Goal: Task Accomplishment & Management: Manage account settings

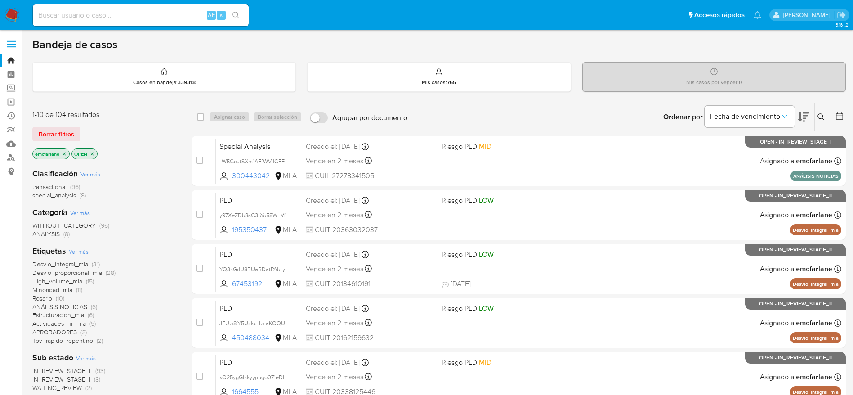
click at [80, 12] on input at bounding box center [141, 15] width 216 height 12
paste input "x7UsCY5mbgkMJxkzEaH96WWu"
type input "x7UsCY5mbgkMJxkzEaH96WWu"
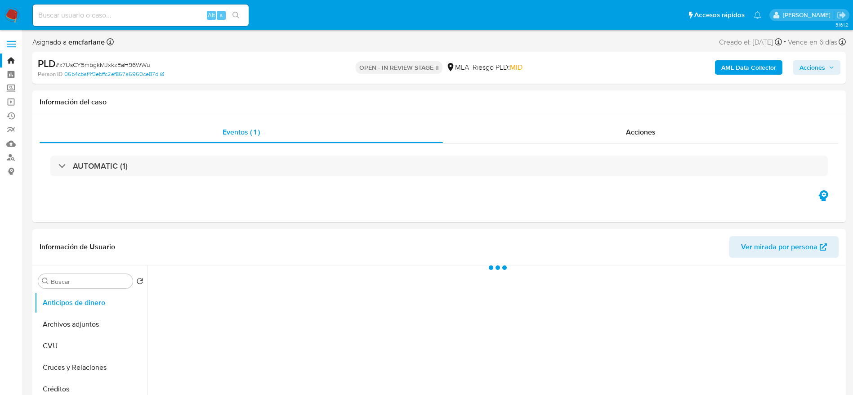
select select "10"
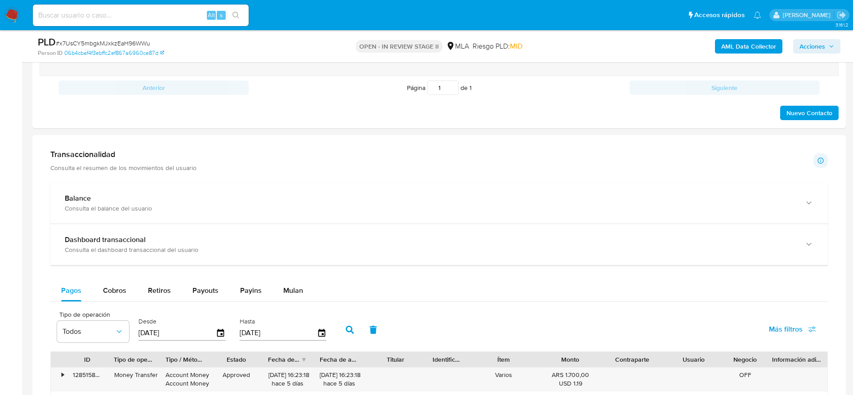
scroll to position [337, 0]
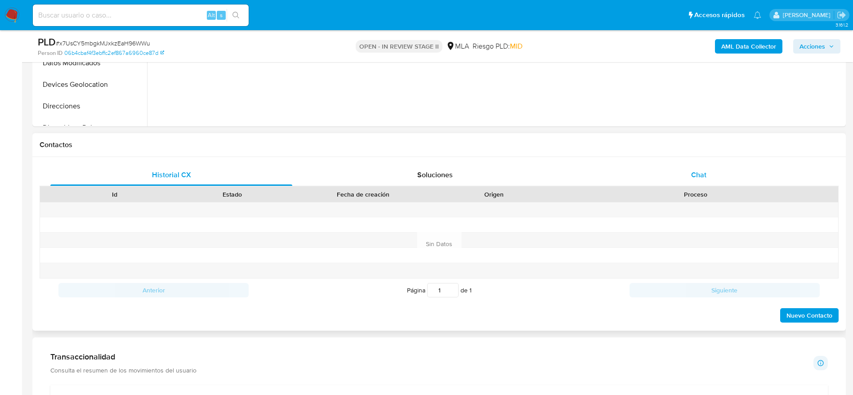
click at [709, 165] on div "Chat" at bounding box center [699, 175] width 242 height 22
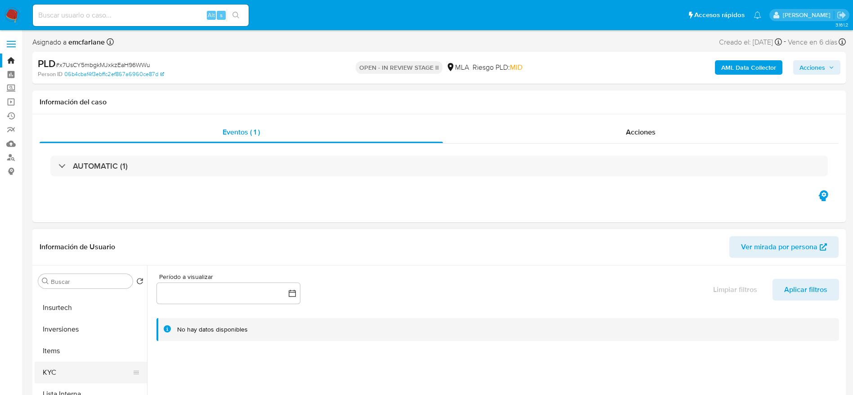
scroll to position [405, 0]
click at [60, 351] on button "KYC" at bounding box center [87, 352] width 105 height 22
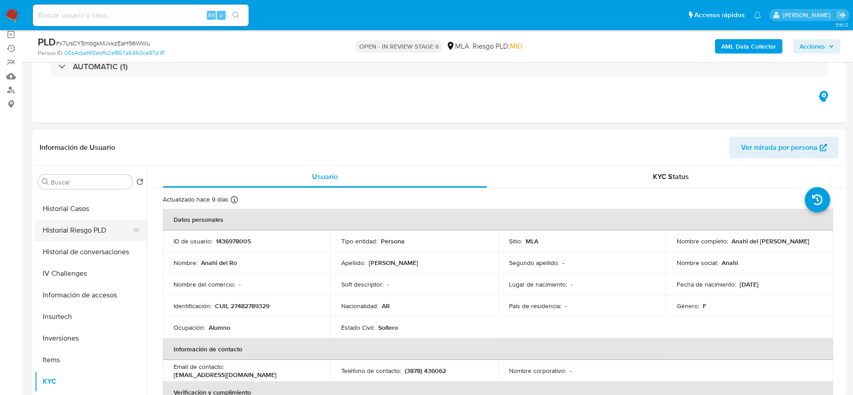
scroll to position [270, 0]
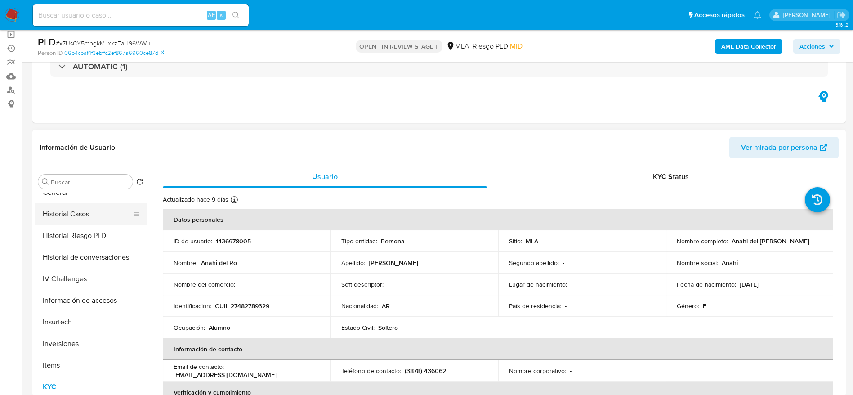
click at [79, 207] on button "Historial Casos" at bounding box center [87, 214] width 105 height 22
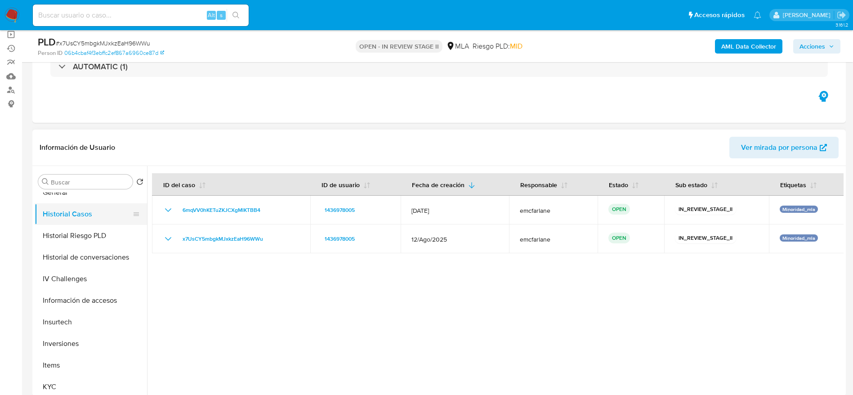
scroll to position [202, 0]
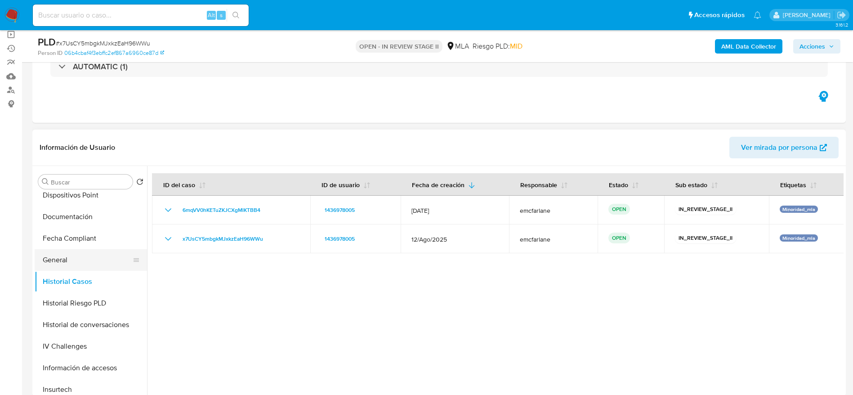
click at [57, 262] on button "General" at bounding box center [87, 260] width 105 height 22
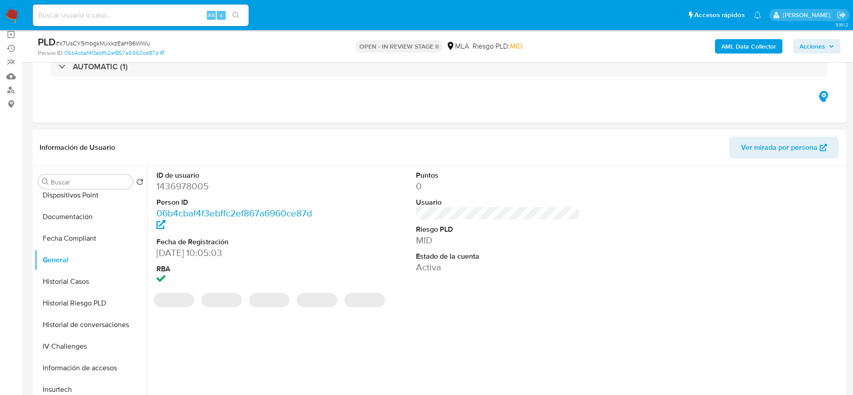
click at [175, 186] on dd "1436978005" at bounding box center [239, 186] width 164 height 13
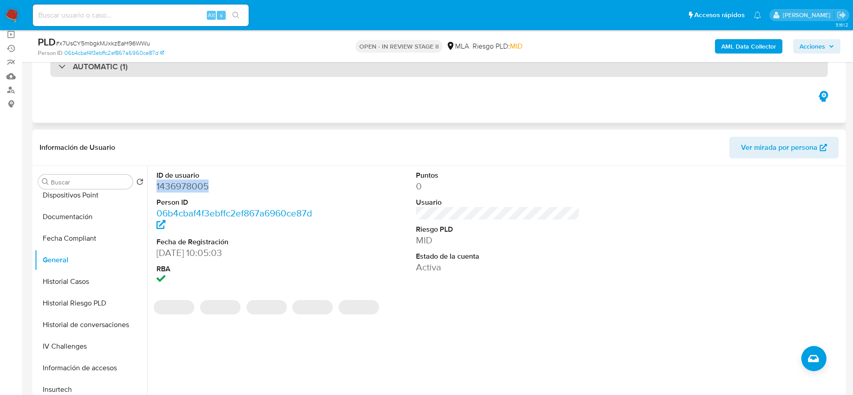
copy dd "1436978005"
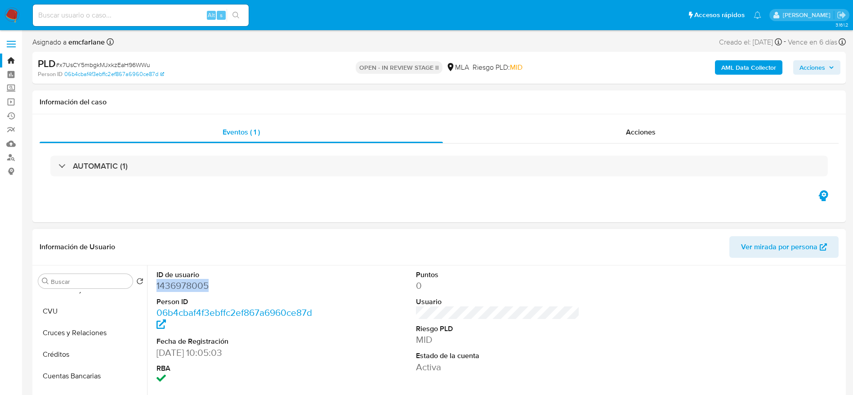
scroll to position [0, 0]
click at [76, 322] on button "Archivos adjuntos" at bounding box center [87, 325] width 105 height 22
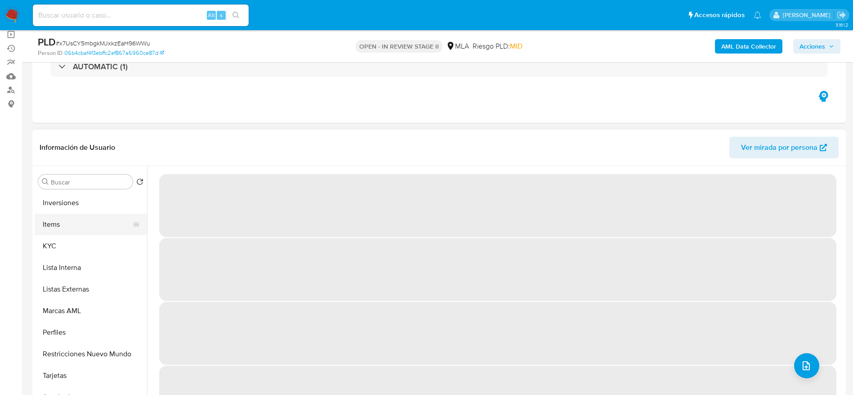
scroll to position [466, 0]
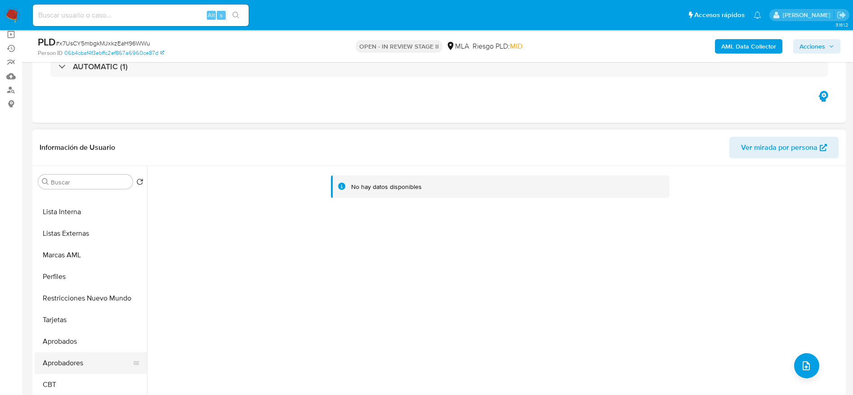
click at [76, 359] on button "Aprobadores" at bounding box center [87, 363] width 105 height 22
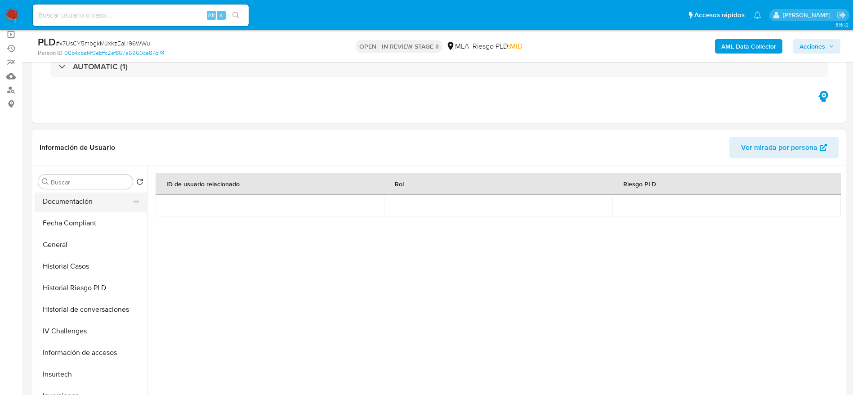
scroll to position [197, 0]
click at [72, 229] on button "Documentación" at bounding box center [87, 223] width 105 height 22
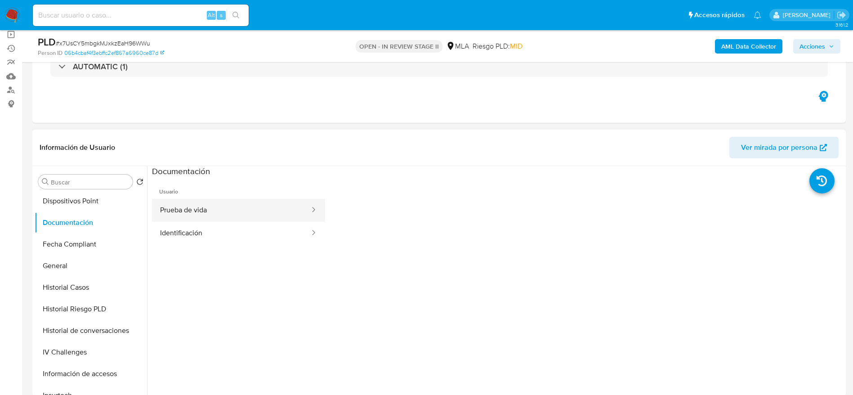
click at [254, 209] on button "Prueba de vida" at bounding box center [231, 210] width 159 height 23
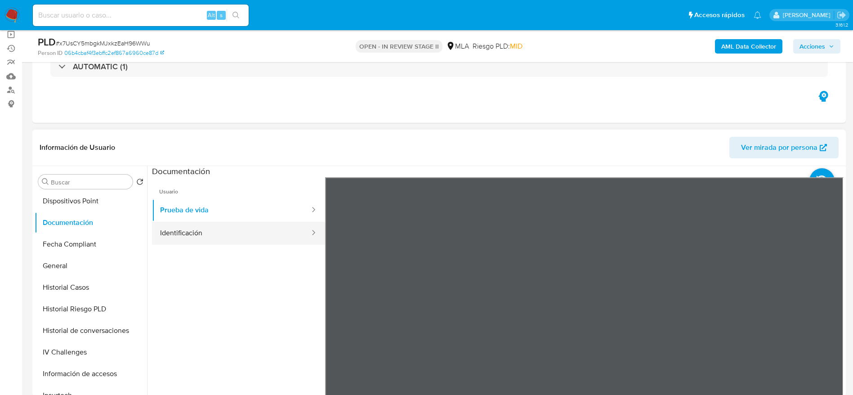
click at [254, 227] on button "Identificación" at bounding box center [231, 233] width 159 height 23
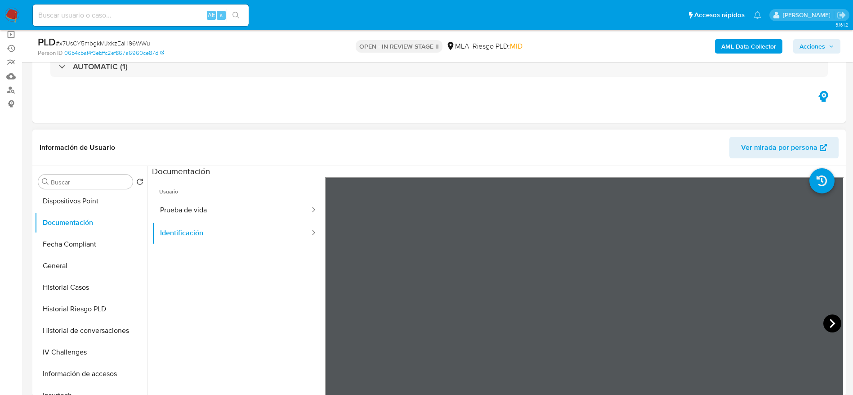
click at [826, 320] on icon at bounding box center [833, 323] width 18 height 18
click at [336, 323] on icon at bounding box center [336, 323] width 18 height 18
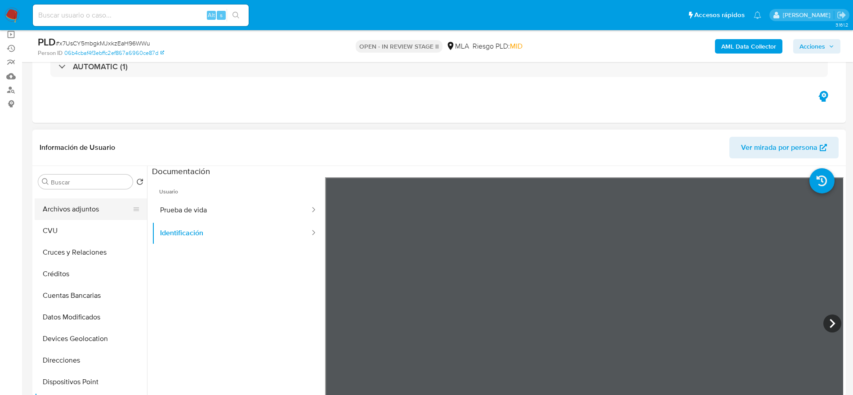
scroll to position [0, 0]
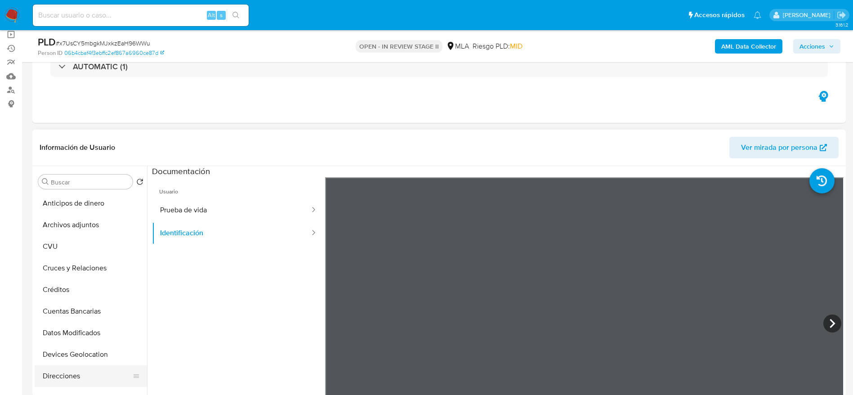
click at [64, 381] on button "Direcciones" at bounding box center [87, 376] width 105 height 22
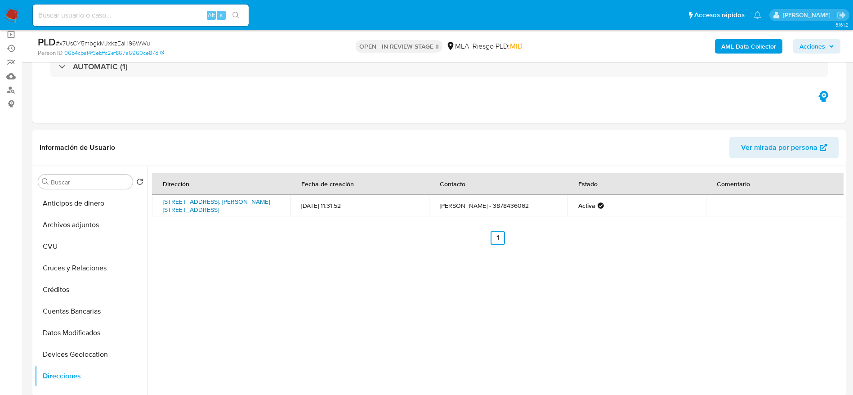
click at [189, 205] on link "Avenida Buenos Aires 423, Gral. José De San Martín, Salta, 4550, Argentina 423" at bounding box center [216, 205] width 107 height 17
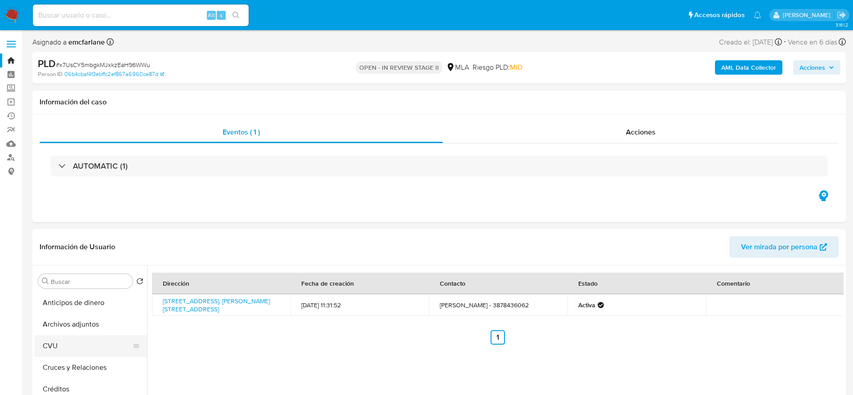
click at [69, 336] on button "CVU" at bounding box center [87, 346] width 105 height 22
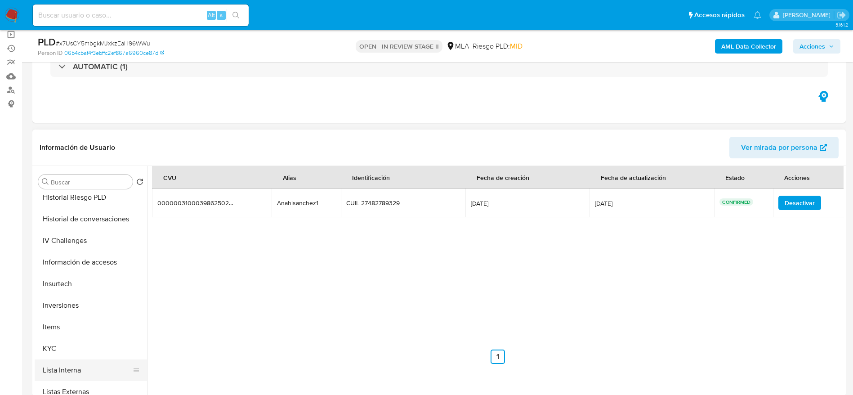
scroll to position [337, 0]
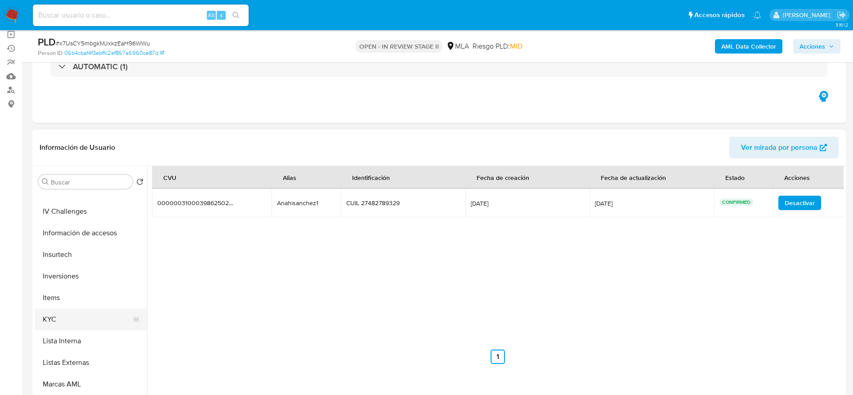
click at [64, 316] on button "KYC" at bounding box center [87, 320] width 105 height 22
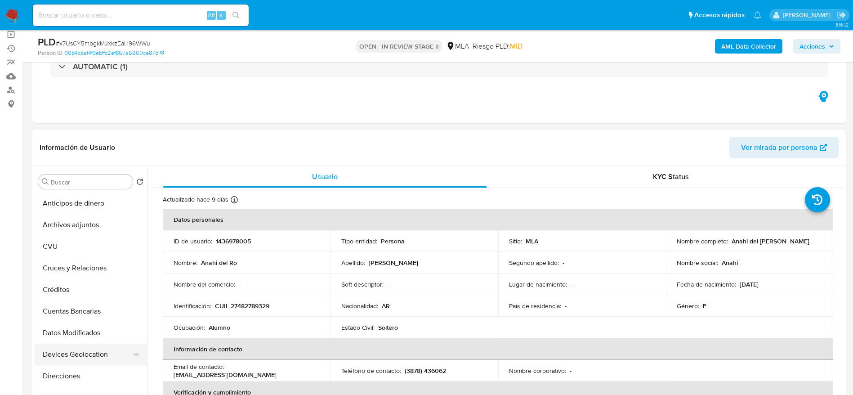
scroll to position [67, 0]
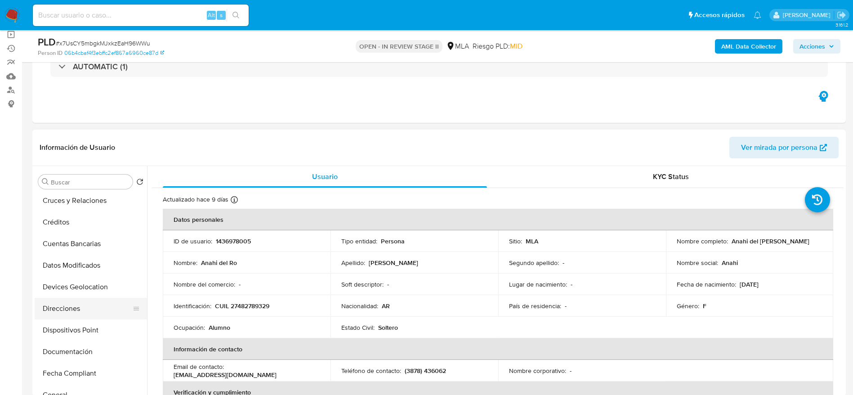
click at [63, 312] on button "Direcciones" at bounding box center [87, 309] width 105 height 22
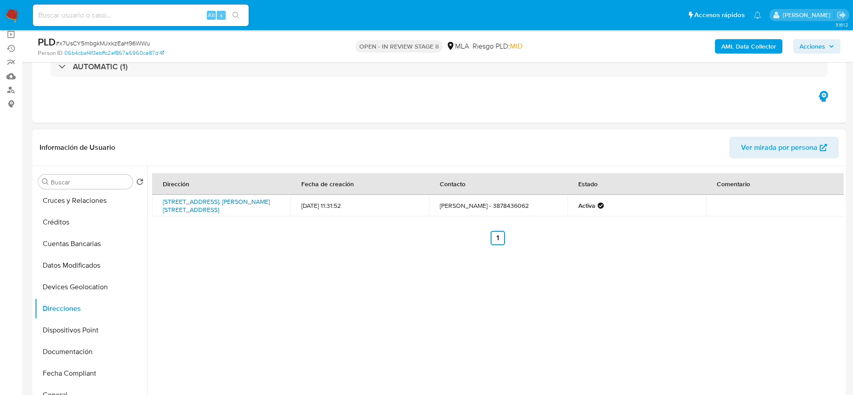
click at [203, 202] on link "Avenida Buenos Aires 423, Gral. José De San Martín, Salta, 4550, Argentina 423" at bounding box center [216, 205] width 107 height 17
drag, startPoint x: 247, startPoint y: 207, endPoint x: 152, endPoint y: 206, distance: 94.9
click at [152, 206] on div "Dirección Fecha de creación Contacto Estado Comentario Avenida Buenos Aires 423…" at bounding box center [495, 281] width 697 height 230
drag, startPoint x: 245, startPoint y: 241, endPoint x: 287, endPoint y: 210, distance: 52.1
click at [244, 241] on ul "Anterior 1 Siguiente" at bounding box center [498, 238] width 692 height 14
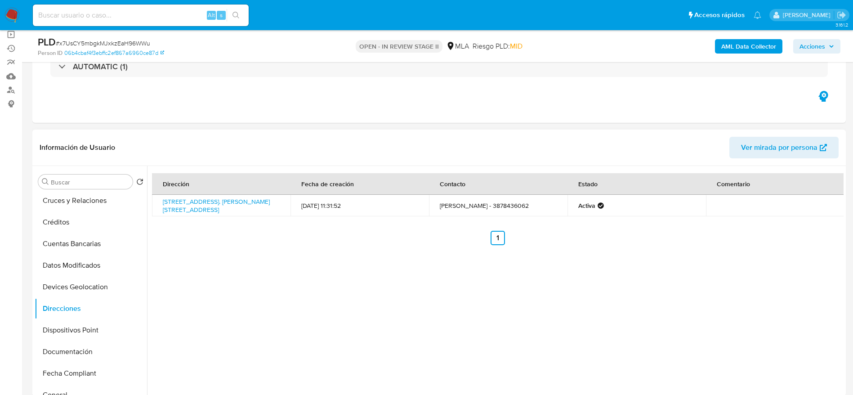
drag, startPoint x: 279, startPoint y: 210, endPoint x: 247, endPoint y: 164, distance: 56.5
click at [152, 204] on td "Avenida Buenos Aires 423, Gral. José De San Martín, Salta, 4550, Argentina 423" at bounding box center [221, 206] width 139 height 22
copy link "Avenida Buenos Aires 423, Gral. José De San Martín, Salta, 4550, Argentina 423"
click at [193, 206] on link "Avenida Buenos Aires 423, Gral. José De San Martín, Salta, 4550, Argentina 423" at bounding box center [216, 205] width 107 height 17
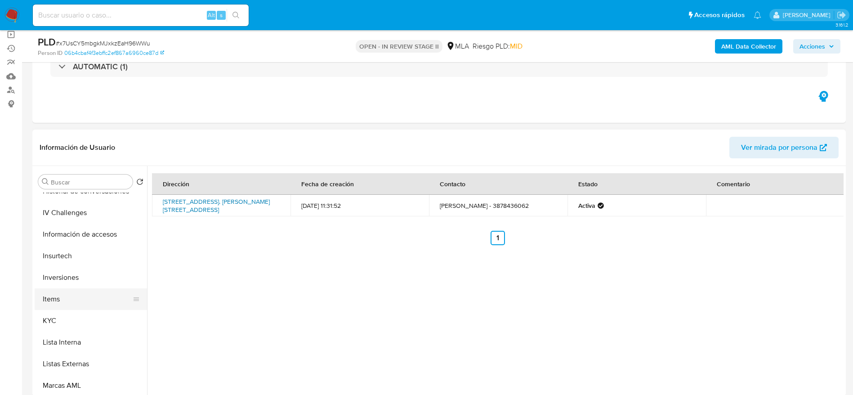
scroll to position [337, 0]
click at [61, 310] on button "KYC" at bounding box center [87, 320] width 105 height 22
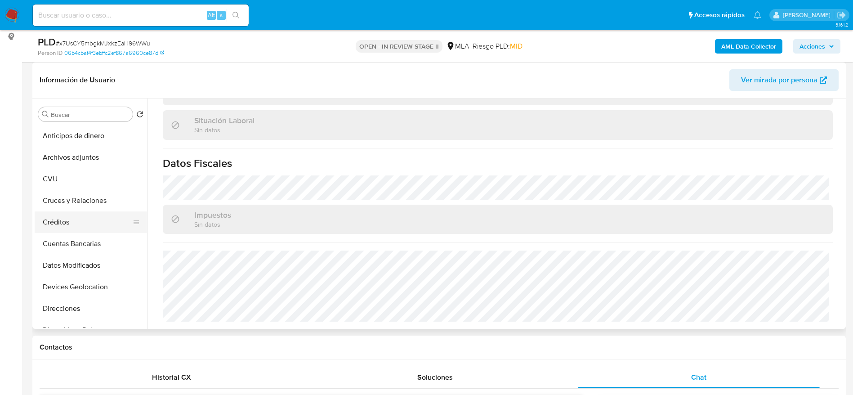
scroll to position [135, 0]
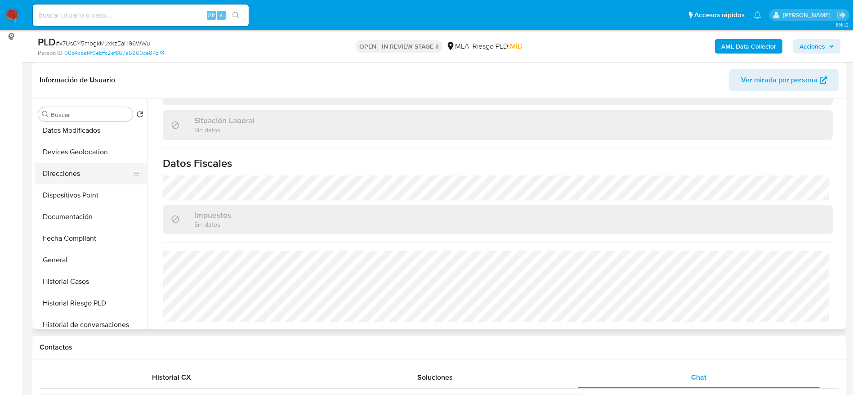
click at [57, 165] on button "Direcciones" at bounding box center [87, 174] width 105 height 22
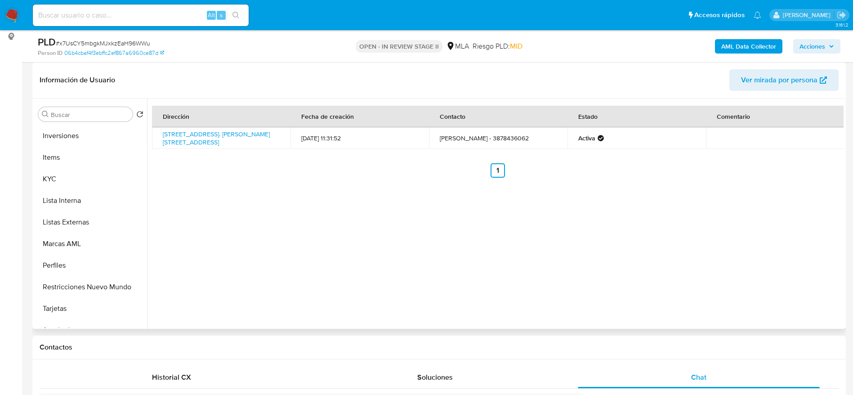
scroll to position [332, 0]
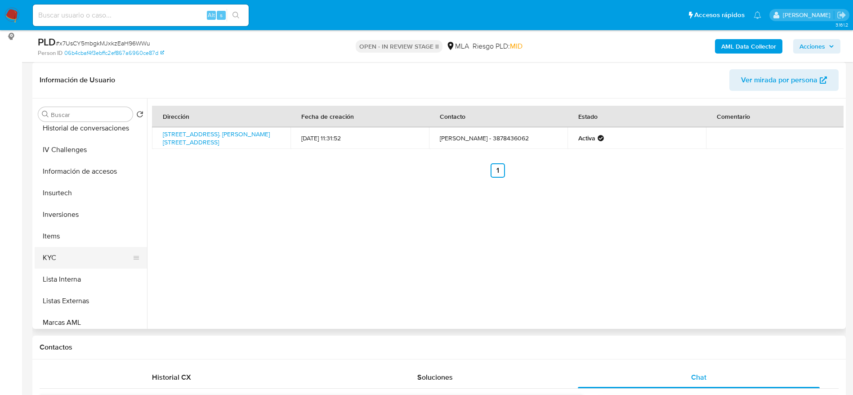
click at [59, 260] on button "KYC" at bounding box center [87, 258] width 105 height 22
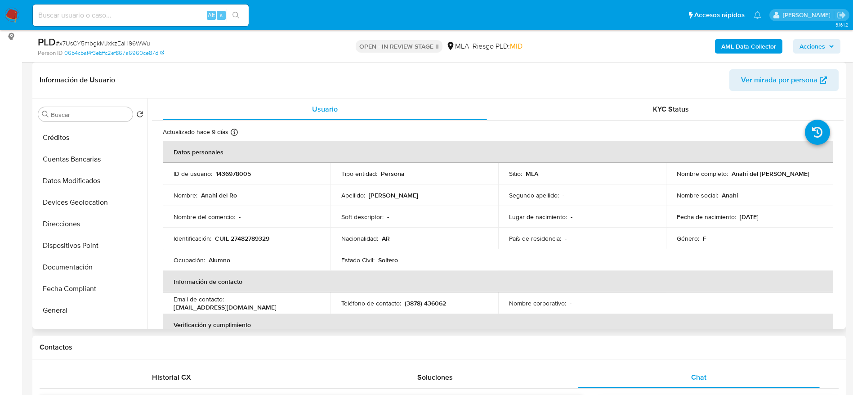
scroll to position [0, 0]
click at [88, 163] on button "Archivos adjuntos" at bounding box center [87, 158] width 105 height 22
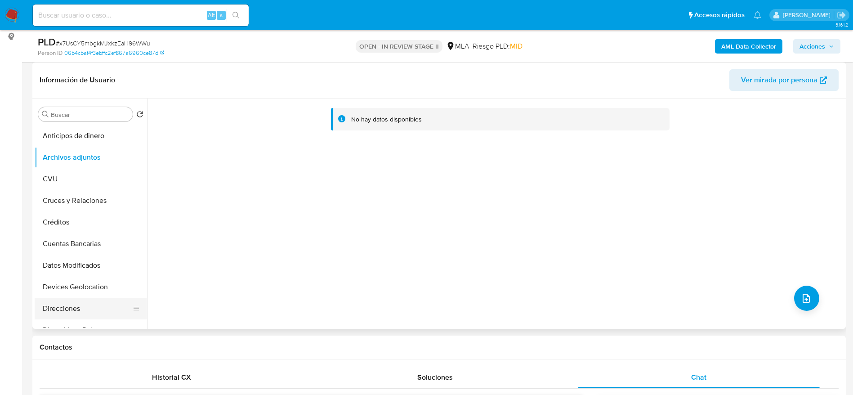
click at [63, 313] on button "Direcciones" at bounding box center [87, 309] width 105 height 22
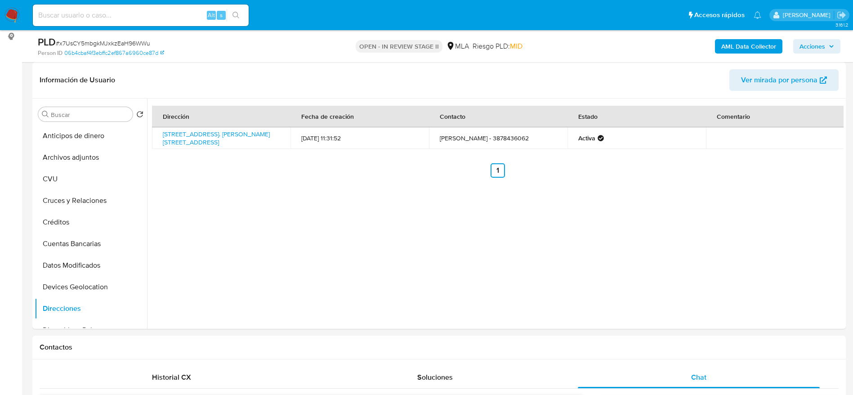
drag, startPoint x: 8, startPoint y: 18, endPoint x: 15, endPoint y: 5, distance: 14.3
click at [8, 18] on img at bounding box center [11, 15] width 15 height 15
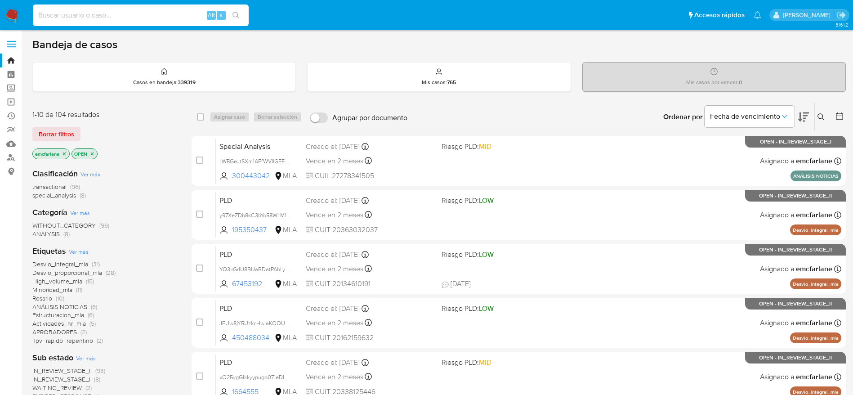
click at [84, 18] on input at bounding box center [141, 15] width 216 height 12
paste input "CT7EPHVCl1G37xdcdVFlAEnK"
type input "CT7EPHVCl1G37xdcdVFlAEnK"
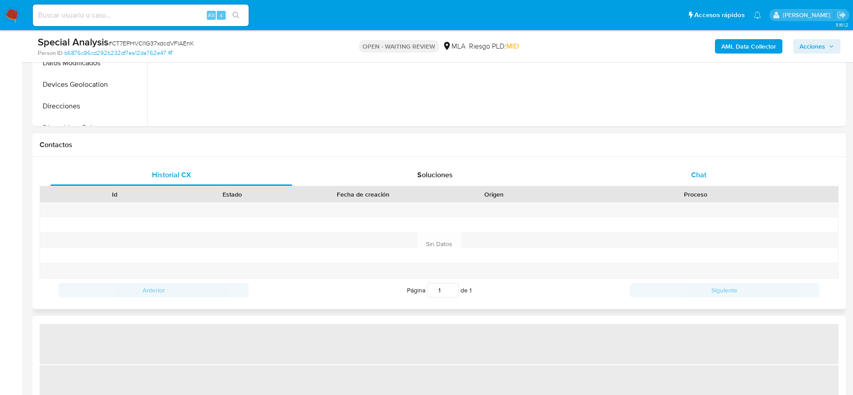
click at [694, 175] on span "Chat" at bounding box center [698, 175] width 15 height 10
select select "10"
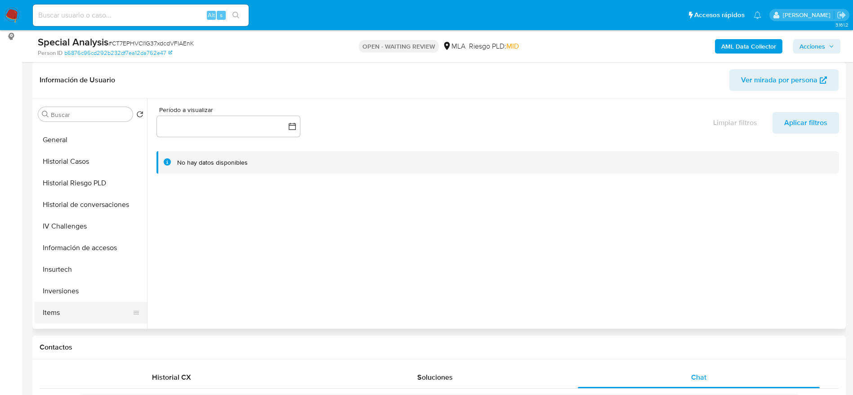
scroll to position [270, 0]
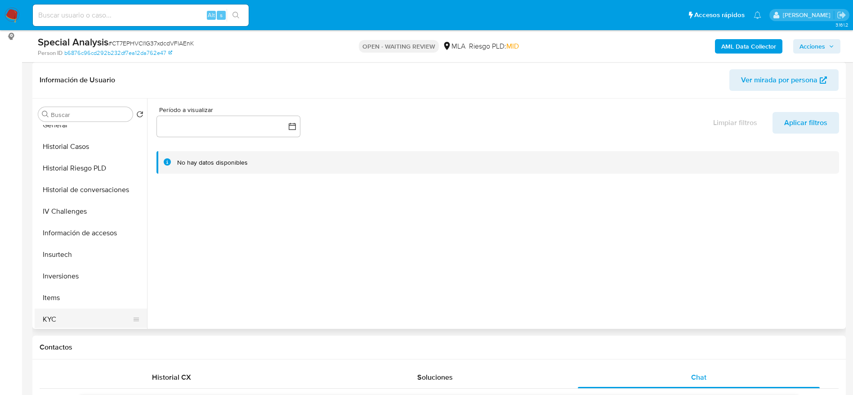
click at [58, 323] on button "KYC" at bounding box center [87, 320] width 105 height 22
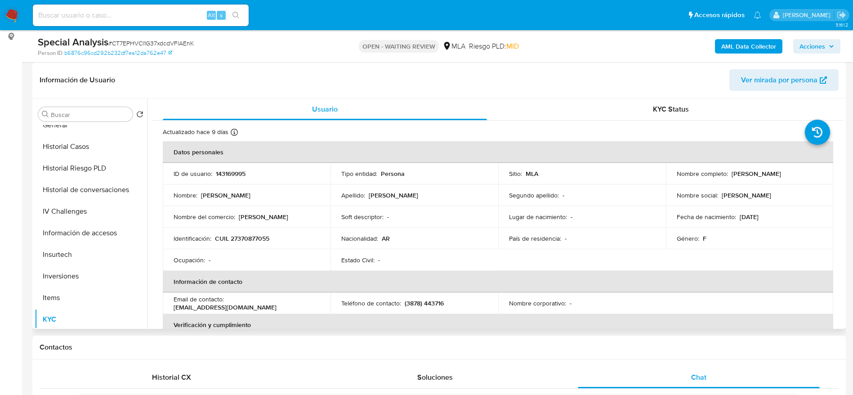
click at [259, 239] on p "CUIL 27370877055" at bounding box center [242, 238] width 54 height 8
copy p "27370877055"
drag, startPoint x: 729, startPoint y: 175, endPoint x: 674, endPoint y: 324, distance: 159.5
click at [812, 173] on div "Nombre completo : Maria Paola Sanchez Neme" at bounding box center [750, 174] width 146 height 8
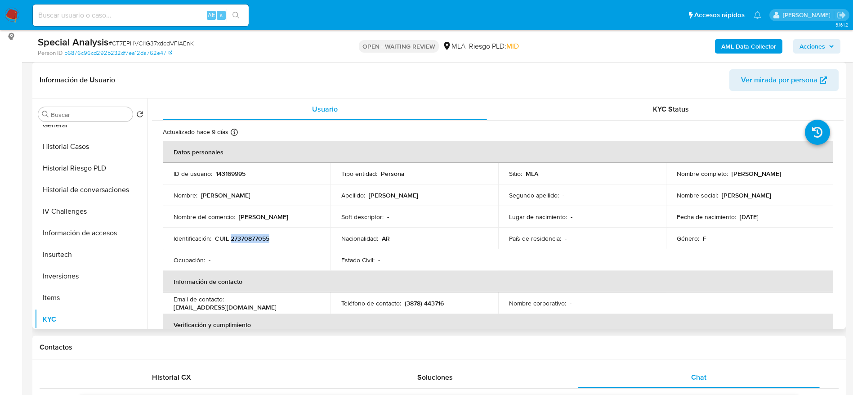
copy p "Maria Paola Sanchez Neme"
click at [260, 244] on td "Identificación : CUIL 27370877055" at bounding box center [247, 239] width 168 height 22
click at [258, 238] on p "CUIL 27370877055" at bounding box center [242, 238] width 54 height 8
copy p "27370877055"
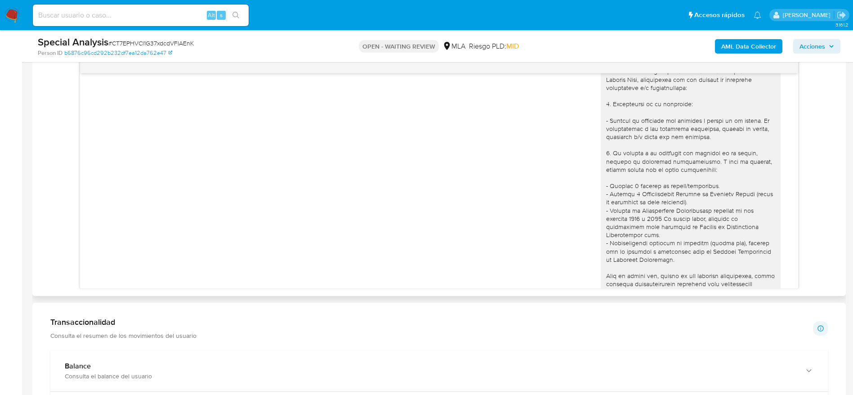
scroll to position [945, 0]
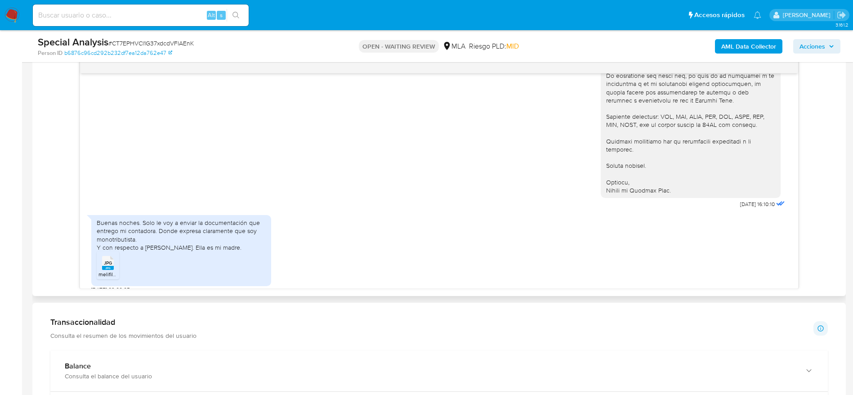
click at [114, 253] on div "JPG JPG" at bounding box center [108, 262] width 19 height 18
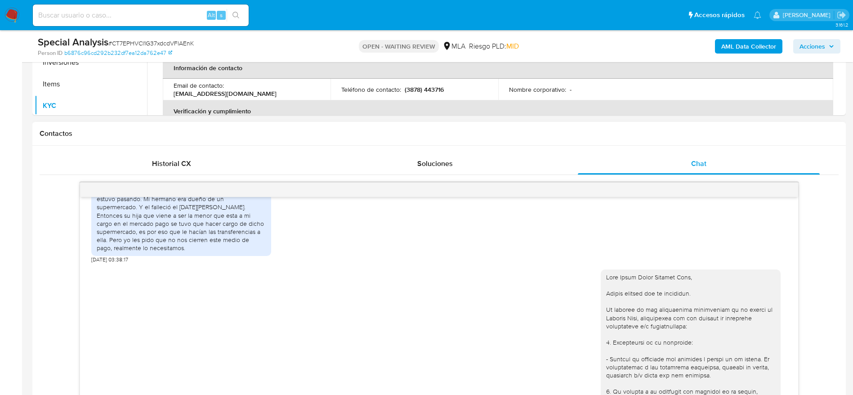
scroll to position [202, 0]
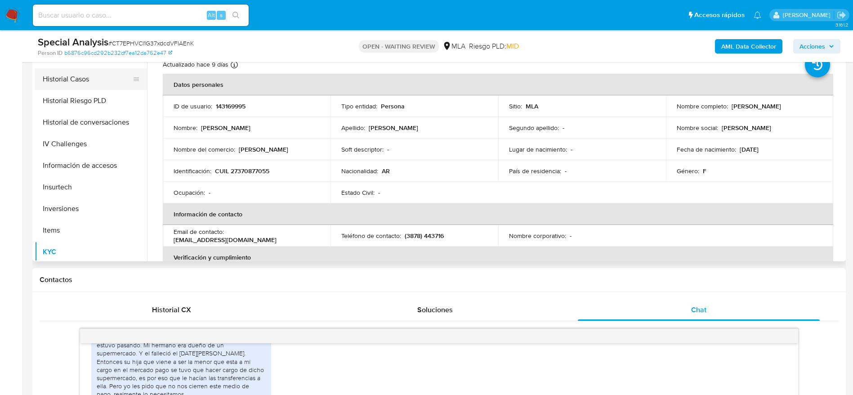
click at [86, 73] on button "Historial Casos" at bounding box center [87, 79] width 105 height 22
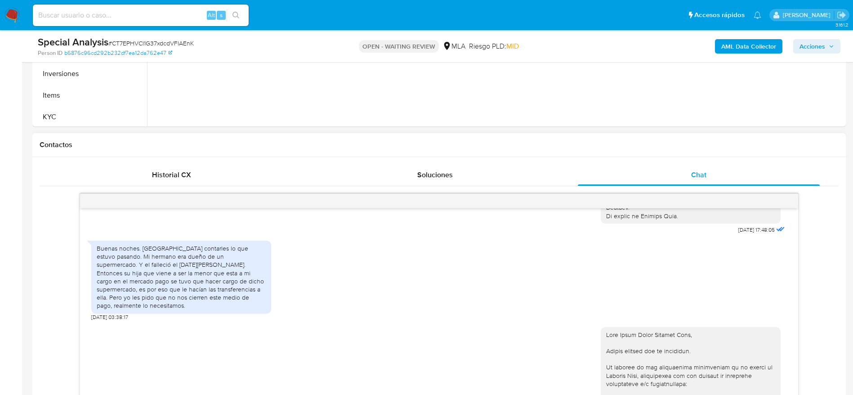
scroll to position [472, 0]
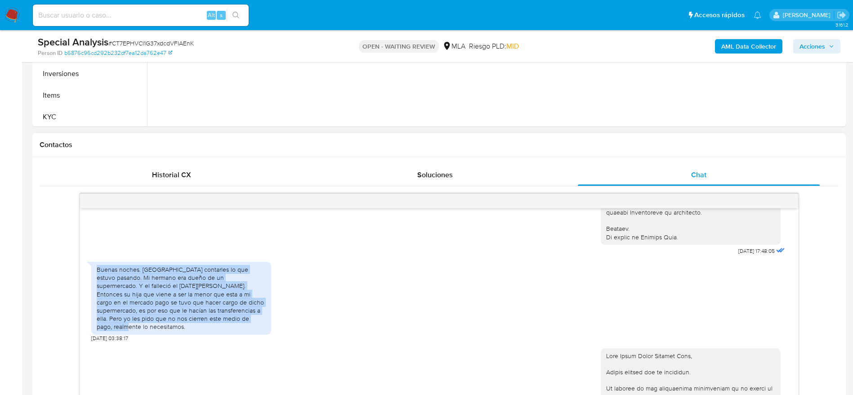
drag, startPoint x: 218, startPoint y: 318, endPoint x: 95, endPoint y: 274, distance: 130.1
click at [95, 274] on div "Buenas noches. Quiero contarles lo que estuvo pasando. Mi hermano era dueño de …" at bounding box center [181, 298] width 180 height 73
copy div "Buenas noches. Quiero contarles lo que estuvo pasando. Mi hermano era dueño de …"
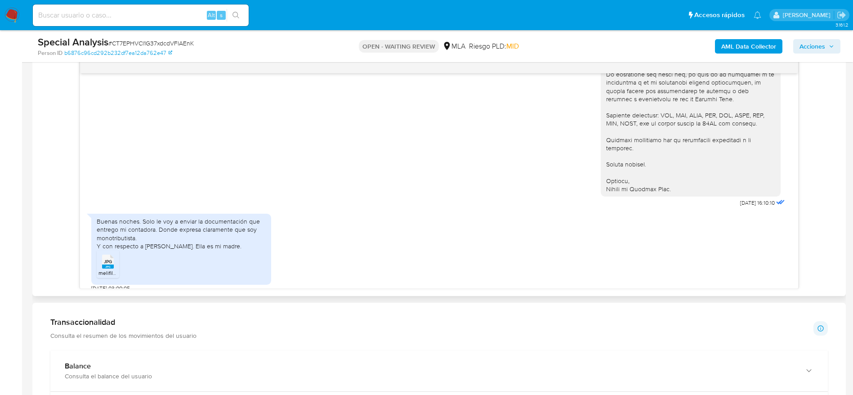
drag, startPoint x: 132, startPoint y: 222, endPoint x: 269, endPoint y: 243, distance: 139.3
click at [269, 243] on div "Buenas noches. Solo le voy a enviar la documentación que entrego mi contadora. …" at bounding box center [181, 249] width 180 height 71
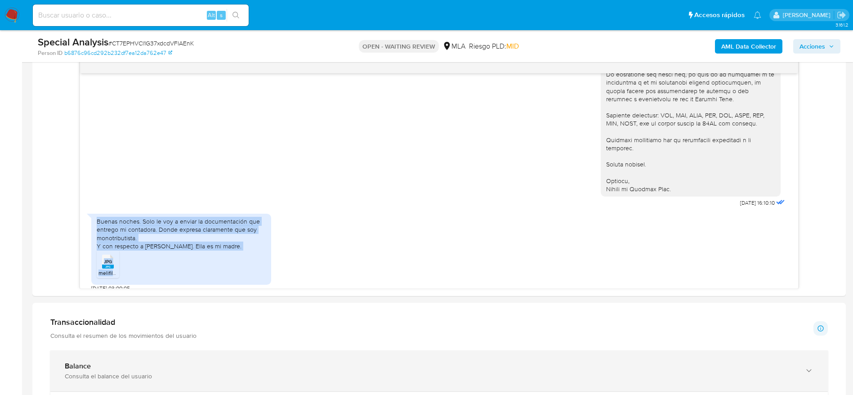
copy div "Buenas noches. Solo le voy a enviar la documentación que entrego mi contadora. …"
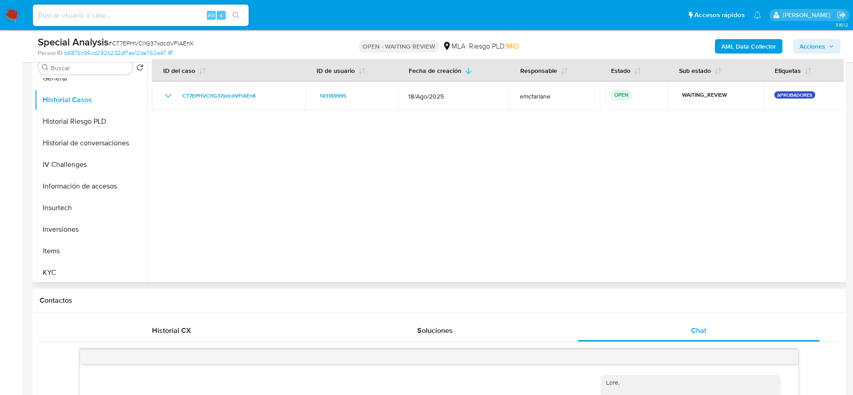
scroll to position [67, 0]
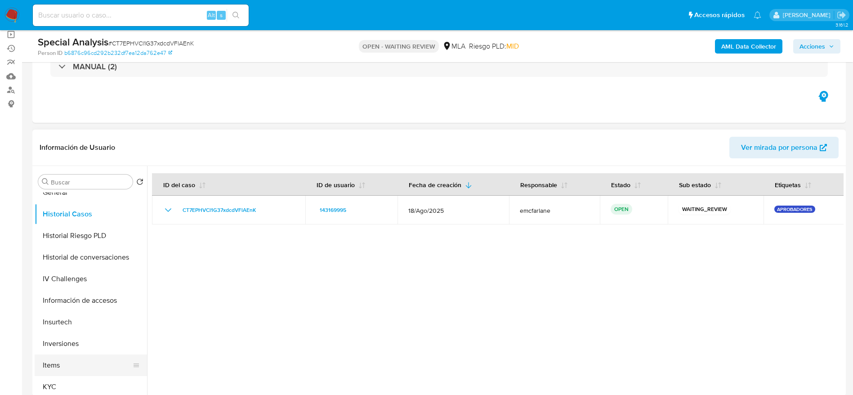
drag, startPoint x: 63, startPoint y: 372, endPoint x: 61, endPoint y: 385, distance: 13.2
click at [63, 372] on button "Items" at bounding box center [91, 365] width 112 height 22
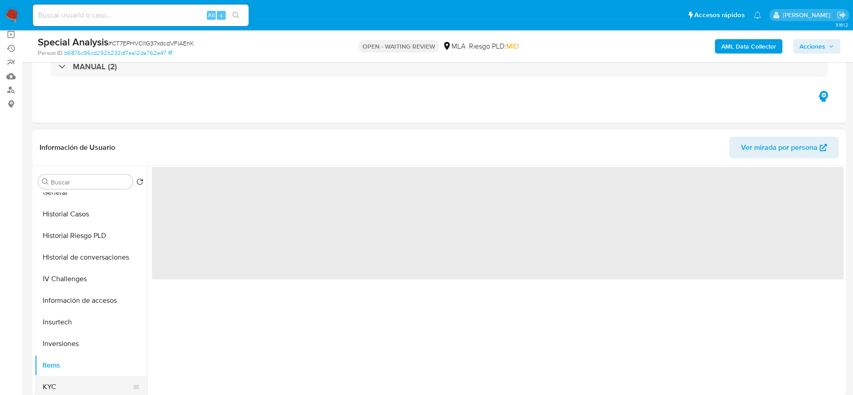
click at [61, 385] on button "KYC" at bounding box center [87, 387] width 105 height 22
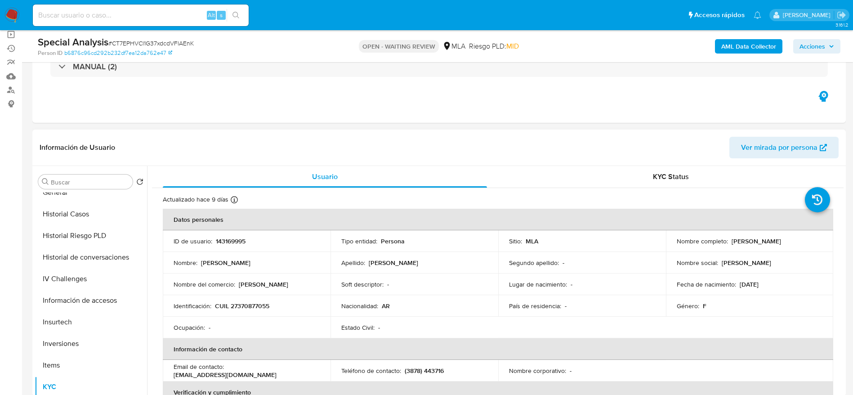
click at [255, 307] on p "CUIL 27370877055" at bounding box center [242, 306] width 54 height 8
copy p "27370877055"
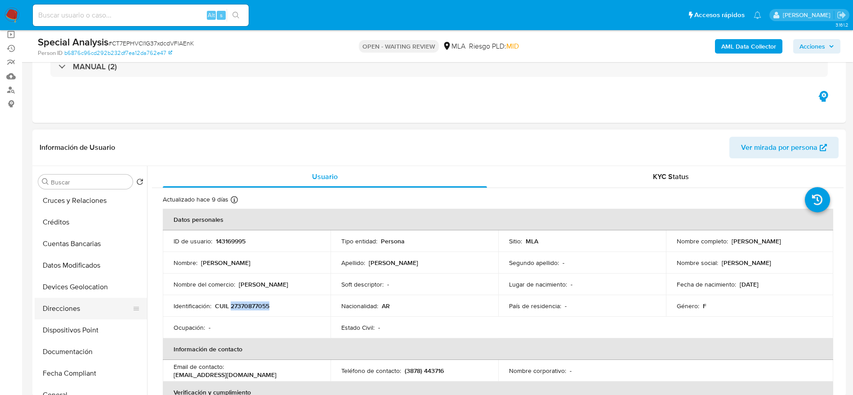
click at [79, 300] on button "Direcciones" at bounding box center [87, 309] width 105 height 22
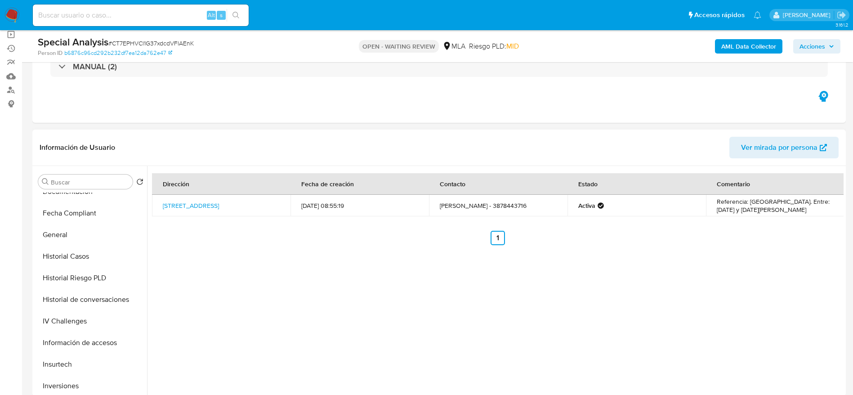
scroll to position [337, 0]
click at [57, 312] on button "KYC" at bounding box center [87, 320] width 105 height 22
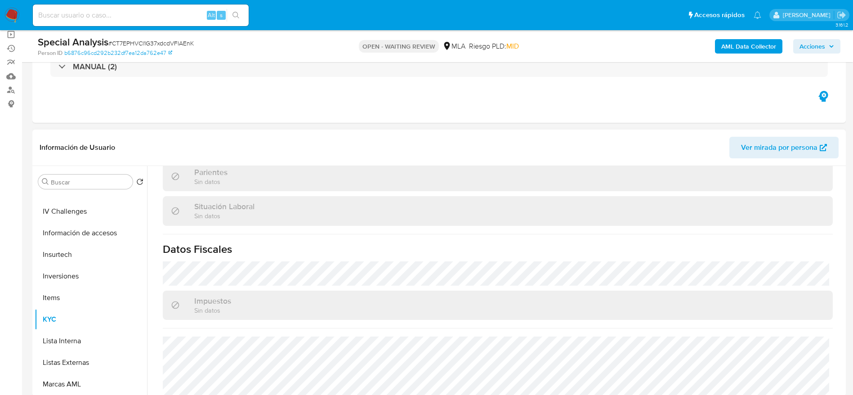
scroll to position [466, 0]
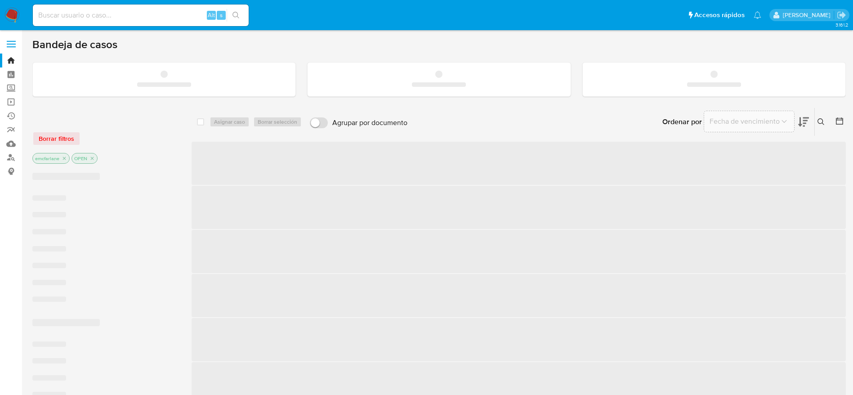
click at [134, 16] on input at bounding box center [141, 15] width 216 height 12
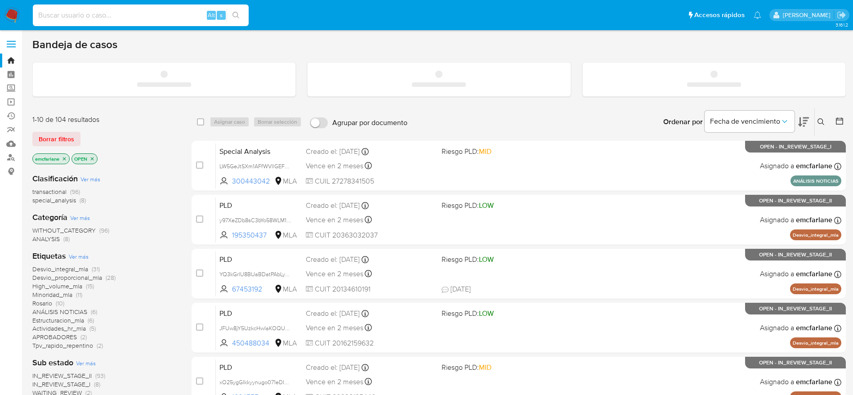
paste input "7AXh3kjWuLBaHmHg8gDxAiBT"
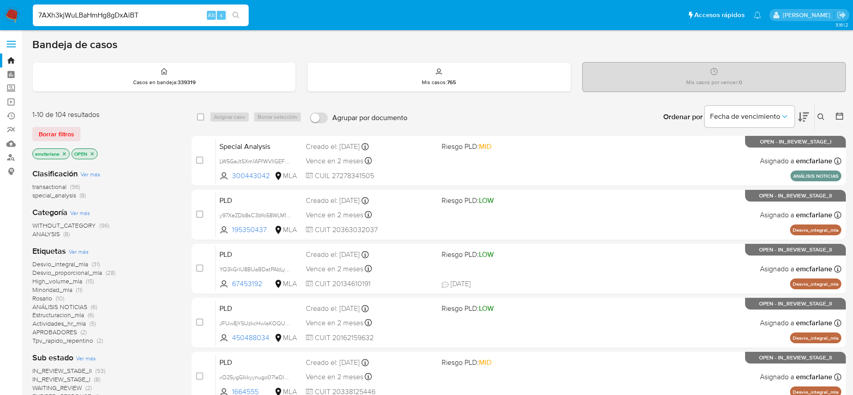
type input "7AXh3kjWuLBaHmHg8gDxAiBT"
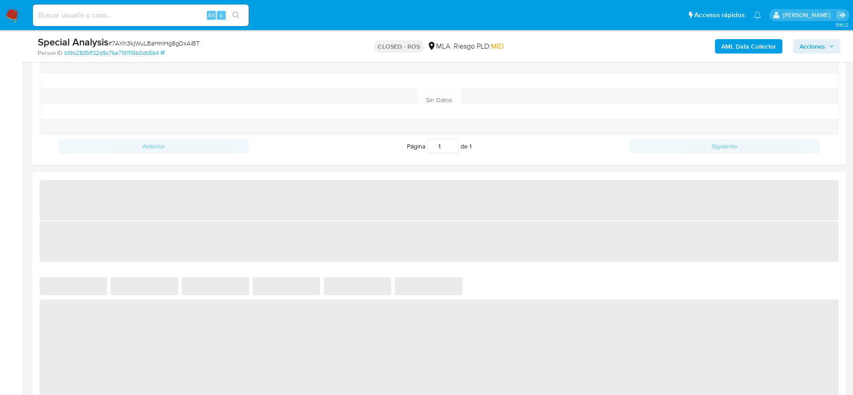
scroll to position [607, 0]
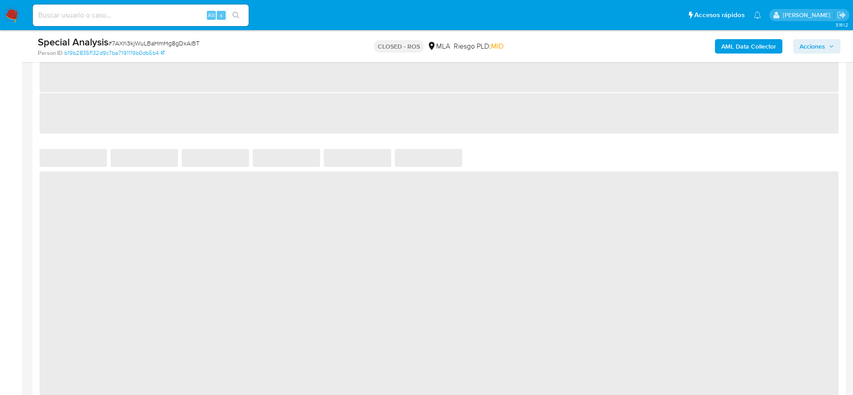
select select "10"
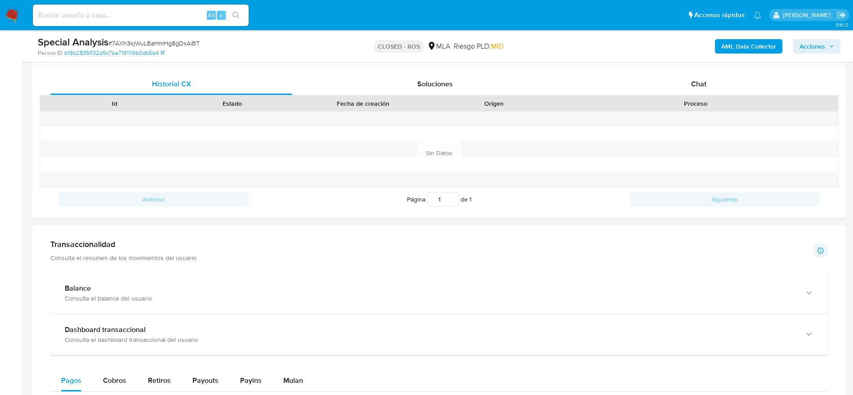
scroll to position [405, 0]
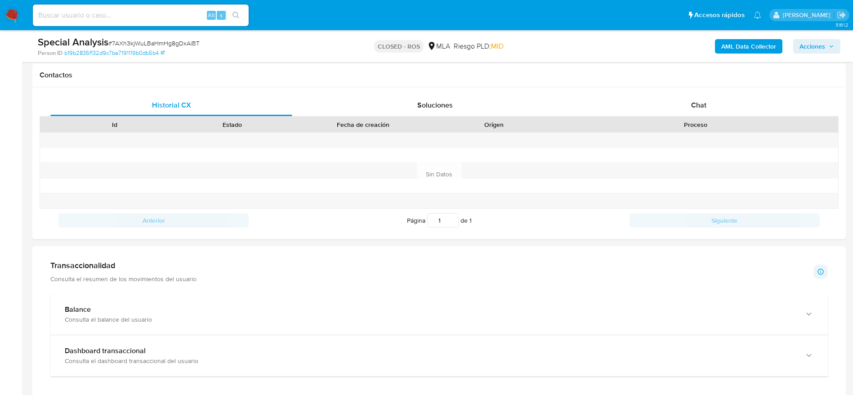
click at [123, 14] on input at bounding box center [141, 15] width 216 height 12
paste input "2sBu7xAiqqwsBZJKuTLhHBP8"
type input "2sBu7xAiqqwsBZJKuTLhHBP8"
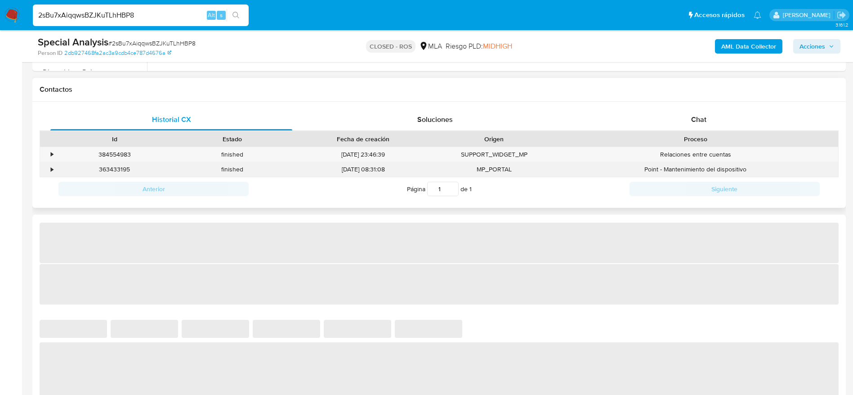
scroll to position [405, 0]
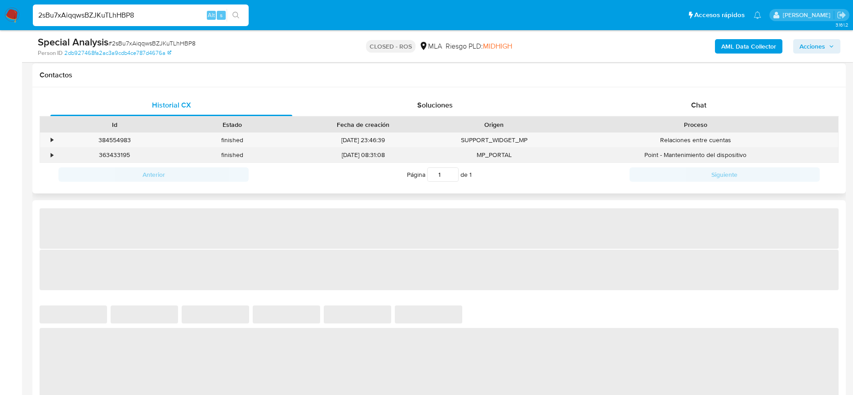
select select "10"
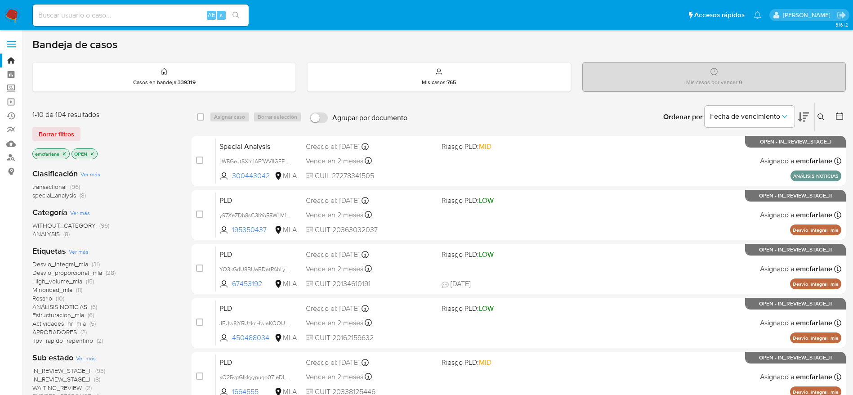
click at [166, 14] on input at bounding box center [141, 15] width 216 height 12
paste input "YMm7NaSPD0ZcxLUklw24AZrs"
type input "YMm7NaSPD0ZcxLUklw24AZrs"
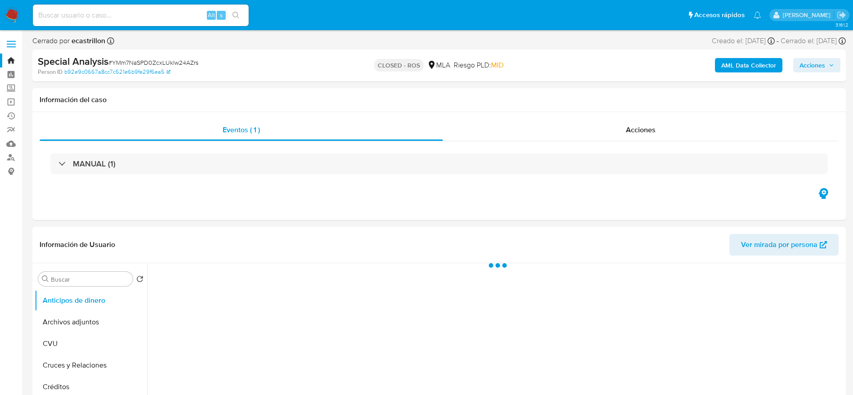
select select "10"
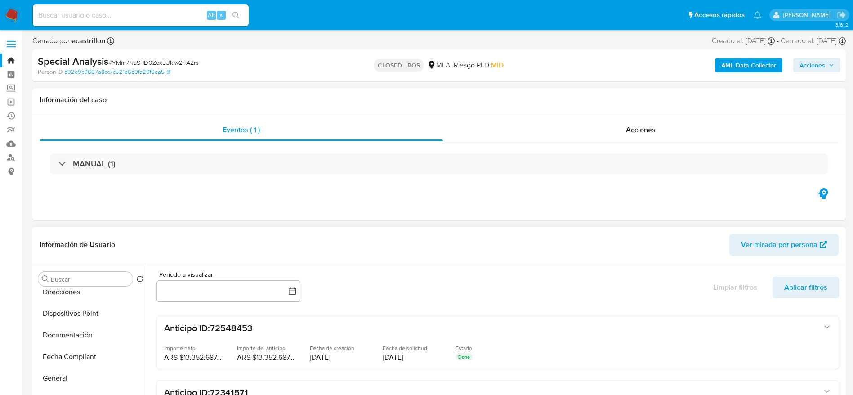
scroll to position [202, 0]
click at [78, 372] on button "Historial Casos" at bounding box center [87, 379] width 105 height 22
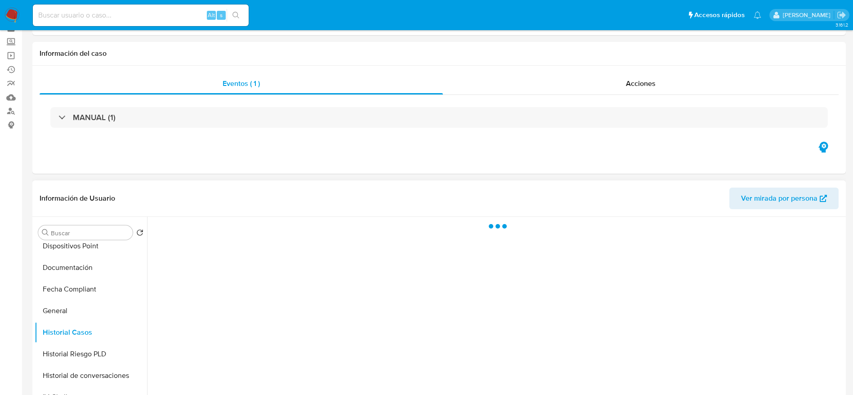
scroll to position [67, 0]
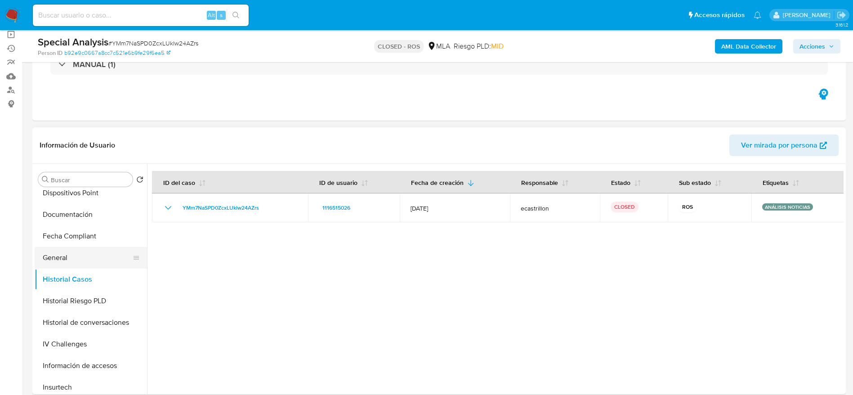
click at [92, 252] on button "General" at bounding box center [87, 258] width 105 height 22
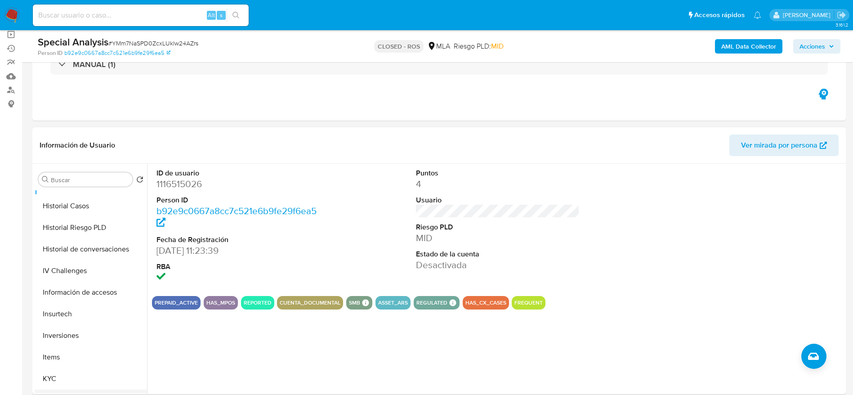
scroll to position [337, 0]
click at [65, 318] on button "KYC" at bounding box center [87, 317] width 105 height 22
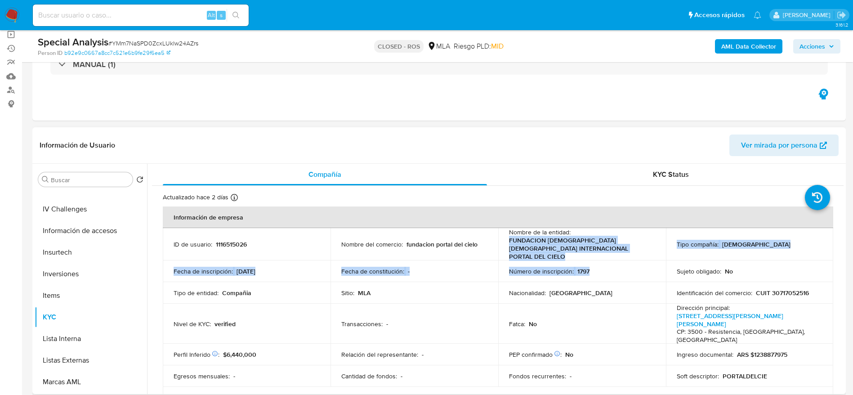
drag, startPoint x: 505, startPoint y: 241, endPoint x: 623, endPoint y: 249, distance: 118.1
click at [621, 251] on td "Nombre de la entidad : FUNDACION IGLESIA EVANGELICA INTERNACIONAL PORTAL DEL CI…" at bounding box center [582, 244] width 168 height 32
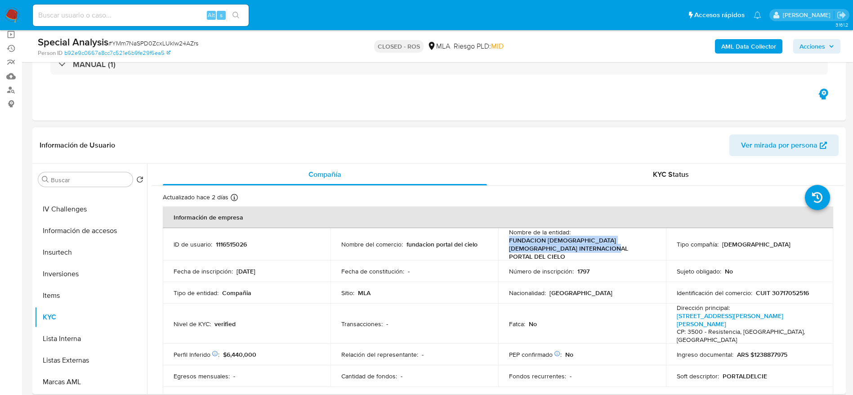
click at [623, 249] on p "FUNDACION [DEMOGRAPHIC_DATA] [DEMOGRAPHIC_DATA] INTERNACIONAL PORTAL DEL CIELO" at bounding box center [580, 248] width 143 height 24
copy p "FUNDACION [DEMOGRAPHIC_DATA] [DEMOGRAPHIC_DATA] INTERNACIONAL PORTAL DEL CIELO"
drag, startPoint x: 755, startPoint y: 282, endPoint x: 811, endPoint y: 282, distance: 56.2
click at [811, 289] on div "Identificación del comercio : CUIT 30717052516" at bounding box center [750, 293] width 146 height 8
copy p "CUIT 30717052516"
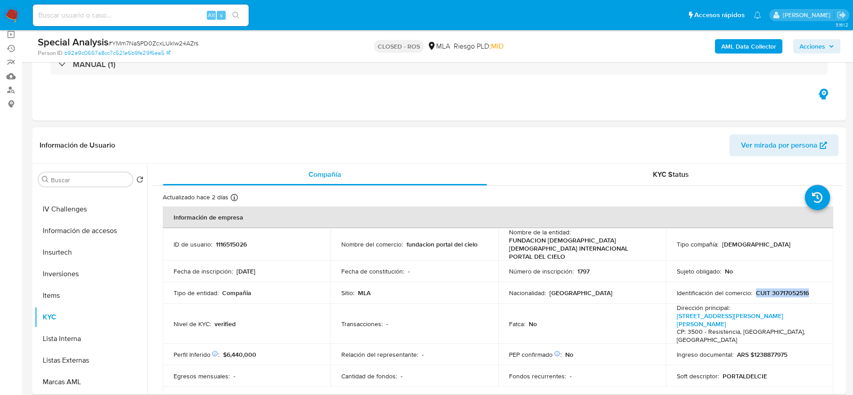
click at [798, 289] on p "CUIT 30717052516" at bounding box center [782, 293] width 53 height 8
click at [797, 289] on p "CUIT 30717052516" at bounding box center [782, 293] width 53 height 8
click at [794, 267] on div "Sujeto obligado : No" at bounding box center [750, 271] width 146 height 8
click at [794, 289] on p "CUIT 30717052516" at bounding box center [782, 293] width 53 height 8
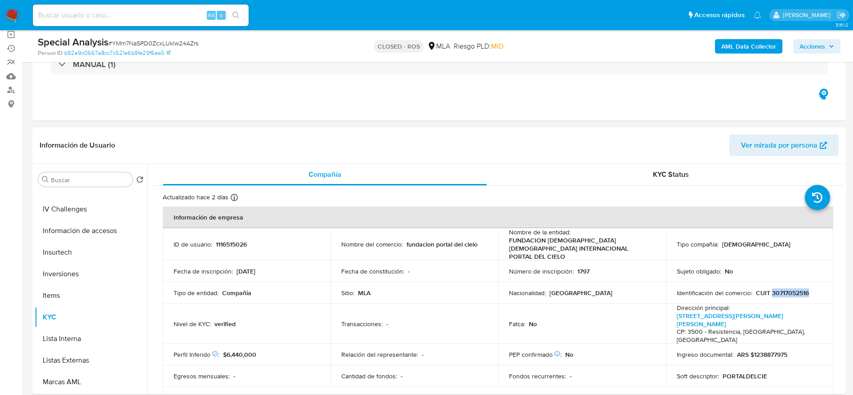
click at [794, 289] on p "CUIT 30717052516" at bounding box center [782, 293] width 53 height 8
copy p "30717052516"
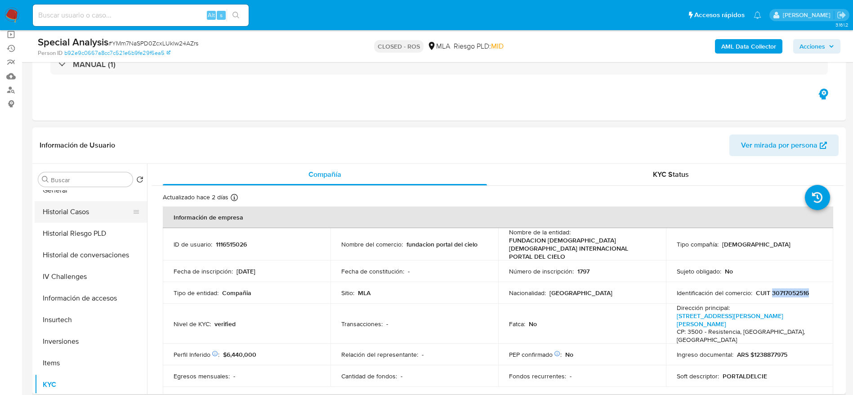
scroll to position [202, 0]
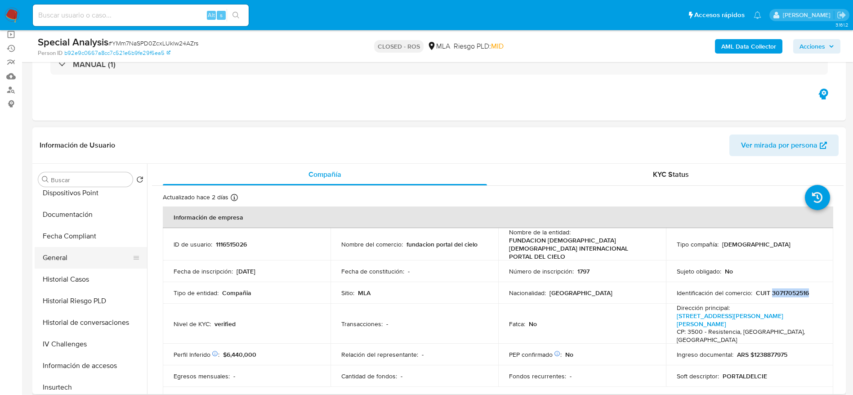
click at [83, 257] on button "General" at bounding box center [87, 258] width 105 height 22
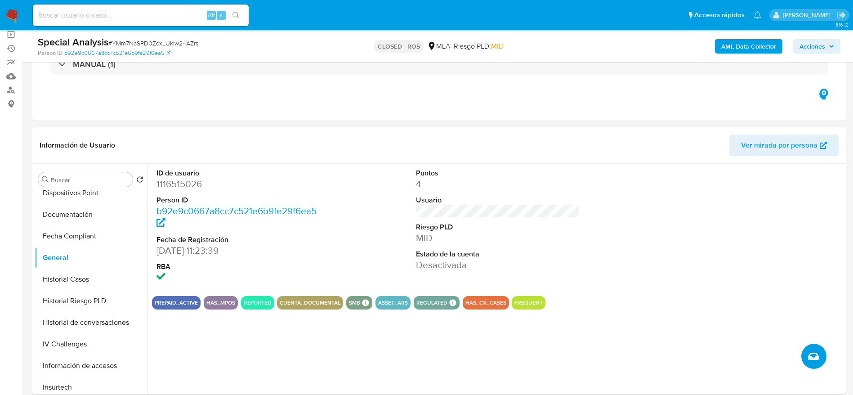
click at [812, 361] on icon "Crear caso manual" at bounding box center [813, 356] width 11 height 11
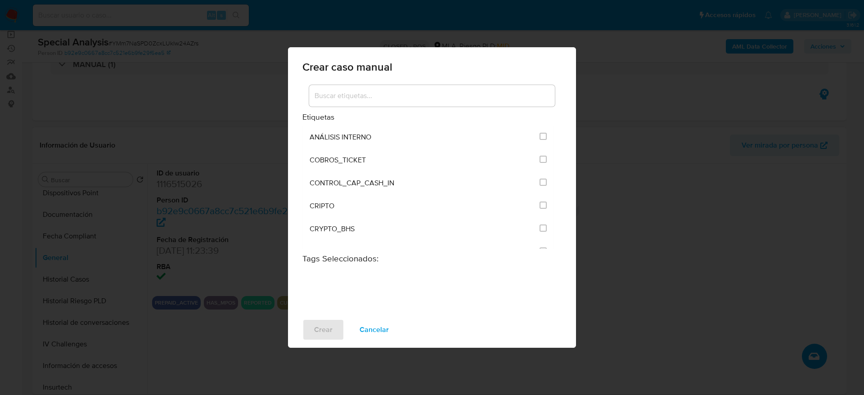
click at [377, 98] on input at bounding box center [432, 96] width 246 height 12
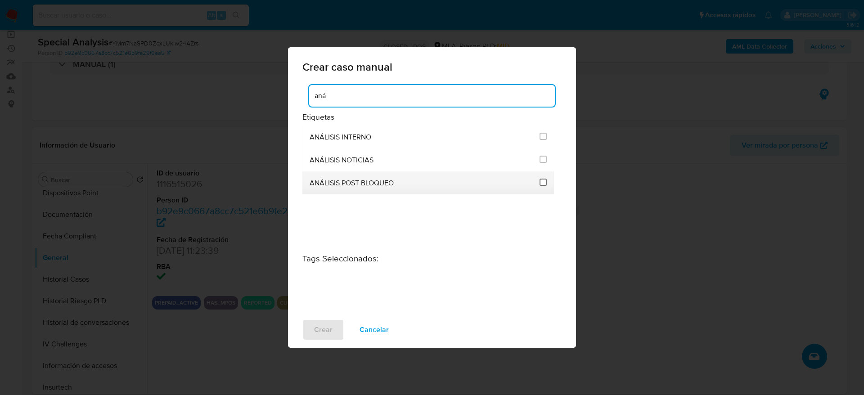
type input "aná"
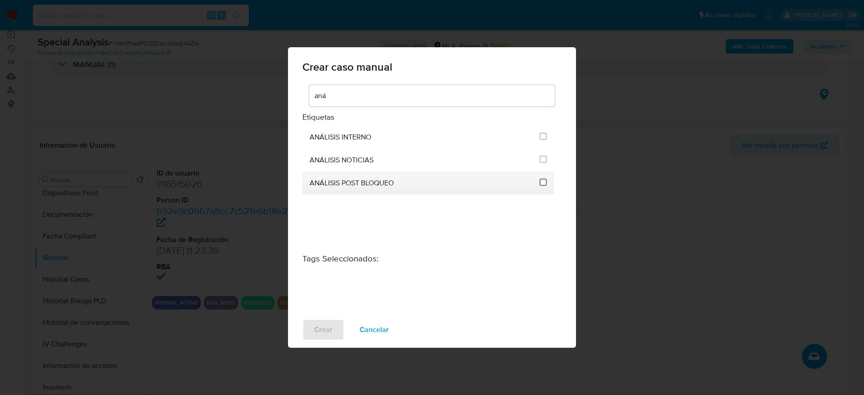
click at [543, 181] on input "3249" at bounding box center [542, 182] width 7 height 7
checkbox input "true"
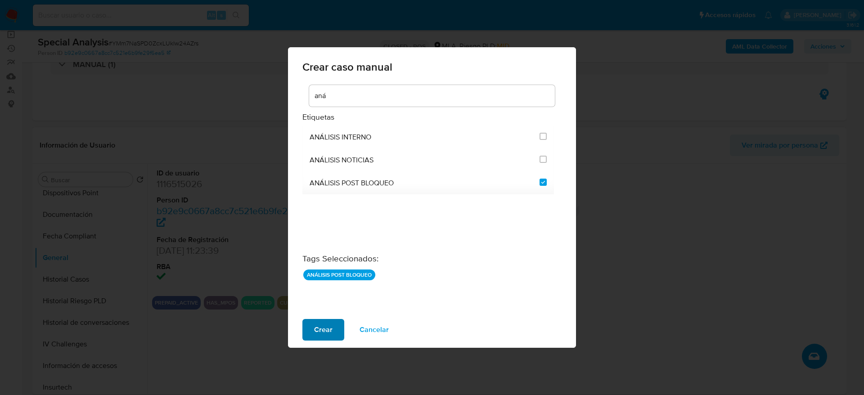
click at [332, 323] on button "Crear" at bounding box center [323, 330] width 42 height 22
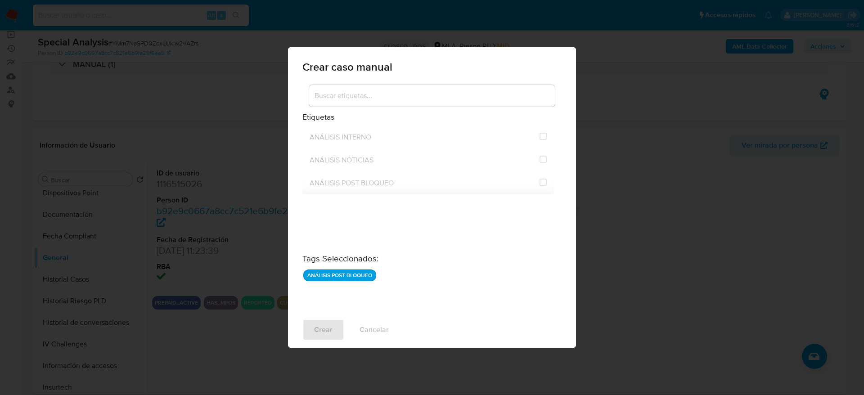
checkbox input "false"
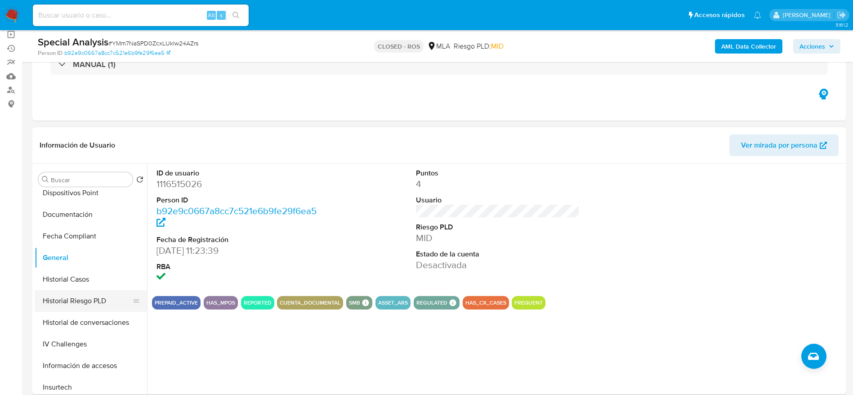
click at [67, 295] on button "Historial Riesgo PLD" at bounding box center [87, 301] width 105 height 22
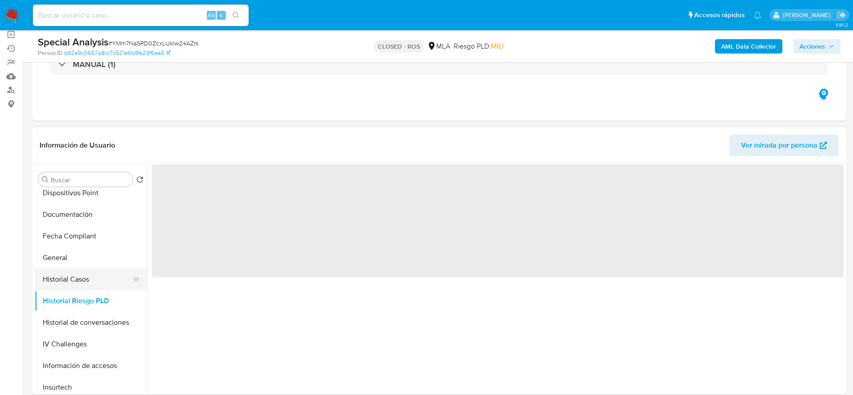
click at [69, 279] on button "Historial Casos" at bounding box center [87, 280] width 105 height 22
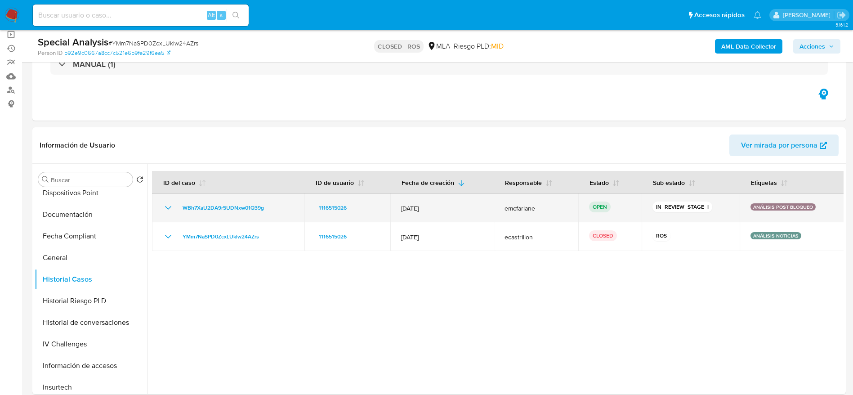
click at [197, 202] on td "WBh7XaU2DA9r5UDNxw01Q39g" at bounding box center [228, 207] width 152 height 29
click at [196, 205] on span "WBh7XaU2DA9r5UDNxw01Q39g" at bounding box center [223, 207] width 81 height 11
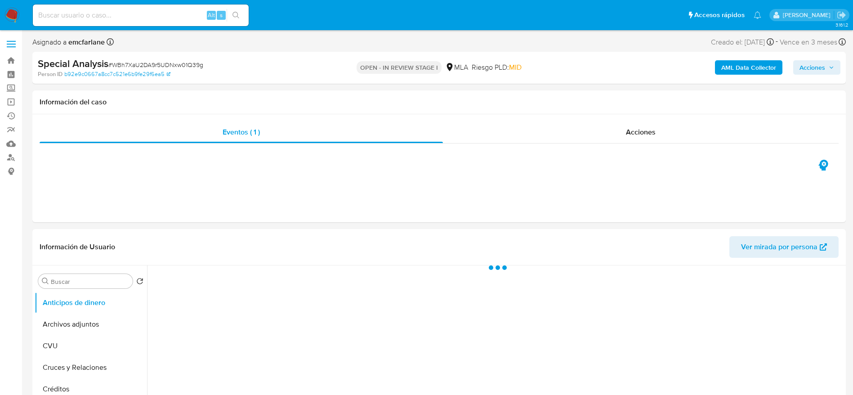
select select "10"
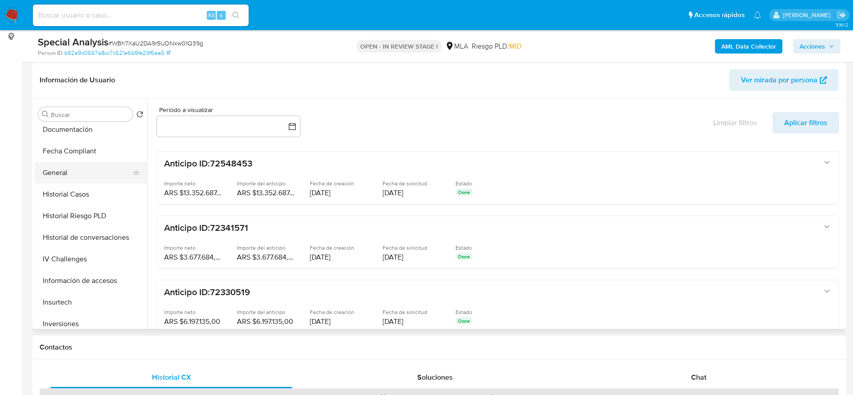
scroll to position [202, 0]
click at [56, 196] on button "General" at bounding box center [87, 193] width 105 height 22
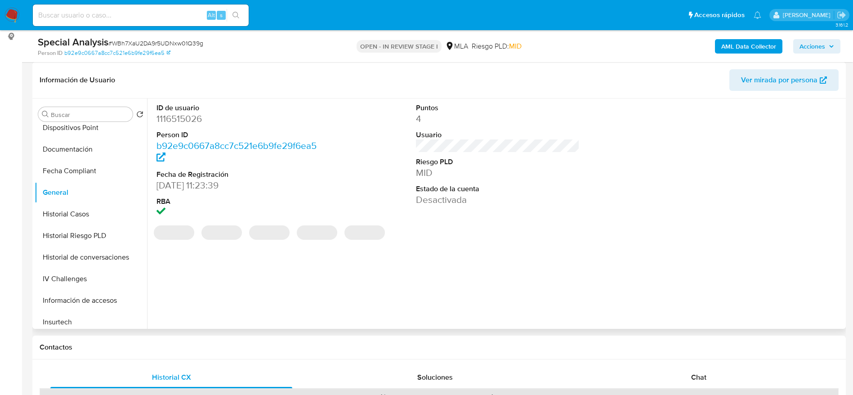
click at [189, 121] on dd "1116515026" at bounding box center [239, 118] width 164 height 13
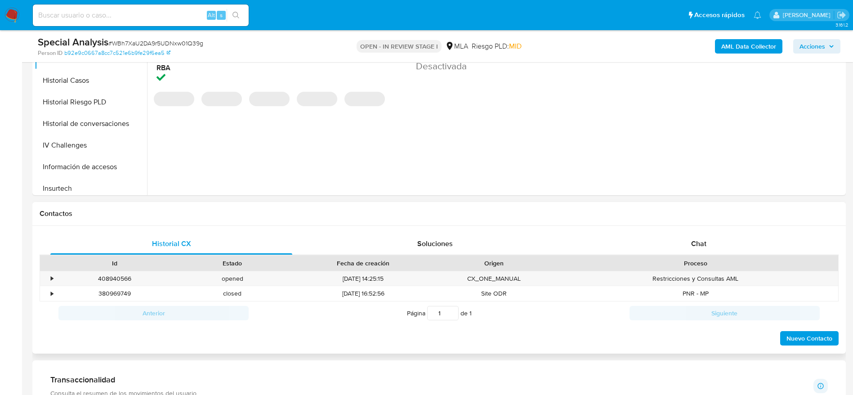
scroll to position [270, 0]
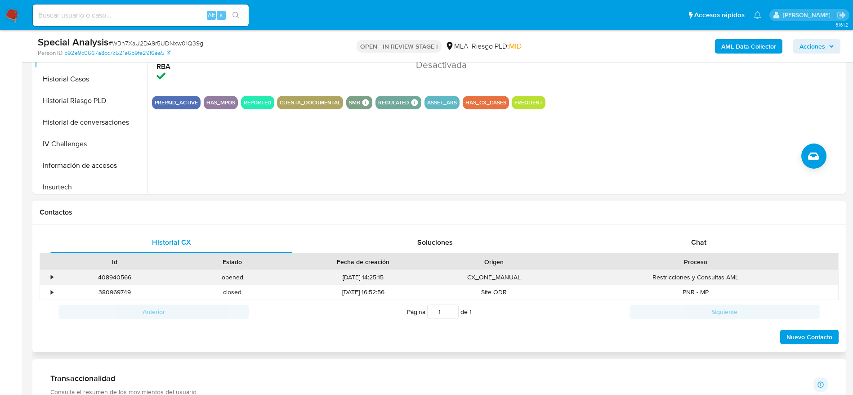
click at [121, 283] on div "408940566" at bounding box center [115, 277] width 118 height 15
copy div "408940566"
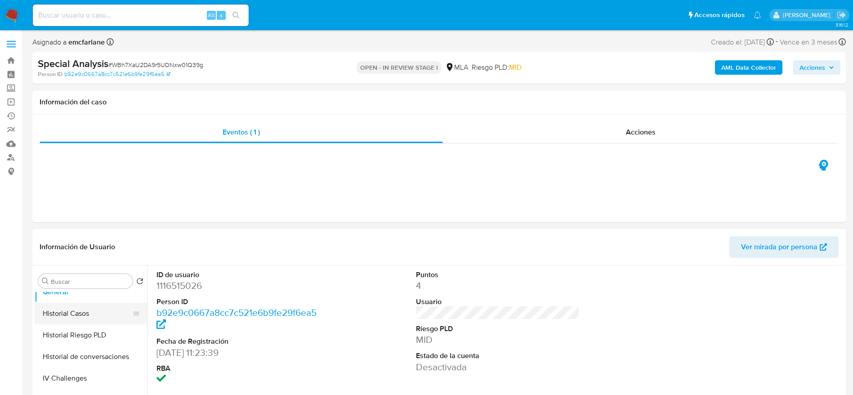
click at [70, 321] on button "Historial Casos" at bounding box center [87, 314] width 105 height 22
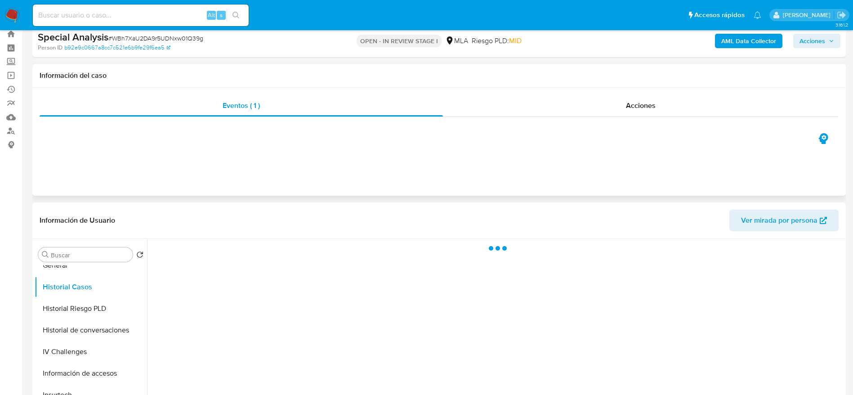
scroll to position [67, 0]
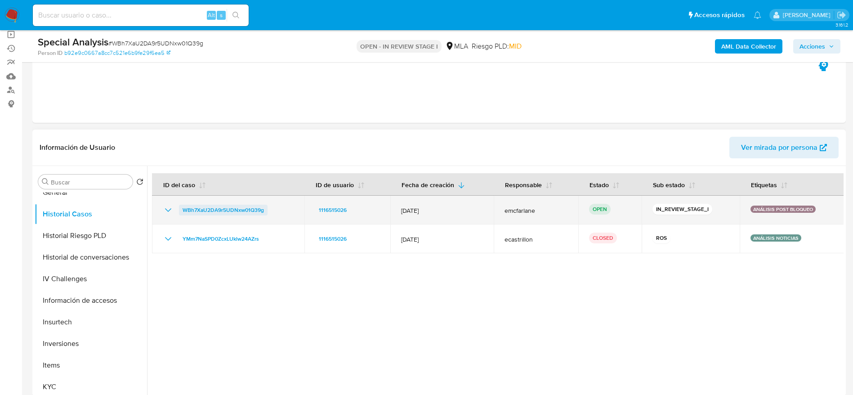
click at [193, 212] on span "WBh7XaU2DA9r5UDNxw01Q39g" at bounding box center [223, 210] width 81 height 11
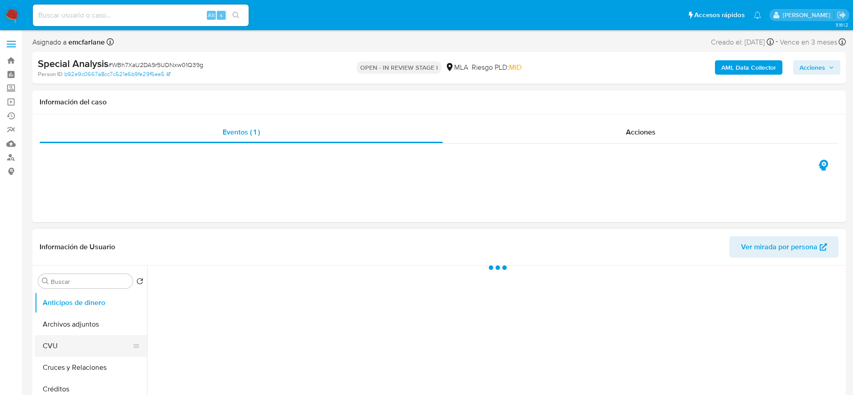
click at [76, 353] on button "CVU" at bounding box center [87, 346] width 105 height 22
click at [81, 323] on button "Archivos adjuntos" at bounding box center [87, 325] width 105 height 22
select select "10"
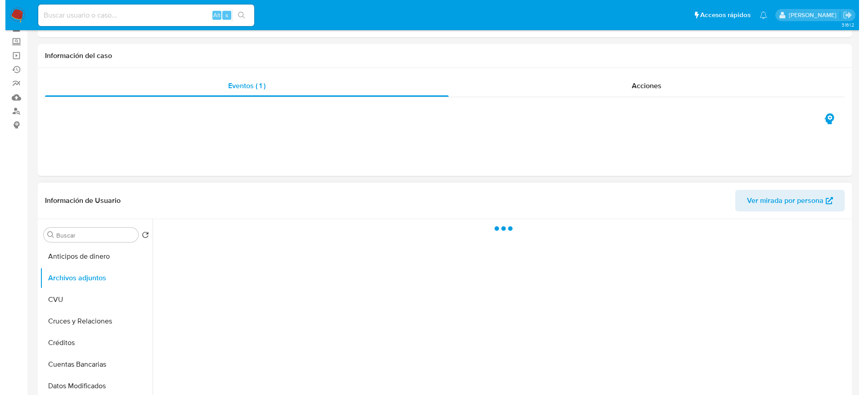
scroll to position [67, 0]
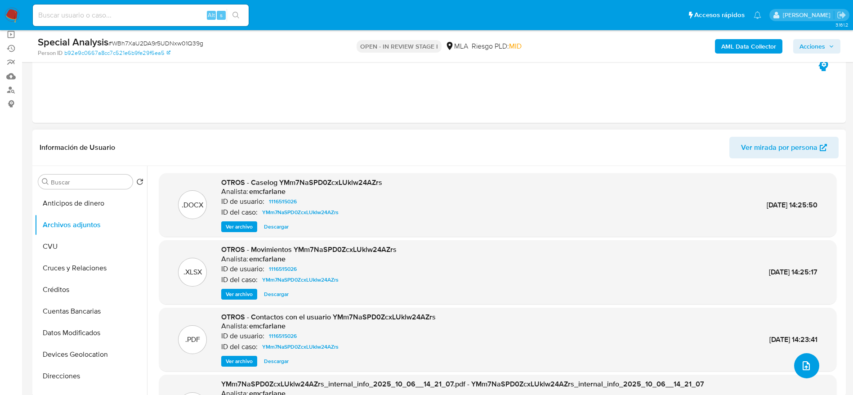
click at [803, 362] on icon "upload-file" at bounding box center [806, 365] width 11 height 11
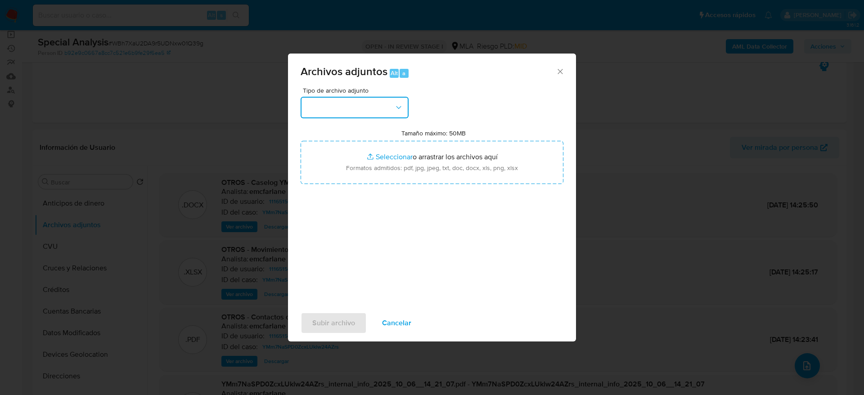
click at [350, 111] on button "button" at bounding box center [354, 108] width 108 height 22
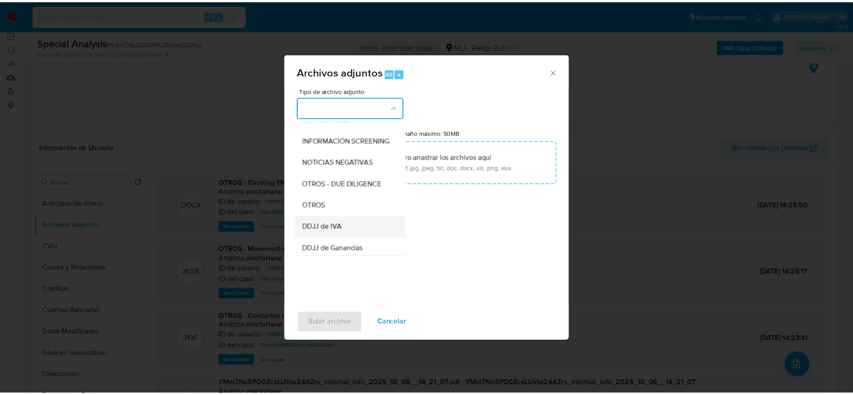
scroll to position [135, 0]
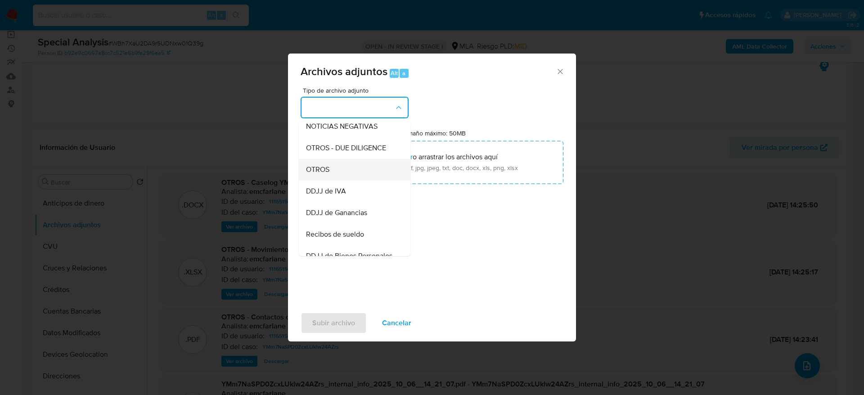
click at [332, 173] on div "OTROS" at bounding box center [352, 170] width 92 height 22
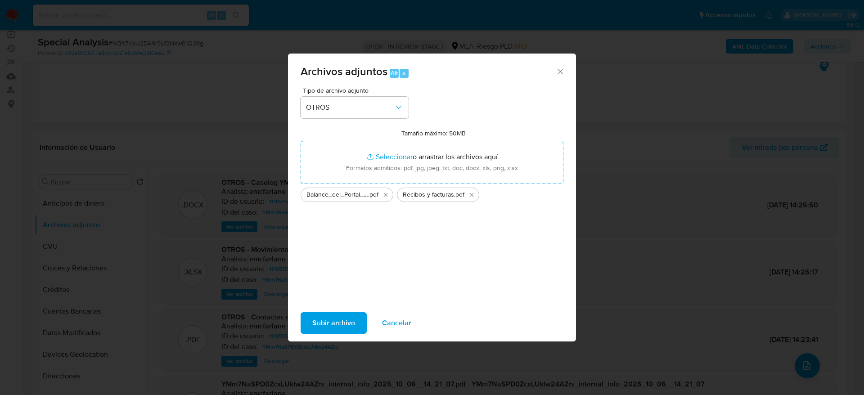
click at [355, 319] on button "Subir archivo" at bounding box center [333, 323] width 66 height 22
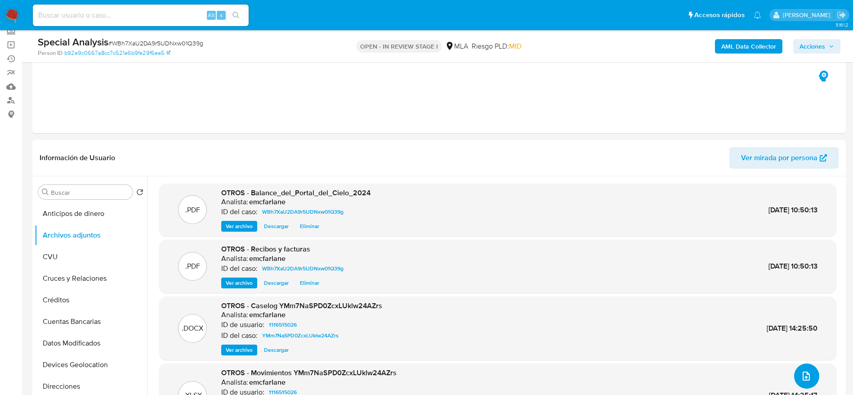
scroll to position [0, 0]
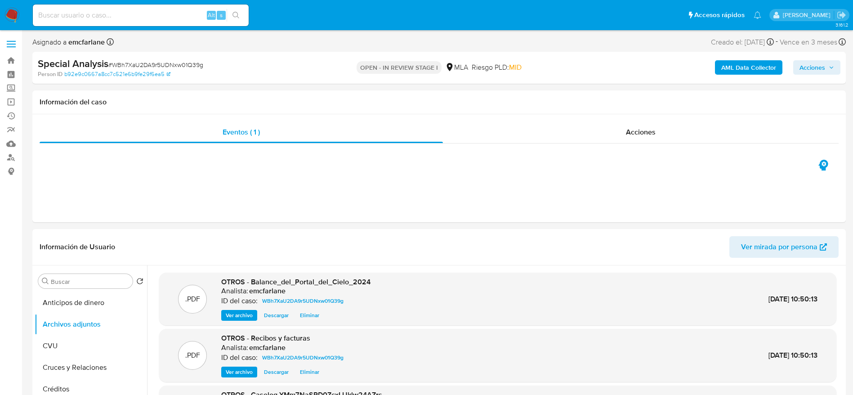
click at [831, 58] on div "AML Data Collector Acciones" at bounding box center [707, 67] width 265 height 21
click at [830, 62] on span "Acciones" at bounding box center [817, 67] width 35 height 13
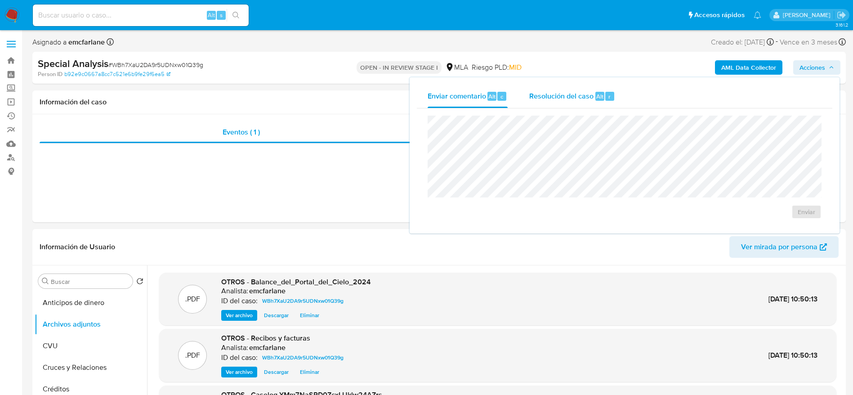
click at [592, 89] on div "Resolución del caso Alt r" at bounding box center [572, 96] width 86 height 23
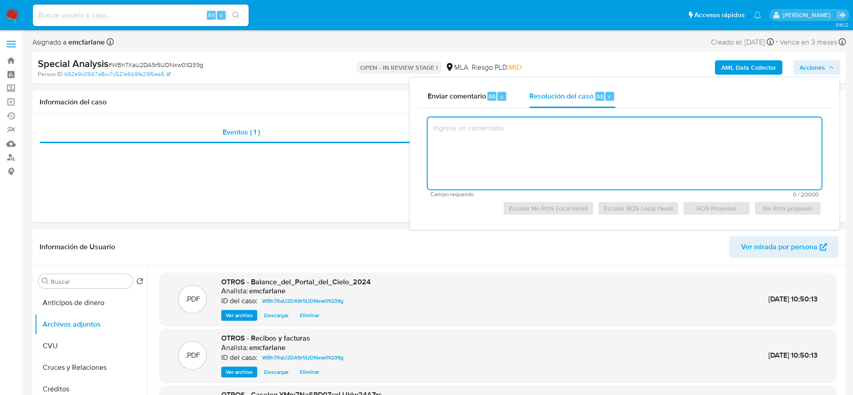
paste textarea "El usuario FUNDACION IGLESIA EVANGELICA INTERNACIONAL PORTAL DEL CIELO - CUIT 3…"
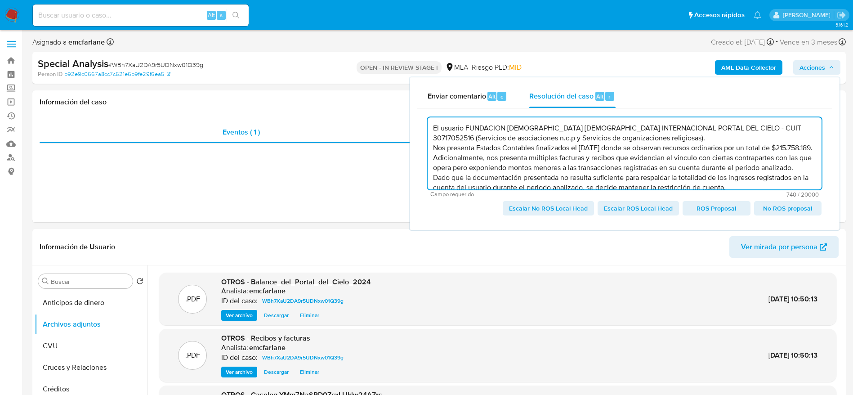
scroll to position [19, 0]
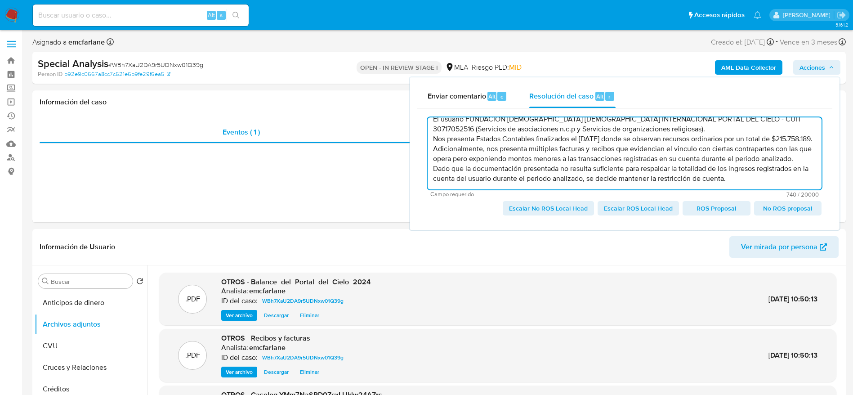
click at [762, 180] on textarea "El usuario FUNDACION IGLESIA EVANGELICA INTERNACIONAL PORTAL DEL CIELO - CUIT 3…" at bounding box center [625, 153] width 394 height 72
click at [538, 209] on span "Escalar No ROS Local Head" at bounding box center [548, 208] width 79 height 13
type textarea "El usuario FUNDACION IGLESIA EVANGELICA INTERNACIONAL PORTAL DEL CIELO - CUIT 3…"
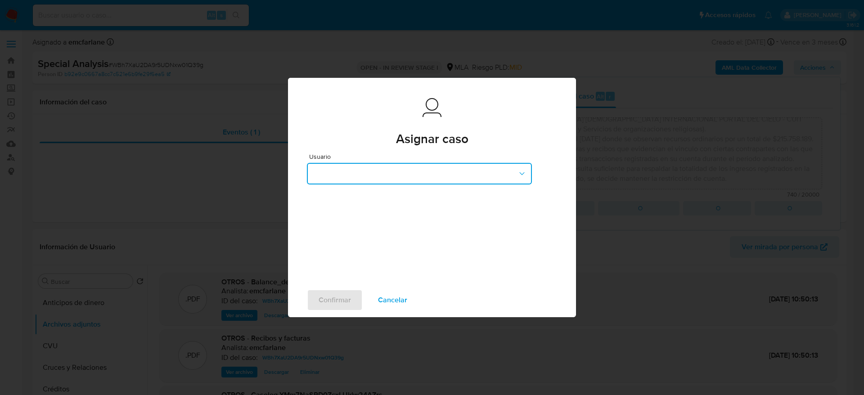
click at [367, 166] on button "button" at bounding box center [419, 174] width 225 height 22
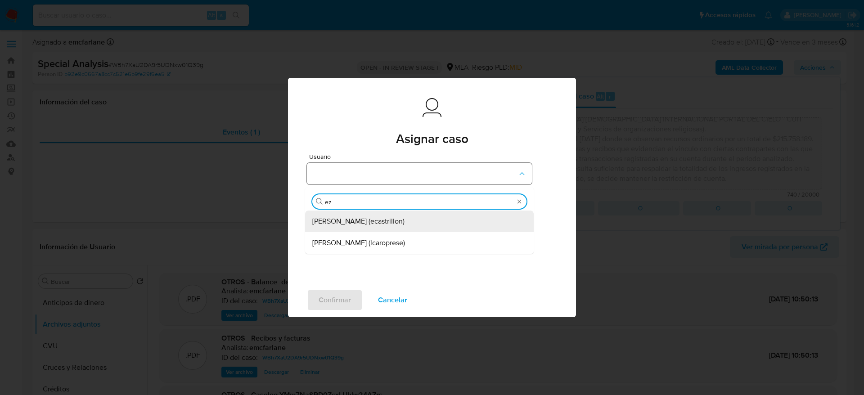
type input "eze"
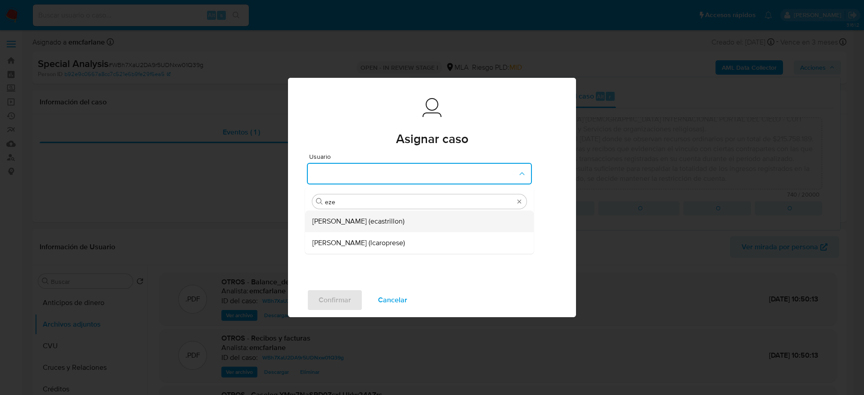
click at [369, 222] on span "[PERSON_NAME] (ecastrillon)" at bounding box center [358, 221] width 92 height 9
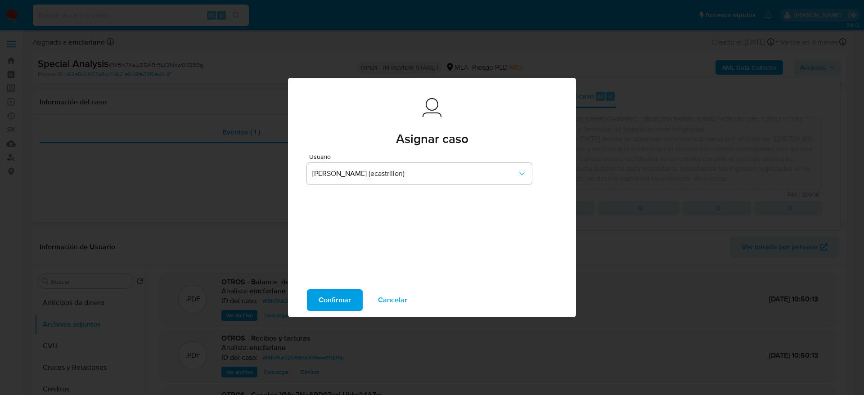
click at [330, 296] on span "Confirmar" at bounding box center [334, 300] width 32 height 20
type textarea "El usuario FUNDACION IGLESIA EVANGELICA INTERNACIONAL PORTAL DEL CIELO - CUIT 3…"
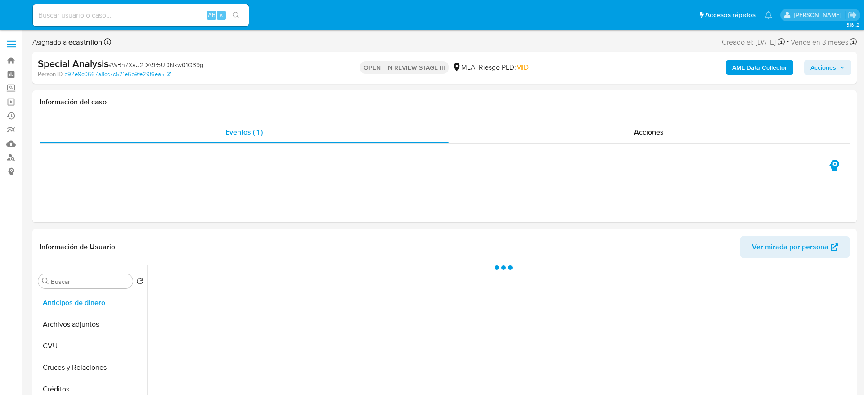
select select "10"
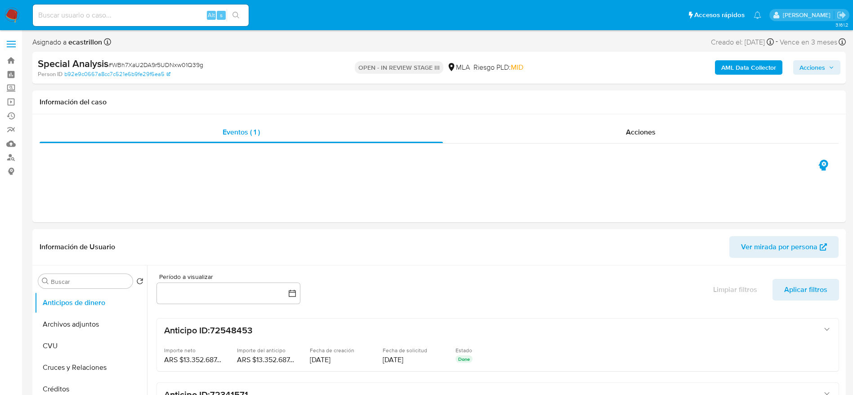
click at [148, 8] on div "Alt s" at bounding box center [141, 15] width 216 height 22
click at [152, 13] on input at bounding box center [141, 15] width 216 height 12
paste input "TgXXB4UOipTlPZQal29iDuUy"
type input "TgXXB4UOipTlPZQal29iDuUy"
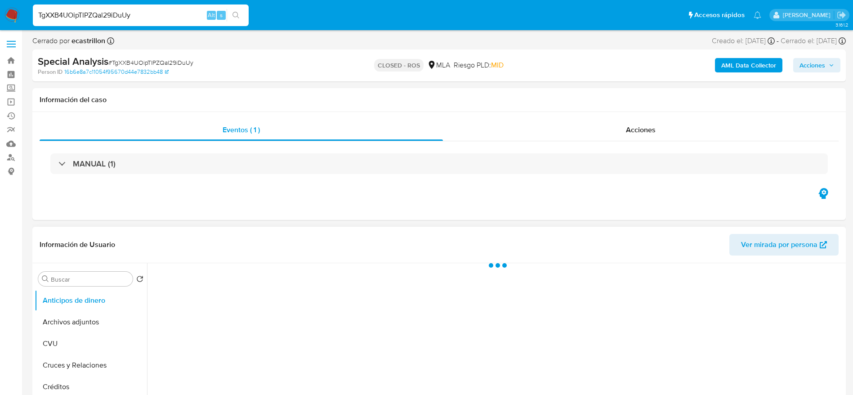
select select "10"
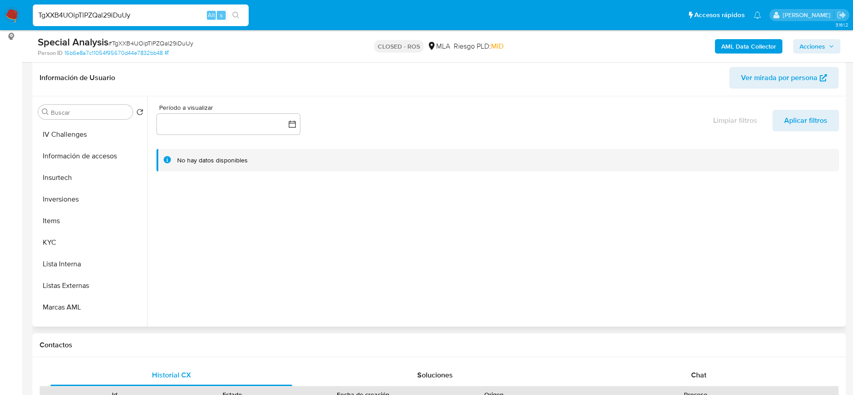
scroll to position [405, 0]
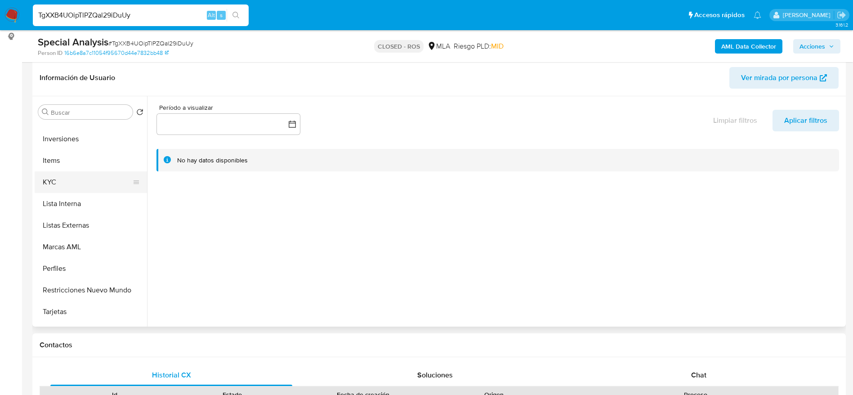
click at [67, 189] on button "KYC" at bounding box center [87, 182] width 105 height 22
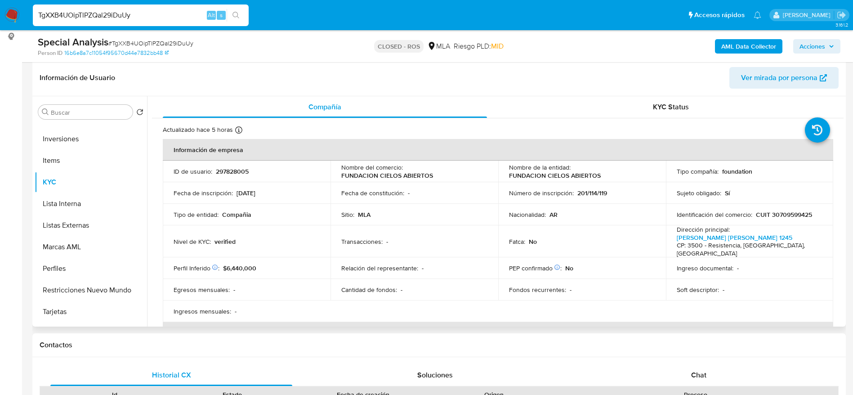
click at [585, 172] on p "FUNDACION CIELOS ABIERTOS" at bounding box center [555, 175] width 92 height 8
click at [609, 214] on div "Nacionalidad : AR" at bounding box center [582, 215] width 146 height 8
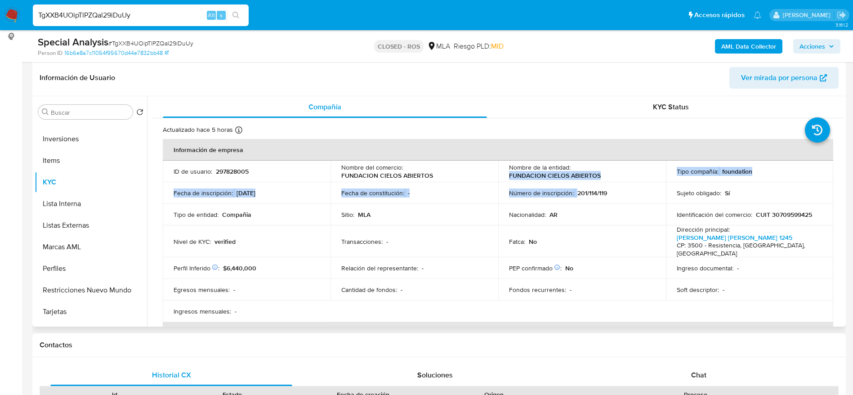
drag, startPoint x: 506, startPoint y: 176, endPoint x: 596, endPoint y: 175, distance: 90.0
click at [589, 185] on tbody "ID de usuario : 297828005 Nombre del comercio : FUNDACION CIELOS ABIERTOS Nombr…" at bounding box center [498, 241] width 671 height 161
click at [604, 176] on div "Nombre de la entidad : FUNDACION CIELOS ABIERTOS" at bounding box center [582, 171] width 146 height 16
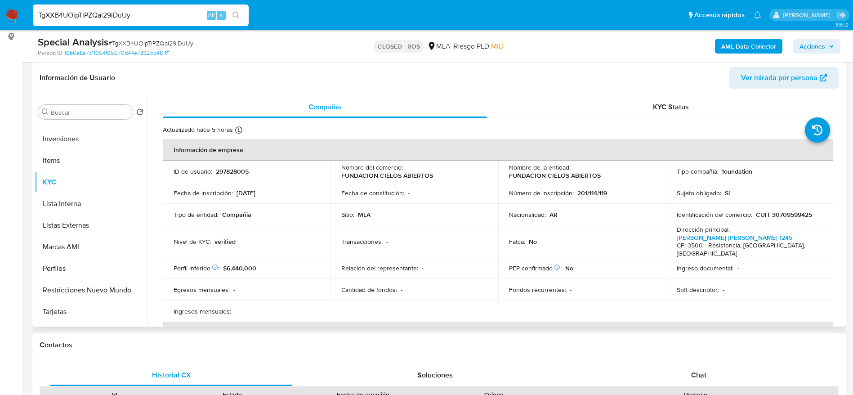
click at [509, 179] on td "Nombre de la entidad : FUNDACION CIELOS ABIERTOS" at bounding box center [582, 172] width 168 height 22
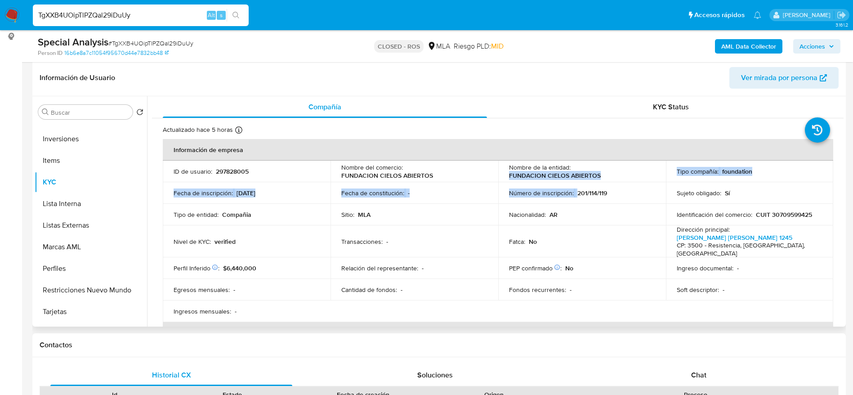
drag, startPoint x: 531, startPoint y: 182, endPoint x: 605, endPoint y: 174, distance: 74.7
click at [604, 177] on td "Nombre de la entidad : FUNDACION CIELOS ABIERTOS" at bounding box center [582, 172] width 168 height 22
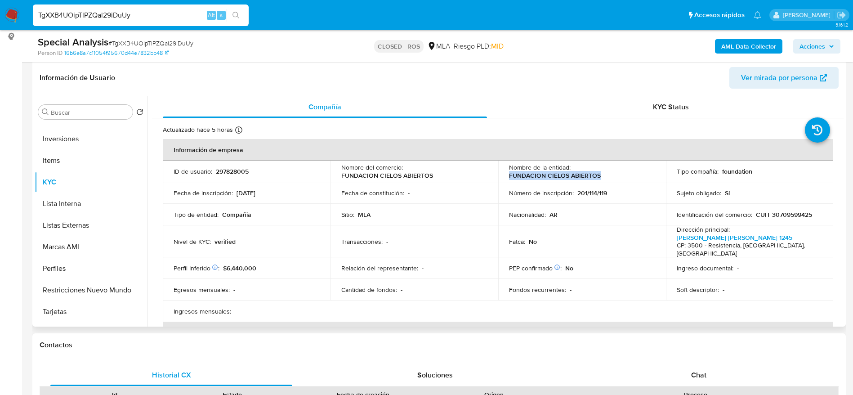
click at [606, 169] on div "Nombre de la entidad : FUNDACION CIELOS ABIERTOS" at bounding box center [582, 171] width 146 height 16
copy p "FUNDACION CIELOS ABIERTOS"
click at [779, 215] on p "CUIT 30709599425" at bounding box center [784, 215] width 56 height 8
copy p "30709599425"
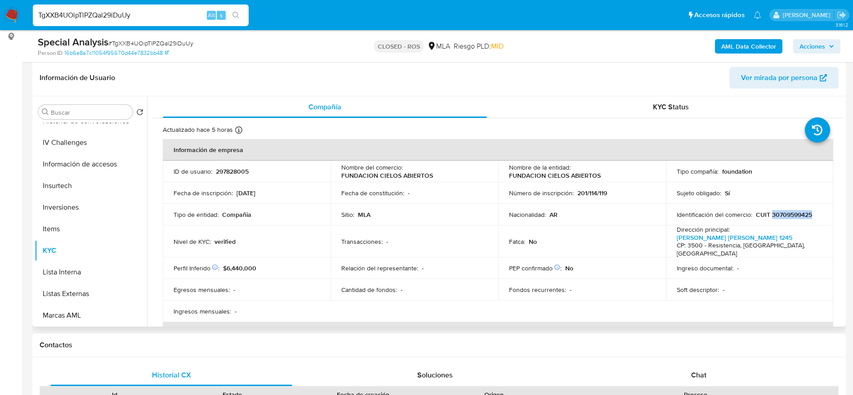
scroll to position [270, 0]
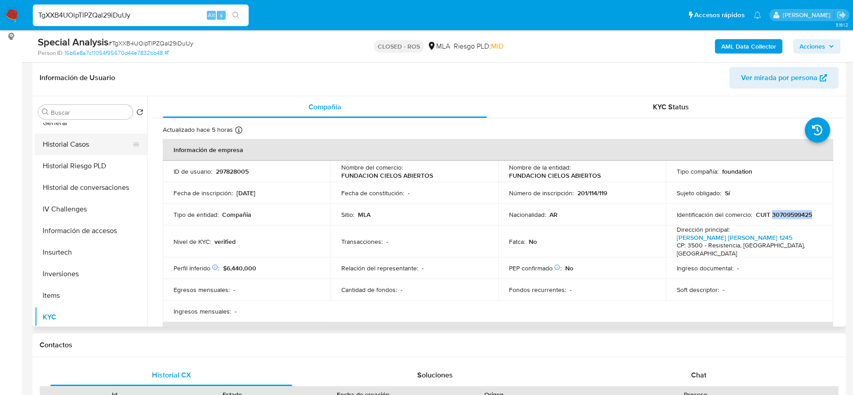
click at [64, 145] on button "Historial Casos" at bounding box center [87, 145] width 105 height 22
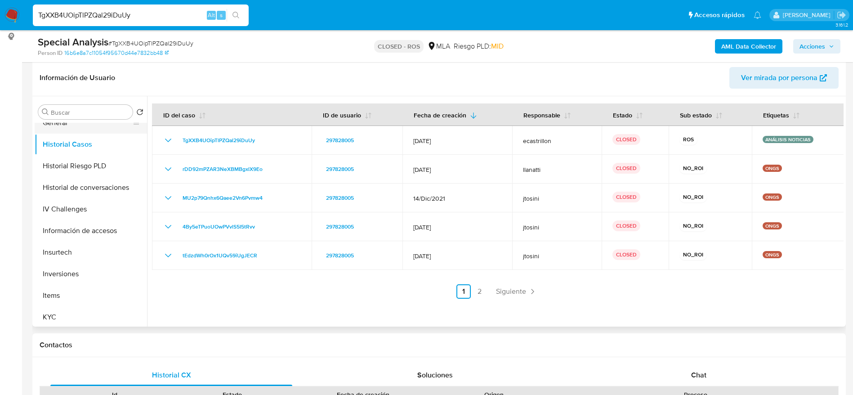
click at [62, 129] on button "General" at bounding box center [87, 123] width 105 height 22
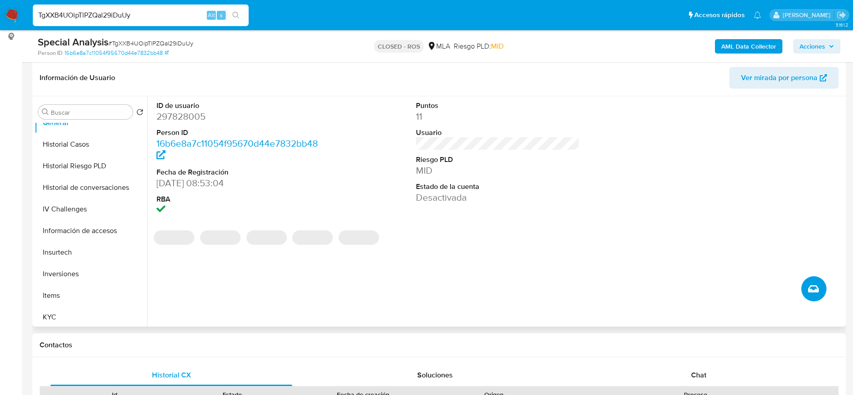
click at [813, 288] on icon "Crear caso manual" at bounding box center [813, 288] width 11 height 11
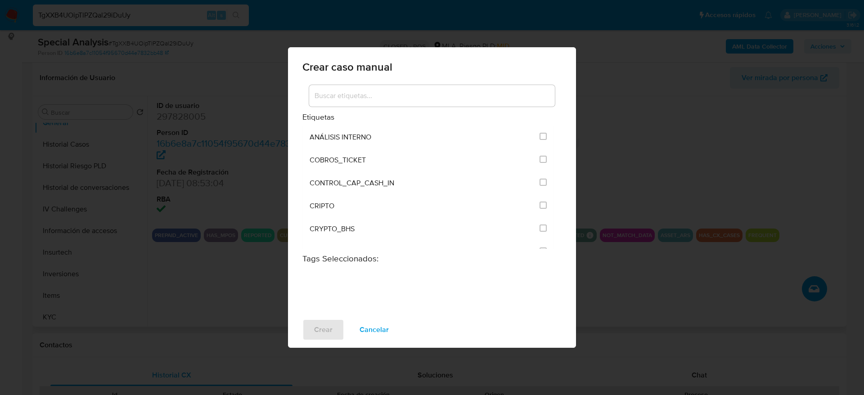
click at [363, 91] on input at bounding box center [432, 96] width 246 height 12
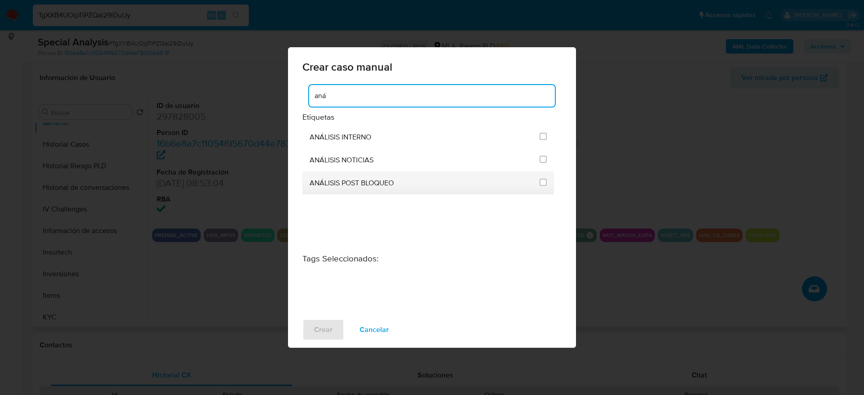
type input "aná"
click at [544, 188] on span at bounding box center [542, 183] width 7 height 10
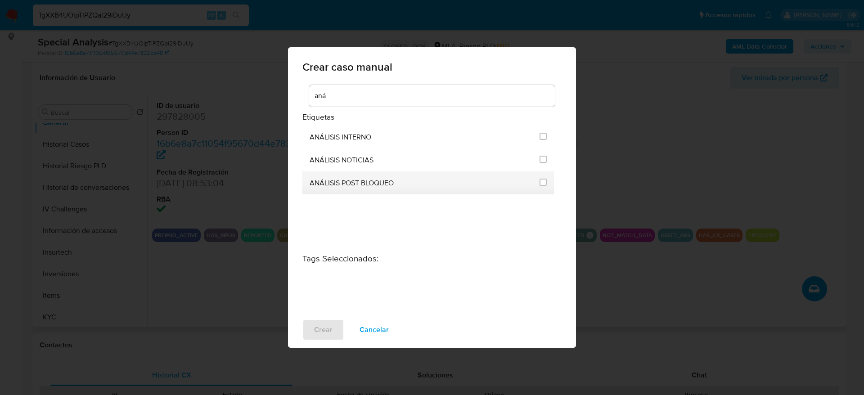
click at [547, 182] on li "ANÁLISIS POST BLOQUEO" at bounding box center [427, 182] width 251 height 23
click at [544, 182] on input "3249" at bounding box center [542, 182] width 7 height 7
checkbox input "true"
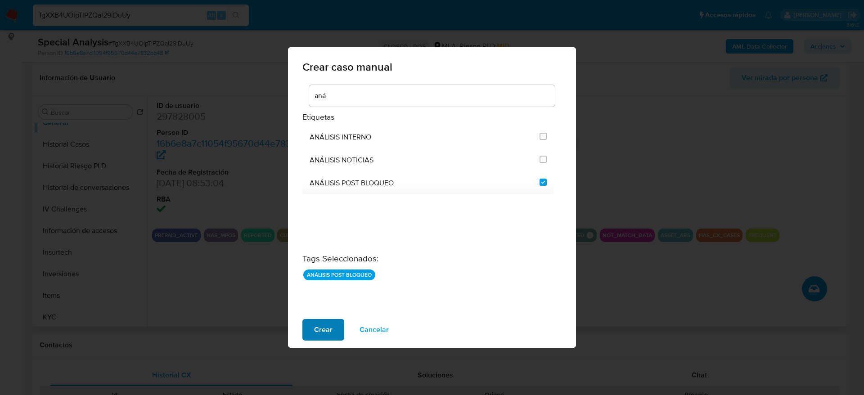
click at [313, 325] on button "Crear" at bounding box center [323, 330] width 42 height 22
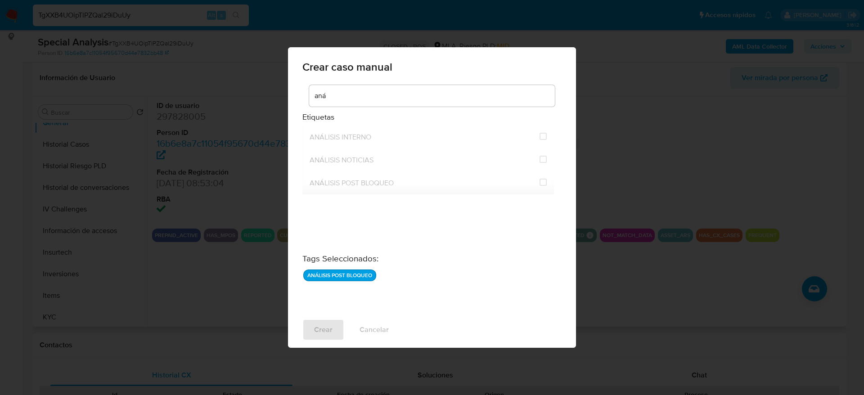
checkbox input "false"
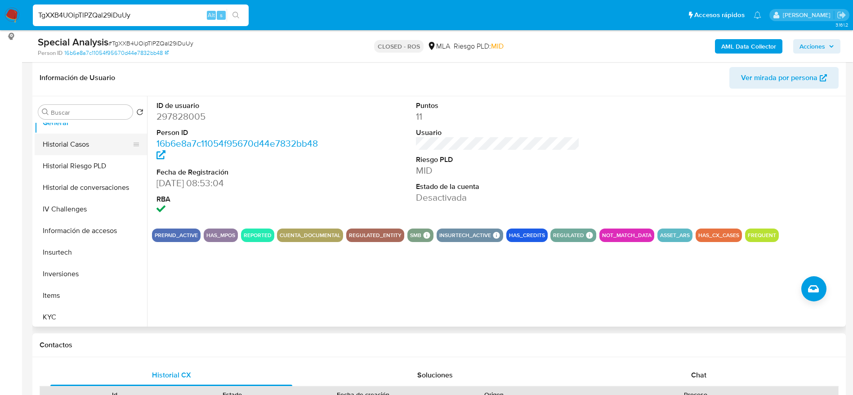
click at [84, 141] on button "Historial Casos" at bounding box center [87, 145] width 105 height 22
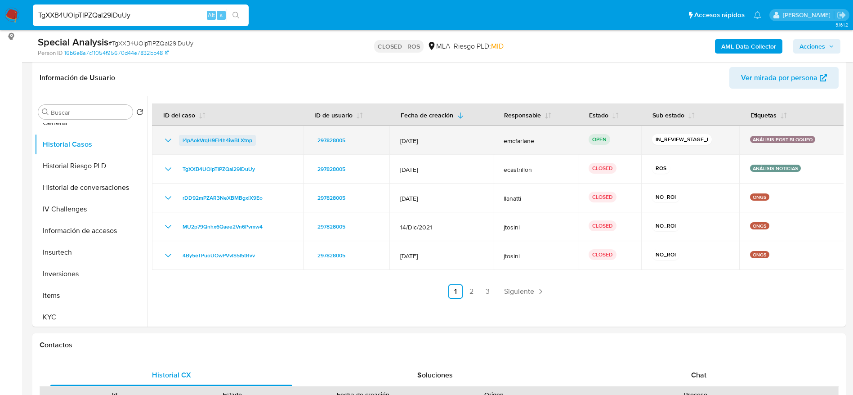
click at [200, 139] on span "l4pAokVrqH9FI4h4iwBLXtnp" at bounding box center [218, 140] width 70 height 11
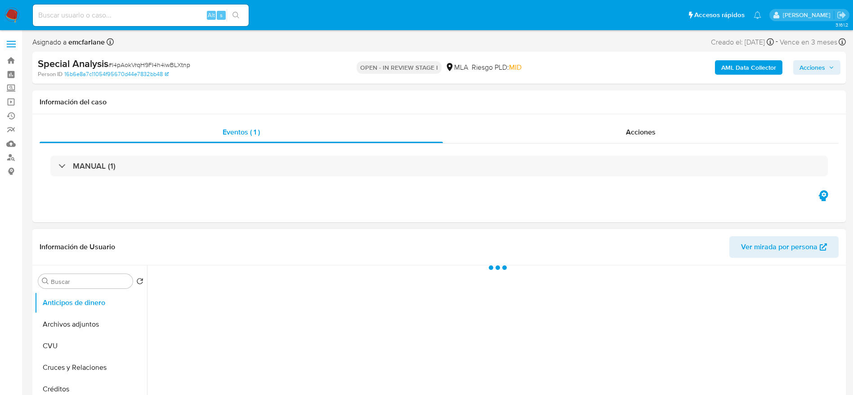
drag, startPoint x: 72, startPoint y: 316, endPoint x: 304, endPoint y: 263, distance: 237.7
click at [71, 317] on button "Archivos adjuntos" at bounding box center [91, 325] width 112 height 22
select select "10"
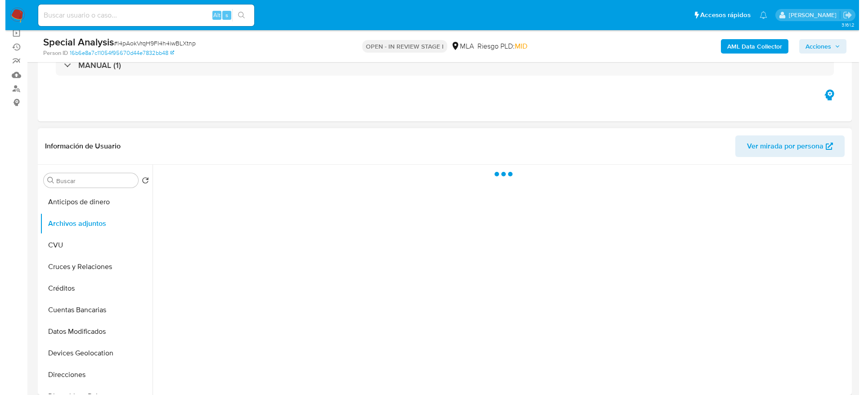
scroll to position [135, 0]
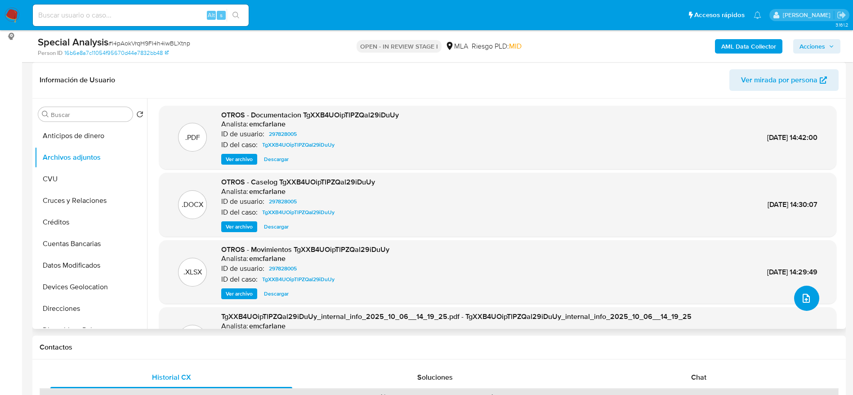
click at [808, 297] on button "upload-file" at bounding box center [806, 298] width 25 height 25
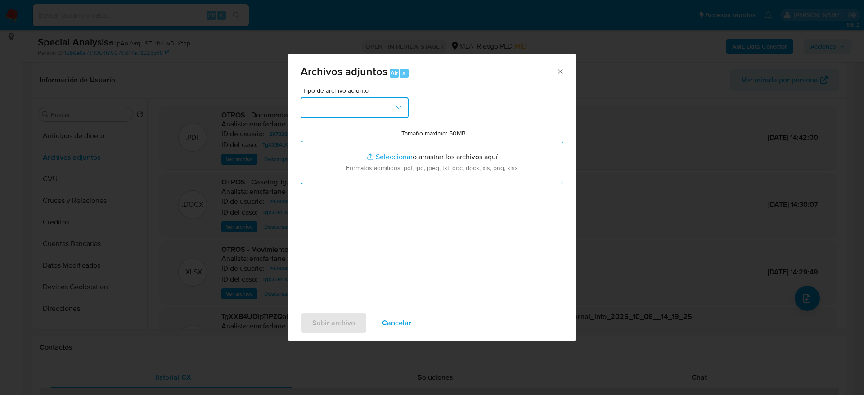
click at [386, 110] on button "button" at bounding box center [354, 108] width 108 height 22
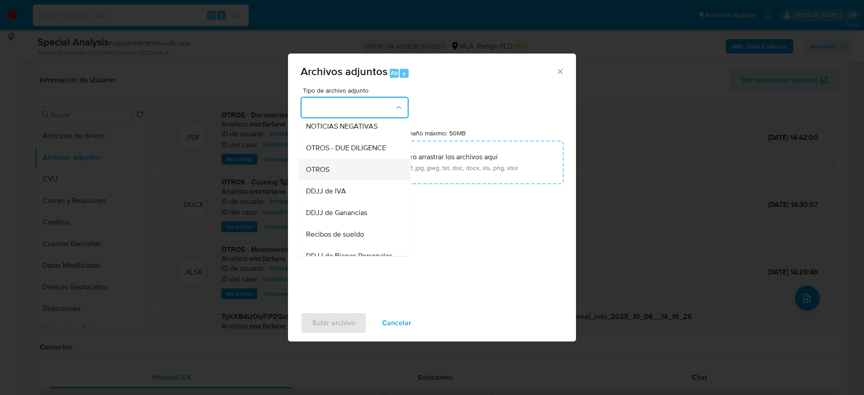
click at [318, 174] on span "OTROS" at bounding box center [317, 169] width 23 height 9
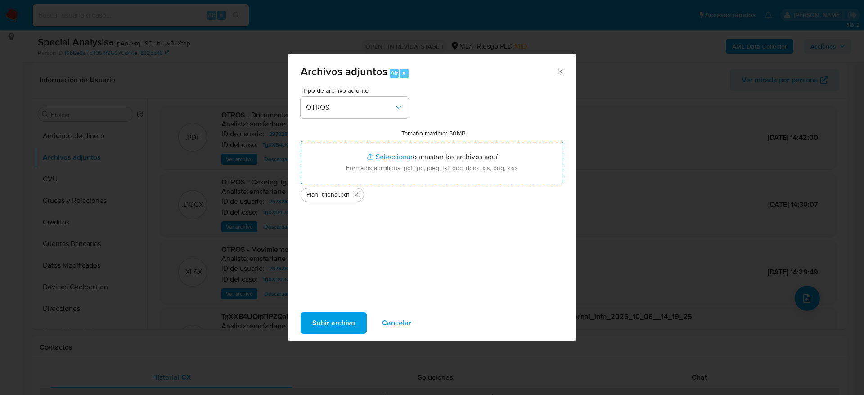
click at [314, 327] on span "Subir archivo" at bounding box center [333, 323] width 43 height 20
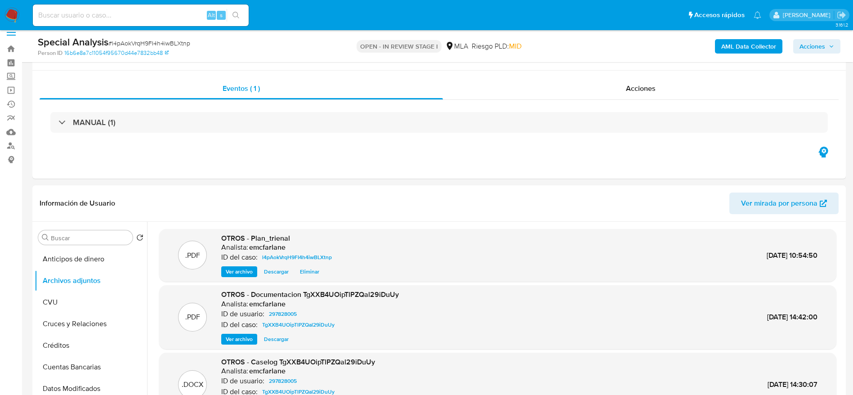
scroll to position [0, 0]
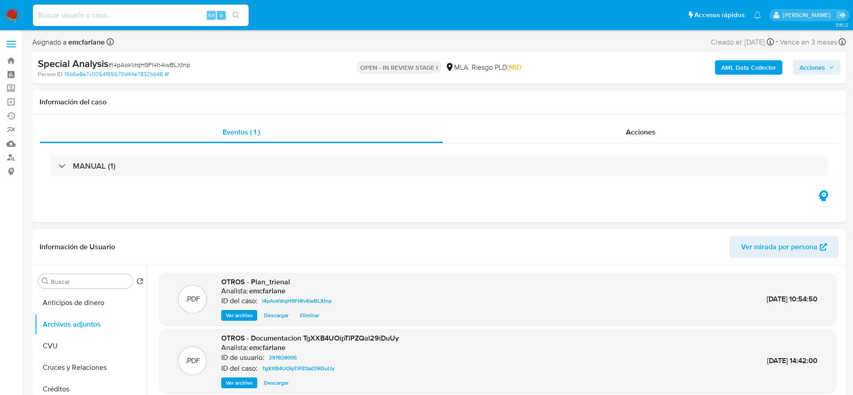
click at [825, 63] on span "Acciones" at bounding box center [817, 67] width 35 height 13
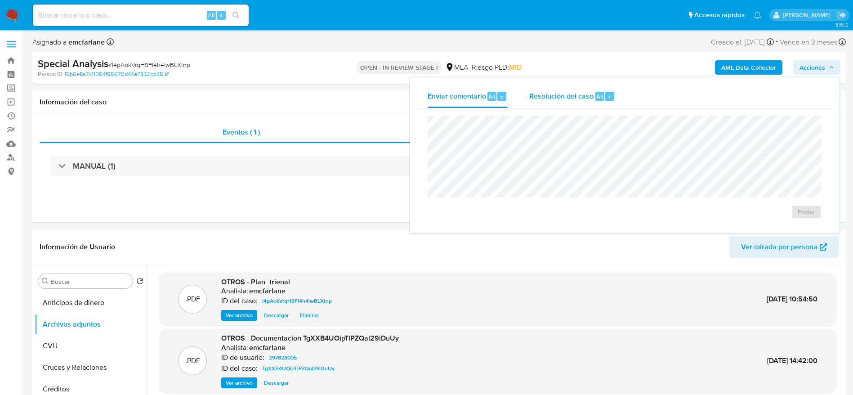
click at [572, 98] on span "Resolución del caso" at bounding box center [561, 96] width 64 height 10
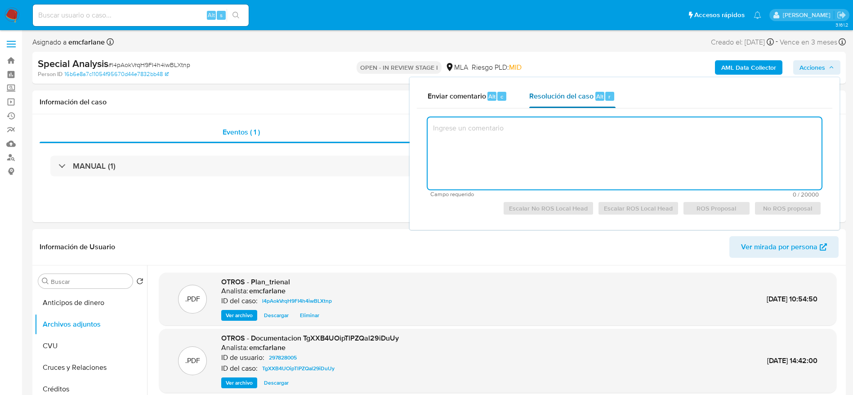
paste textarea "El usuario FUNDACION CIELOS ABIERTOS - CUIT 30709599425 (Servicios de asociacio…"
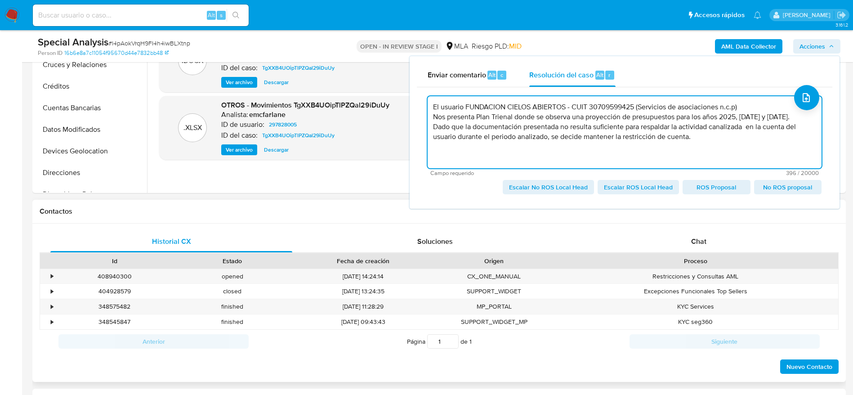
scroll to position [337, 0]
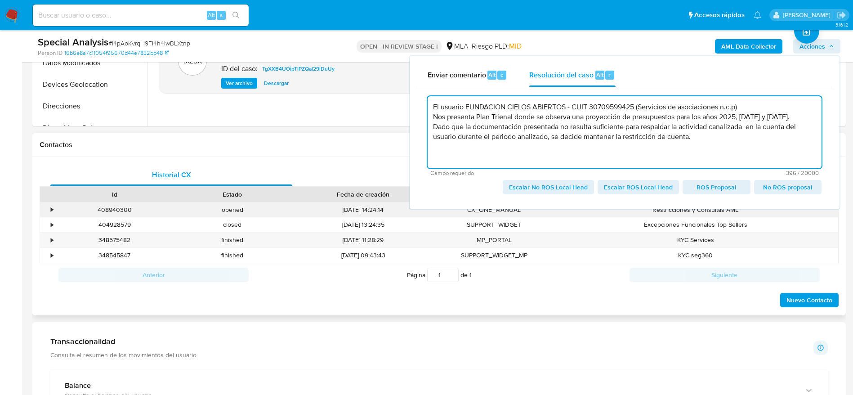
type textarea "El usuario FUNDACION CIELOS ABIERTOS - CUIT 30709599425 (Servicios de asociacio…"
click at [118, 209] on div "408940300" at bounding box center [115, 209] width 118 height 15
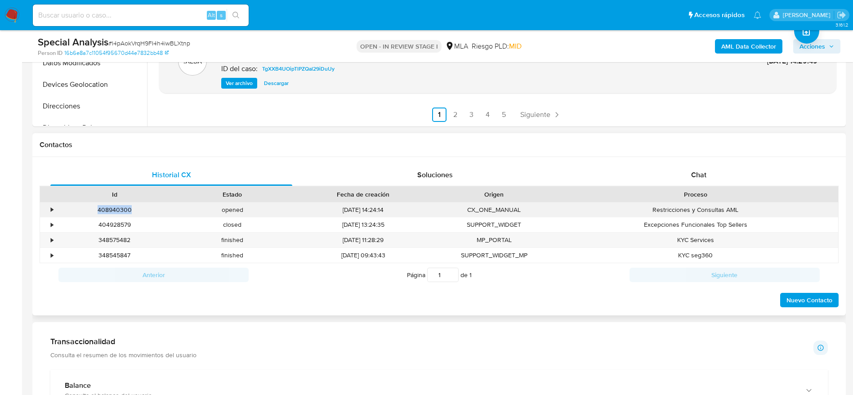
click at [118, 209] on div "408940300" at bounding box center [115, 209] width 118 height 15
copy div "408940300"
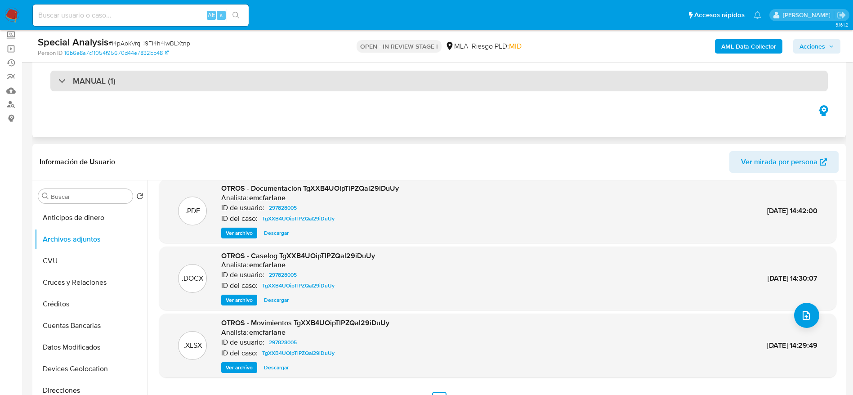
scroll to position [0, 0]
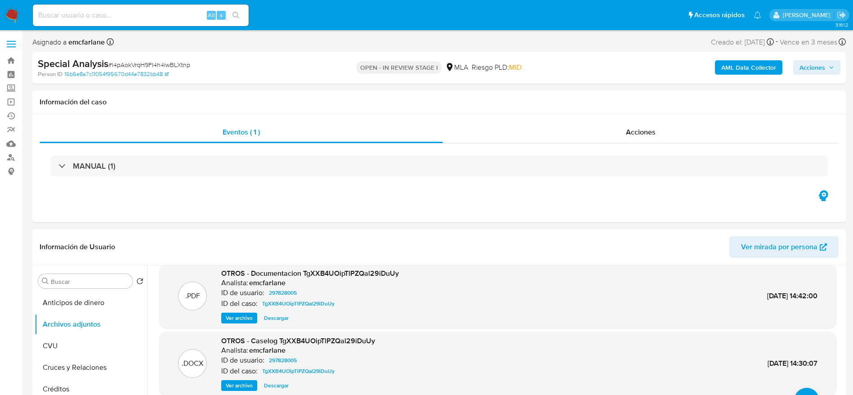
click at [815, 70] on span "Acciones" at bounding box center [813, 67] width 26 height 14
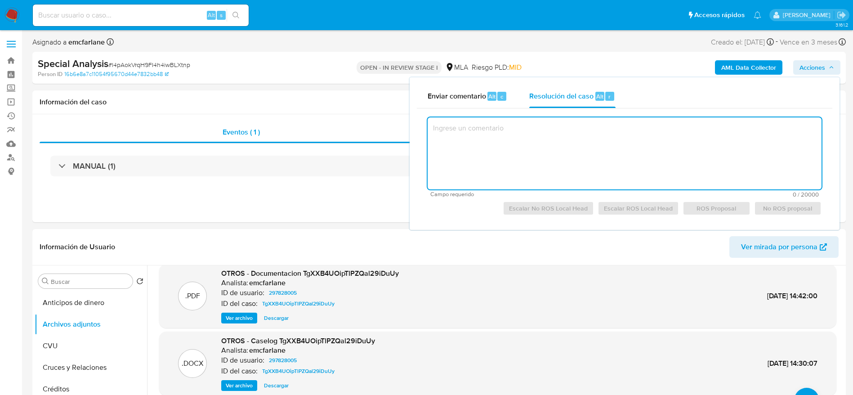
click at [589, 145] on textarea at bounding box center [625, 153] width 394 height 72
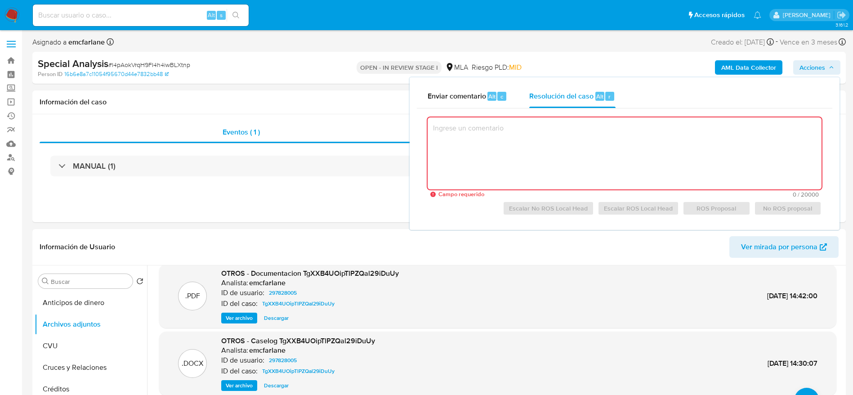
paste textarea "El usuario FUNDACION CIELOS ABIERTOS - CUIT 30709599425 (Servicios de asociacio…"
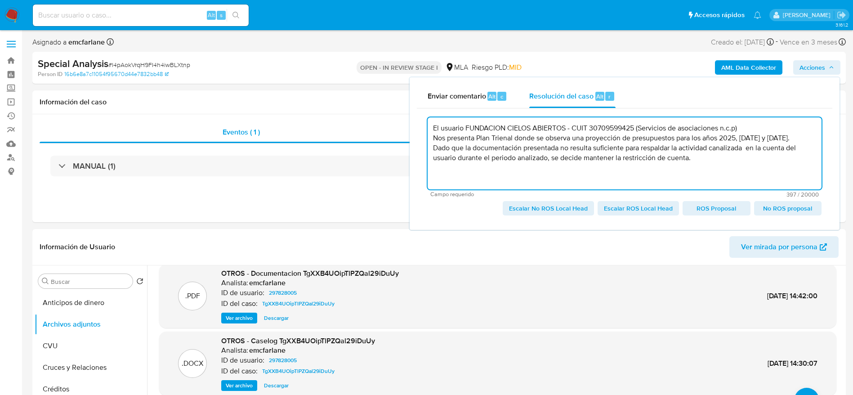
click at [750, 147] on textarea "El usuario FUNDACION CIELOS ABIERTOS - CUIT 30709599425 (Servicios de asociacio…" at bounding box center [625, 153] width 394 height 72
click at [716, 161] on textarea "El usuario FUNDACION CIELOS ABIERTOS - CUIT 30709599425 (Servicios de asociacio…" at bounding box center [625, 153] width 394 height 72
click at [537, 210] on span "Escalar No ROS Local Head" at bounding box center [548, 208] width 79 height 13
type textarea "El usuario FUNDACION CIELOS ABIERTOS - CUIT 30709599425 (Servicios de asociacio…"
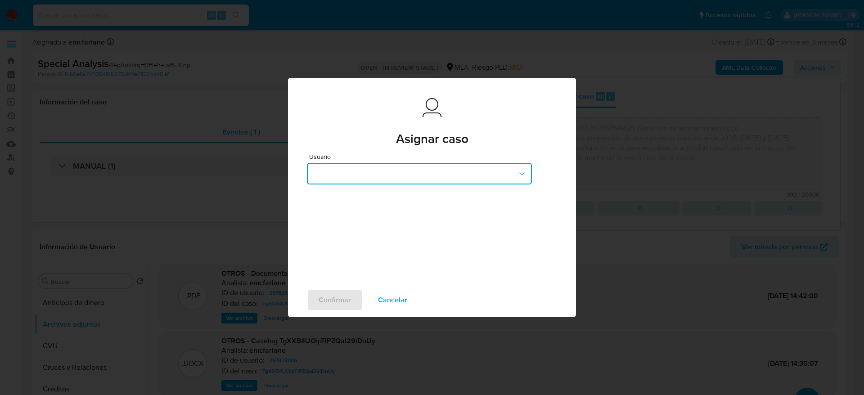
click at [380, 166] on button "button" at bounding box center [419, 174] width 225 height 22
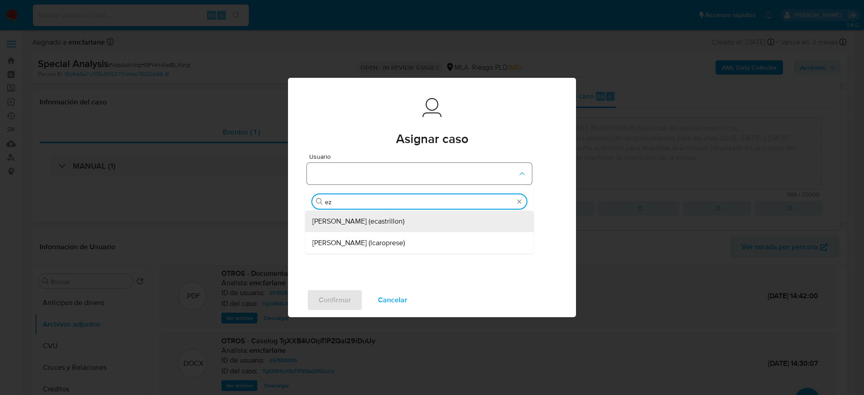
type input "eze"
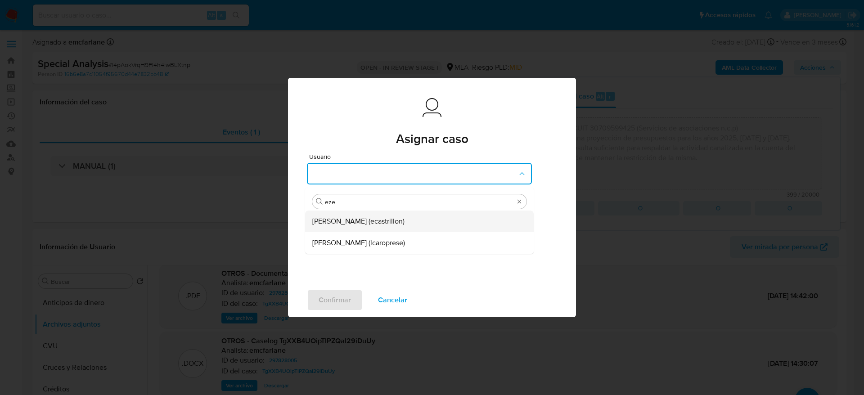
click at [370, 217] on span "[PERSON_NAME] (ecastrillon)" at bounding box center [358, 221] width 92 height 9
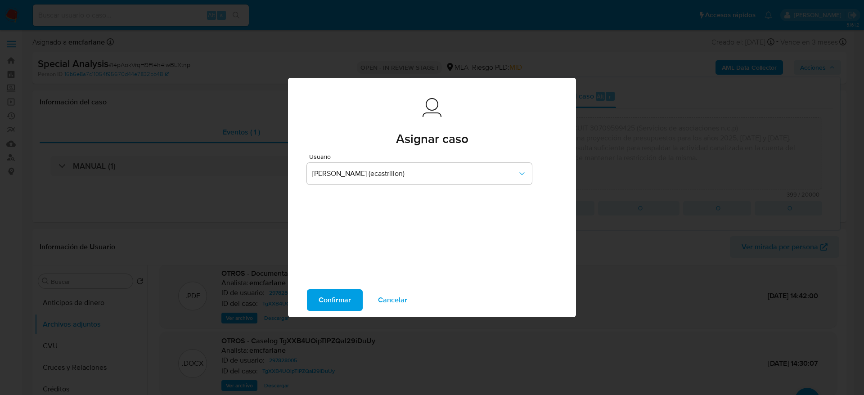
click at [338, 295] on span "Confirmar" at bounding box center [334, 300] width 32 height 20
type textarea "El usuario FUNDACION CIELOS ABIERTOS - CUIT 30709599425 (Servicios de asociacio…"
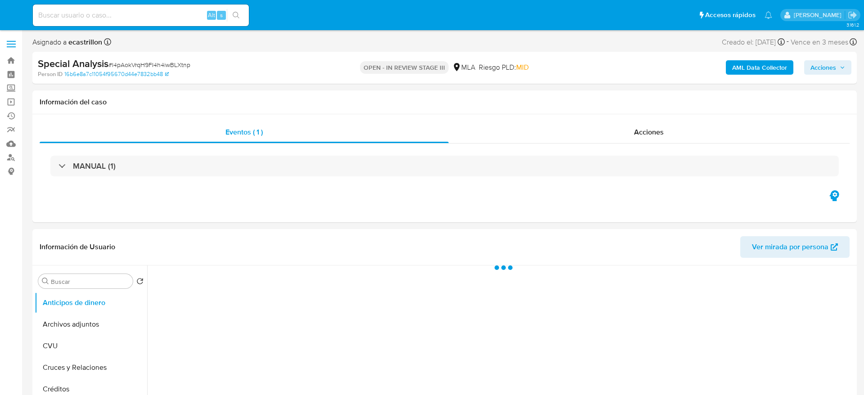
select select "10"
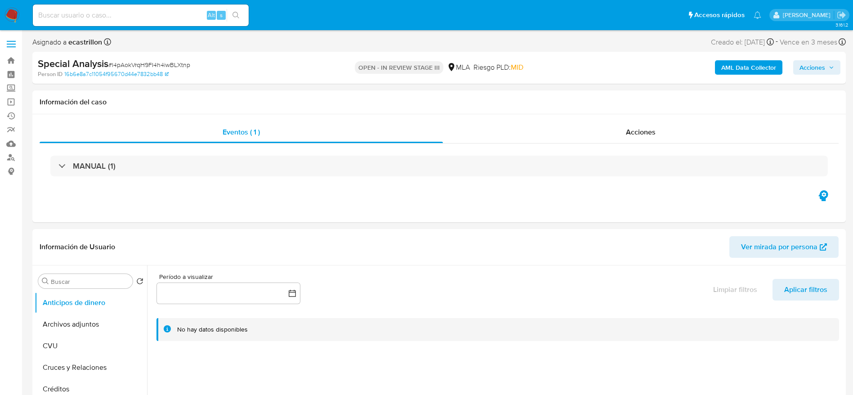
click at [18, 9] on img at bounding box center [11, 15] width 15 height 15
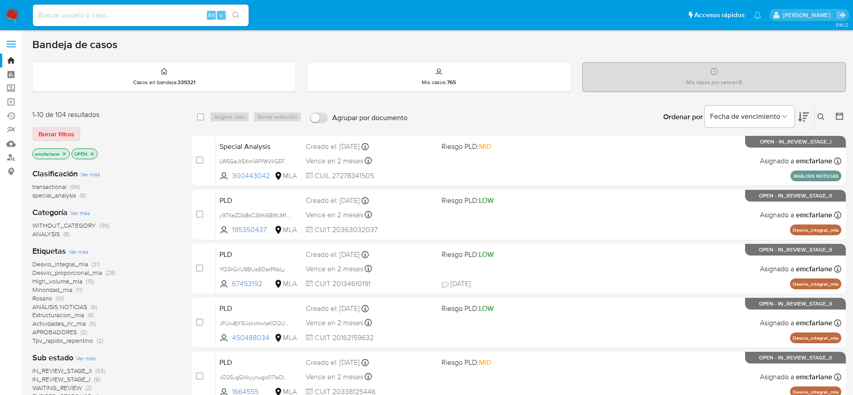
click at [111, 19] on input at bounding box center [141, 15] width 216 height 12
paste input "R9cCtXhTMMmVqD1kPDUTRYuj"
type input "R9cCtXhTMMmVqD1kPDUTRYuj"
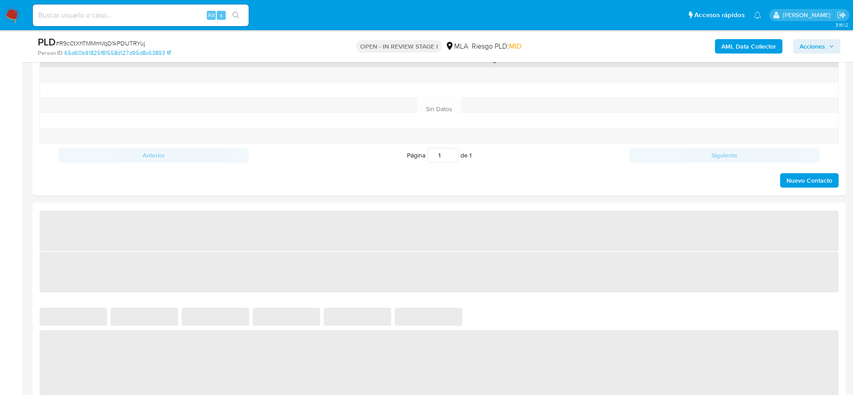
select select "10"
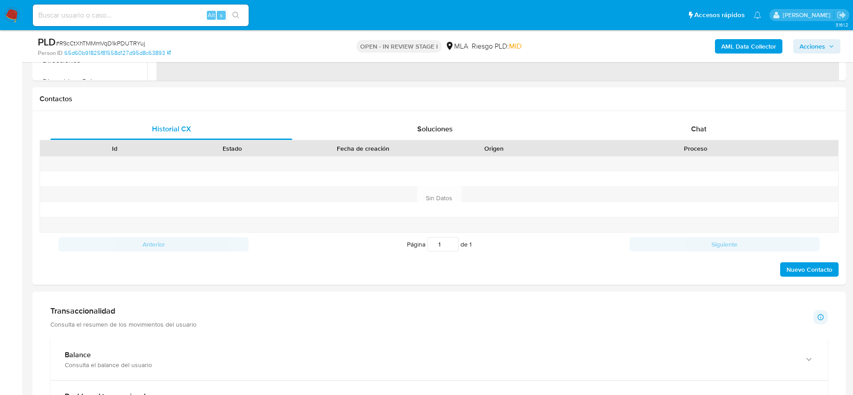
scroll to position [337, 0]
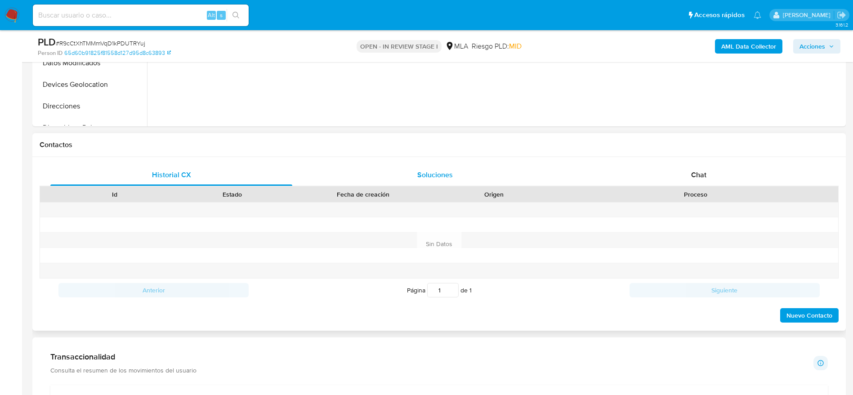
click at [451, 175] on span "Soluciones" at bounding box center [435, 175] width 36 height 10
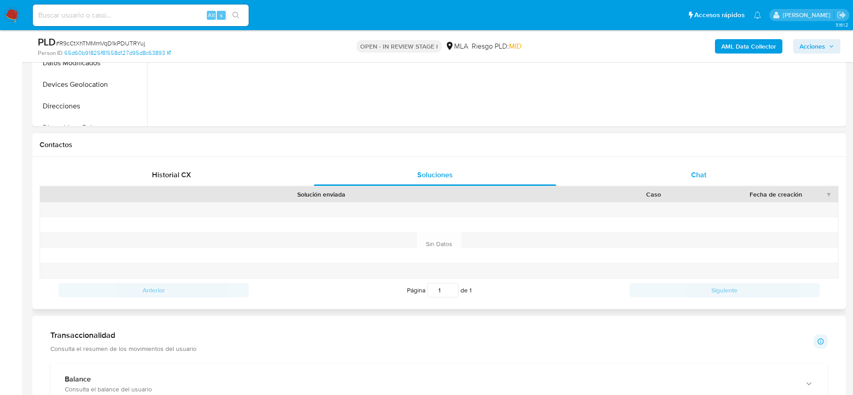
click at [713, 175] on div "Chat" at bounding box center [699, 175] width 242 height 22
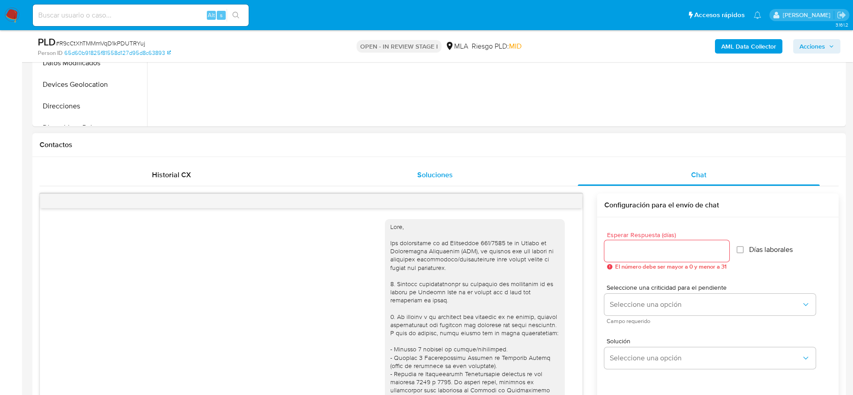
scroll to position [762, 0]
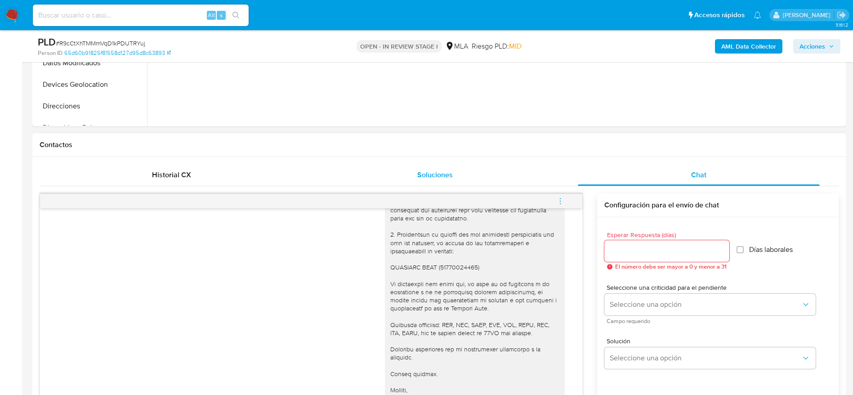
click at [431, 175] on span "Soluciones" at bounding box center [435, 175] width 36 height 10
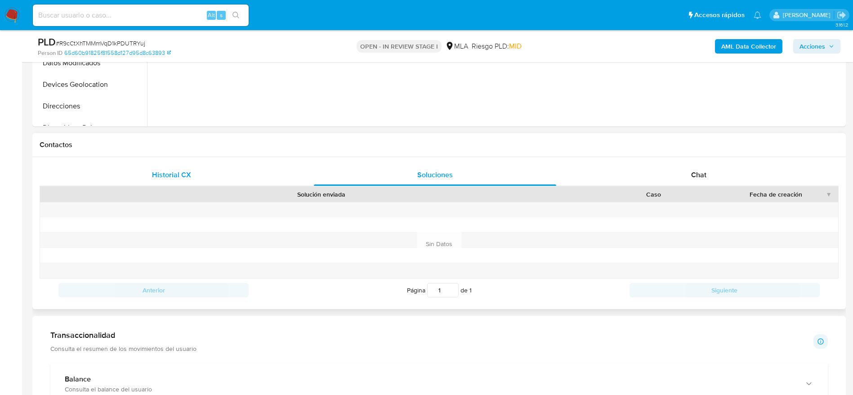
click at [179, 175] on span "Historial CX" at bounding box center [171, 175] width 39 height 10
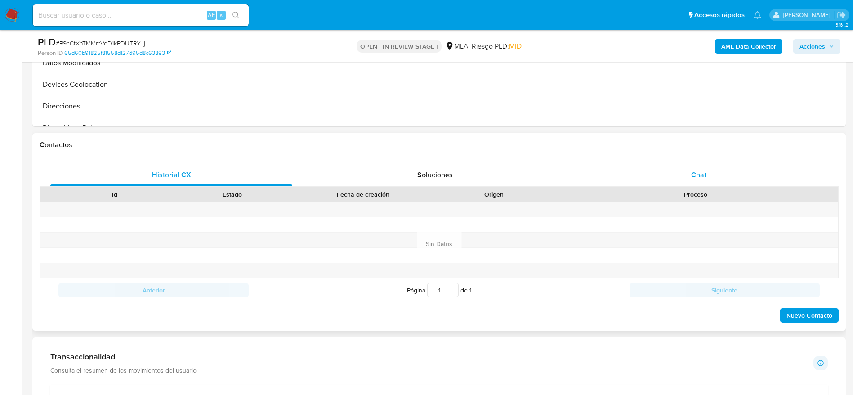
drag, startPoint x: 699, startPoint y: 172, endPoint x: 415, endPoint y: 269, distance: 299.6
click at [699, 172] on span "Chat" at bounding box center [698, 175] width 15 height 10
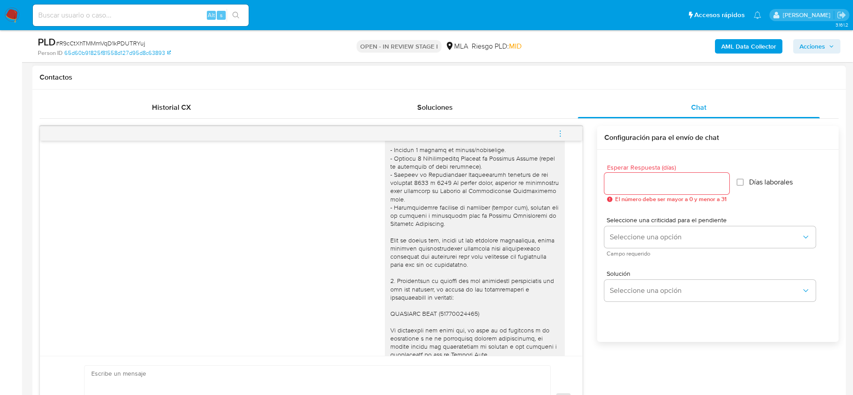
scroll to position [290, 0]
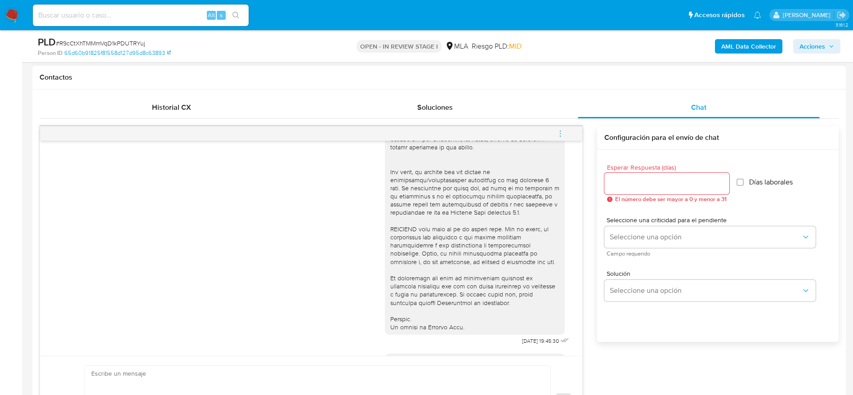
drag, startPoint x: 173, startPoint y: 108, endPoint x: 383, endPoint y: 200, distance: 229.4
click at [173, 107] on span "Historial CX" at bounding box center [171, 107] width 39 height 10
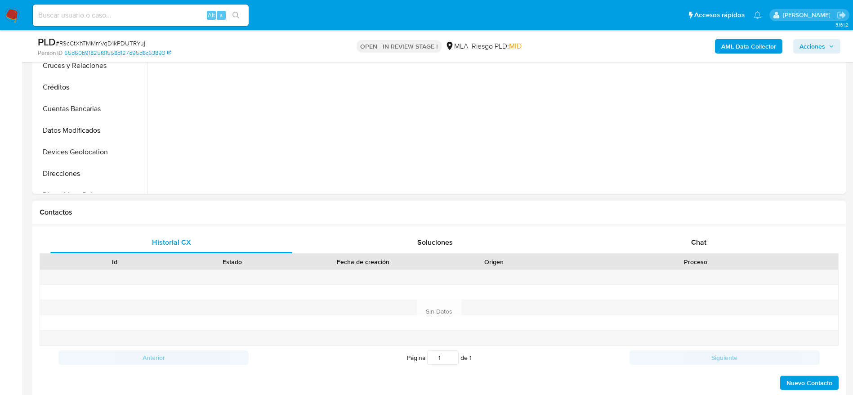
scroll to position [0, 0]
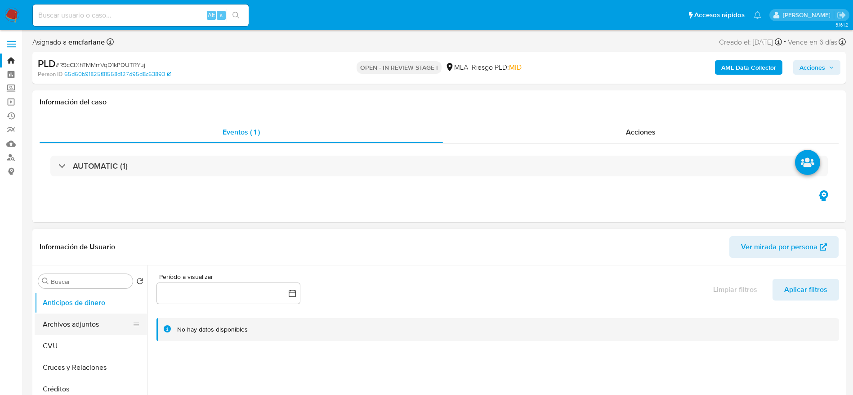
click at [84, 332] on button "Archivos adjuntos" at bounding box center [87, 325] width 105 height 22
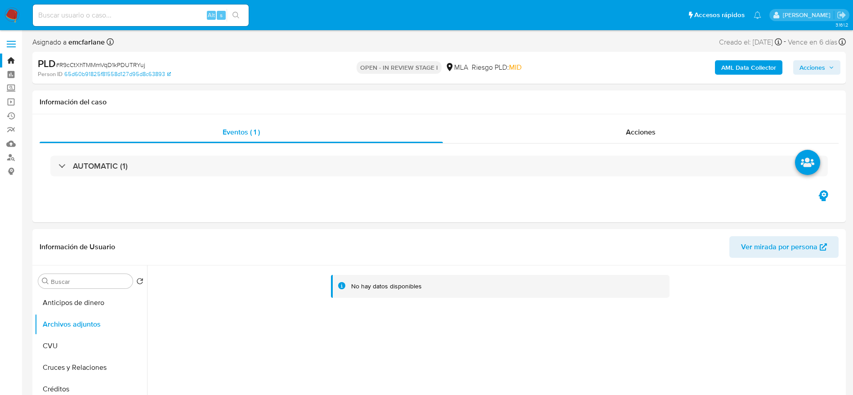
click at [753, 63] on b "AML Data Collector" at bounding box center [749, 67] width 55 height 14
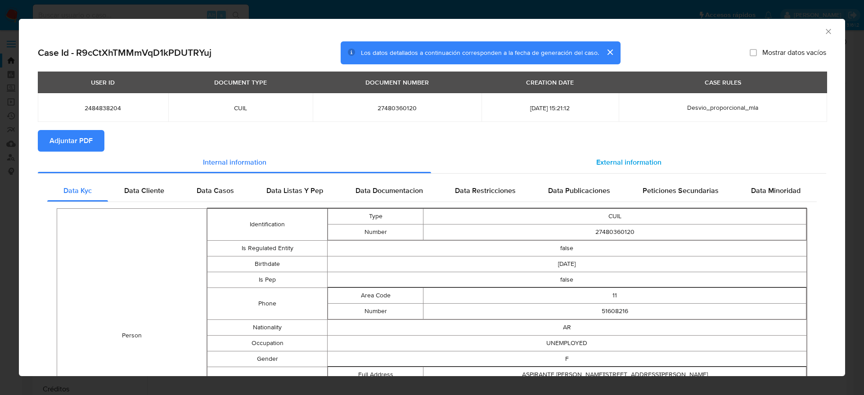
click at [595, 153] on div "External information" at bounding box center [628, 163] width 395 height 22
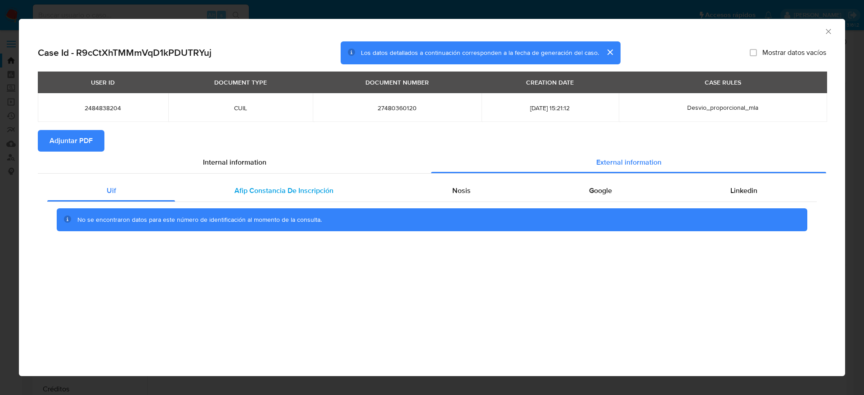
drag, startPoint x: 225, startPoint y: 189, endPoint x: 535, endPoint y: 175, distance: 310.7
click at [227, 189] on div "Afip Constancia De Inscripción" at bounding box center [283, 191] width 217 height 22
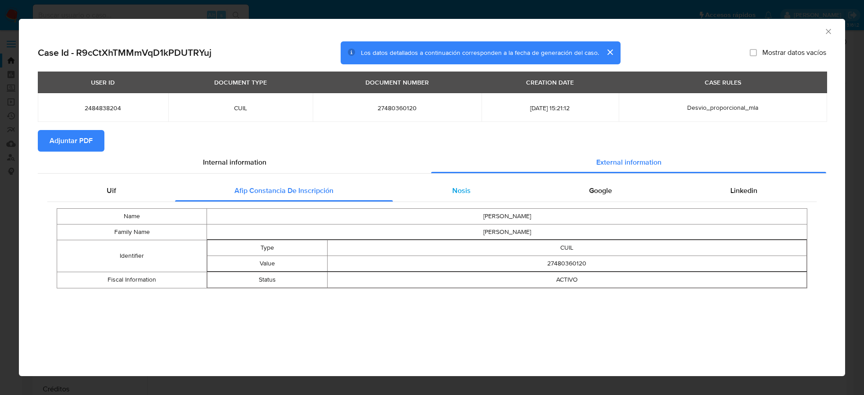
click at [471, 186] on div "Nosis" at bounding box center [461, 191] width 137 height 22
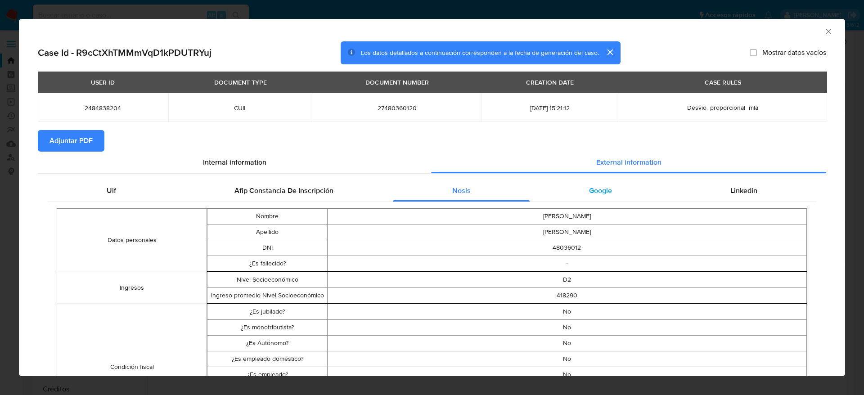
drag, startPoint x: 622, startPoint y: 186, endPoint x: 628, endPoint y: 189, distance: 7.3
click at [621, 186] on div "Google" at bounding box center [599, 191] width 141 height 22
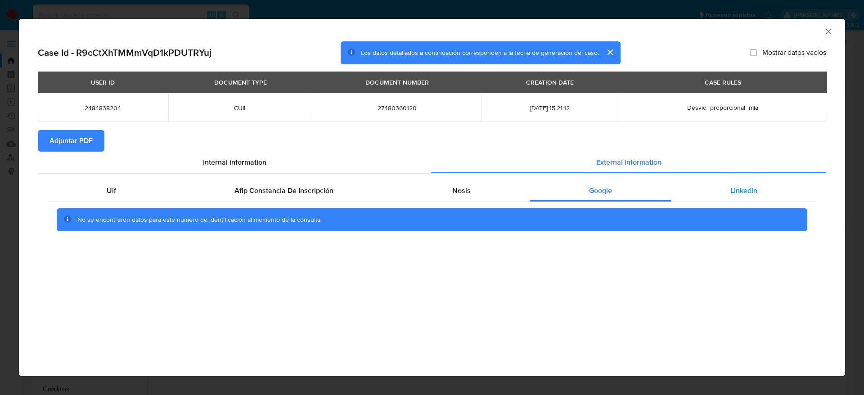
click at [726, 201] on div "Linkedin" at bounding box center [743, 191] width 145 height 22
click at [55, 144] on span "Adjuntar PDF" at bounding box center [70, 141] width 43 height 20
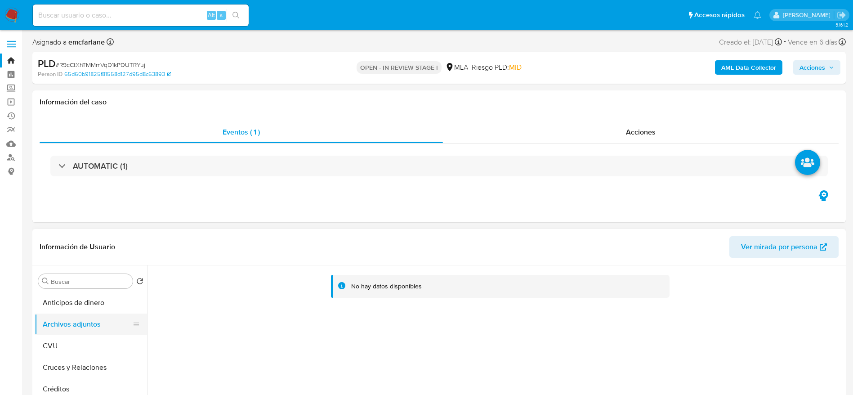
click at [68, 338] on button "CVU" at bounding box center [91, 346] width 112 height 22
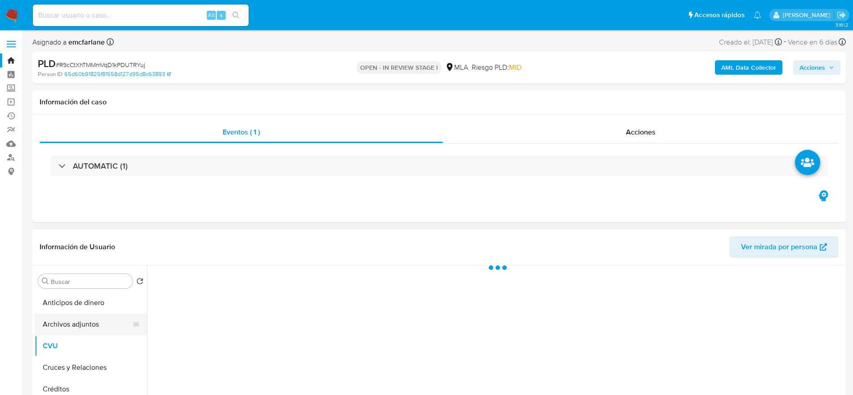
click at [76, 325] on button "Archivos adjuntos" at bounding box center [87, 325] width 105 height 22
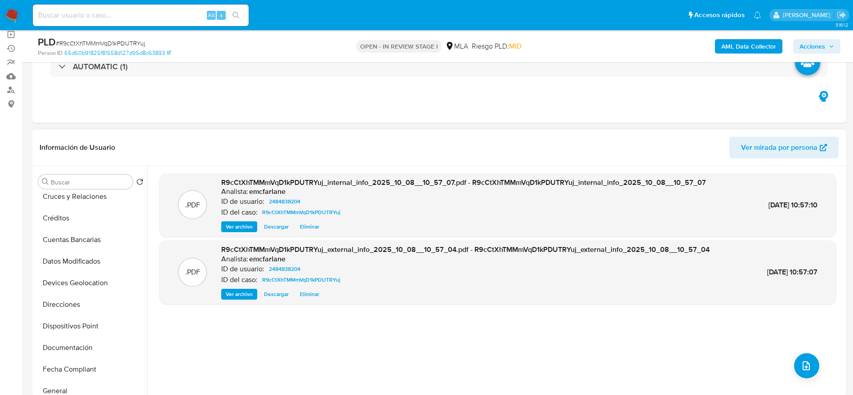
scroll to position [202, 0]
click at [69, 261] on button "General" at bounding box center [87, 260] width 105 height 22
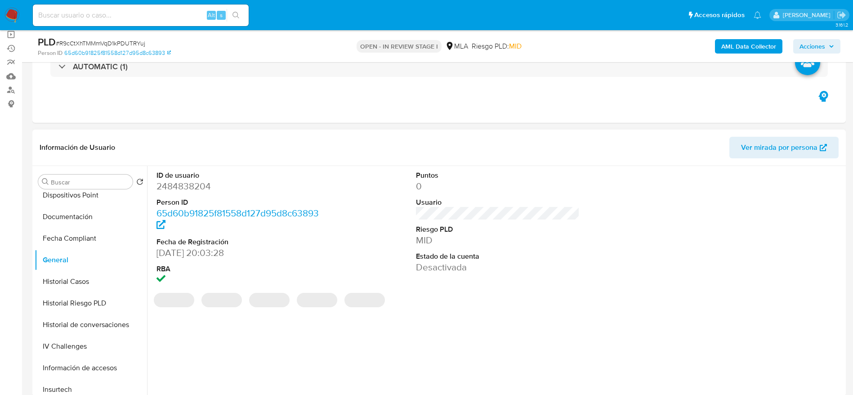
click at [177, 186] on dd "2484838204" at bounding box center [239, 186] width 164 height 13
copy dd "2484838204"
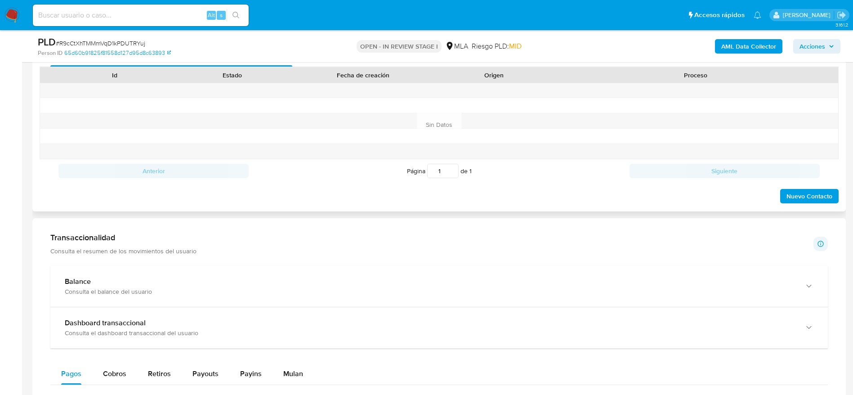
scroll to position [607, 0]
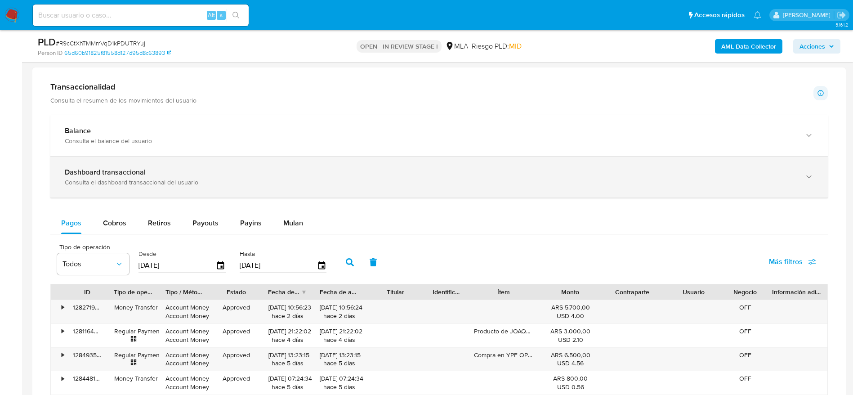
click at [166, 176] on div "Dashboard transaccional Consulta el dashboard transaccional del usuario" at bounding box center [430, 177] width 731 height 18
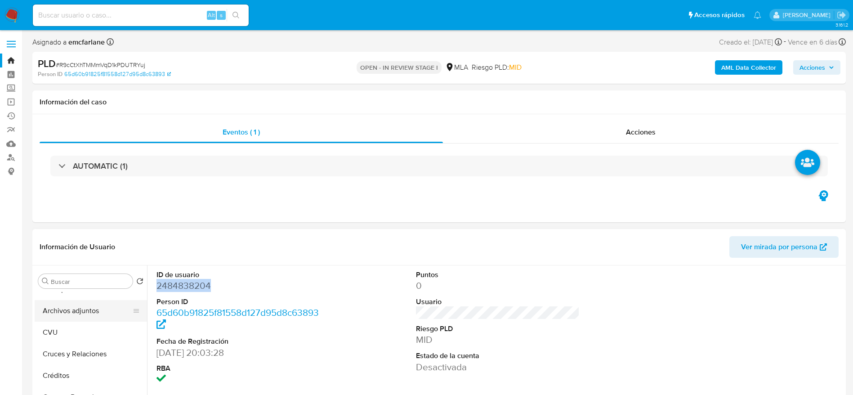
scroll to position [0, 0]
click at [73, 318] on button "Archivos adjuntos" at bounding box center [87, 325] width 105 height 22
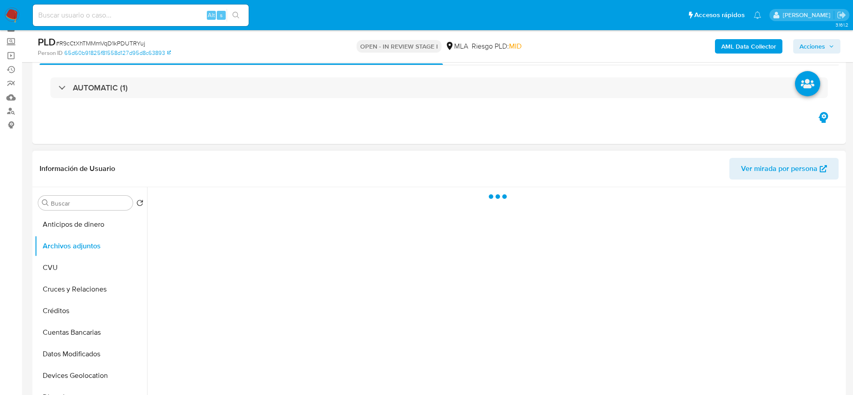
scroll to position [67, 0]
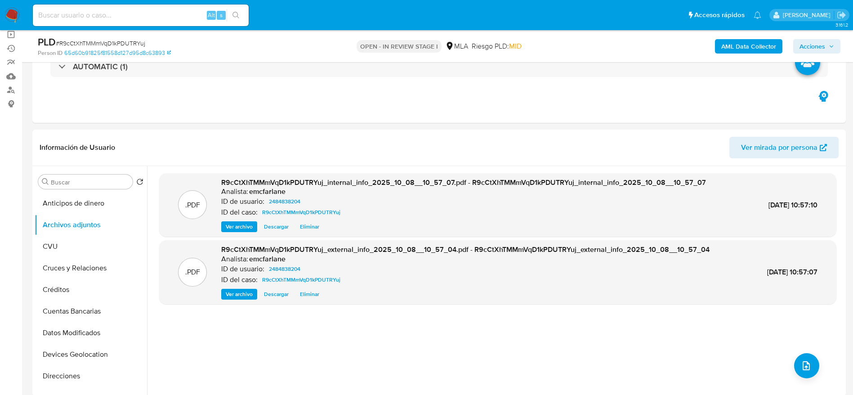
click at [74, 12] on input at bounding box center [141, 15] width 216 height 12
paste input "Q8YzGzkl0mnUK9ujIBiWdA4i"
type input "Q8YzGzkl0mnUK9ujIBiWdA4i"
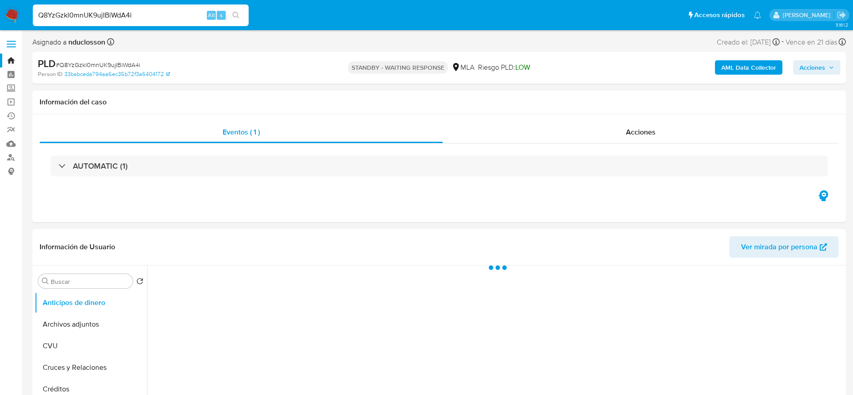
select select "10"
click at [94, 60] on span "# Q8YzGzkl0mnUK9ujIBiWdA4i" at bounding box center [98, 64] width 85 height 9
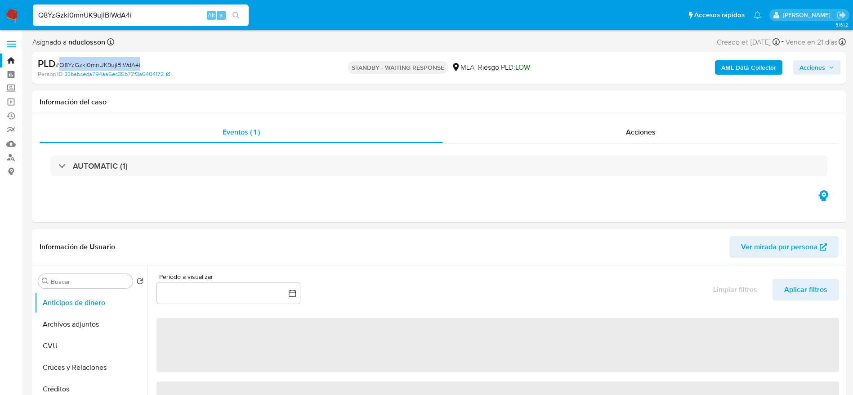
copy span "Q8YzGzkl0mnUK9ujIBiWdA4i"
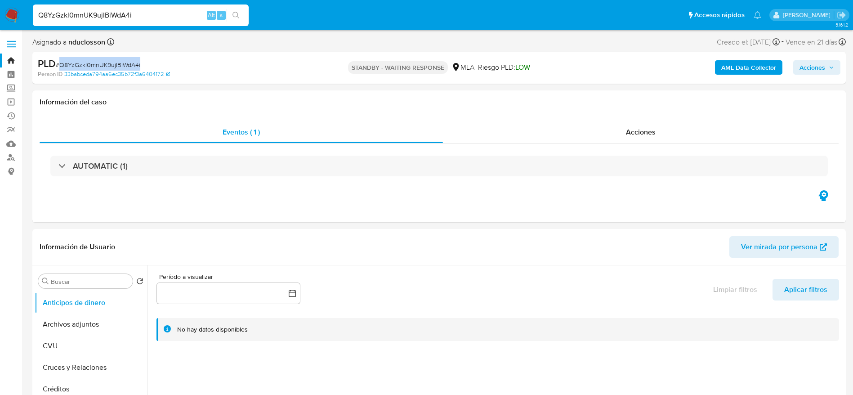
click at [12, 10] on img at bounding box center [11, 15] width 15 height 15
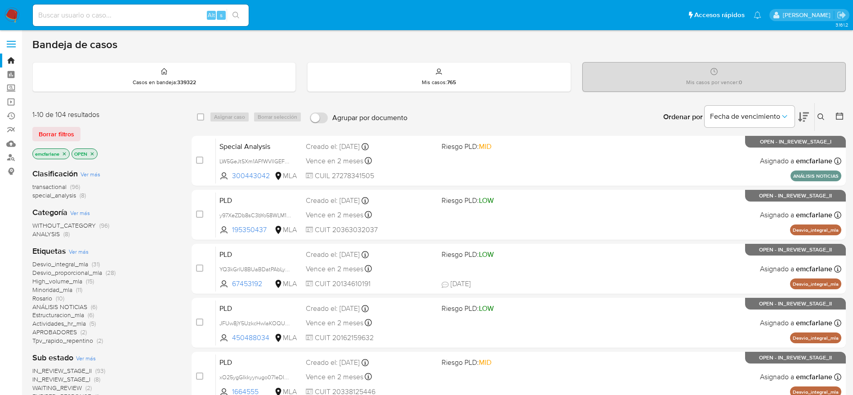
click at [68, 131] on span "Borrar filtros" at bounding box center [57, 134] width 36 height 13
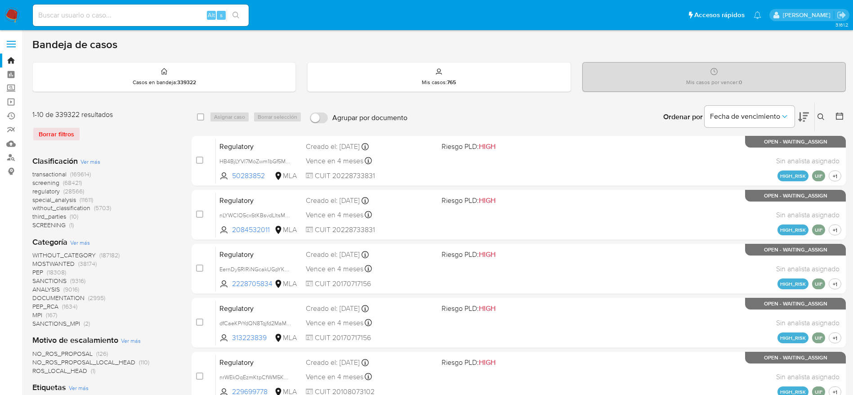
drag, startPoint x: 826, startPoint y: 120, endPoint x: 794, endPoint y: 130, distance: 34.1
click at [826, 119] on button at bounding box center [822, 117] width 15 height 11
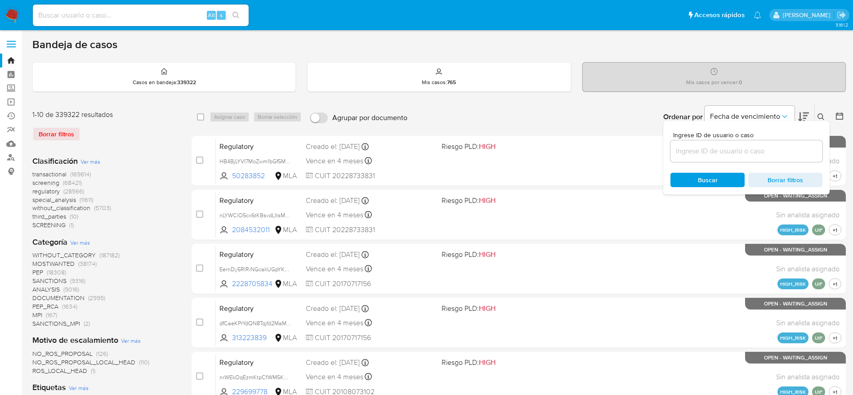
click at [722, 152] on input at bounding box center [747, 151] width 152 height 12
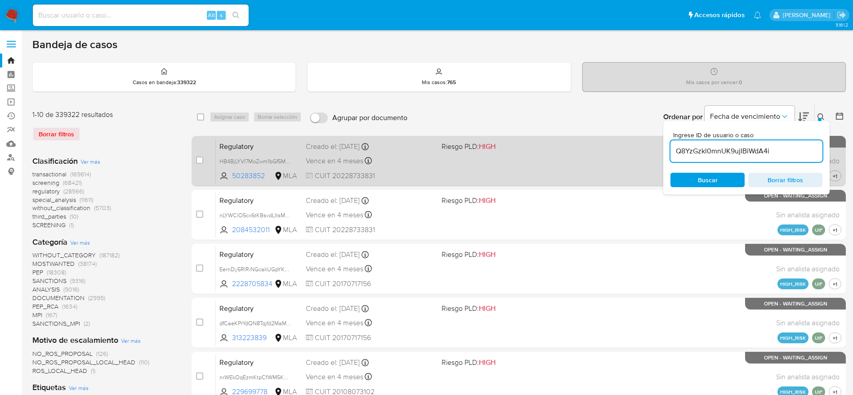
type input "Q8YzGzkl0mnUK9ujIBiWdA4i"
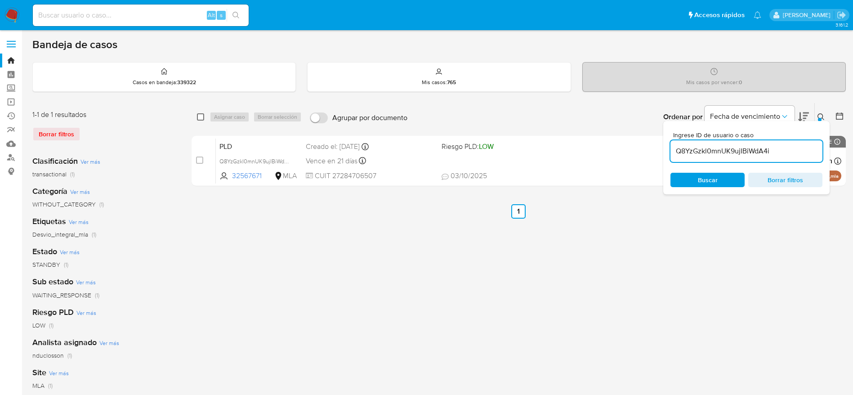
click at [197, 117] on input "checkbox" at bounding box center [200, 116] width 7 height 7
checkbox input "true"
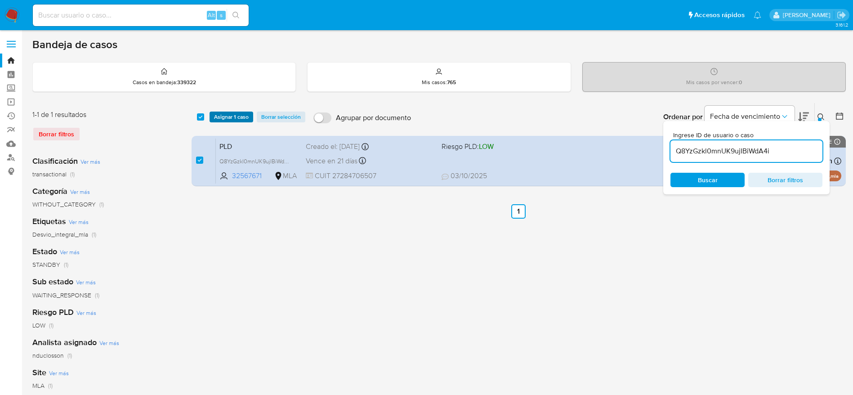
click at [226, 121] on span "Asignar 1 caso" at bounding box center [231, 116] width 35 height 9
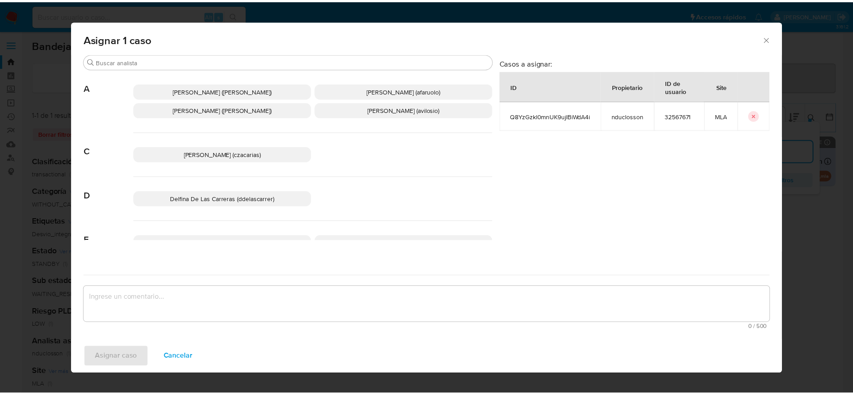
scroll to position [67, 0]
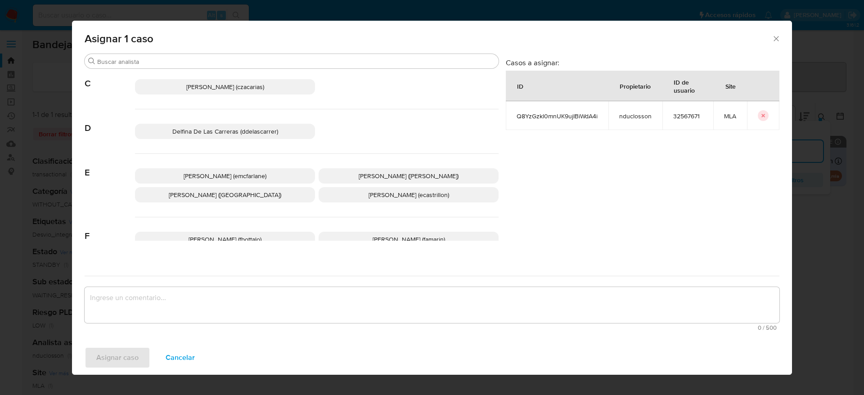
drag, startPoint x: 252, startPoint y: 174, endPoint x: 198, endPoint y: 244, distance: 89.2
click at [252, 174] on span "Elaine Mc Farlane (emcfarlane)" at bounding box center [225, 175] width 83 height 9
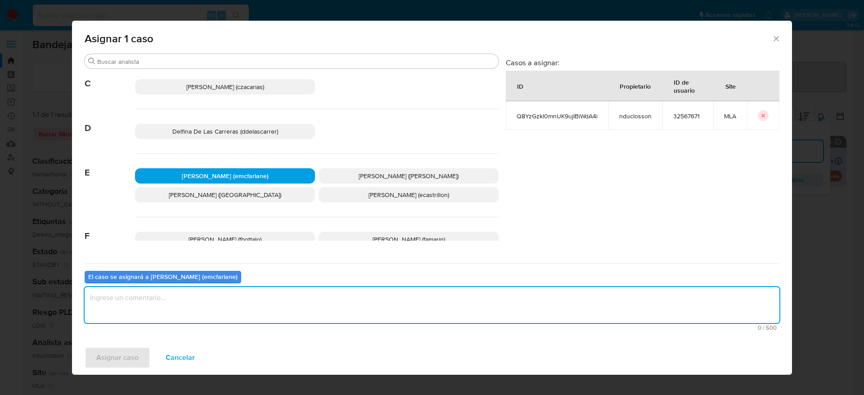
click at [158, 304] on textarea "assign-modal" at bounding box center [432, 305] width 695 height 36
click at [128, 354] on span "Asignar caso" at bounding box center [117, 358] width 42 height 20
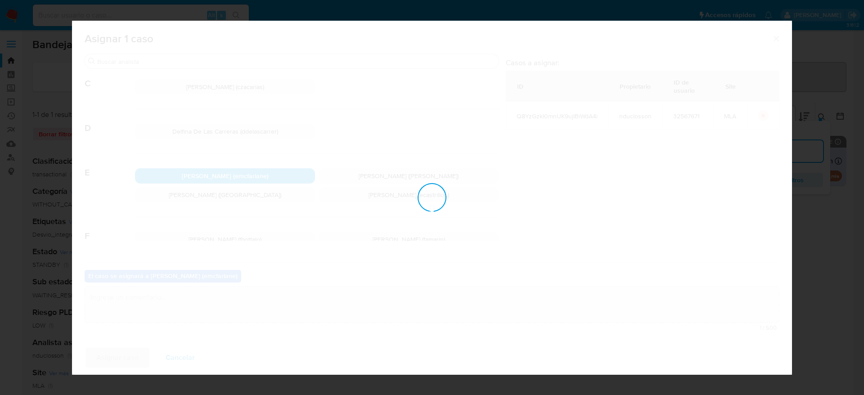
checkbox input "false"
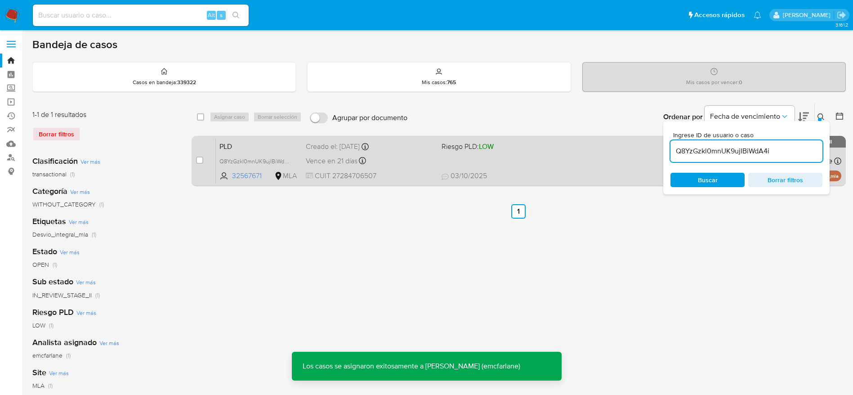
click at [419, 159] on div "Vence en 21 días Vence el 29/10/2025 12:38:27" at bounding box center [370, 161] width 129 height 12
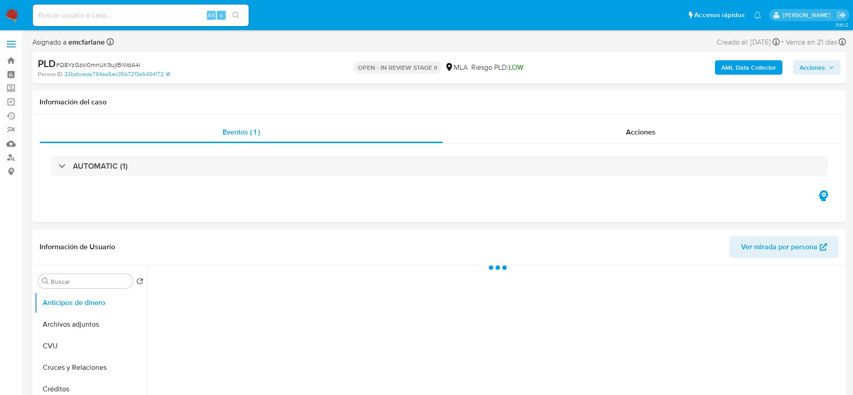
select select "10"
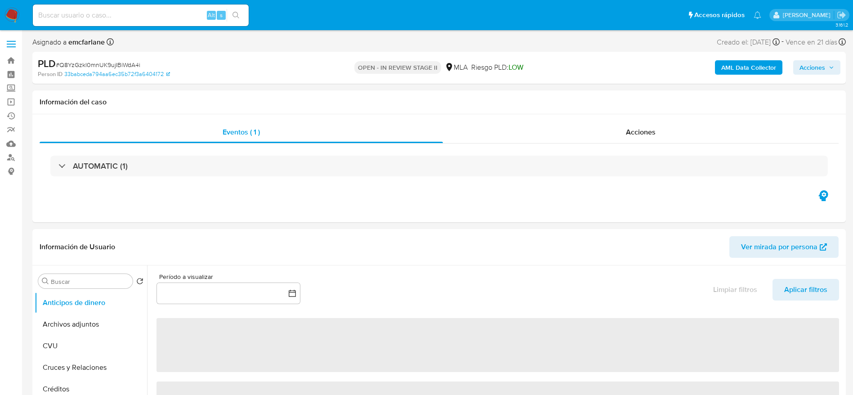
drag, startPoint x: 811, startPoint y: 59, endPoint x: 650, endPoint y: 89, distance: 163.4
click at [811, 59] on div "AML Data Collector Acciones" at bounding box center [707, 67] width 265 height 21
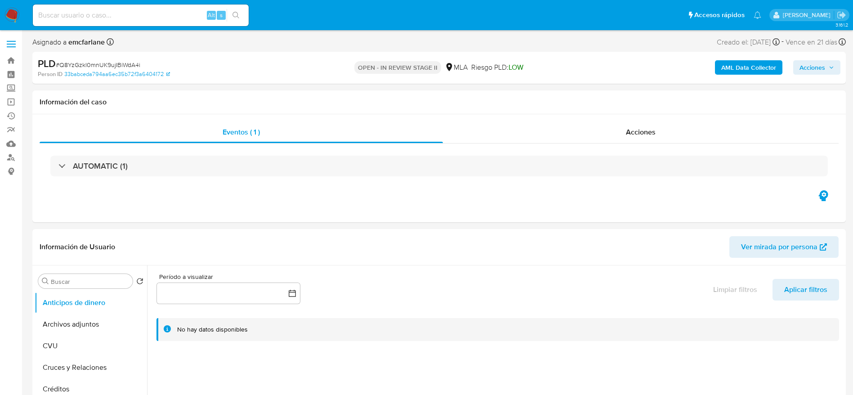
click at [828, 68] on span "Acciones" at bounding box center [817, 67] width 35 height 13
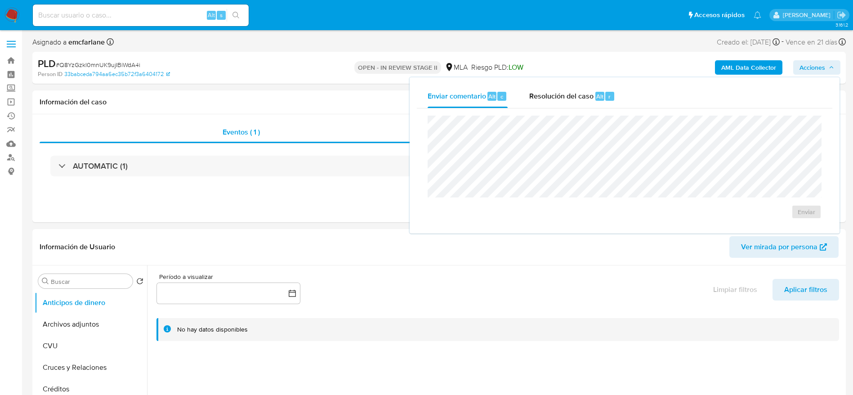
click at [557, 108] on div "Enviar" at bounding box center [625, 167] width 416 height 118
click at [579, 108] on div "Resolución del caso Alt r" at bounding box center [572, 96] width 86 height 23
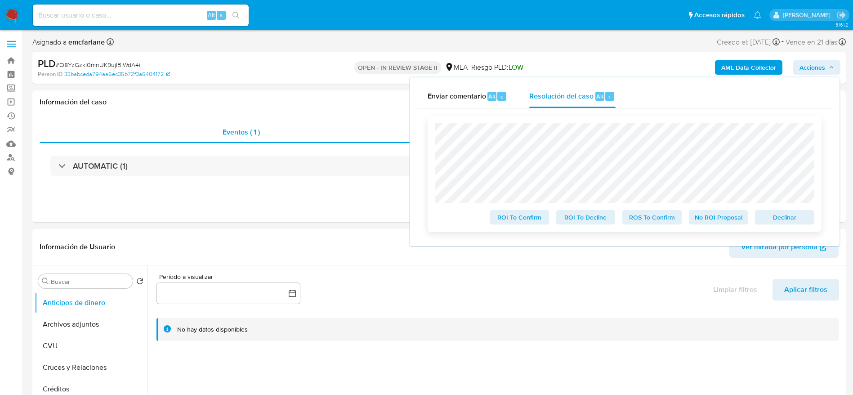
click at [783, 224] on span "Declinar" at bounding box center [785, 217] width 47 height 13
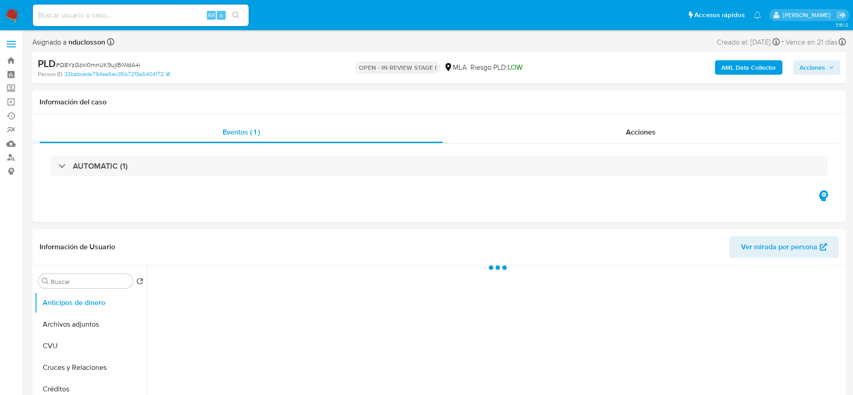
select select "10"
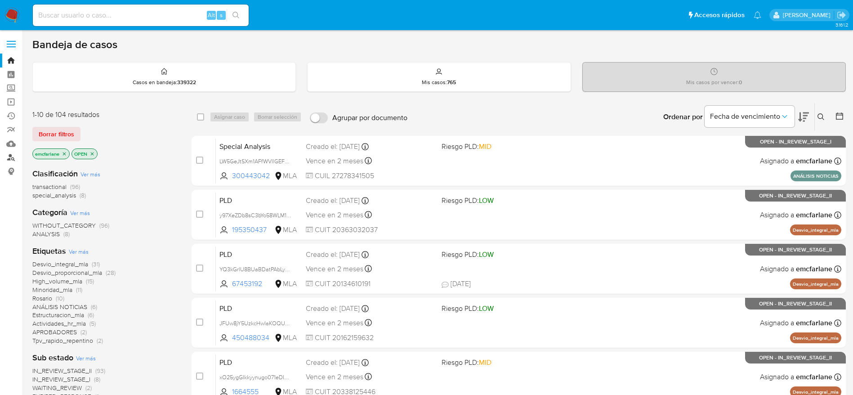
click at [12, 157] on link "Buscador de personas" at bounding box center [53, 158] width 107 height 14
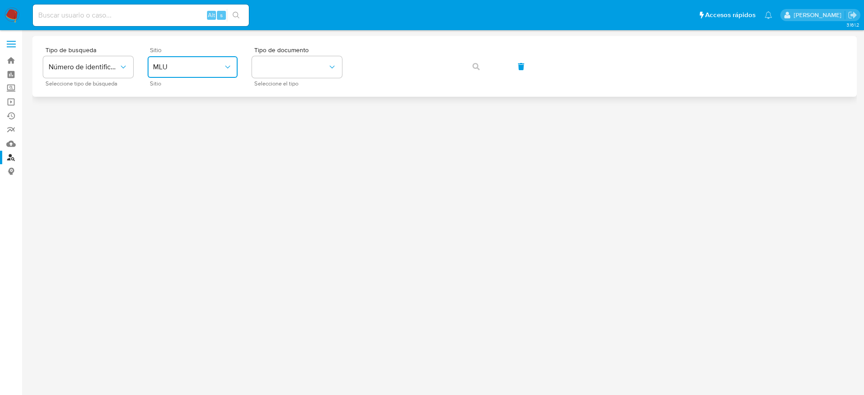
click at [188, 69] on span "MLU" at bounding box center [188, 67] width 70 height 9
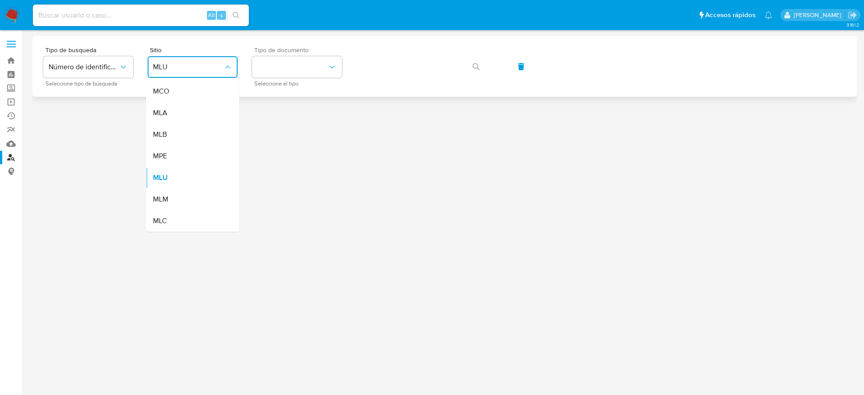
drag, startPoint x: 171, startPoint y: 112, endPoint x: 313, endPoint y: 82, distance: 144.8
click at [172, 112] on div "MLA" at bounding box center [190, 113] width 74 height 22
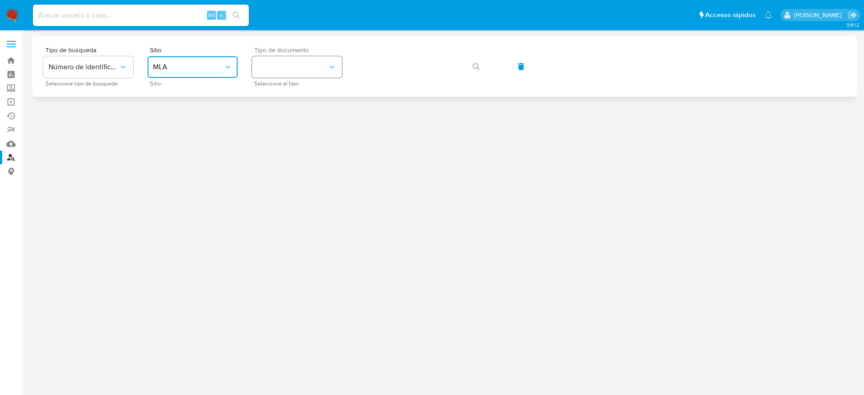
drag, startPoint x: 317, startPoint y: 70, endPoint x: 315, endPoint y: 76, distance: 6.0
click at [317, 70] on button "identificationType" at bounding box center [297, 67] width 90 height 22
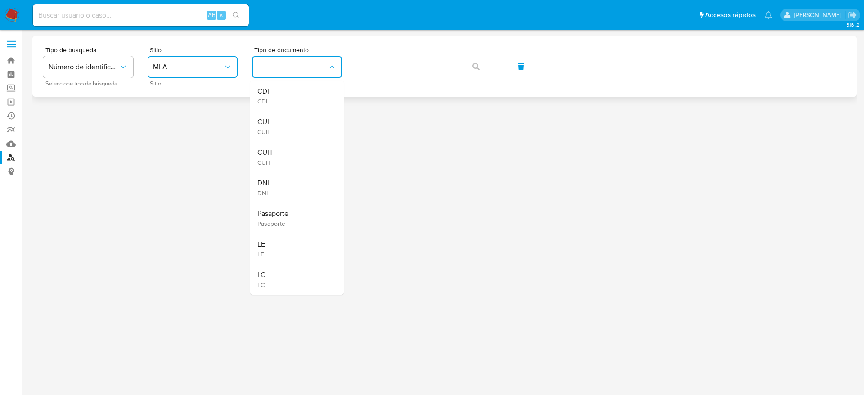
drag, startPoint x: 292, startPoint y: 154, endPoint x: 435, endPoint y: 53, distance: 175.6
click at [292, 154] on div "CUIT CUIT" at bounding box center [294, 157] width 74 height 31
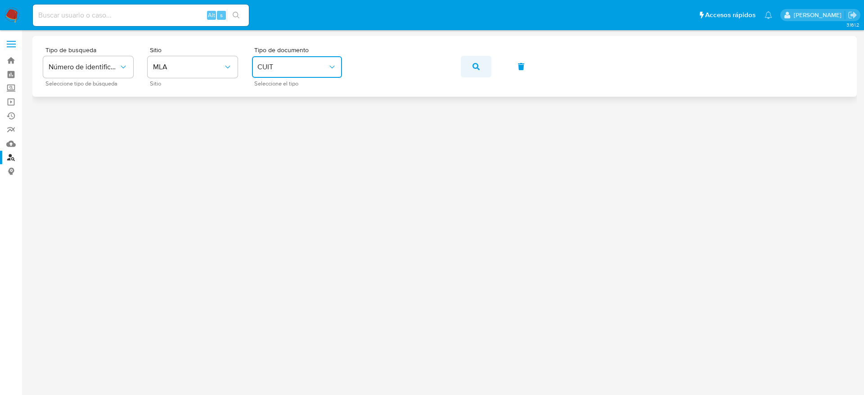
click at [477, 66] on icon "button" at bounding box center [475, 66] width 7 height 7
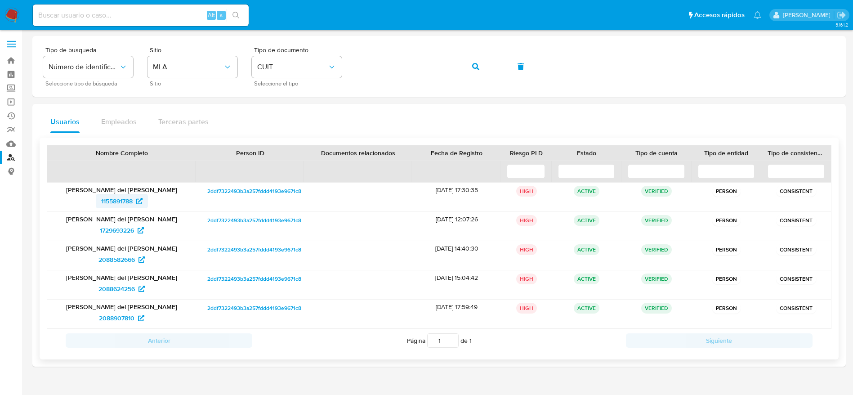
click at [109, 206] on span "1155891788" at bounding box center [116, 201] width 31 height 14
click at [475, 63] on icon "button" at bounding box center [475, 66] width 7 height 7
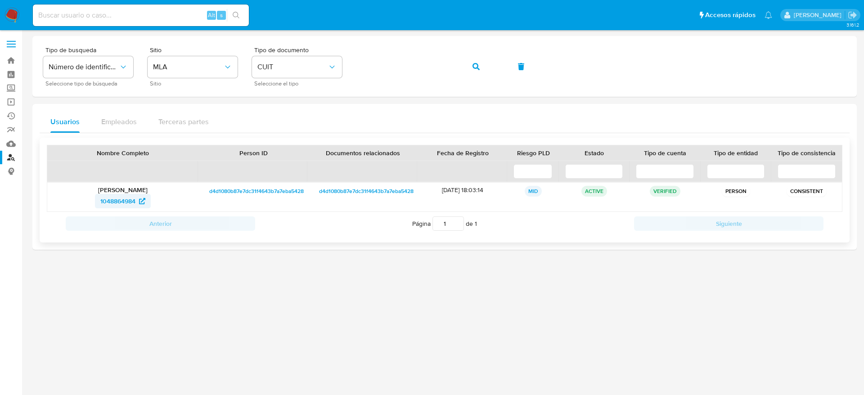
click at [107, 195] on span "1048864984" at bounding box center [117, 201] width 35 height 14
click at [472, 62] on span "button" at bounding box center [475, 67] width 7 height 20
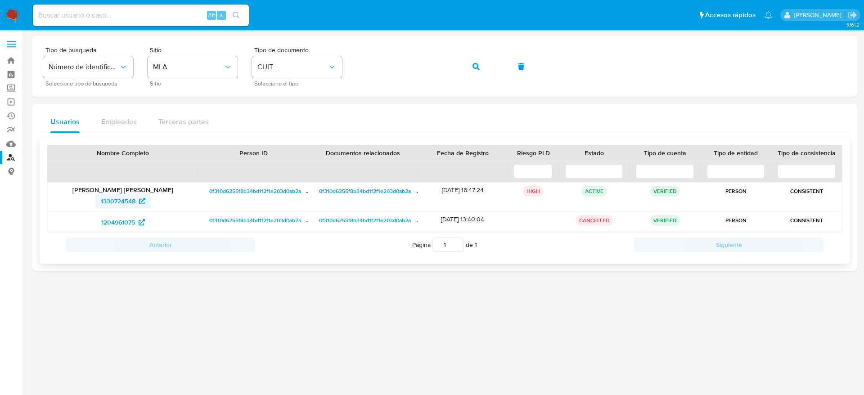
click at [119, 204] on span "1330724548" at bounding box center [118, 201] width 35 height 14
click at [135, 220] on span "1204961075" at bounding box center [118, 222] width 34 height 14
drag, startPoint x: 13, startPoint y: 17, endPoint x: 46, endPoint y: 4, distance: 35.2
click at [13, 18] on img at bounding box center [11, 15] width 15 height 15
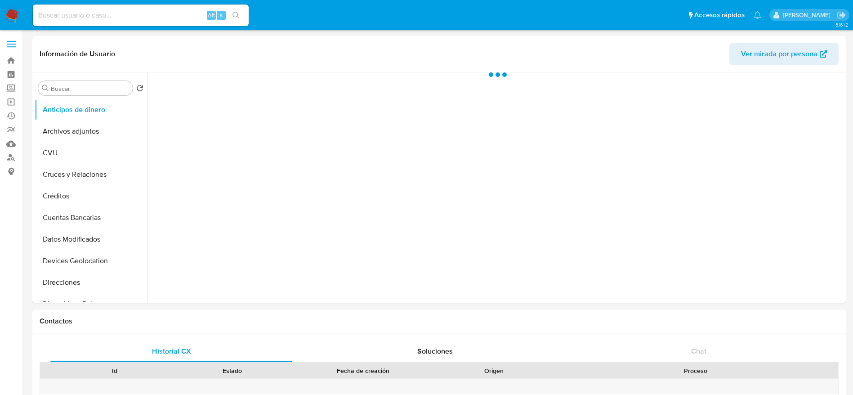
select select "10"
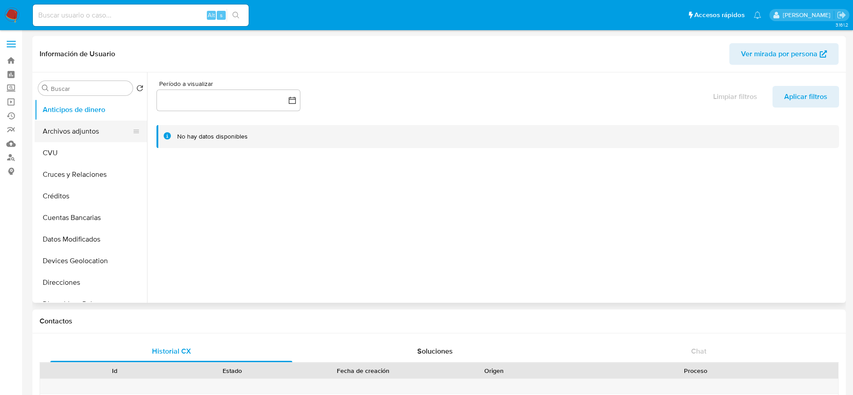
click at [79, 133] on button "Archivos adjuntos" at bounding box center [87, 132] width 105 height 22
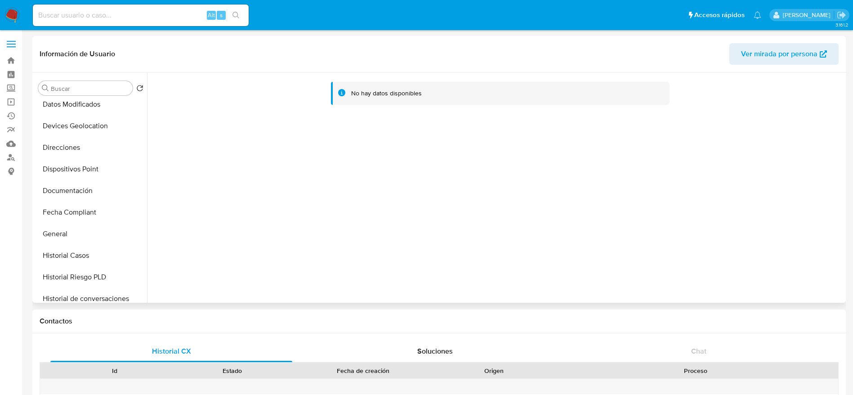
scroll to position [202, 0]
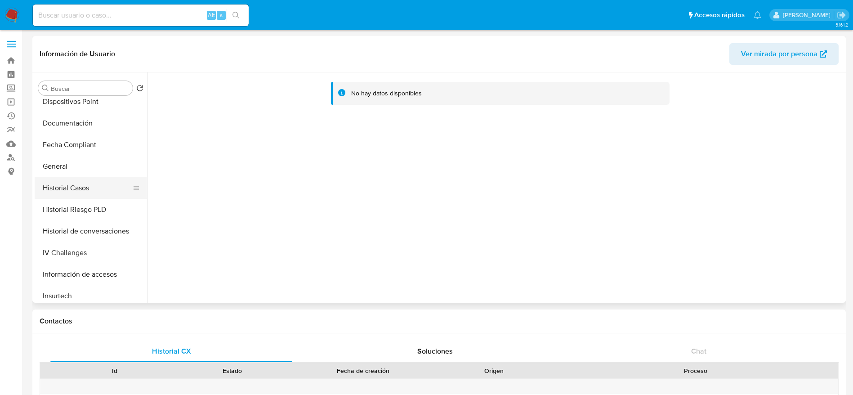
click at [86, 185] on button "Historial Casos" at bounding box center [87, 188] width 105 height 22
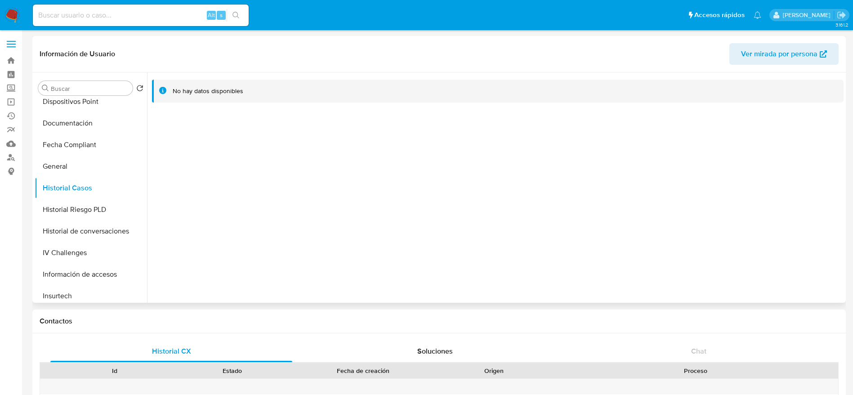
click at [783, 51] on span "Ver mirada por persona" at bounding box center [779, 54] width 76 height 22
click at [97, 19] on input at bounding box center [141, 15] width 216 height 12
paste input "1048864984"
type input "1048864984"
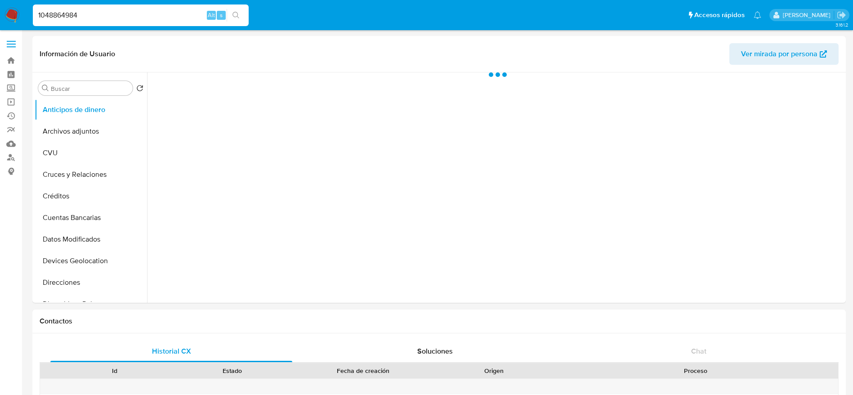
select select "10"
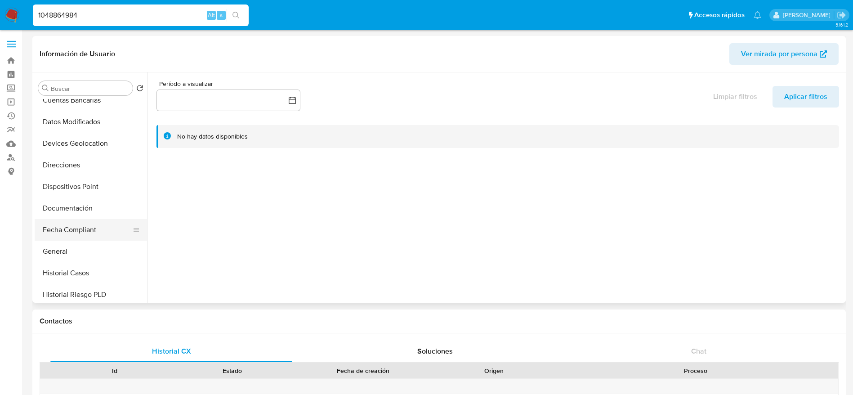
scroll to position [135, 0]
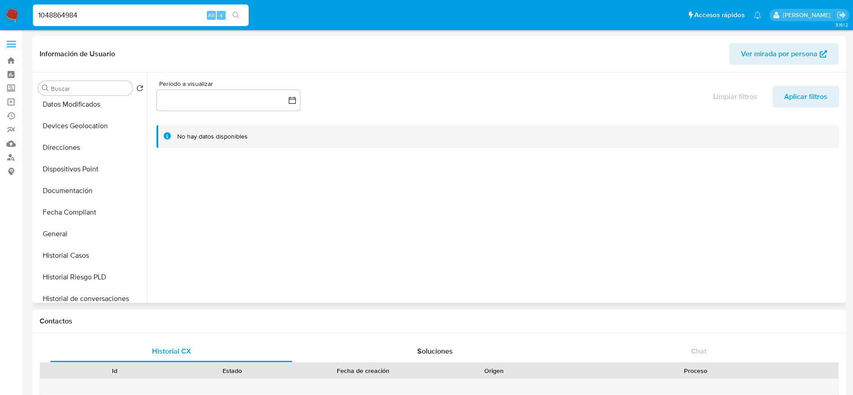
drag, startPoint x: 65, startPoint y: 248, endPoint x: 360, endPoint y: 238, distance: 295.7
click at [65, 248] on button "Historial Casos" at bounding box center [91, 256] width 112 height 22
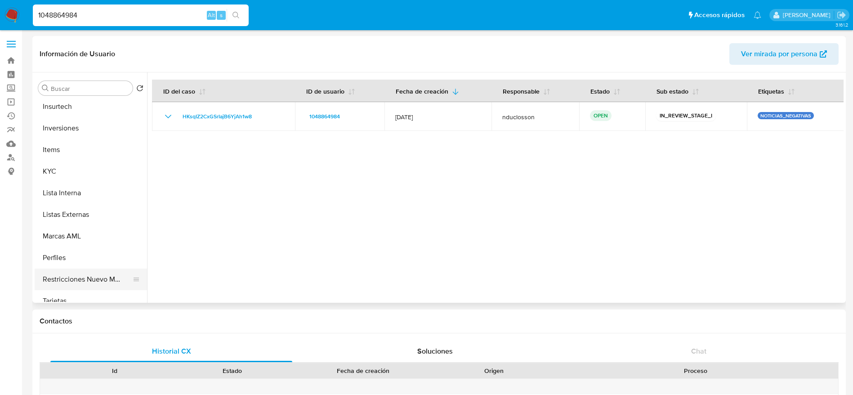
scroll to position [405, 0]
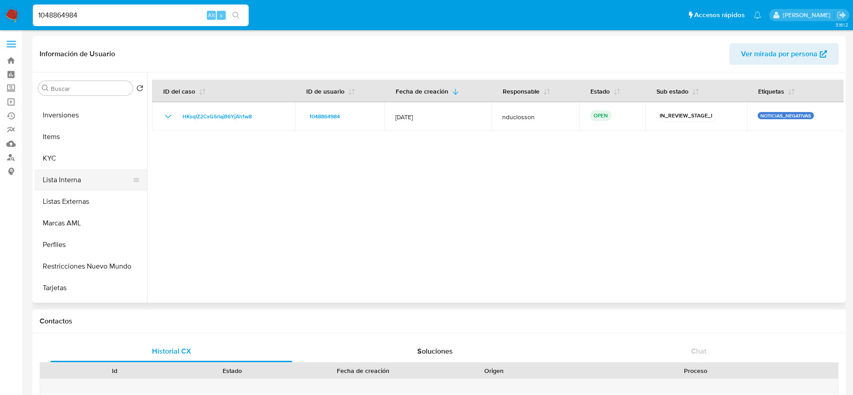
click at [71, 183] on button "Lista Interna" at bounding box center [87, 180] width 105 height 22
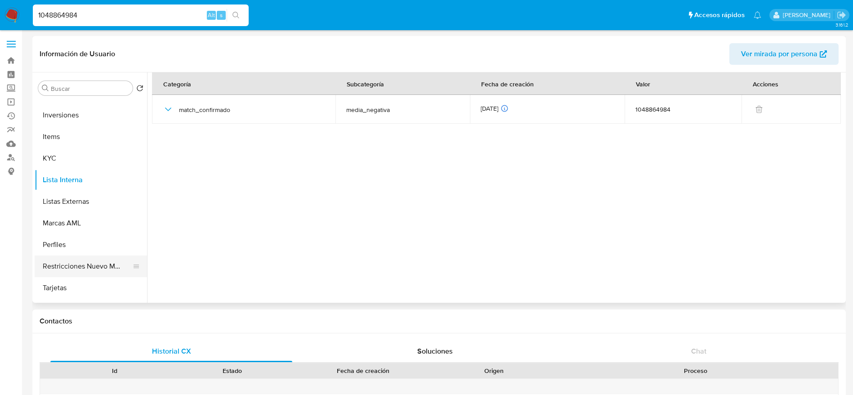
click at [61, 269] on button "Restricciones Nuevo Mundo" at bounding box center [87, 267] width 105 height 22
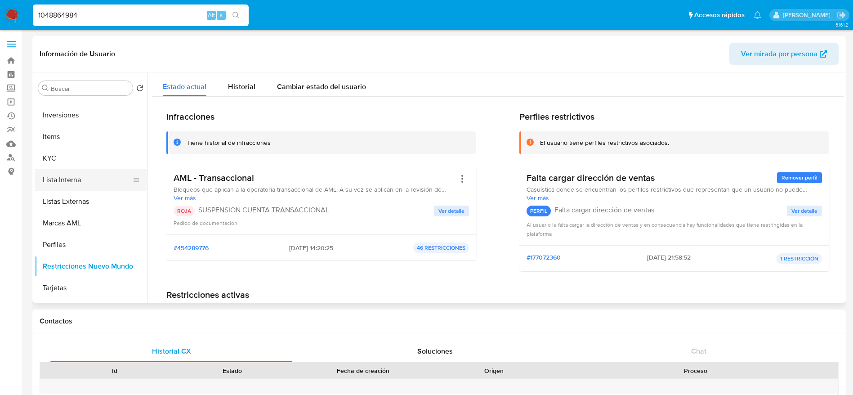
click at [64, 175] on button "Lista Interna" at bounding box center [87, 180] width 105 height 22
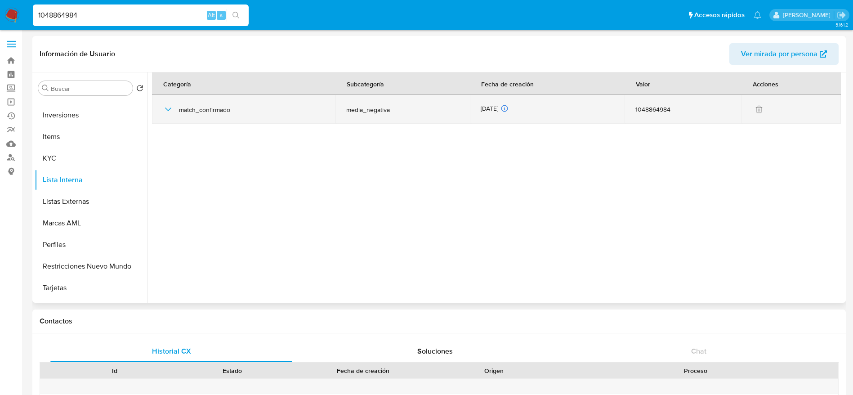
click at [170, 107] on icon "button" at bounding box center [168, 109] width 11 height 11
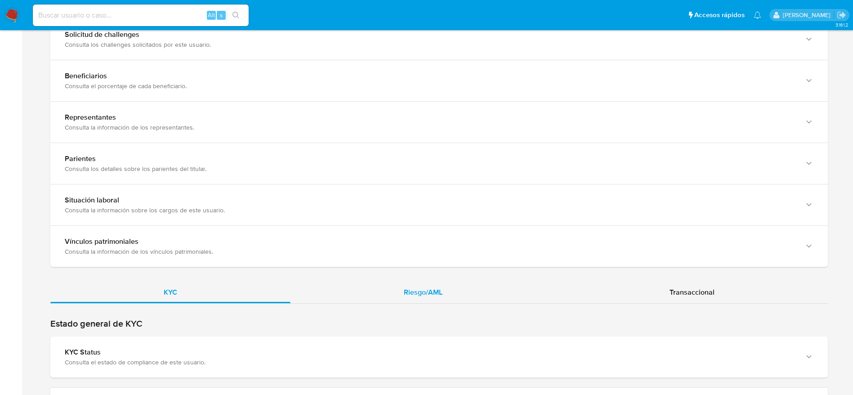
click at [420, 282] on div "Riesgo/AML" at bounding box center [423, 293] width 265 height 22
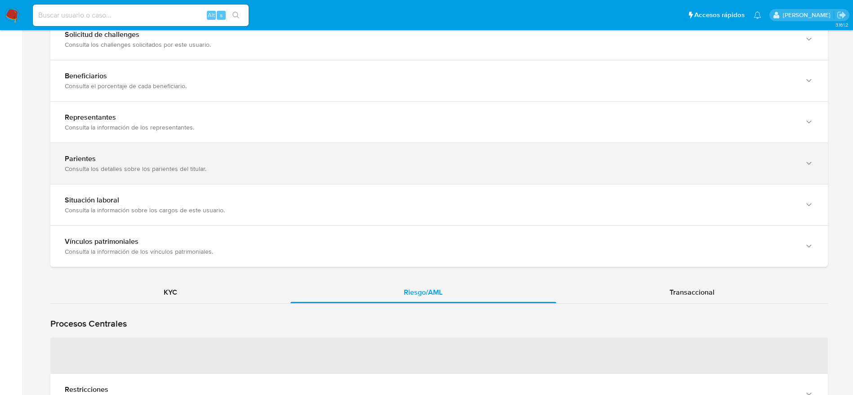
scroll to position [787, 0]
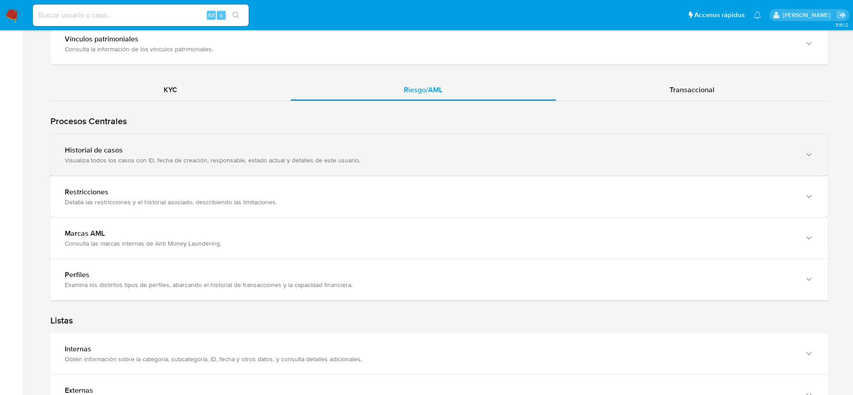
click at [453, 157] on div "Visualiza todos los casos con ID, fecha de creación, responsable, estado actual…" at bounding box center [430, 160] width 731 height 8
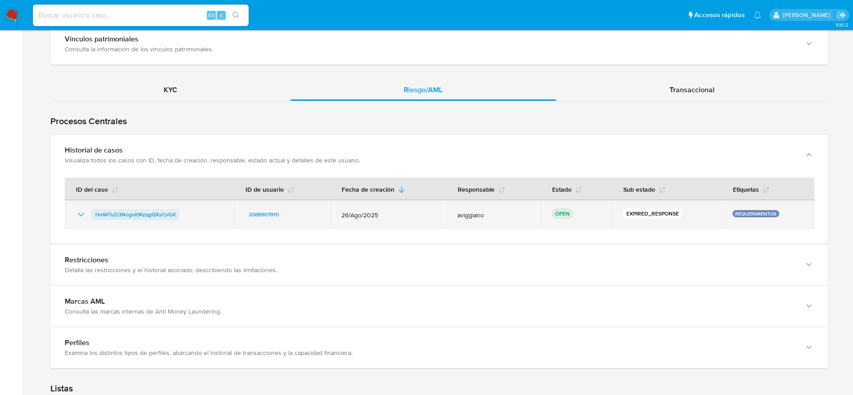
click at [160, 211] on span "HmWTuD3Nogoi0KzqgQXsCsGX" at bounding box center [135, 214] width 81 height 11
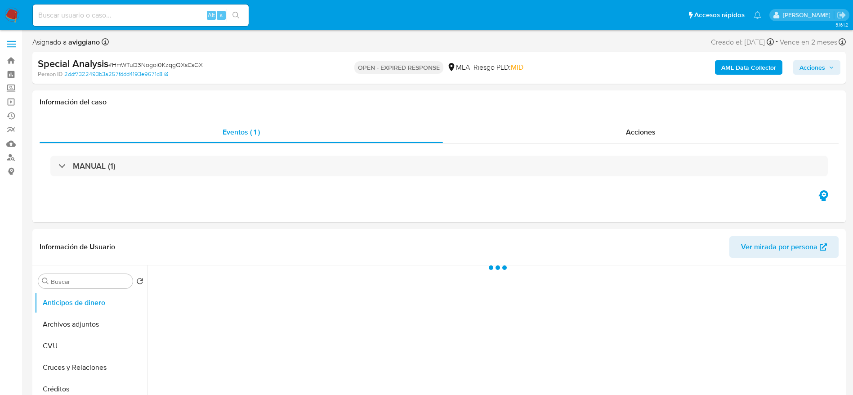
select select "10"
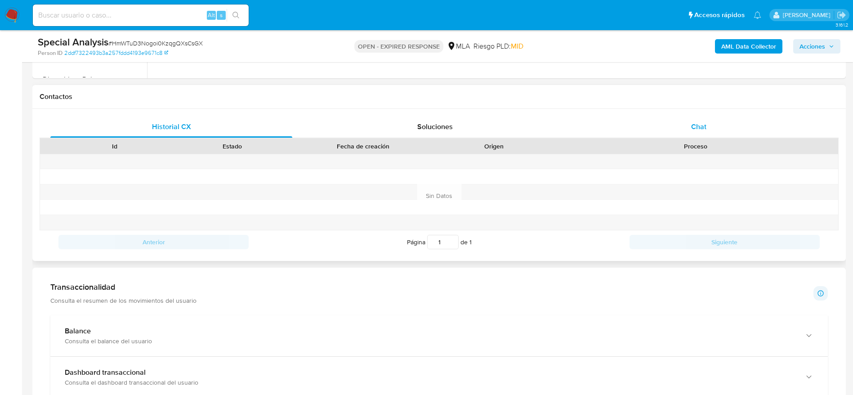
scroll to position [405, 0]
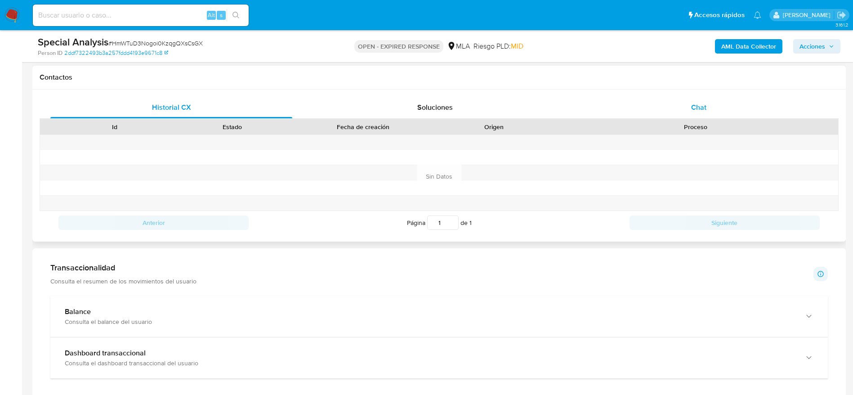
click at [690, 113] on div "Chat" at bounding box center [699, 108] width 242 height 22
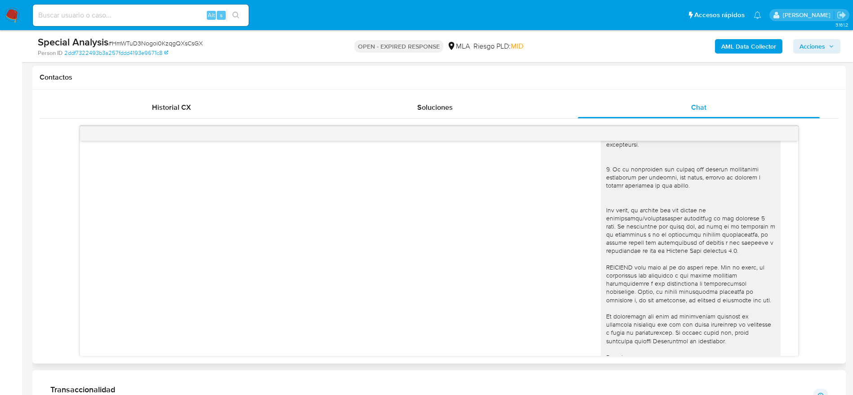
scroll to position [303, 0]
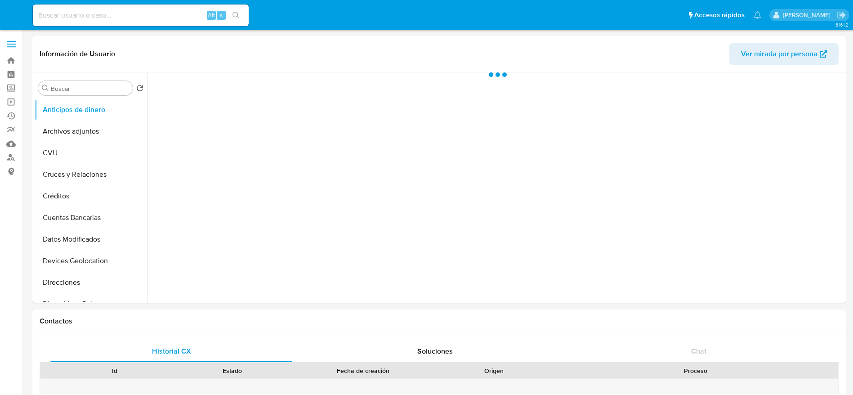
select select "10"
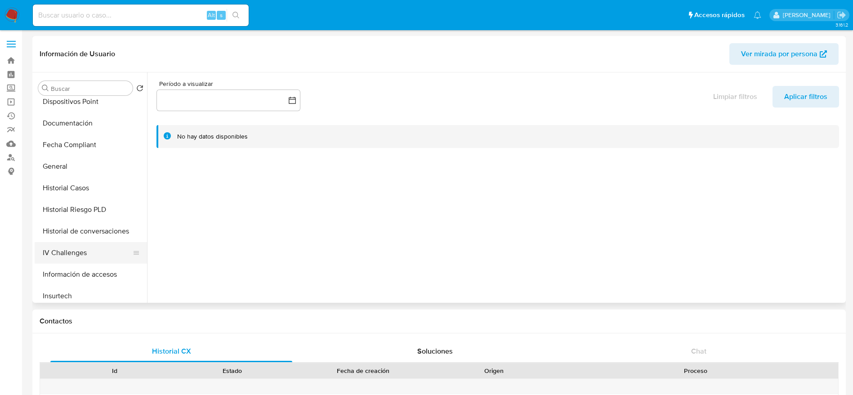
scroll to position [337, 0]
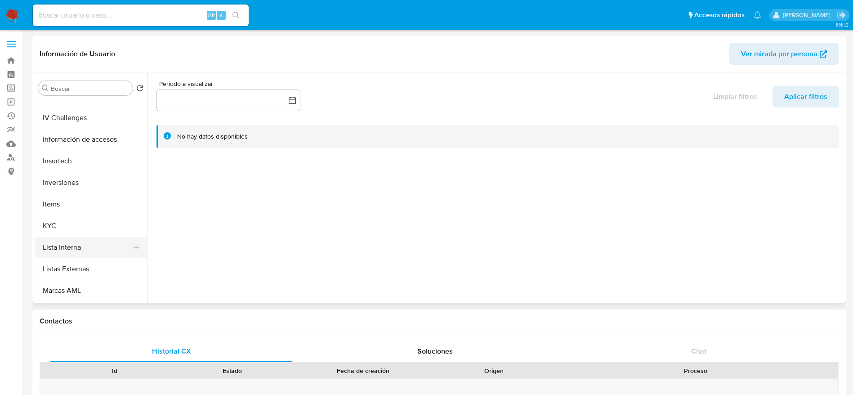
click at [79, 244] on button "Lista Interna" at bounding box center [87, 248] width 105 height 22
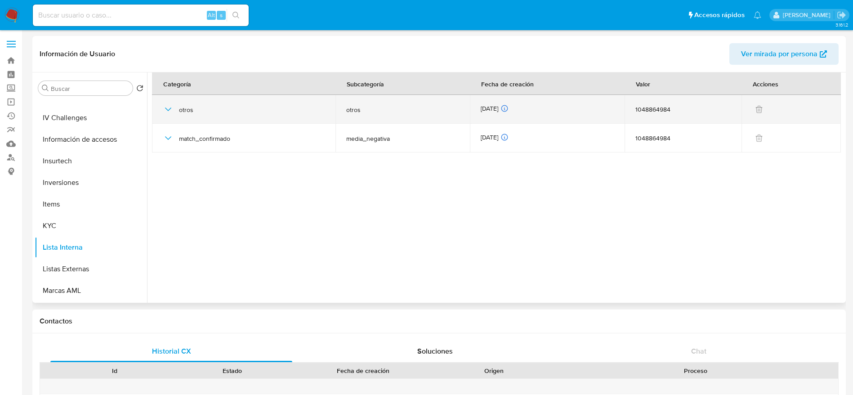
click at [174, 106] on div "otros" at bounding box center [244, 109] width 162 height 29
click at [171, 108] on icon "button" at bounding box center [168, 109] width 11 height 11
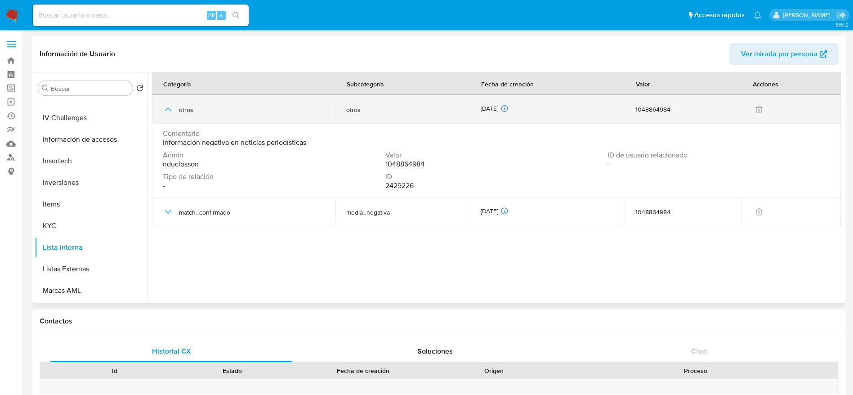
click at [168, 112] on icon "button" at bounding box center [168, 109] width 11 height 11
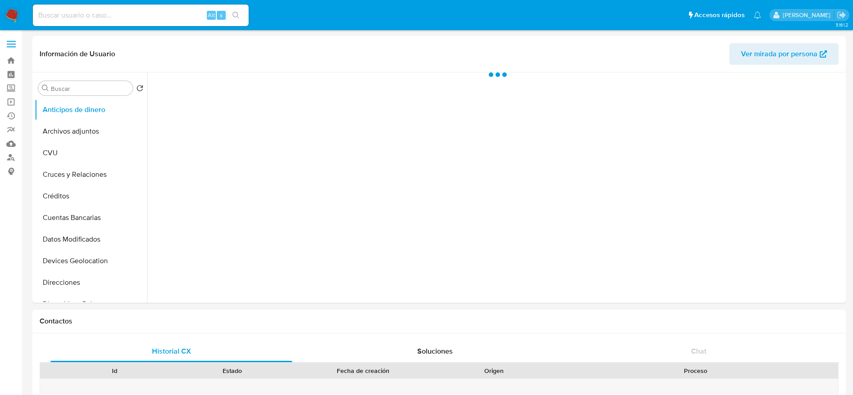
select select "10"
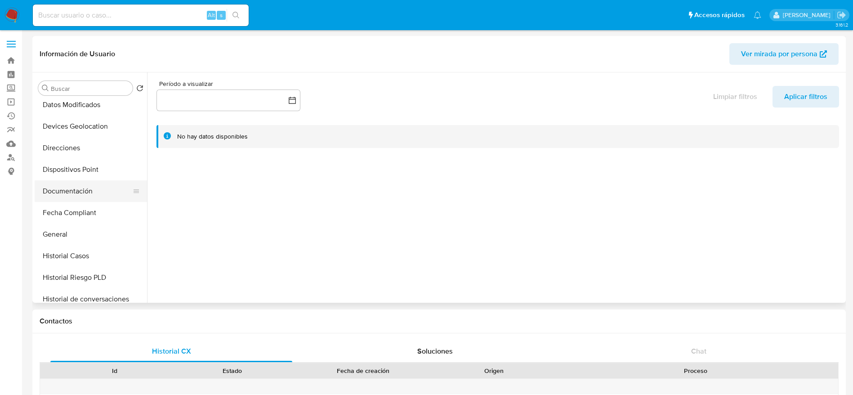
scroll to position [135, 0]
click at [86, 247] on button "Historial Casos" at bounding box center [87, 256] width 105 height 22
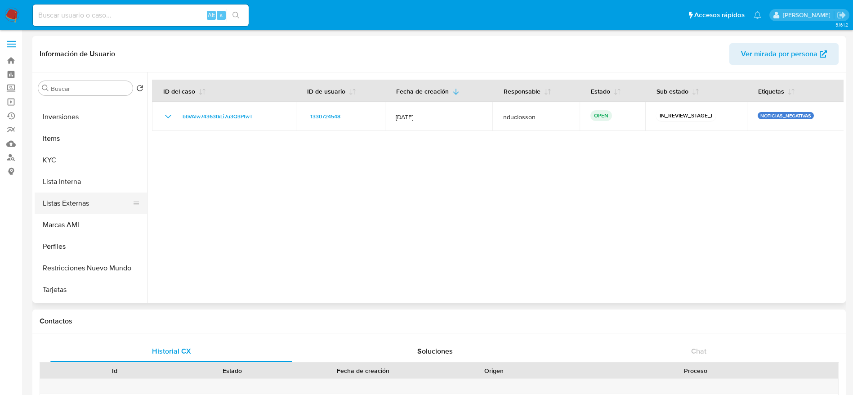
scroll to position [405, 0]
click at [86, 177] on button "Lista Interna" at bounding box center [87, 180] width 105 height 22
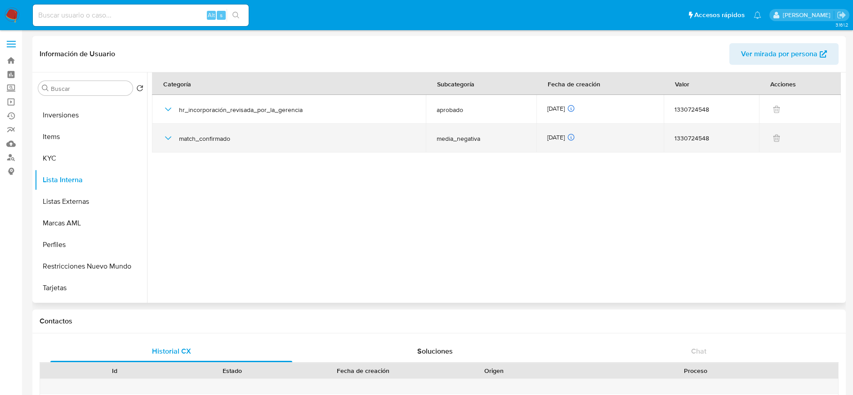
click at [174, 134] on div "match_confirmado" at bounding box center [289, 138] width 252 height 29
click at [172, 136] on icon "button" at bounding box center [168, 138] width 11 height 11
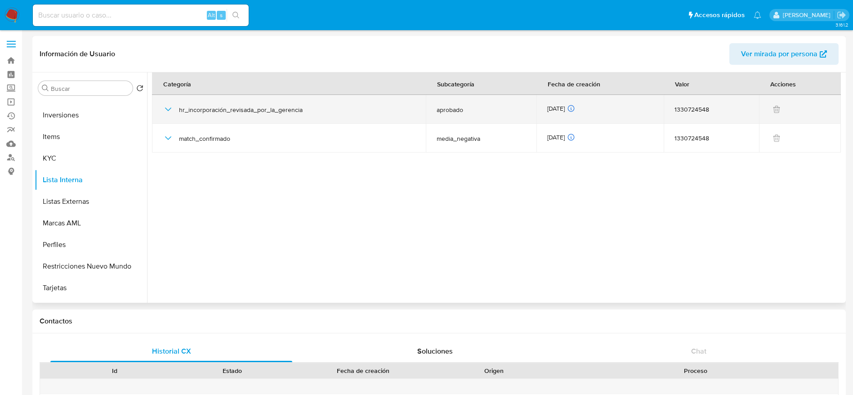
click at [166, 111] on icon "button" at bounding box center [168, 109] width 11 height 11
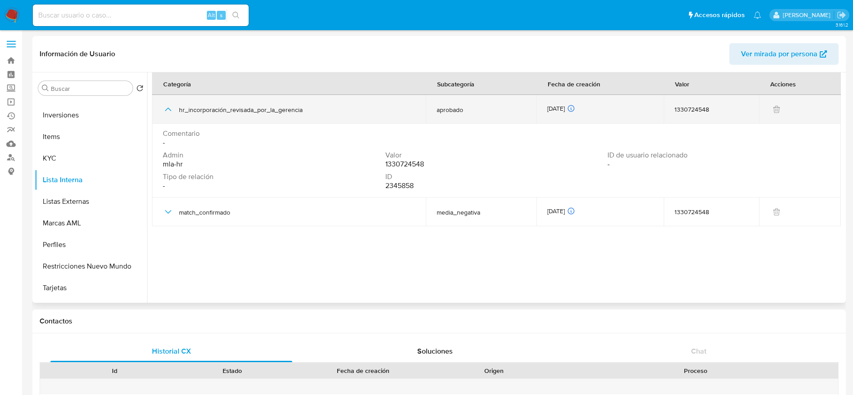
click at [166, 111] on icon "button" at bounding box center [168, 109] width 11 height 11
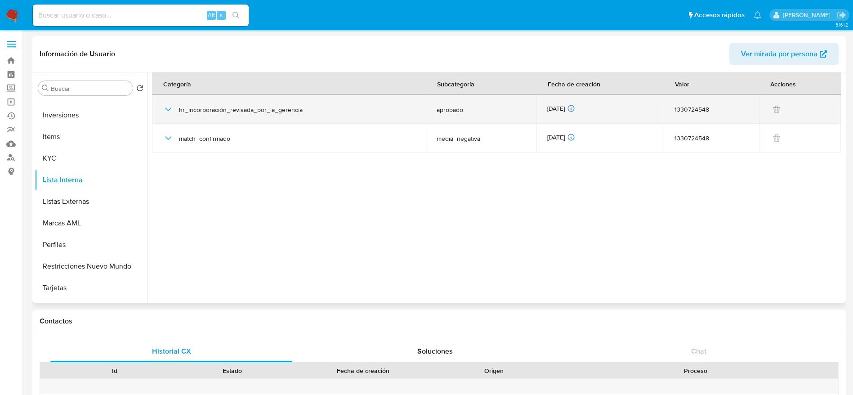
click at [166, 109] on icon "button" at bounding box center [168, 110] width 6 height 4
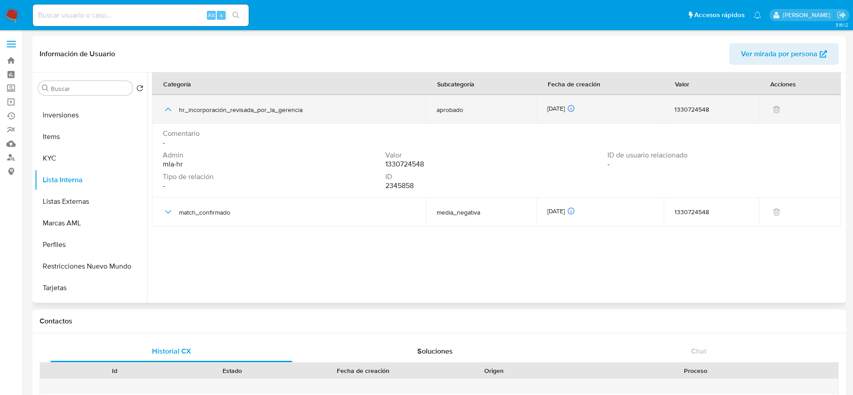
click at [166, 109] on icon "button" at bounding box center [168, 109] width 11 height 11
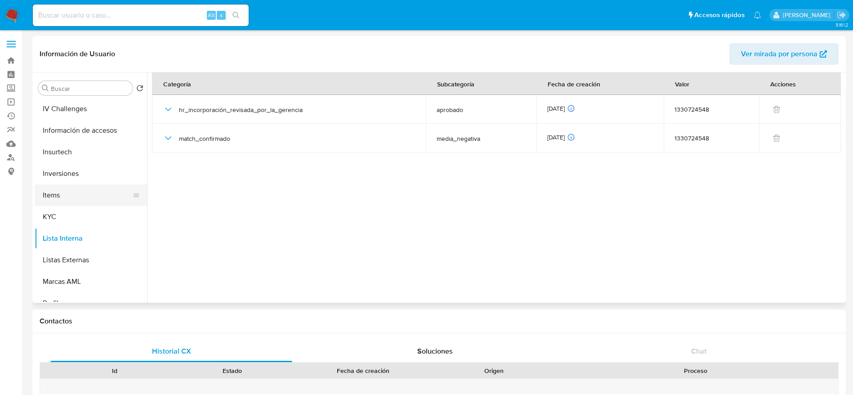
scroll to position [270, 0]
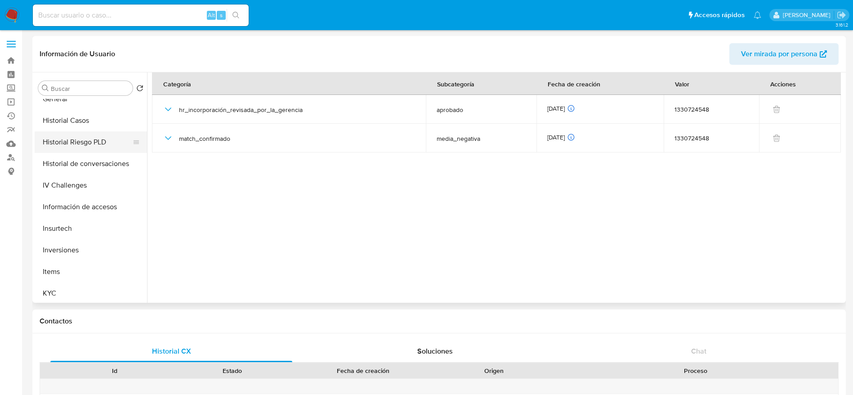
click at [92, 133] on button "Historial Riesgo PLD" at bounding box center [87, 142] width 105 height 22
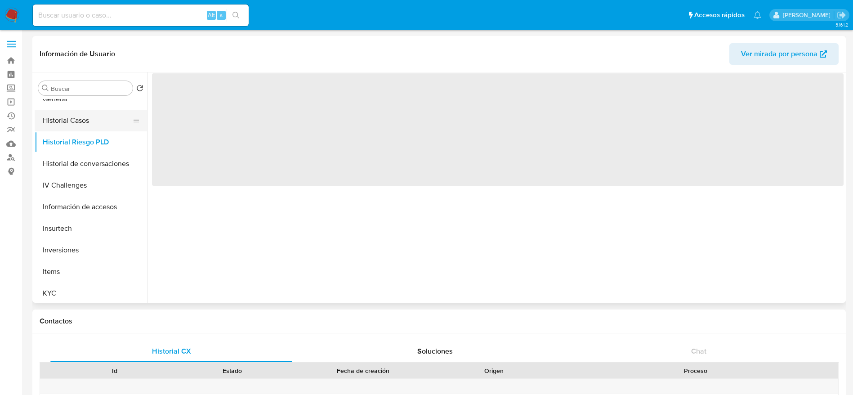
click at [85, 117] on button "Historial Casos" at bounding box center [87, 121] width 105 height 22
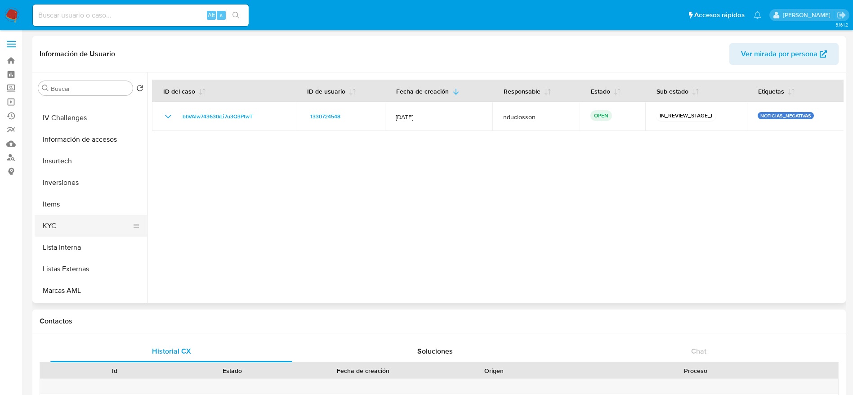
click at [68, 227] on button "KYC" at bounding box center [87, 226] width 105 height 22
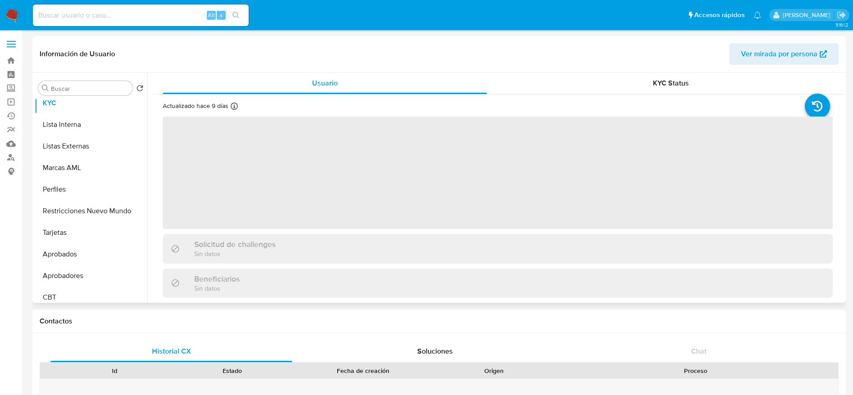
scroll to position [466, 0]
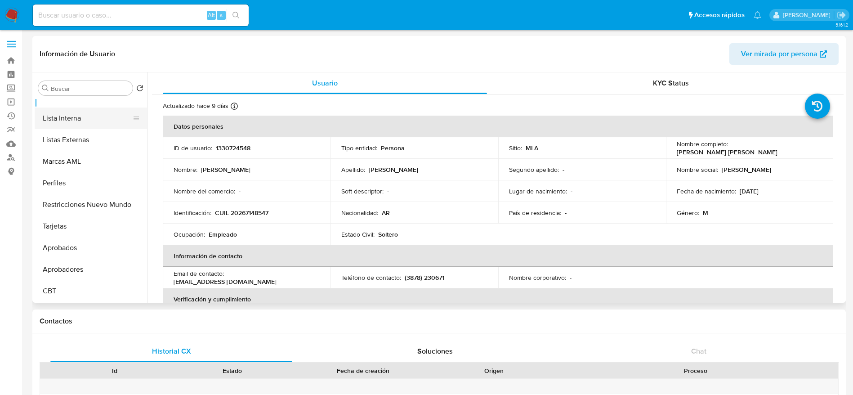
click at [76, 119] on button "Lista Interna" at bounding box center [87, 119] width 105 height 22
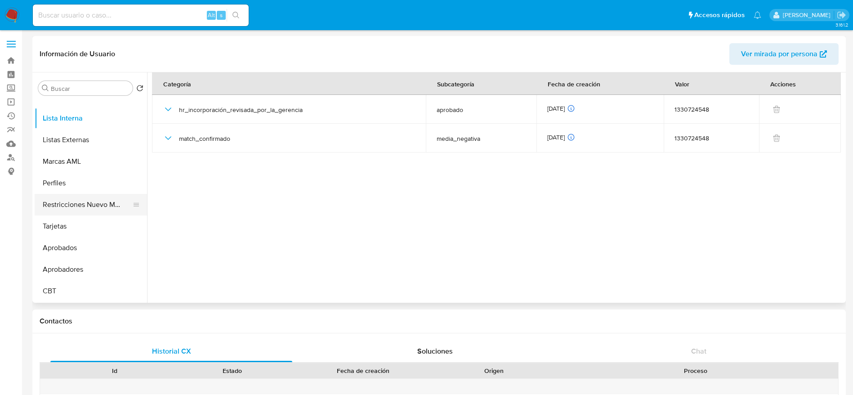
click at [88, 211] on button "Restricciones Nuevo Mundo" at bounding box center [87, 205] width 105 height 22
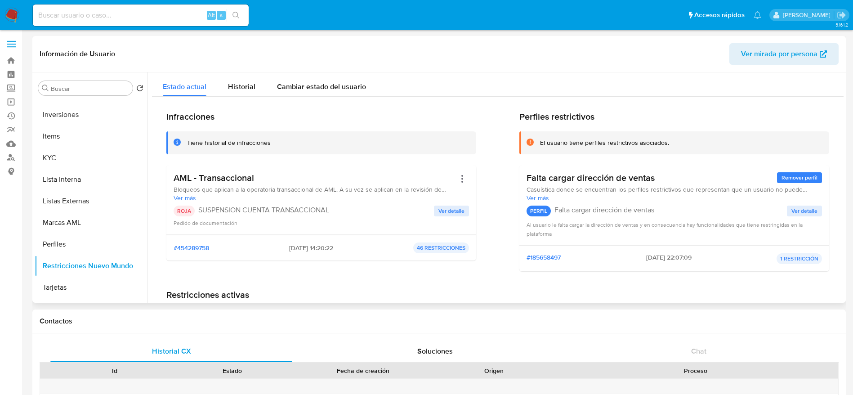
scroll to position [332, 0]
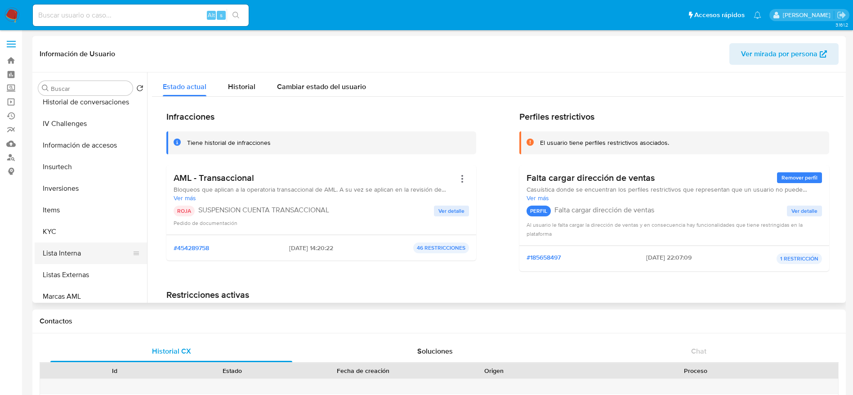
click at [65, 247] on button "Lista Interna" at bounding box center [87, 253] width 105 height 22
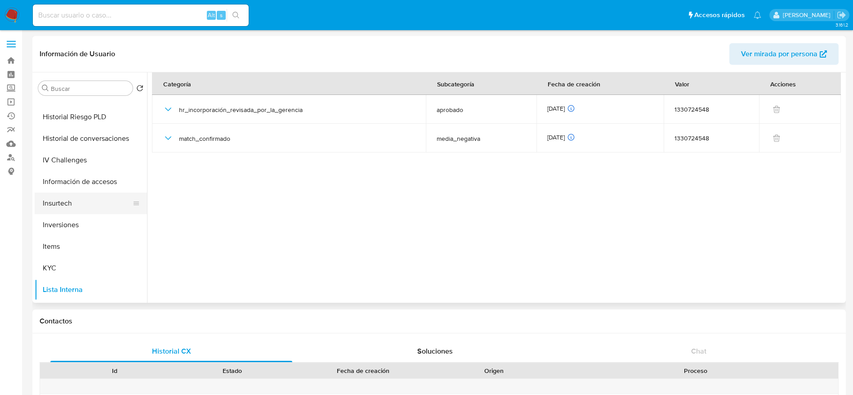
scroll to position [264, 0]
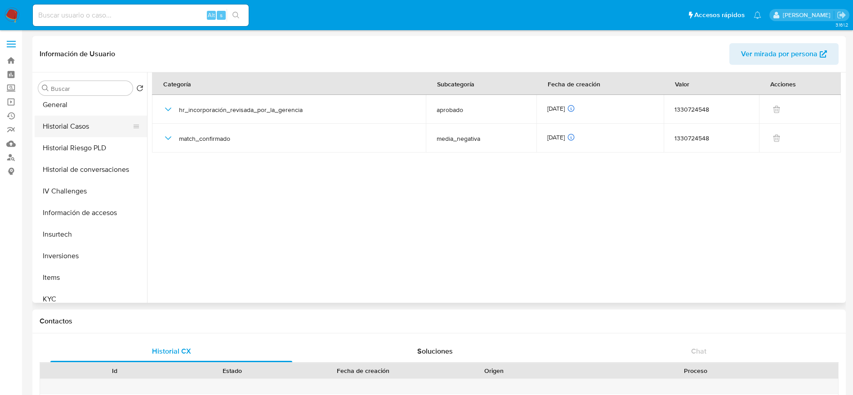
click at [76, 118] on button "Historial Casos" at bounding box center [87, 127] width 105 height 22
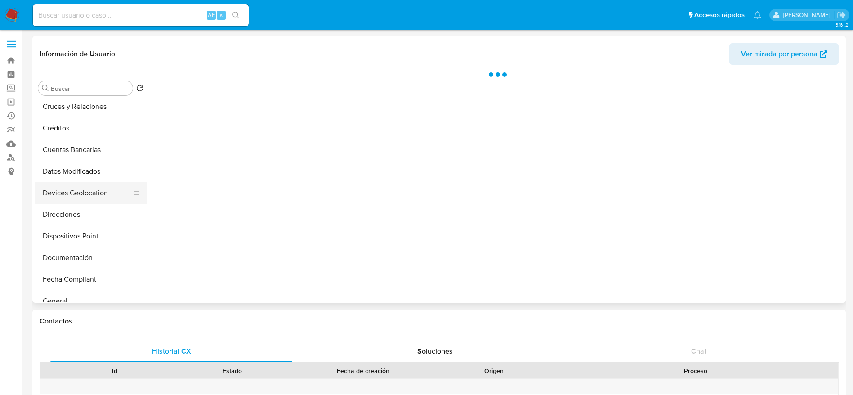
select select "10"
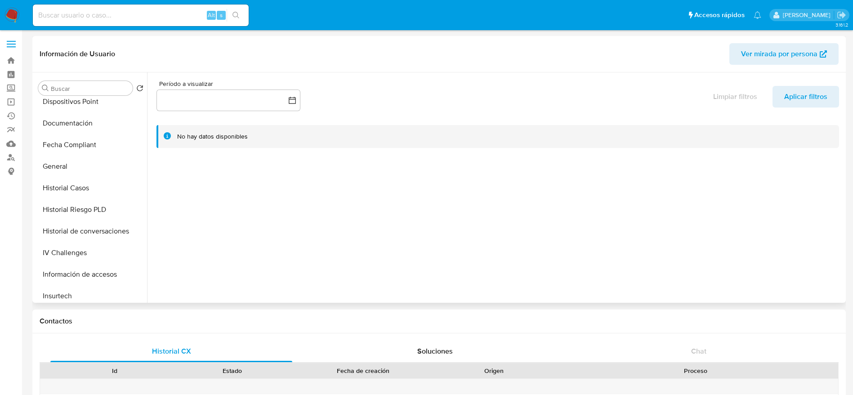
scroll to position [337, 0]
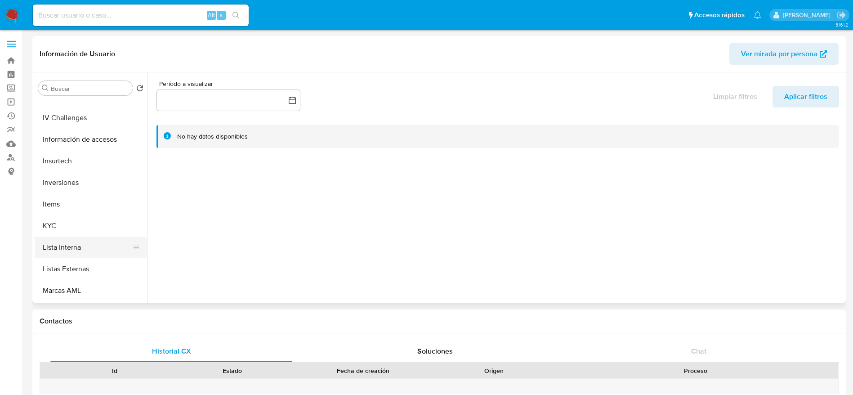
click at [68, 247] on button "Lista Interna" at bounding box center [87, 248] width 105 height 22
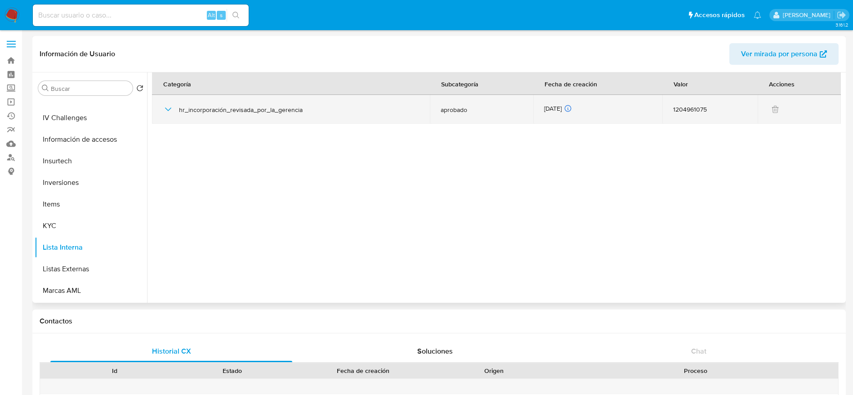
click at [165, 111] on icon "button" at bounding box center [168, 109] width 11 height 11
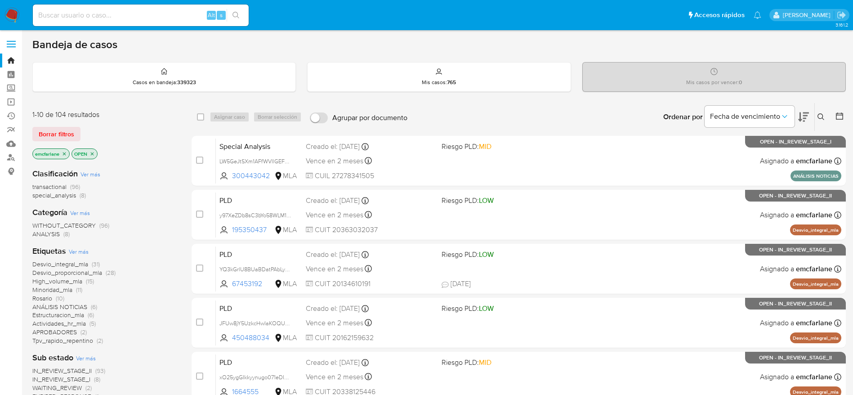
click at [91, 14] on input at bounding box center [141, 15] width 216 height 12
paste input "415399963"
type input "415399963"
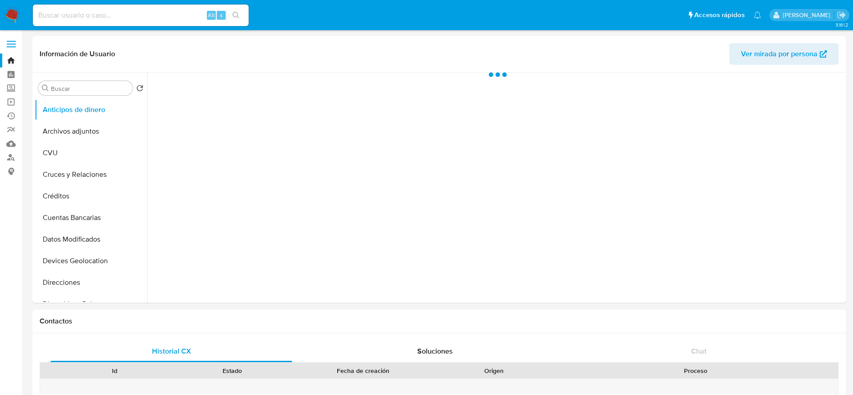
select select "10"
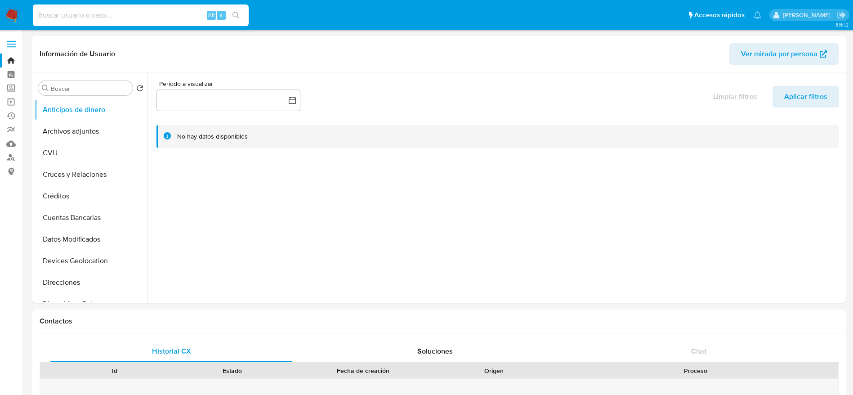
click at [121, 17] on input at bounding box center [141, 15] width 216 height 12
paste input "497299511"
type input "497299511"
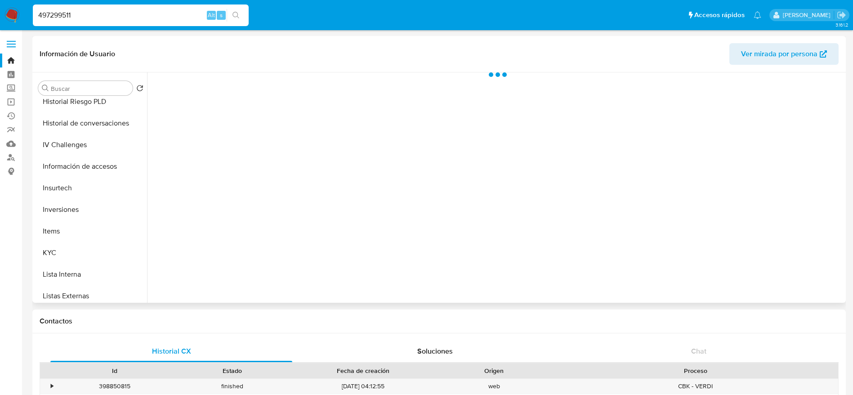
scroll to position [405, 0]
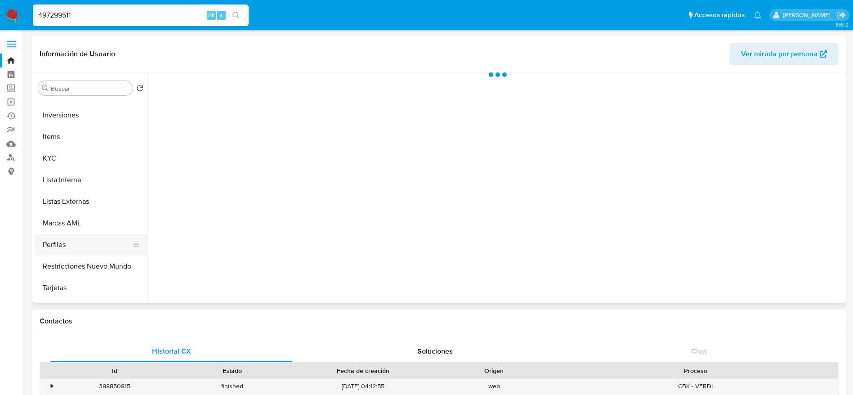
select select "10"
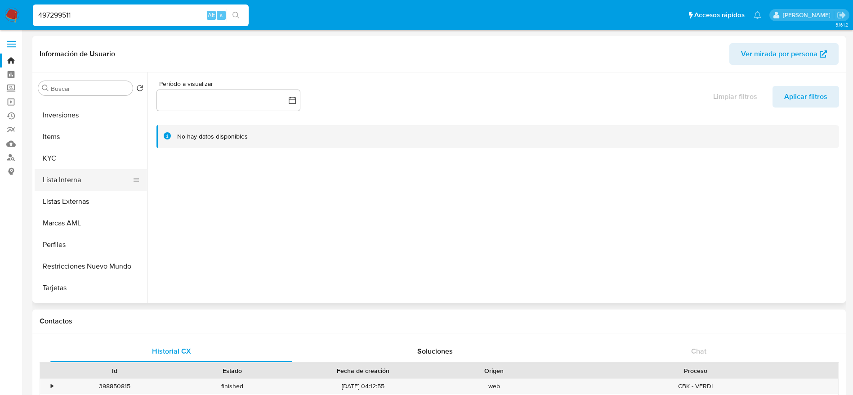
click at [76, 184] on button "Lista Interna" at bounding box center [87, 180] width 105 height 22
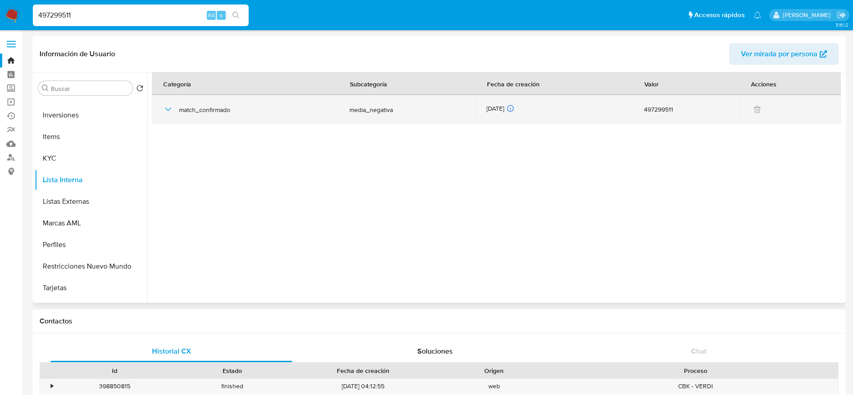
click at [170, 109] on icon "button" at bounding box center [168, 109] width 11 height 11
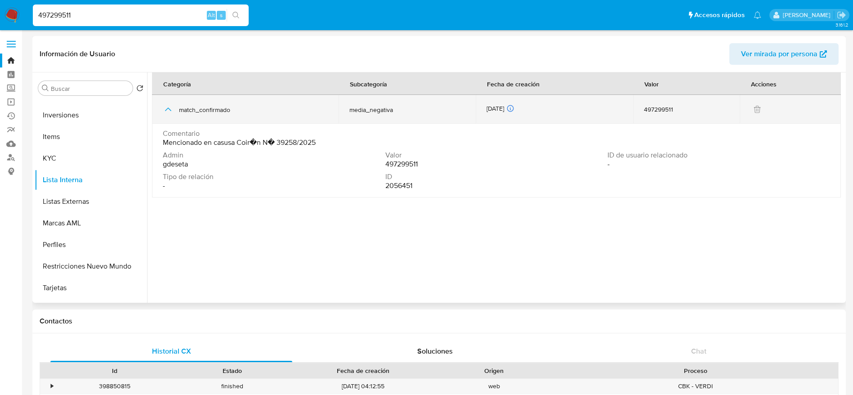
click at [166, 106] on icon "button" at bounding box center [168, 109] width 11 height 11
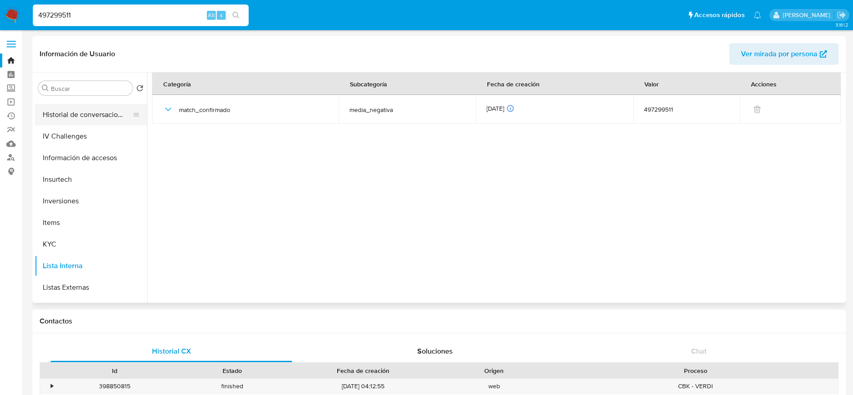
scroll to position [270, 0]
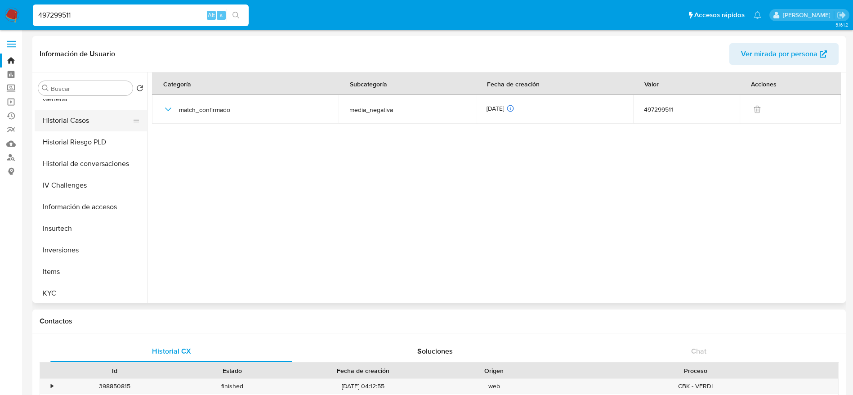
click at [97, 123] on button "Historial Casos" at bounding box center [87, 121] width 105 height 22
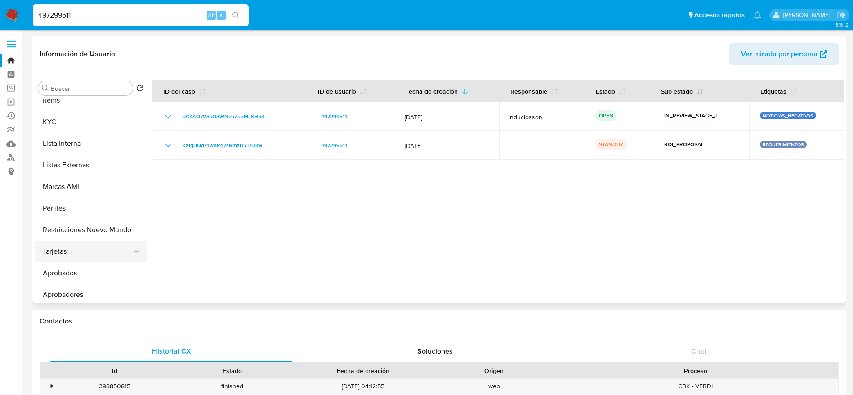
scroll to position [466, 0]
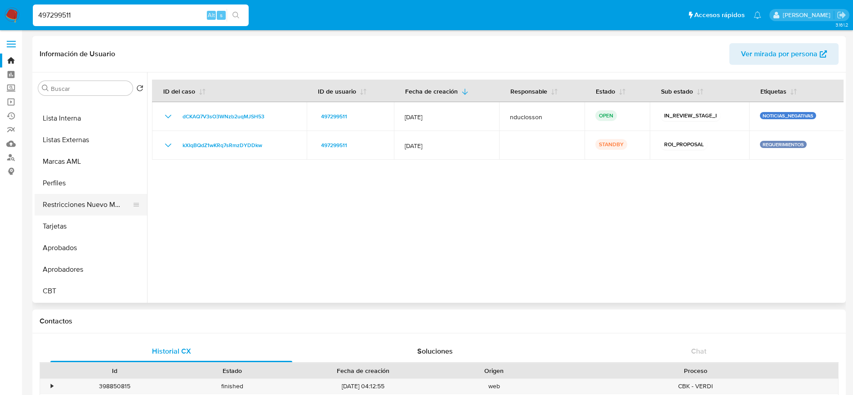
click at [82, 204] on button "Restricciones Nuevo Mundo" at bounding box center [87, 205] width 105 height 22
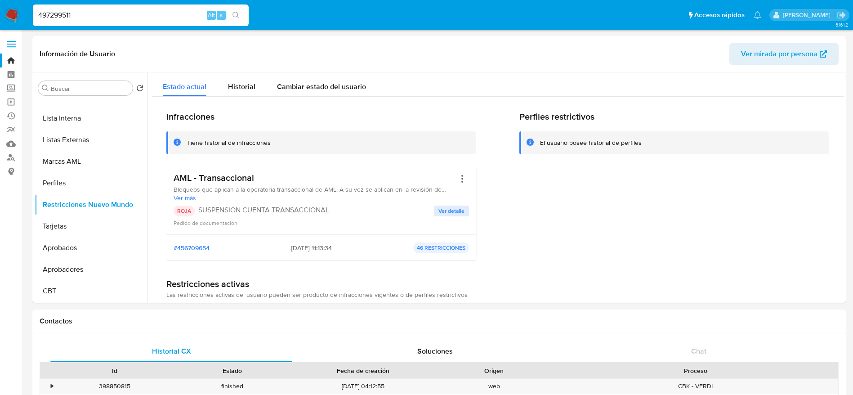
click at [161, 10] on input "497299511" at bounding box center [141, 15] width 216 height 12
paste input "x7UsCY5mbgkMJxkzEaH96WWu"
type input "x7UsCY5mbgkMJxkzEaH96WWu"
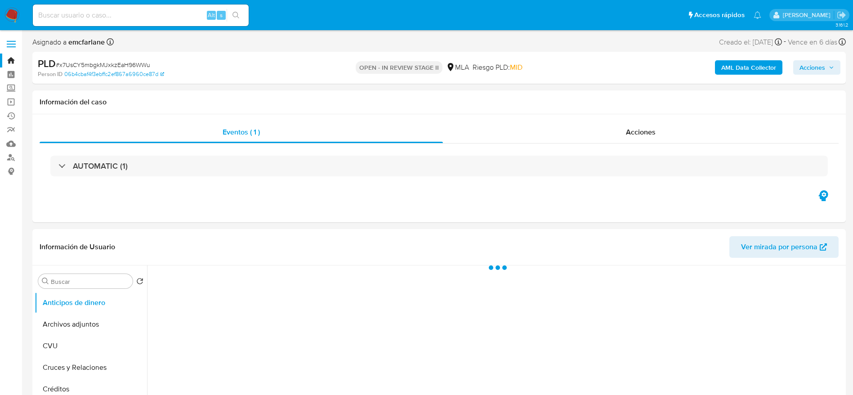
select select "10"
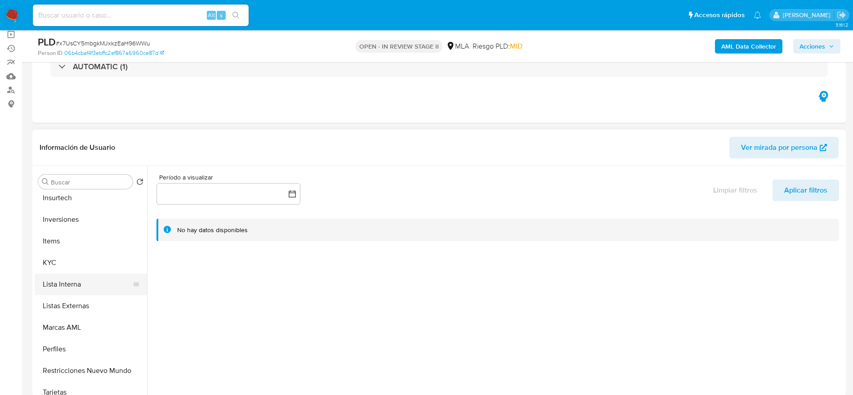
scroll to position [405, 0]
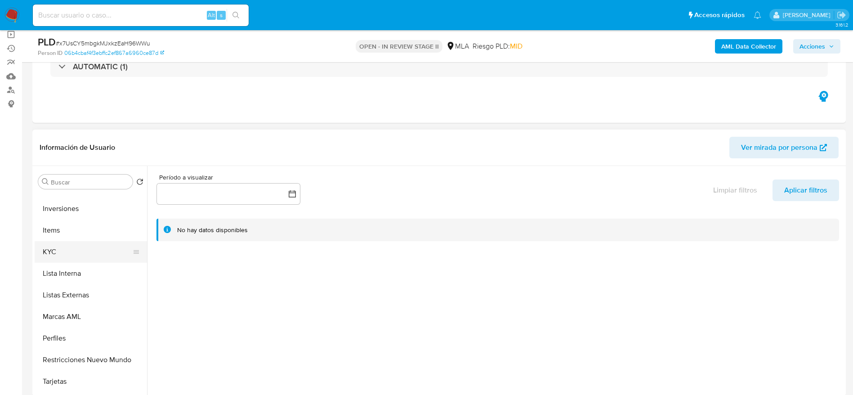
click at [65, 250] on button "KYC" at bounding box center [87, 252] width 105 height 22
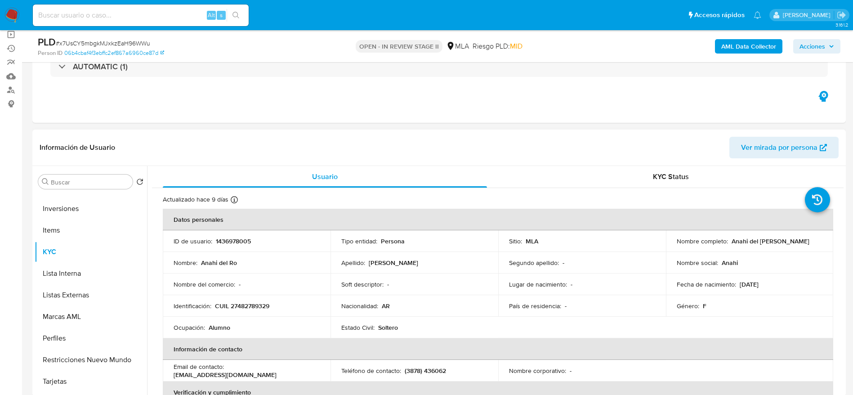
drag, startPoint x: 732, startPoint y: 241, endPoint x: 816, endPoint y: 243, distance: 83.3
click at [816, 243] on div "Nombre completo : Anahi del Ro Sanchez Ibañez" at bounding box center [750, 241] width 146 height 8
copy p "Anahi del [PERSON_NAME]"
click at [252, 303] on p "CUIL 27482789329" at bounding box center [242, 306] width 54 height 8
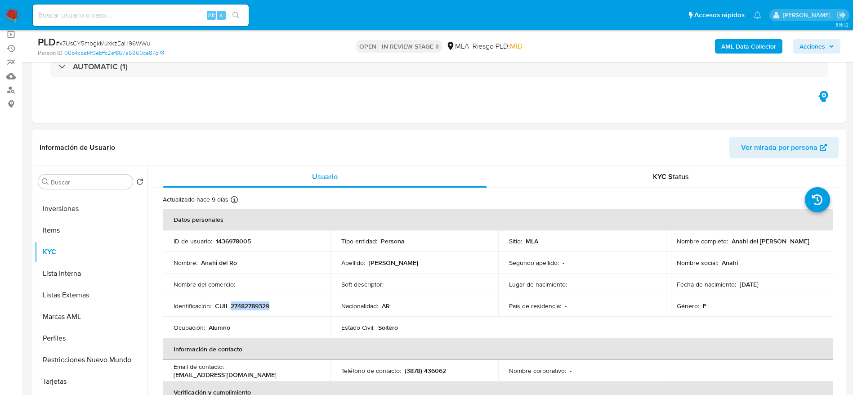
copy p "27482789329"
drag, startPoint x: 826, startPoint y: 45, endPoint x: 819, endPoint y: 50, distance: 8.7
click at [824, 46] on span "Acciones" at bounding box center [817, 46] width 35 height 13
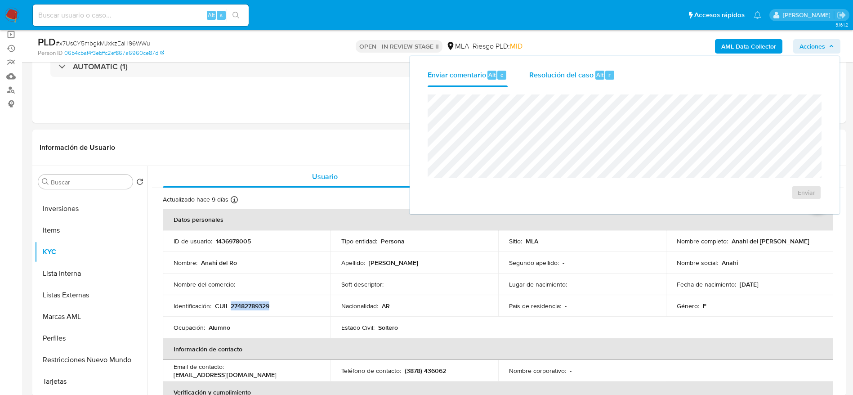
click at [585, 83] on div "Resolución del caso Alt r" at bounding box center [572, 74] width 86 height 23
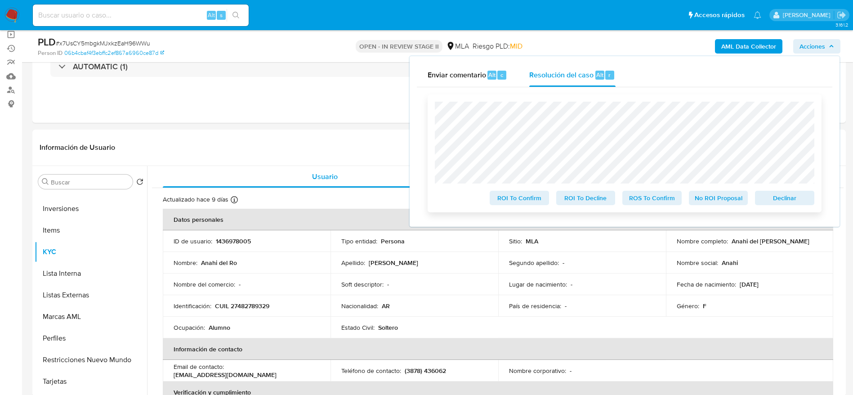
click at [807, 199] on span "Declinar" at bounding box center [785, 198] width 47 height 13
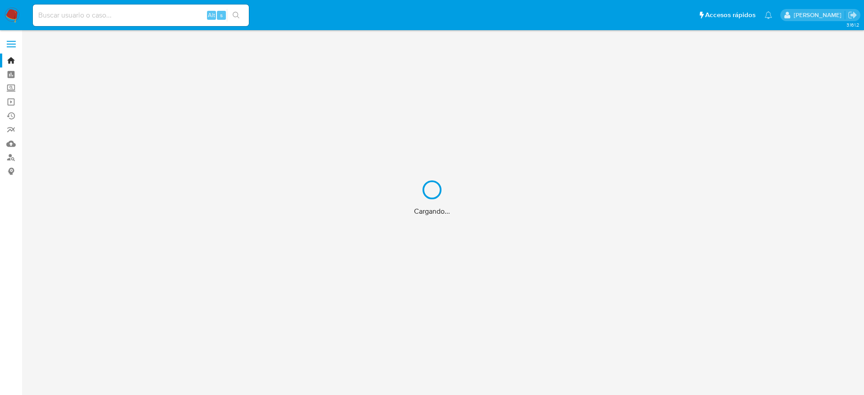
click at [107, 11] on div "Cargando..." at bounding box center [432, 197] width 864 height 395
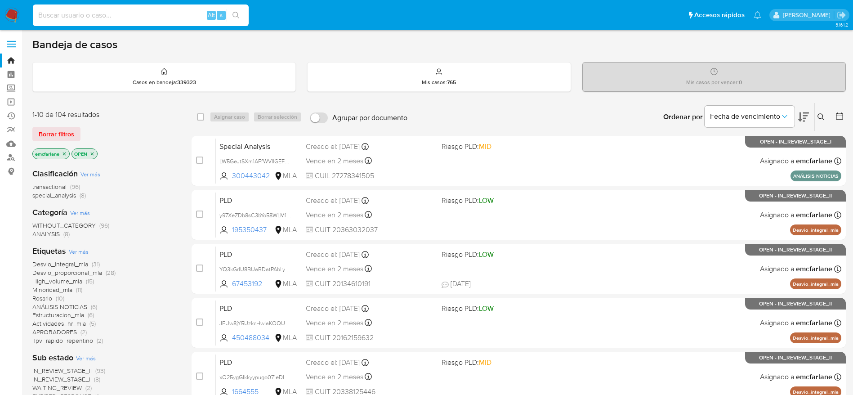
click at [107, 10] on input at bounding box center [141, 15] width 216 height 12
paste input "CT7EPHVCl1G37xdcdVFlAEnK"
type input "CT7EPHVCl1G37xdcdVFlAEnK"
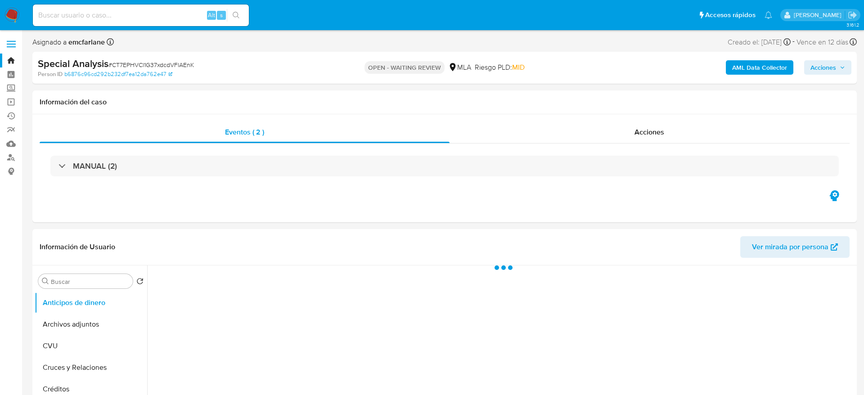
select select "10"
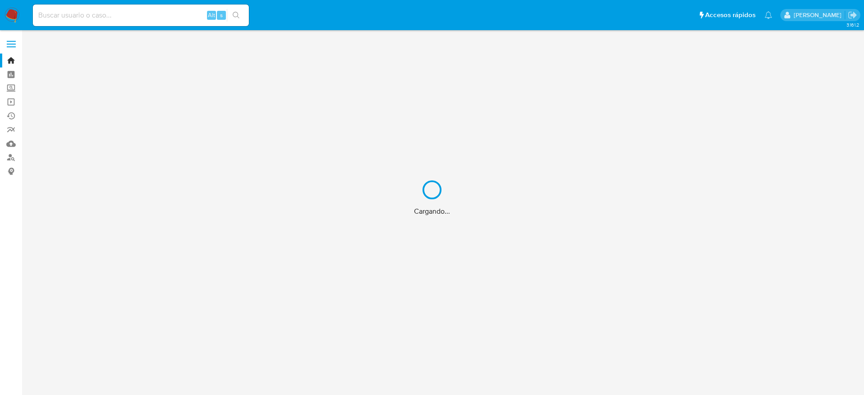
click at [133, 10] on div "Cargando..." at bounding box center [432, 197] width 864 height 395
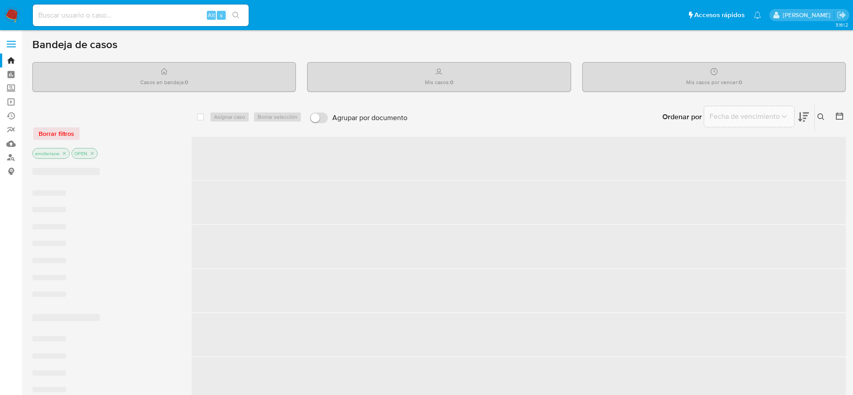
click at [133, 13] on input at bounding box center [141, 15] width 216 height 12
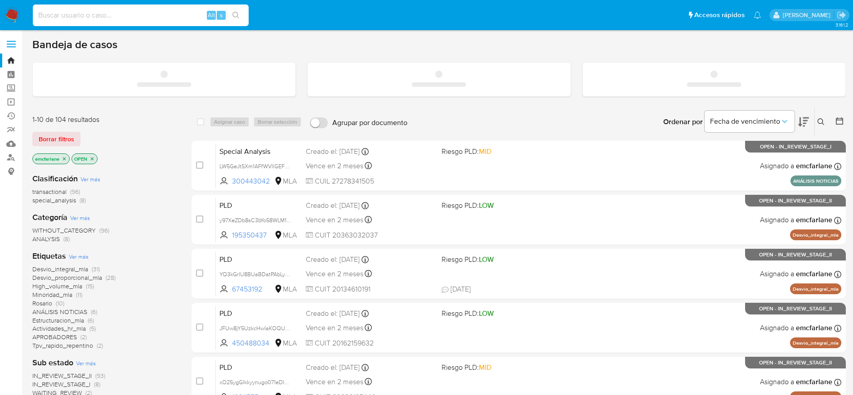
paste input "CT7EPHVCl1G37xdcdVFlAEnK"
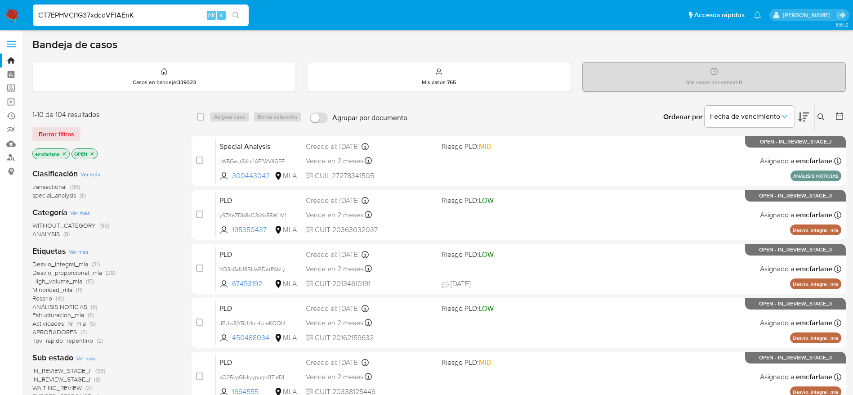
type input "CT7EPHVCl1G37xdcdVFlAEnK"
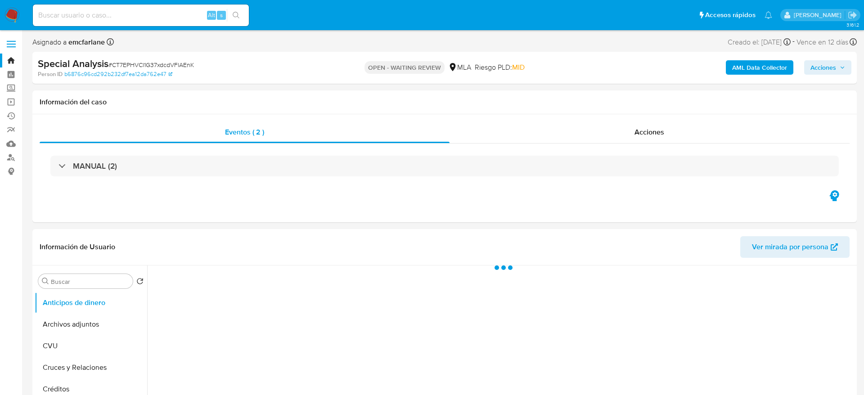
select select "10"
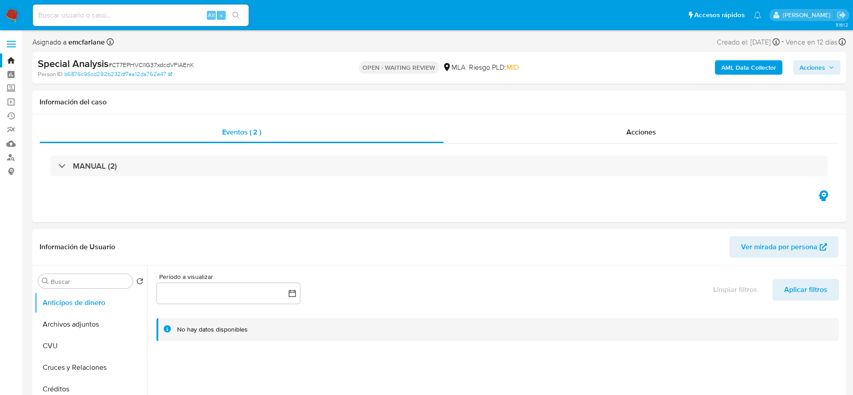
click at [133, 64] on span "# CT7EPHVCl1G37xdcdVFlAEnK" at bounding box center [150, 64] width 85 height 9
copy span "CT7EPHVCl1G37xdcdVFlAEnK"
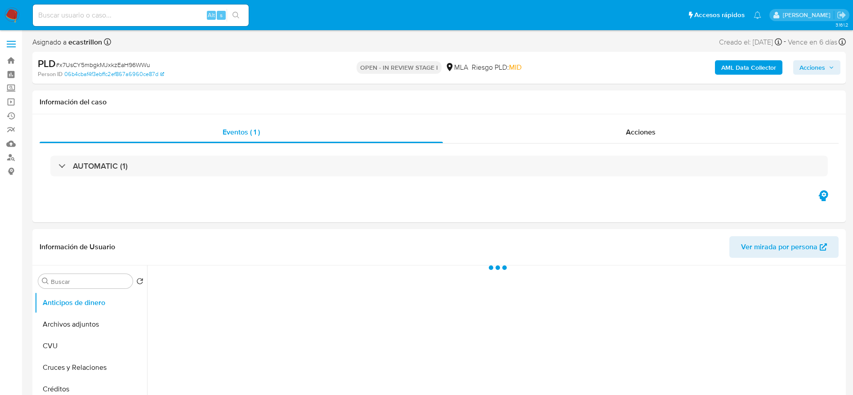
select select "10"
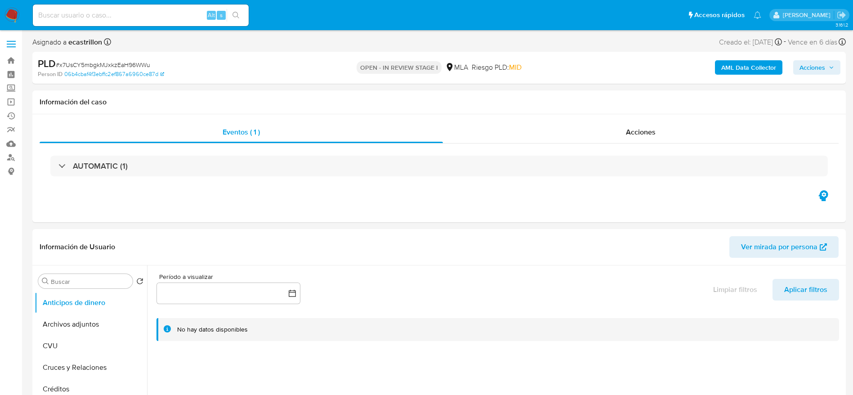
click at [112, 59] on div "PLD # x7UsCY5mbgkMJxkzEaH96WWu" at bounding box center [170, 63] width 265 height 13
click at [112, 58] on div "PLD # x7UsCY5mbgkMJxkzEaH96WWu" at bounding box center [170, 63] width 265 height 13
copy span "x7UsCY5mbgkMJxkzEaH96WWu"
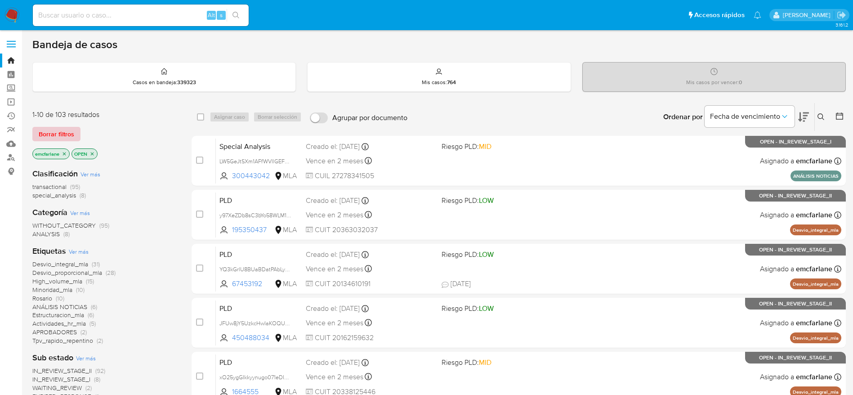
click at [62, 126] on div "1-10 de 103 resultados Borrar filtros emcfarlane OPEN" at bounding box center [104, 135] width 144 height 51
click at [60, 132] on span "Borrar filtros" at bounding box center [57, 134] width 36 height 13
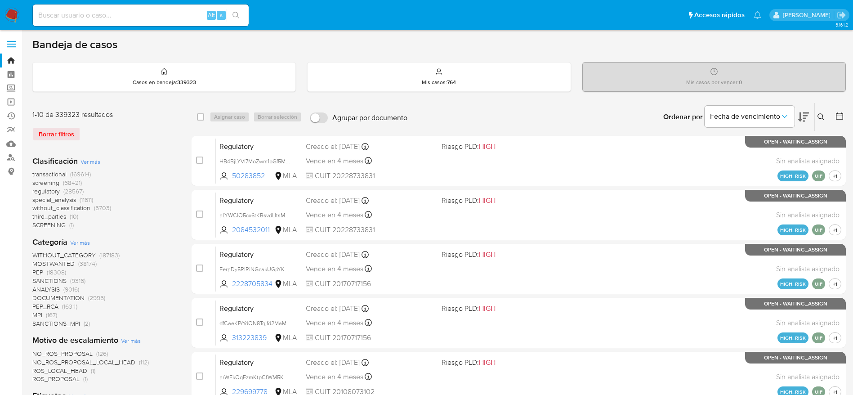
click at [822, 116] on icon at bounding box center [821, 116] width 7 height 7
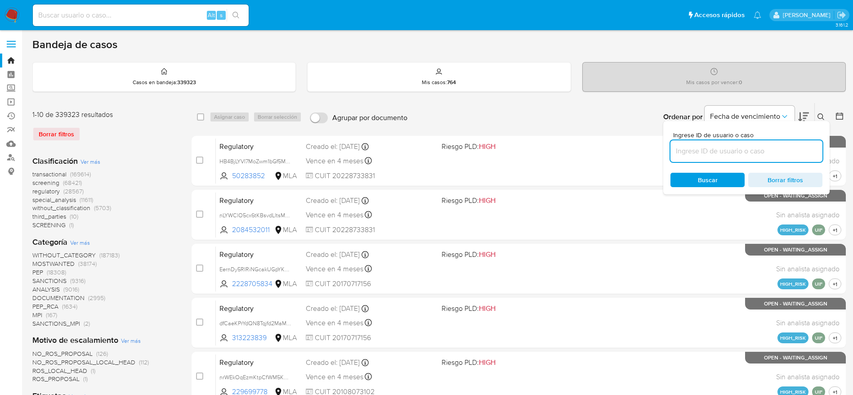
click at [732, 151] on input at bounding box center [747, 151] width 152 height 12
type input "x7UsCY5mbgkMJxkzEaH96WWu"
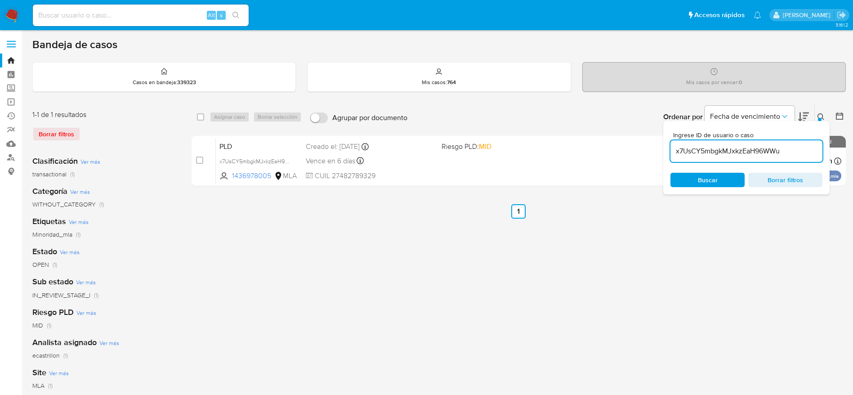
drag, startPoint x: 198, startPoint y: 117, endPoint x: 214, endPoint y: 116, distance: 16.3
click at [201, 117] on input "checkbox" at bounding box center [200, 116] width 7 height 7
checkbox input "true"
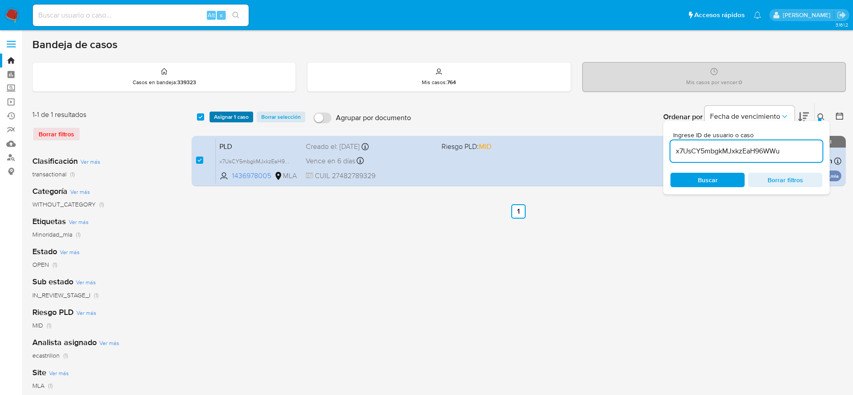
drag, startPoint x: 223, startPoint y: 113, endPoint x: 220, endPoint y: 118, distance: 6.2
click at [222, 114] on span "Asignar 1 caso" at bounding box center [231, 116] width 35 height 9
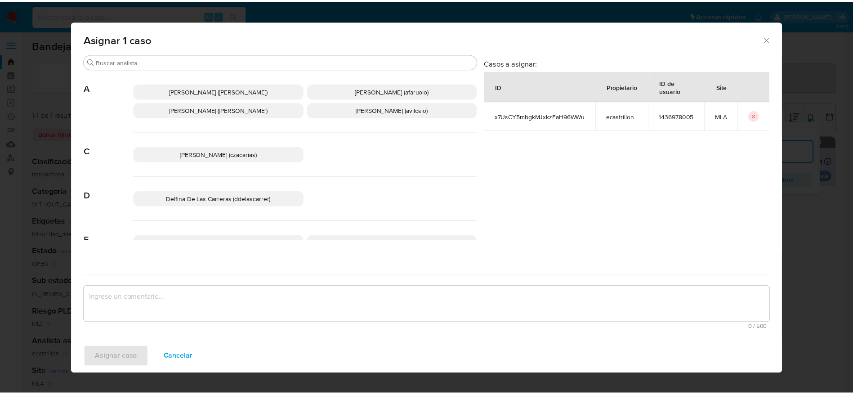
scroll to position [67, 0]
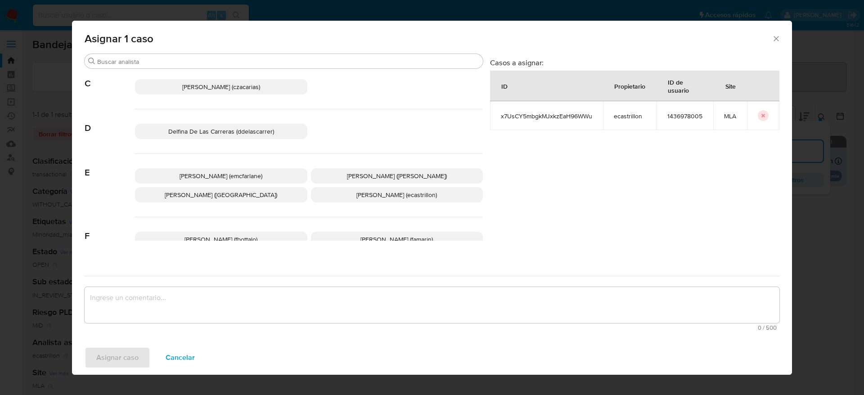
click at [221, 180] on p "Elaine Mc Farlane (emcfarlane)" at bounding box center [221, 175] width 172 height 15
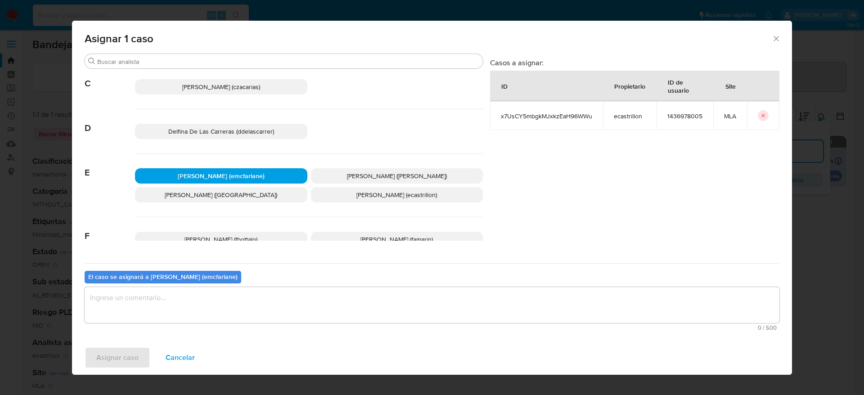
drag, startPoint x: 197, startPoint y: 294, endPoint x: 184, endPoint y: 313, distance: 22.5
click at [196, 296] on textarea "assign-modal" at bounding box center [432, 305] width 695 height 36
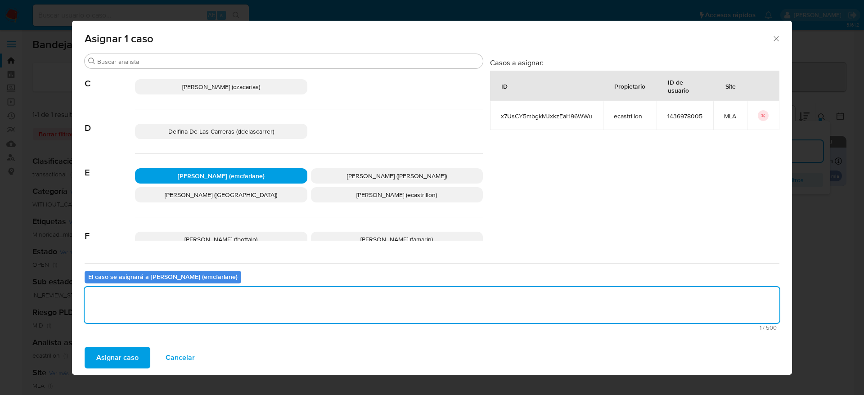
click at [122, 357] on span "Asignar caso" at bounding box center [117, 358] width 42 height 20
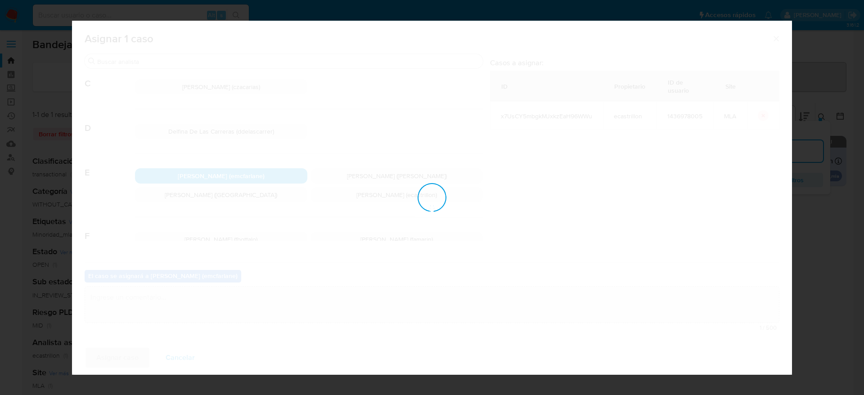
checkbox input "false"
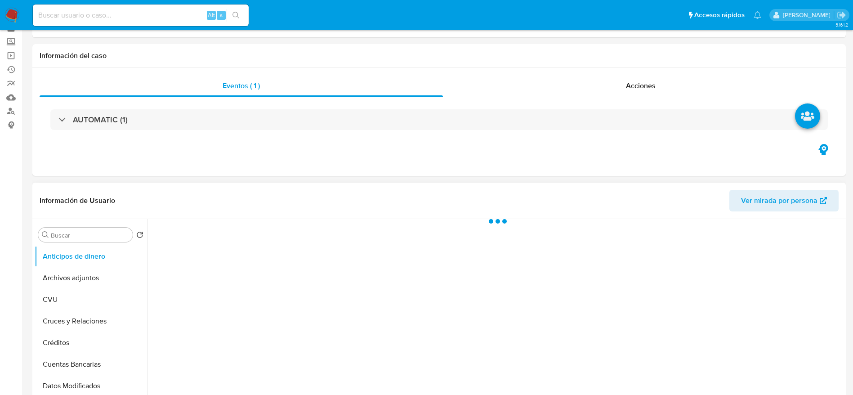
scroll to position [67, 0]
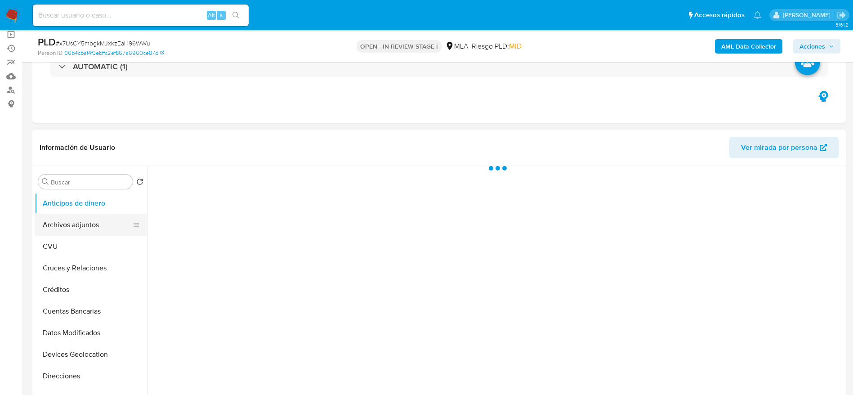
select select "10"
drag, startPoint x: 69, startPoint y: 224, endPoint x: 218, endPoint y: 221, distance: 148.5
click at [69, 223] on button "Archivos adjuntos" at bounding box center [91, 225] width 112 height 22
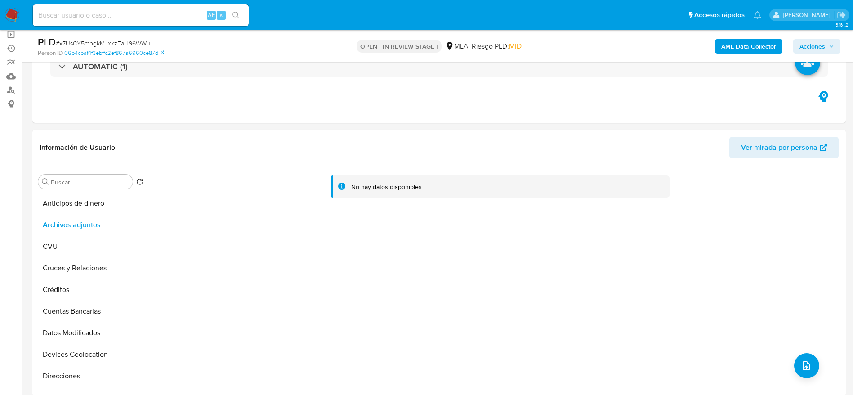
scroll to position [405, 0]
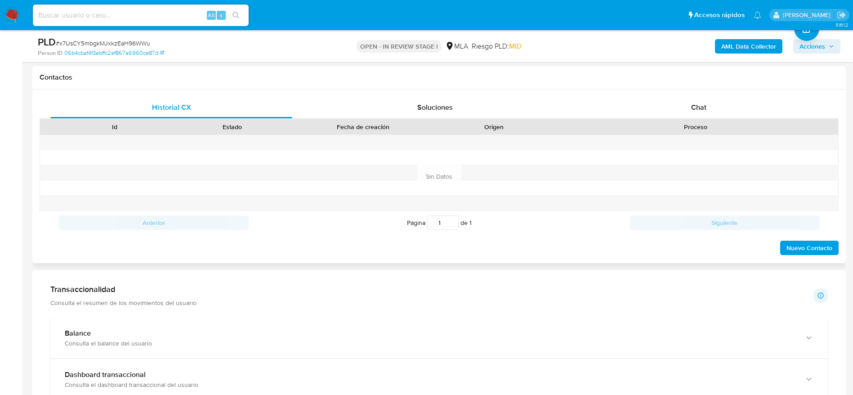
drag, startPoint x: 714, startPoint y: 100, endPoint x: 693, endPoint y: 121, distance: 29.9
click at [714, 101] on div "Chat" at bounding box center [699, 108] width 242 height 22
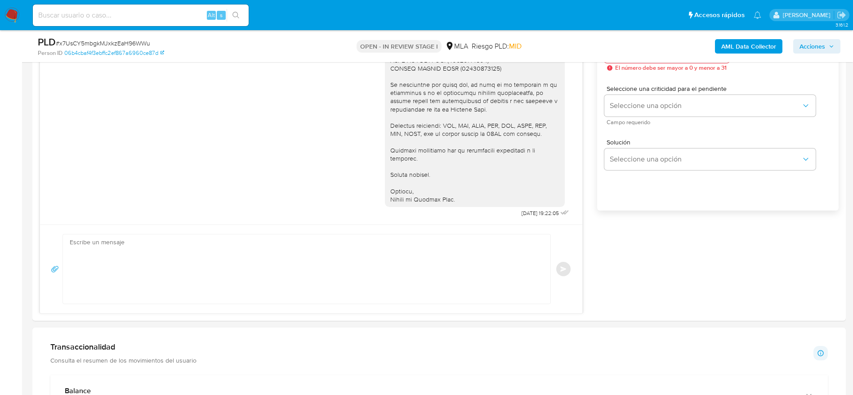
scroll to position [540, 0]
drag, startPoint x: 218, startPoint y: 283, endPoint x: 228, endPoint y: 273, distance: 14.3
click at [218, 283] on textarea at bounding box center [305, 265] width 470 height 69
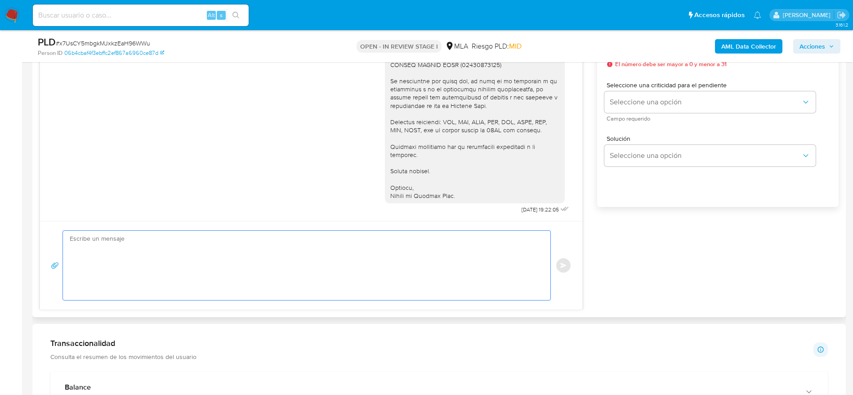
paste textarea "Hola! Queremos informarte que el uso de la cuenta es personal y no se deben can…"
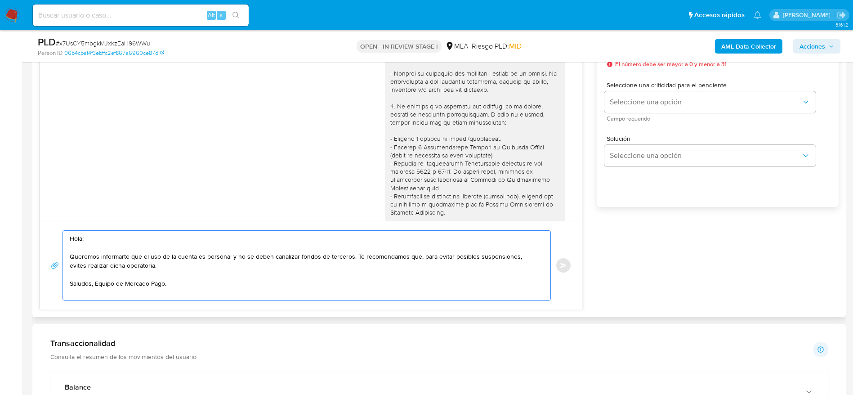
scroll to position [351, 0]
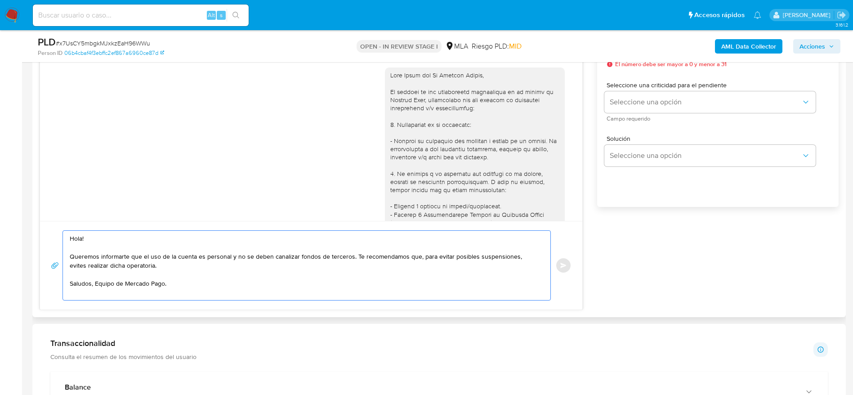
click at [409, 87] on div at bounding box center [474, 300] width 169 height 458
click at [408, 87] on div at bounding box center [474, 300] width 169 height 458
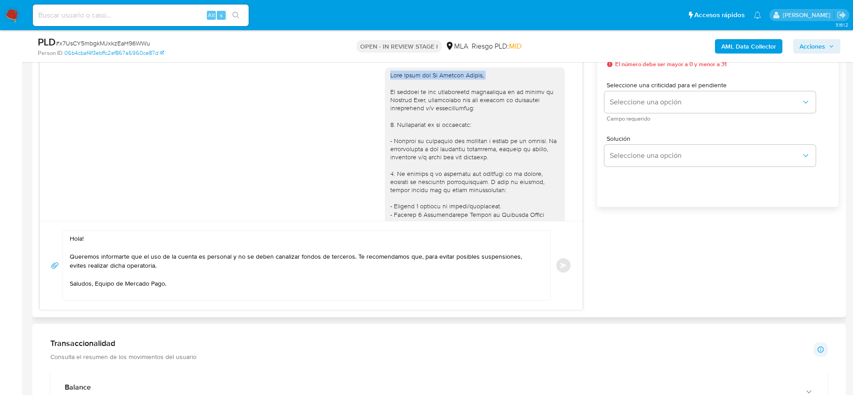
click at [408, 87] on div at bounding box center [474, 300] width 169 height 458
copy div "Hola Anahí del Ro Sanchez Ibañez,"
click at [75, 234] on textarea "Hola! Queremos informarte que el uso de la cuenta es personal y no se deben can…" at bounding box center [305, 265] width 470 height 69
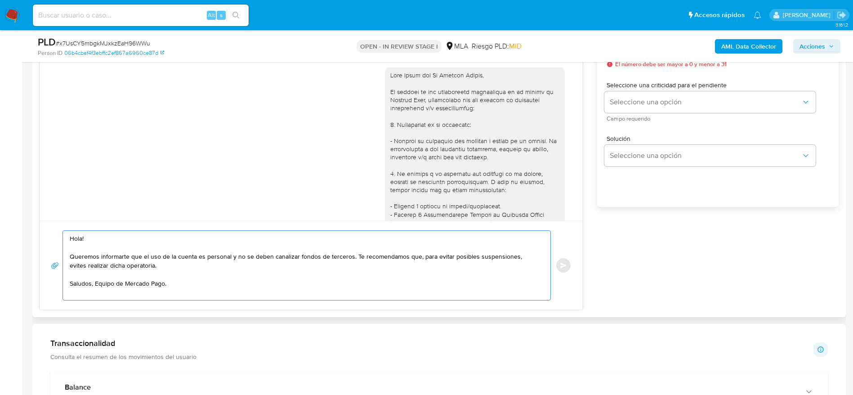
click at [75, 234] on textarea "Hola! Queremos informarte que el uso de la cuenta es personal y no se deben can…" at bounding box center [305, 265] width 470 height 69
paste textarea "Anahí del Ro Sanchez Ibañez,"
click at [268, 288] on textarea "Hola Anahí del Ro Sanchez Ibañez, Queremos informarte que el uso de la cuenta e…" at bounding box center [305, 265] width 470 height 69
drag, startPoint x: 134, startPoint y: 234, endPoint x: 103, endPoint y: 262, distance: 42.1
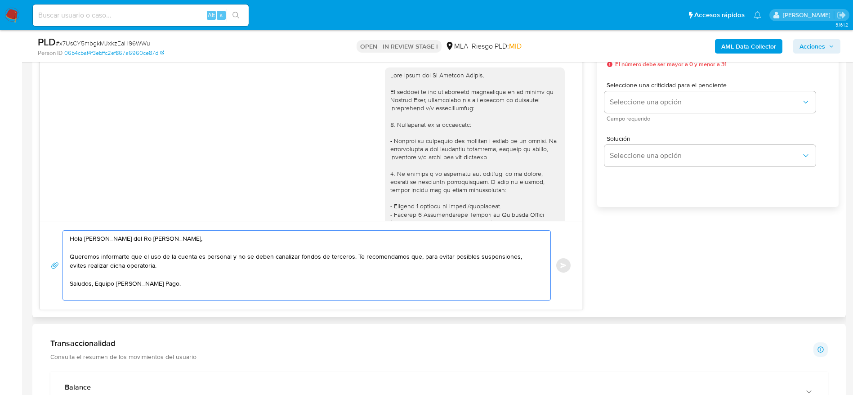
click at [103, 259] on textarea "Hola Anahí del Ro Sanchez Ibañez, Queremos informarte que el uso de la cuenta e…" at bounding box center [305, 265] width 470 height 69
click at [192, 293] on textarea "Hola Anahí del Ro Sanchez Ibañez, Queremos informarte que el uso de la cuenta e…" at bounding box center [305, 265] width 470 height 69
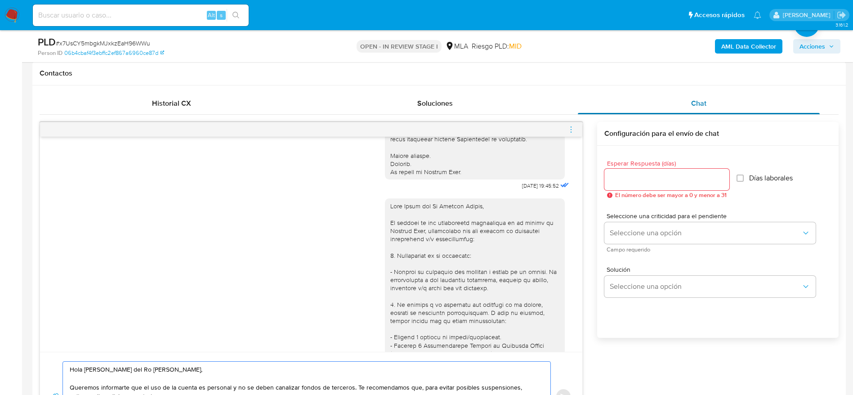
scroll to position [405, 0]
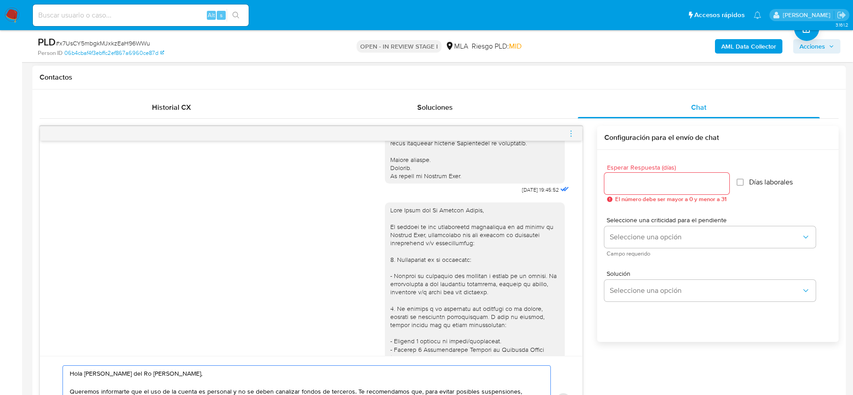
type textarea "Hola Anahí del Ro Sanchez Ibañez, Queremos informarte que el uso de la cuenta e…"
click at [648, 181] on input "Esperar Respuesta (días)" at bounding box center [667, 184] width 125 height 12
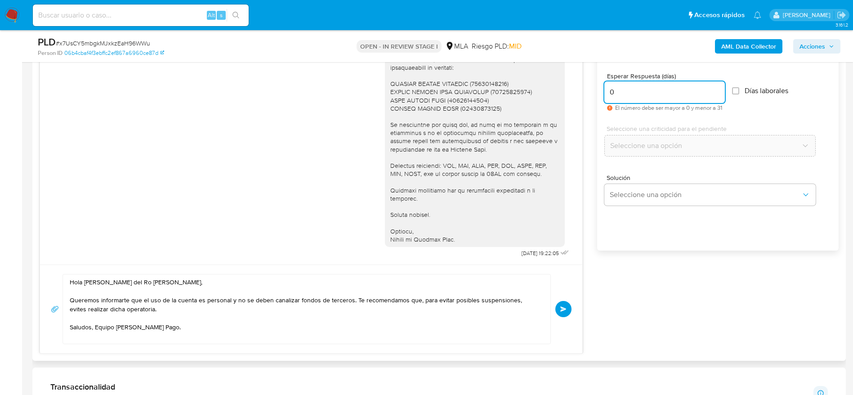
scroll to position [607, 0]
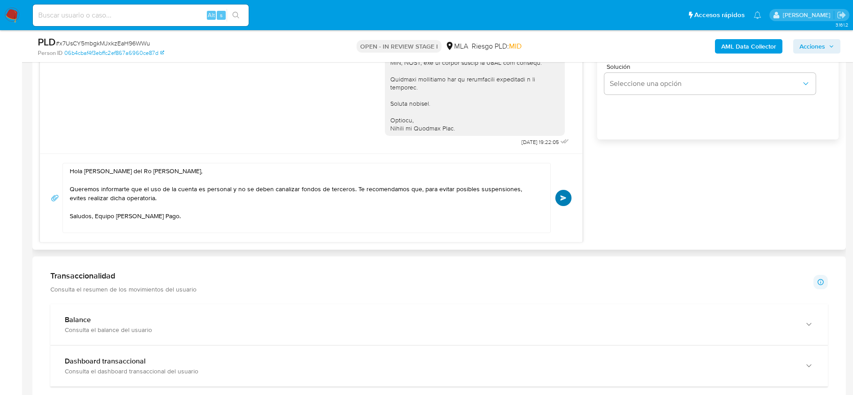
type input "0"
click at [562, 198] on span "Enviar" at bounding box center [563, 197] width 6 height 5
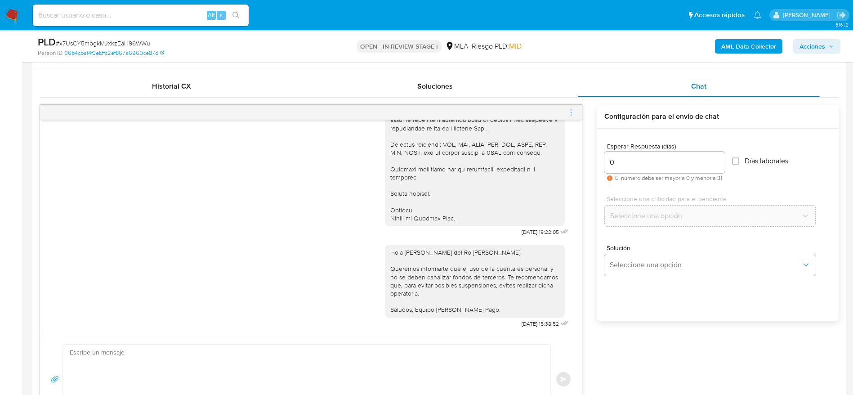
scroll to position [405, 0]
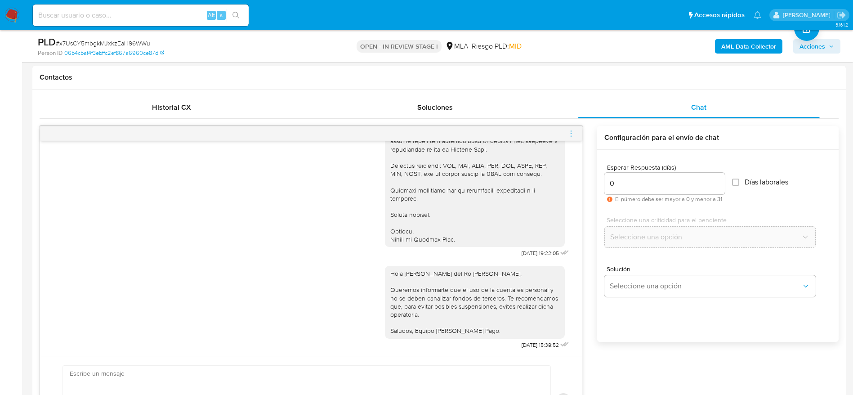
click at [572, 133] on icon "menu-action" at bounding box center [571, 134] width 8 height 8
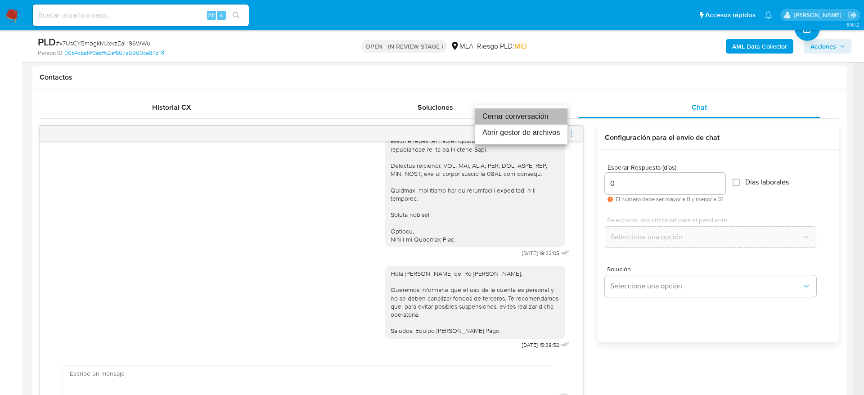
click at [539, 111] on li "Cerrar conversación" at bounding box center [521, 116] width 92 height 16
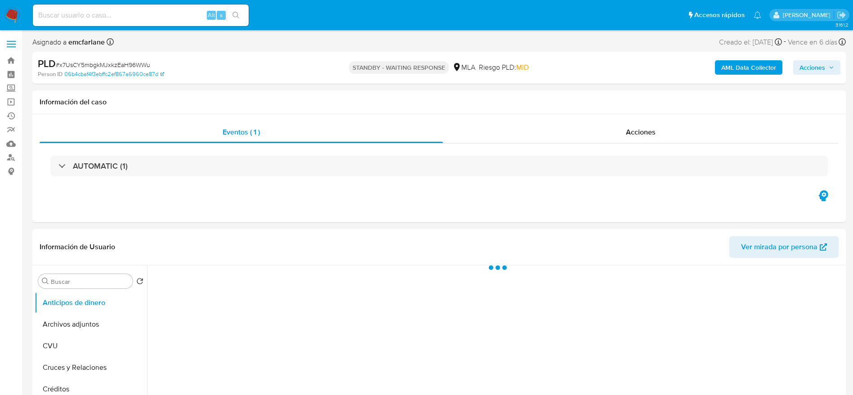
select select "10"
click at [102, 63] on span "# x7UsCY5mbgkMJxkzEaH96WWu" at bounding box center [103, 64] width 94 height 9
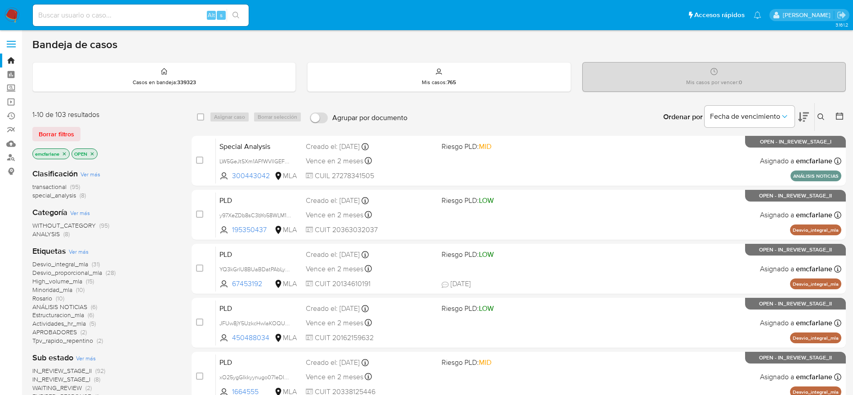
click at [67, 125] on div "1-10 de 103 resultados Borrar filtros emcfarlane OPEN" at bounding box center [104, 135] width 144 height 51
click at [45, 136] on span "Borrar filtros" at bounding box center [57, 134] width 36 height 13
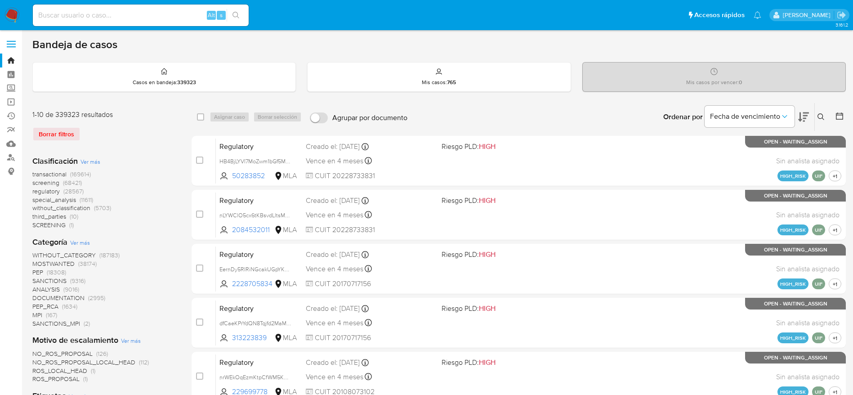
click at [826, 110] on div "Ingrese ID de usuario o caso Buscar Borrar filtros" at bounding box center [822, 117] width 15 height 28
drag, startPoint x: 822, startPoint y: 118, endPoint x: 819, endPoint y: 123, distance: 5.9
click at [822, 118] on icon at bounding box center [821, 116] width 7 height 7
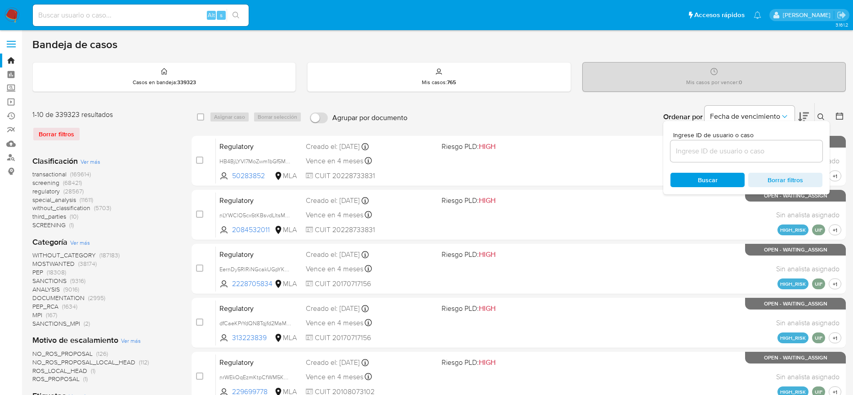
drag, startPoint x: 752, startPoint y: 160, endPoint x: 749, endPoint y: 153, distance: 7.3
click at [750, 157] on div at bounding box center [747, 151] width 152 height 22
click at [749, 152] on input at bounding box center [747, 151] width 152 height 12
click at [723, 148] on input at bounding box center [747, 151] width 152 height 12
click at [720, 150] on input at bounding box center [747, 151] width 152 height 12
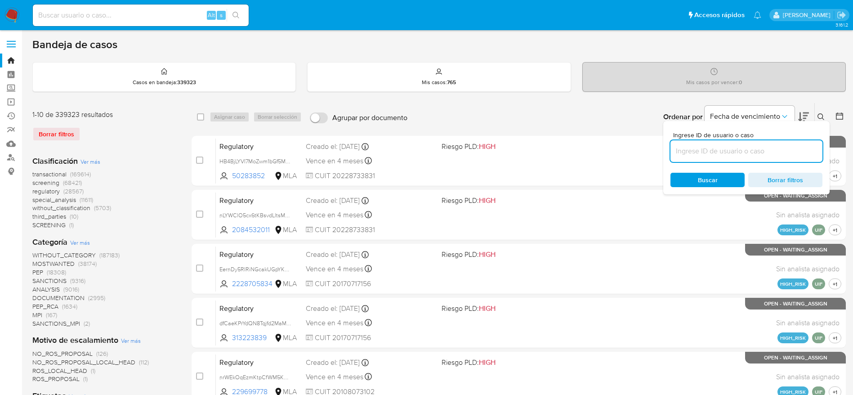
click at [702, 153] on input at bounding box center [747, 151] width 152 height 12
paste input "x7UsCY5mbgkMJxkzEaH96WWu"
type input "x7UsCY5mbgkMJxkzEaH96WWu"
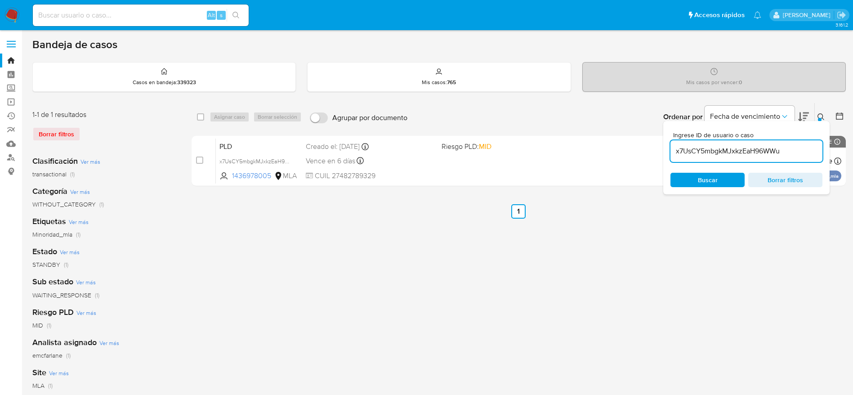
drag, startPoint x: 197, startPoint y: 119, endPoint x: 212, endPoint y: 119, distance: 14.8
click at [197, 119] on input "checkbox" at bounding box center [200, 116] width 7 height 7
checkbox input "true"
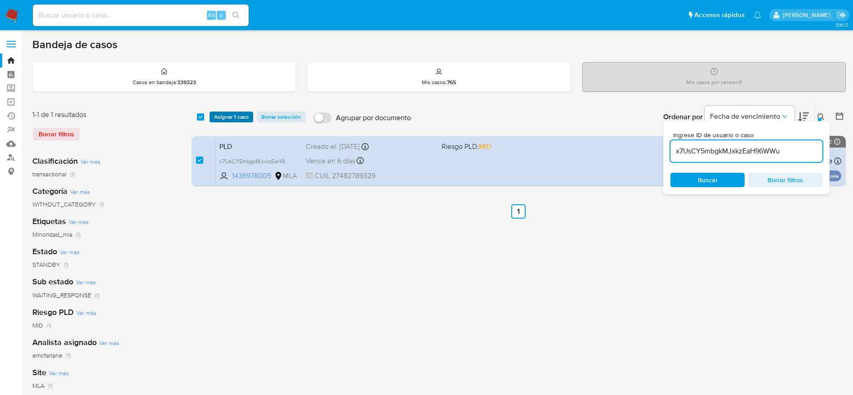
click at [213, 118] on button "Asignar 1 caso" at bounding box center [232, 117] width 44 height 11
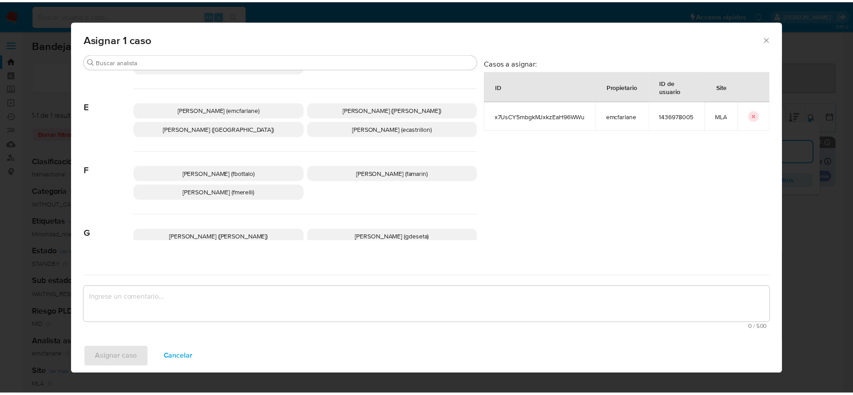
scroll to position [135, 0]
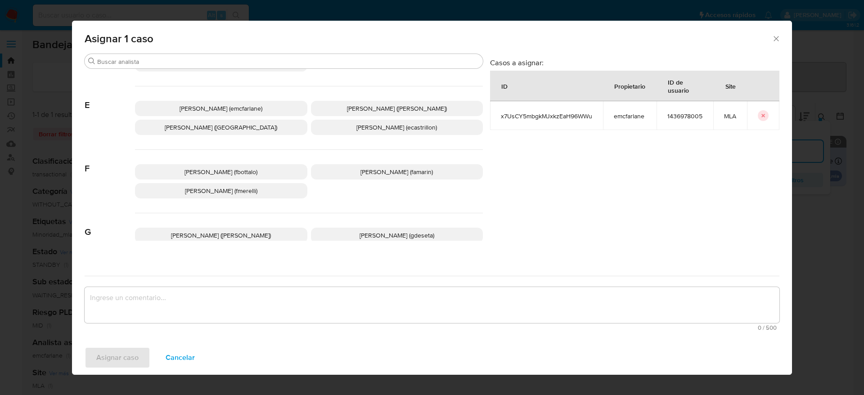
click at [204, 108] on span "Elaine Mc Farlane (emcfarlane)" at bounding box center [220, 108] width 83 height 9
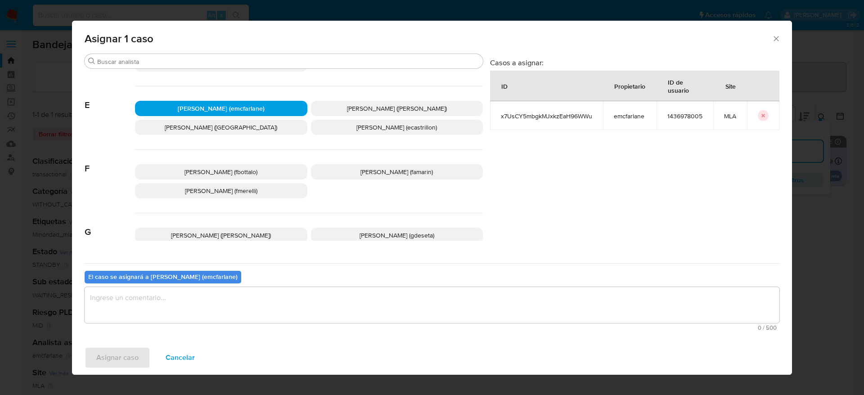
click at [130, 291] on textarea "assign-modal" at bounding box center [432, 305] width 695 height 36
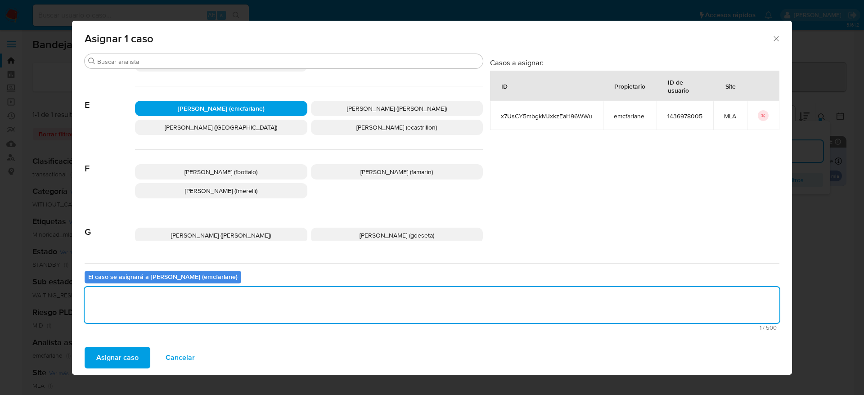
click at [134, 354] on span "Asignar caso" at bounding box center [117, 358] width 42 height 20
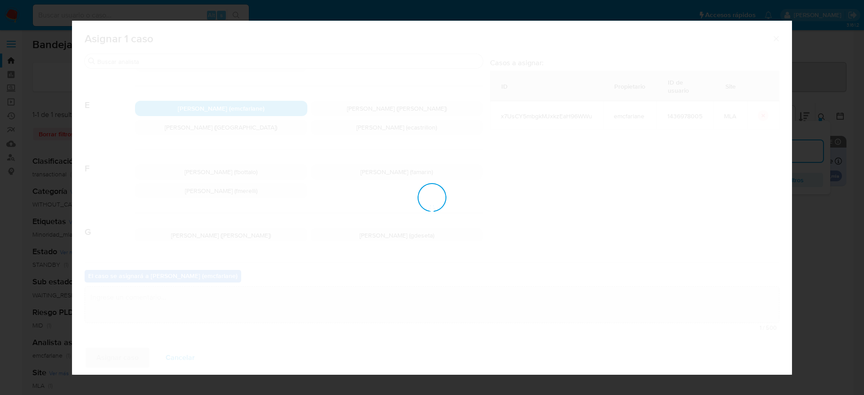
checkbox input "false"
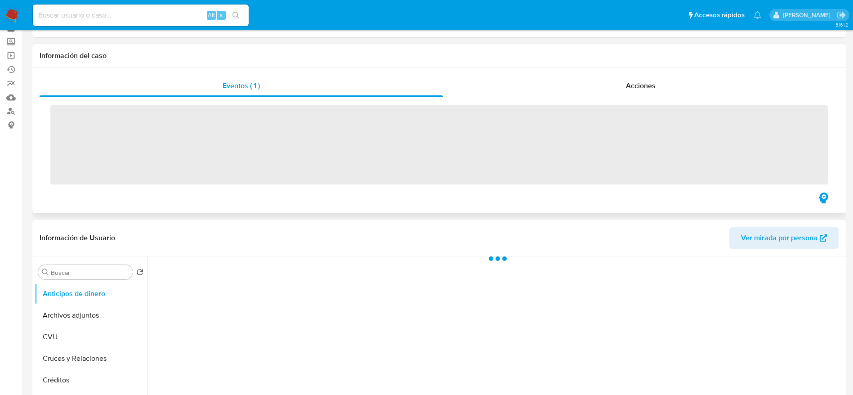
scroll to position [67, 0]
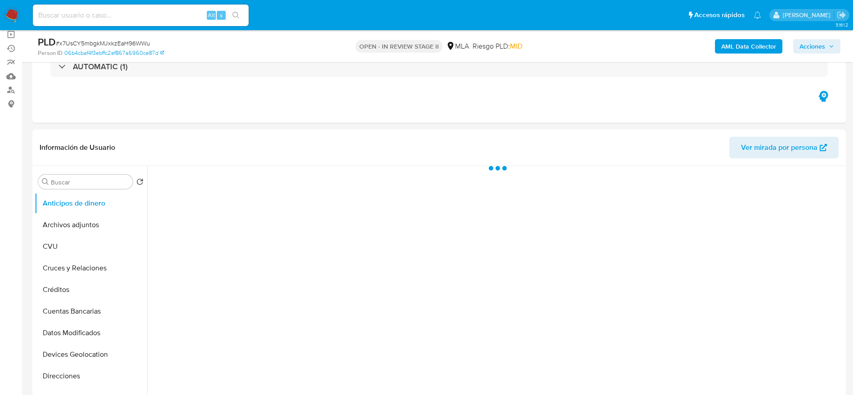
click at [830, 54] on div "AML Data Collector Acciones" at bounding box center [707, 46] width 265 height 21
select select "10"
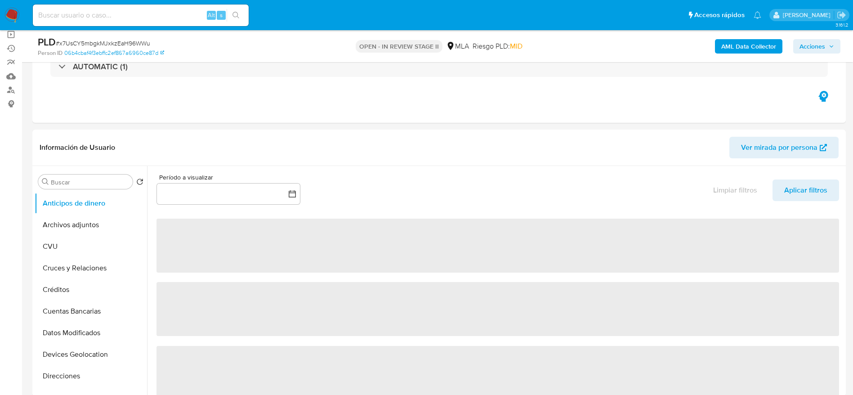
drag, startPoint x: 819, startPoint y: 44, endPoint x: 790, endPoint y: 54, distance: 30.4
click at [818, 44] on span "Acciones" at bounding box center [813, 46] width 26 height 14
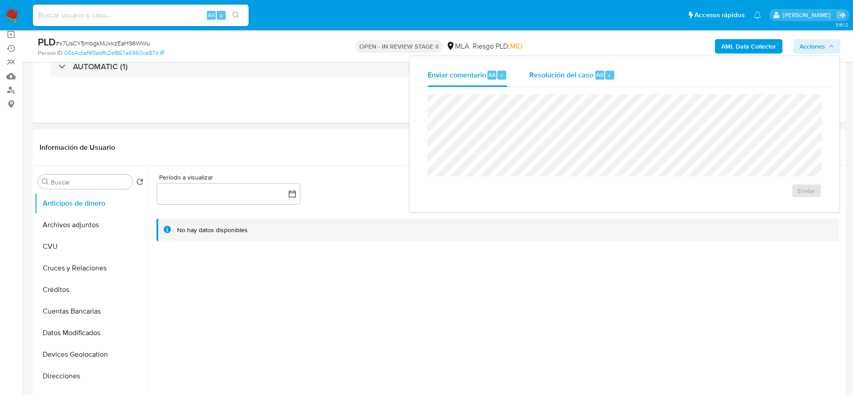
click at [548, 82] on div "Resolución del caso Alt r" at bounding box center [572, 74] width 86 height 23
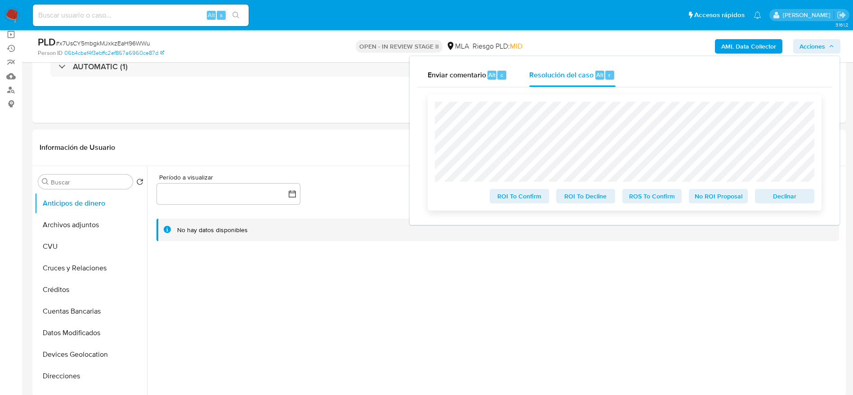
click at [793, 193] on span "Declinar" at bounding box center [785, 196] width 47 height 13
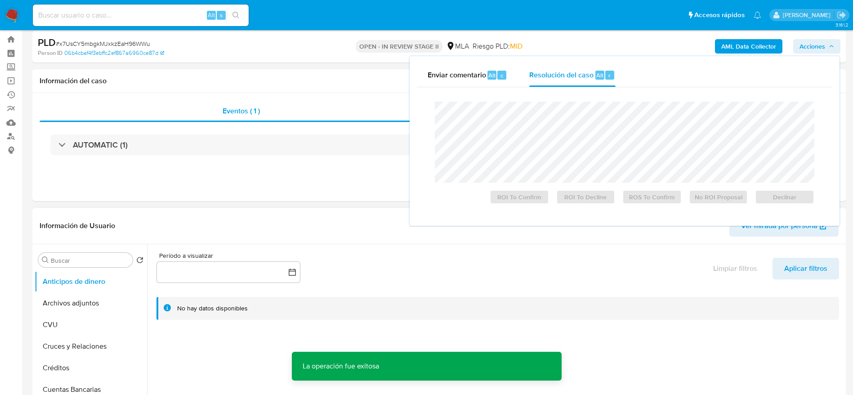
scroll to position [0, 0]
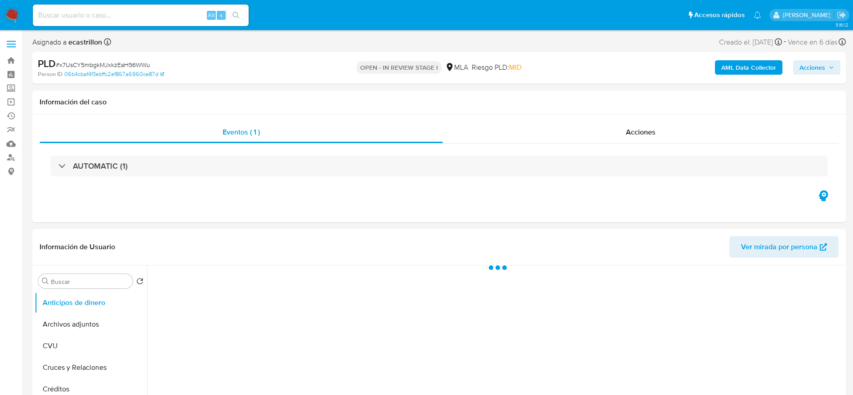
click at [69, 65] on span "# x7UsCY5mbgkMJxkzEaH96WWu" at bounding box center [103, 64] width 94 height 9
copy span "x7UsCY5mbgkMJxkzEaH96WWu"
select select "10"
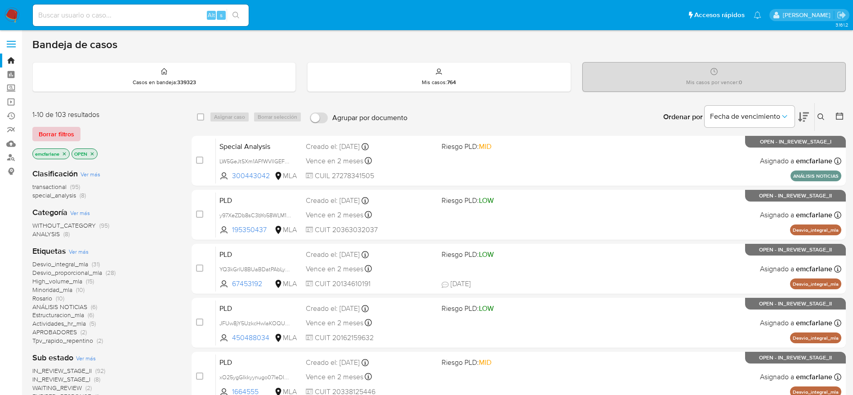
click at [59, 136] on span "Borrar filtros" at bounding box center [57, 134] width 36 height 13
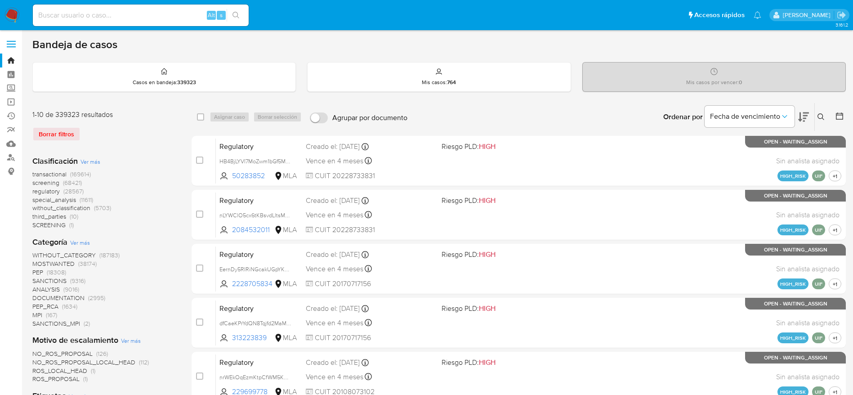
drag, startPoint x: 821, startPoint y: 116, endPoint x: 767, endPoint y: 143, distance: 60.2
click at [821, 116] on icon at bounding box center [821, 116] width 7 height 7
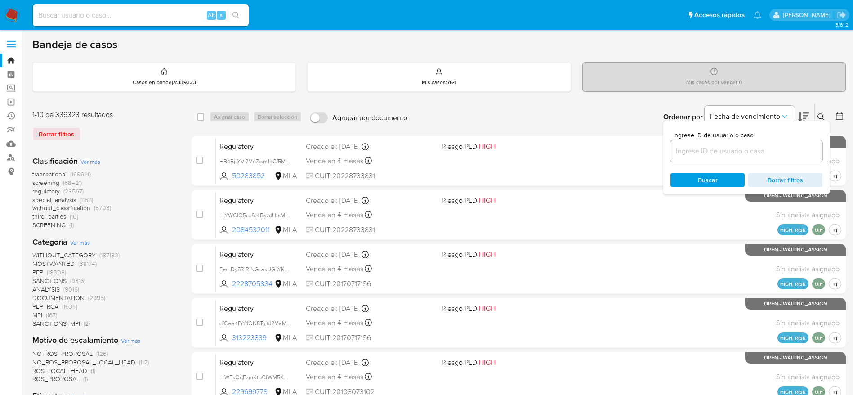
click at [744, 148] on input at bounding box center [747, 151] width 152 height 12
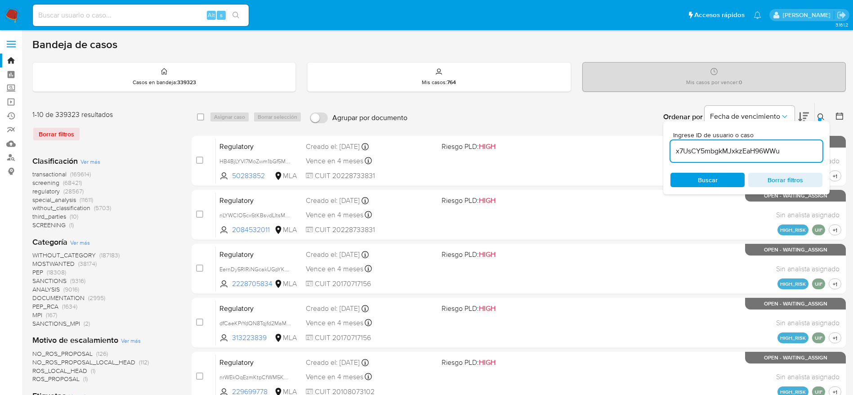
type input "x7UsCY5mbgkMJxkzEaH96WWu"
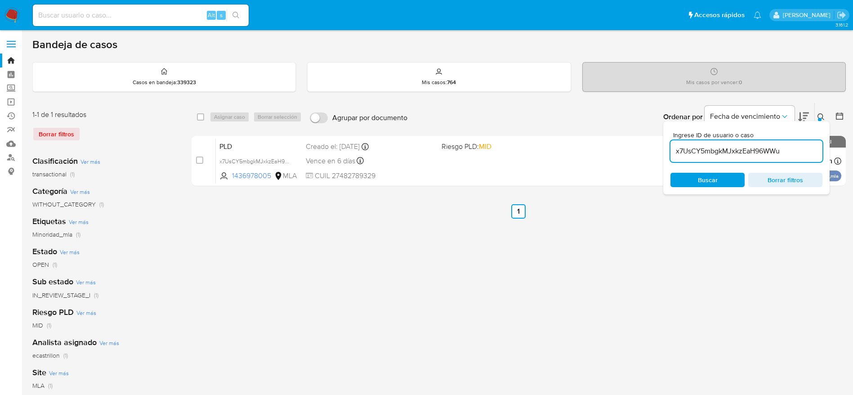
click at [204, 115] on div "select-all-cases-checkbox" at bounding box center [202, 117] width 11 height 11
click at [219, 118] on div "Asignar caso Borrar selección" at bounding box center [258, 117] width 96 height 11
drag, startPoint x: 202, startPoint y: 117, endPoint x: 225, endPoint y: 121, distance: 24.1
click at [202, 117] on input "checkbox" at bounding box center [200, 116] width 7 height 7
checkbox input "true"
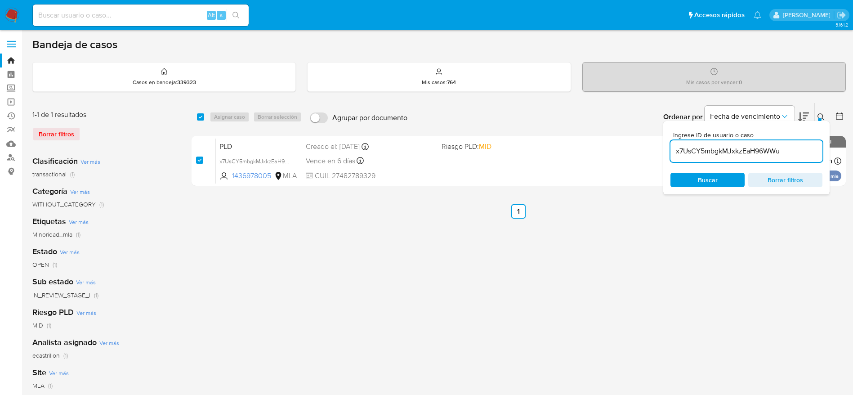
checkbox input "true"
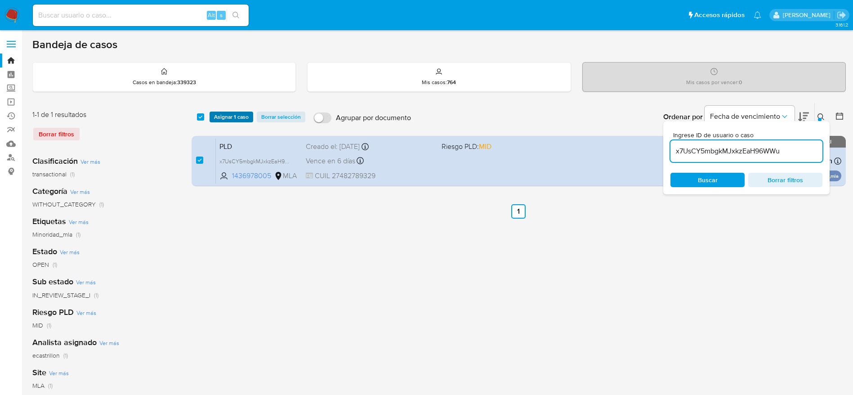
click at [226, 120] on span "Asignar 1 caso" at bounding box center [231, 116] width 35 height 9
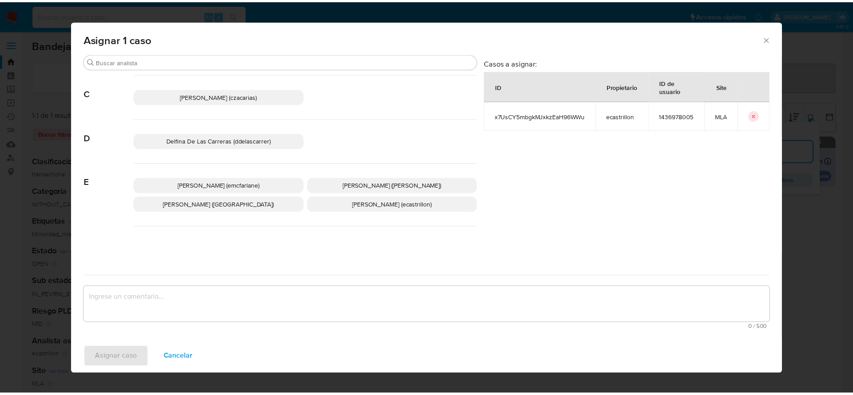
scroll to position [67, 0]
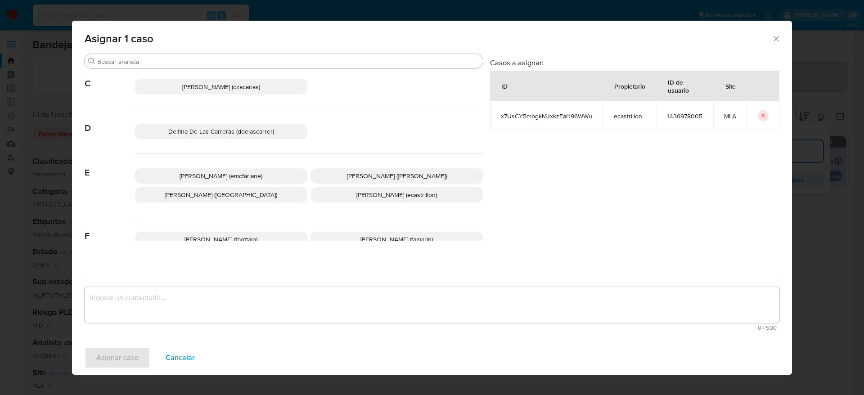
click at [215, 173] on span "Elaine Mc Farlane (emcfarlane)" at bounding box center [220, 175] width 83 height 9
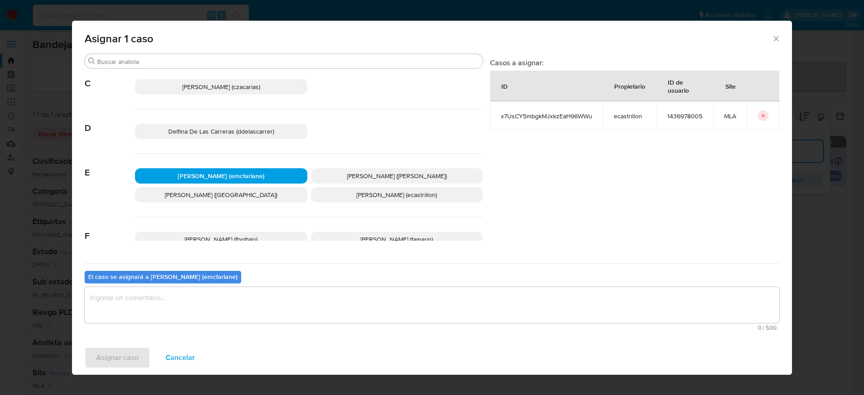
drag, startPoint x: 153, startPoint y: 296, endPoint x: 117, endPoint y: 336, distance: 53.5
click at [151, 298] on textarea "assign-modal" at bounding box center [432, 305] width 695 height 36
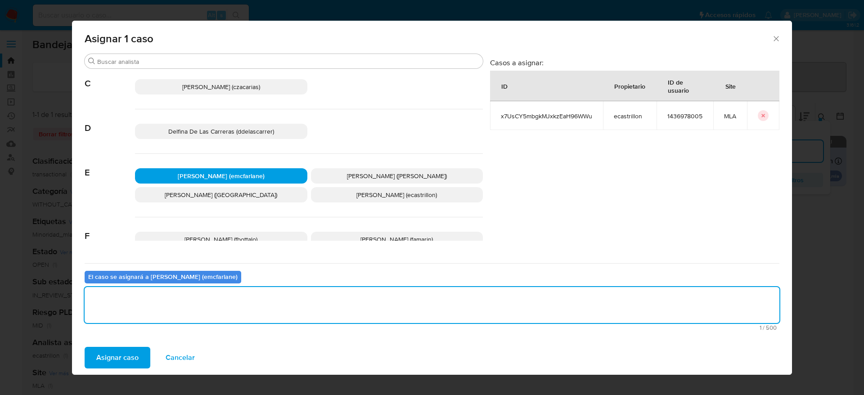
click at [121, 357] on span "Asignar caso" at bounding box center [117, 358] width 42 height 20
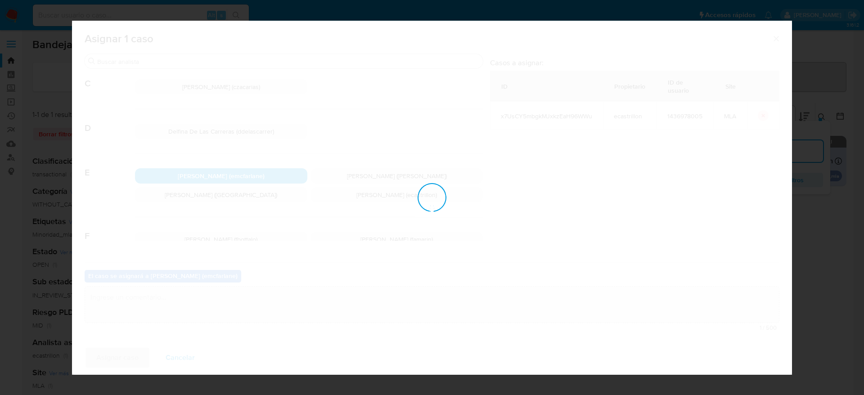
checkbox input "false"
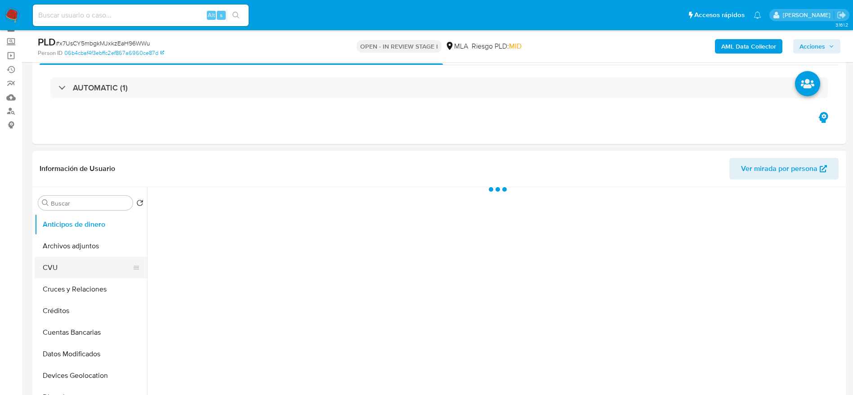
scroll to position [67, 0]
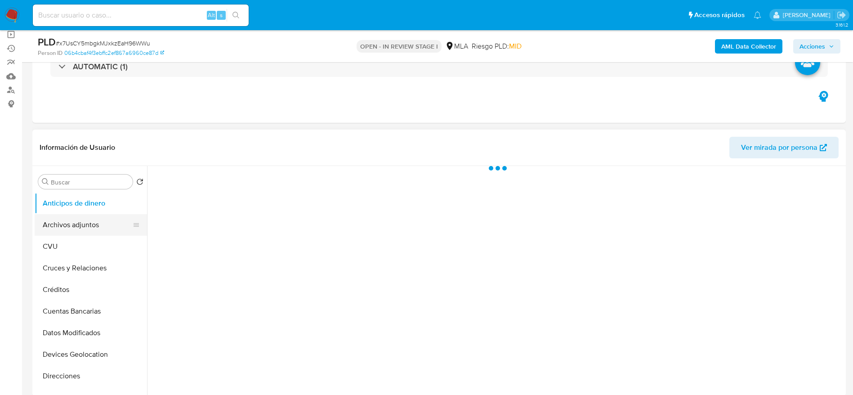
select select "10"
drag, startPoint x: 82, startPoint y: 223, endPoint x: 734, endPoint y: 312, distance: 657.9
click at [83, 224] on button "Archivos adjuntos" at bounding box center [91, 225] width 112 height 22
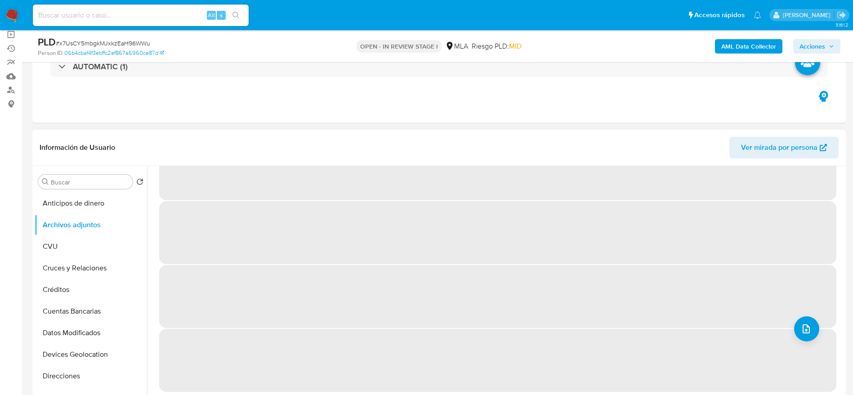
scroll to position [0, 0]
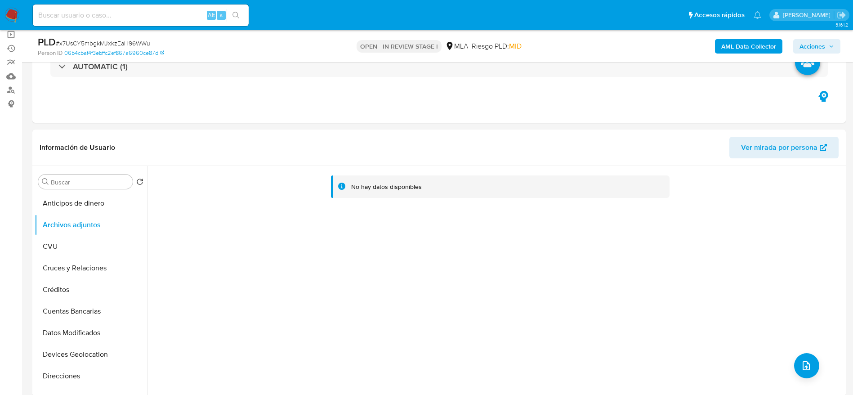
click at [749, 42] on b "AML Data Collector" at bounding box center [749, 46] width 55 height 14
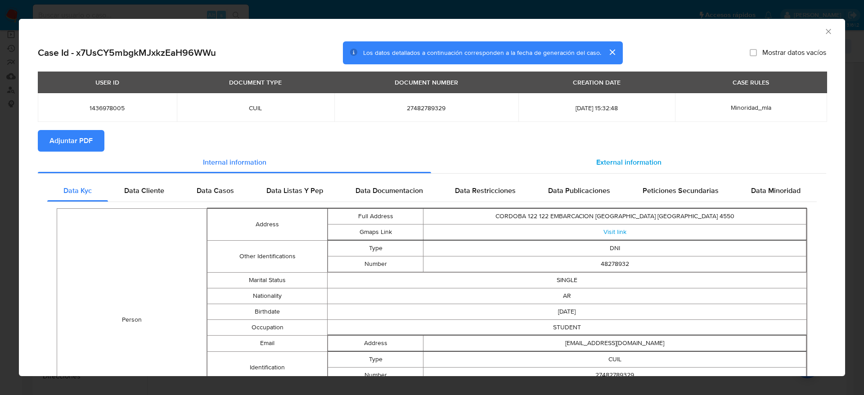
drag, startPoint x: 620, startPoint y: 155, endPoint x: 536, endPoint y: 162, distance: 84.4
click at [619, 155] on div "External information" at bounding box center [628, 163] width 395 height 22
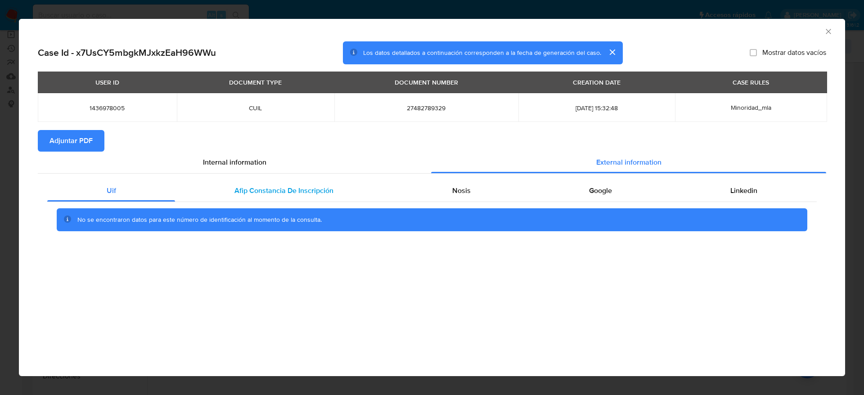
click at [316, 190] on span "Afip Constancia De Inscripción" at bounding box center [283, 190] width 99 height 10
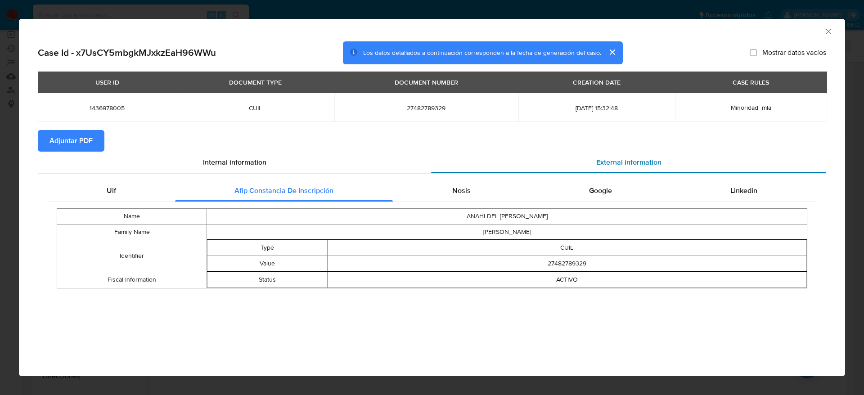
drag, startPoint x: 462, startPoint y: 190, endPoint x: 625, endPoint y: 172, distance: 164.3
click at [463, 191] on span "Nosis" at bounding box center [461, 190] width 18 height 10
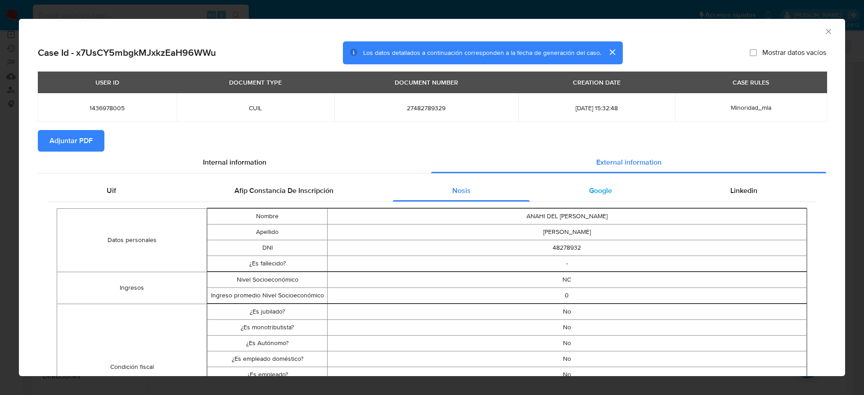
drag, startPoint x: 608, startPoint y: 187, endPoint x: 731, endPoint y: 206, distance: 123.9
click at [608, 187] on div "Google" at bounding box center [599, 191] width 141 height 22
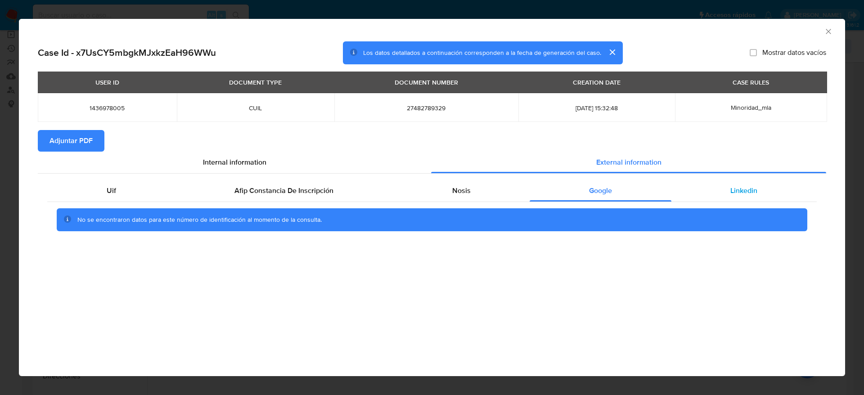
click at [741, 197] on div "Linkedin" at bounding box center [743, 191] width 145 height 22
click at [87, 132] on span "Adjuntar PDF" at bounding box center [70, 141] width 43 height 20
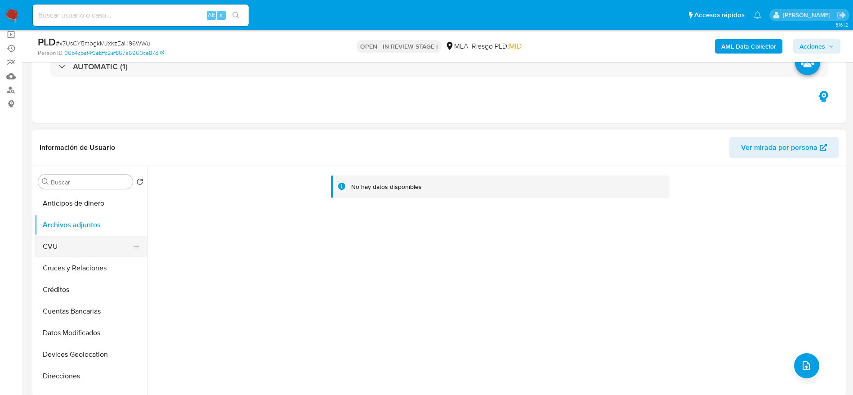
click at [59, 237] on button "CVU" at bounding box center [87, 247] width 105 height 22
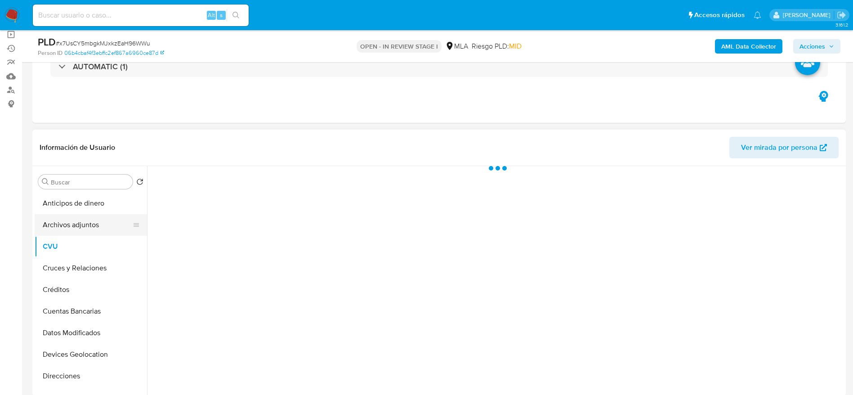
click at [66, 224] on button "Archivos adjuntos" at bounding box center [87, 225] width 105 height 22
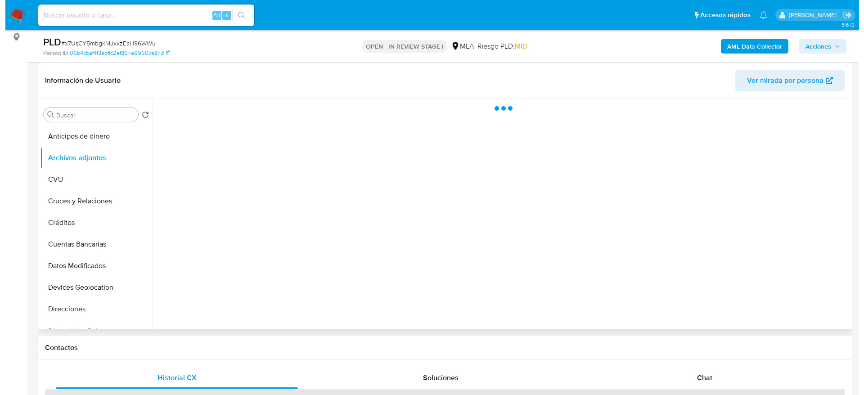
scroll to position [135, 0]
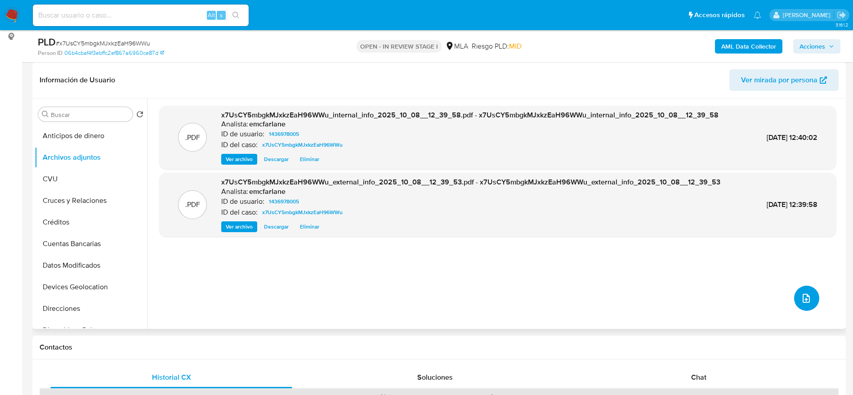
click at [801, 300] on icon "upload-file" at bounding box center [806, 298] width 11 height 11
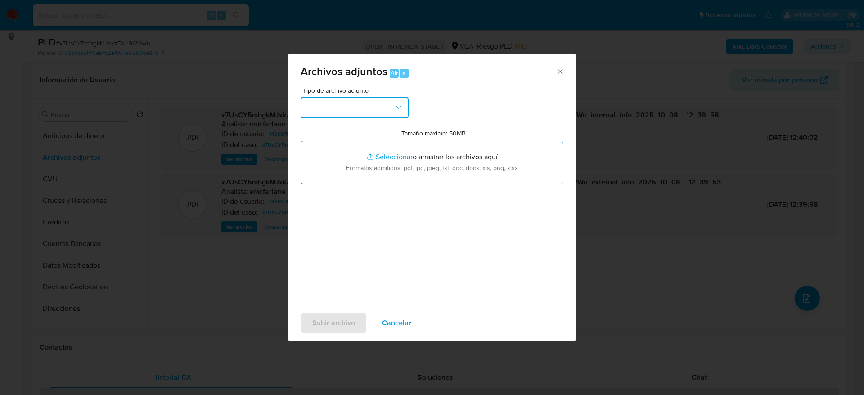
click at [385, 104] on button "button" at bounding box center [354, 108] width 108 height 22
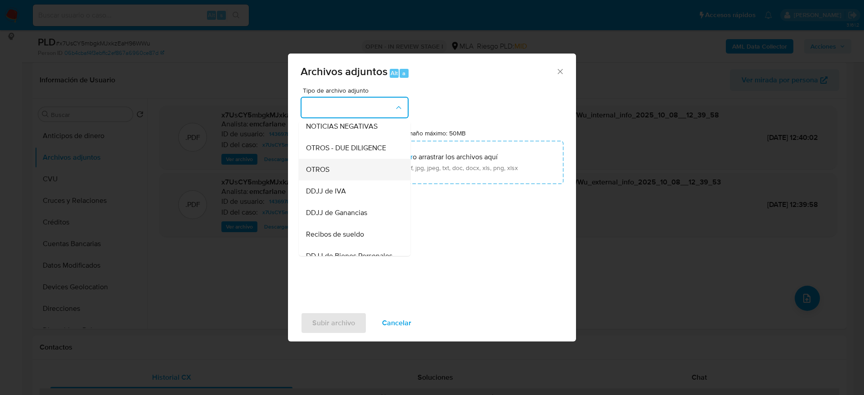
click at [322, 174] on span "OTROS" at bounding box center [317, 169] width 23 height 9
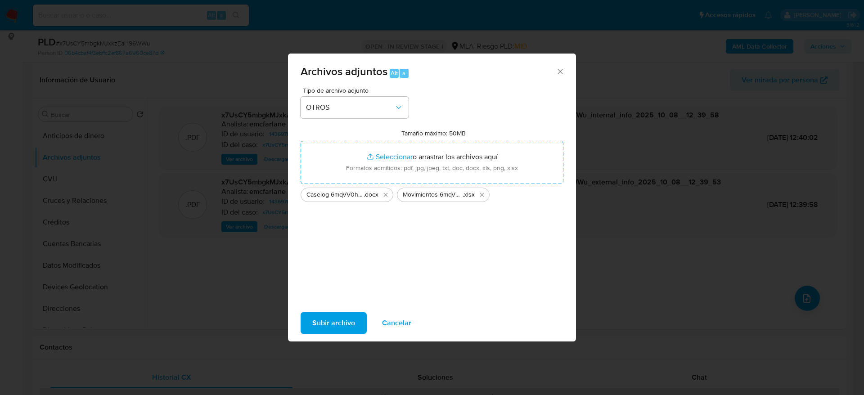
click at [332, 321] on span "Subir archivo" at bounding box center [333, 323] width 43 height 20
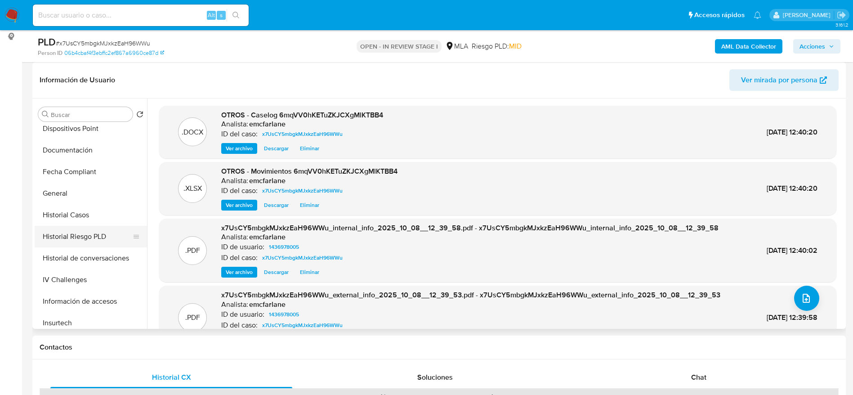
scroll to position [202, 0]
click at [86, 257] on button "Historial de conversaciones" at bounding box center [87, 258] width 105 height 22
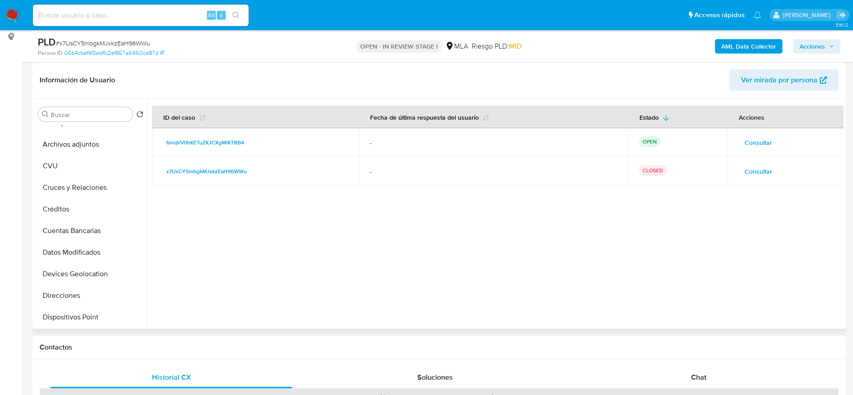
scroll to position [0, 0]
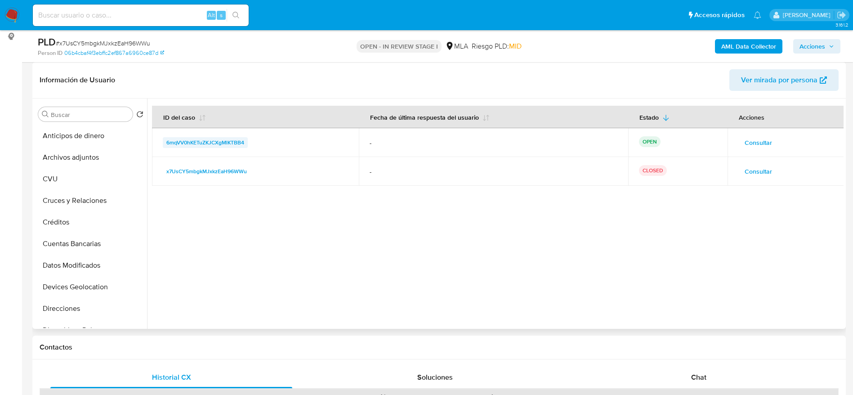
click at [197, 143] on span "6mqVV0hKETuZKJCXgMlKTBB4" at bounding box center [205, 142] width 78 height 11
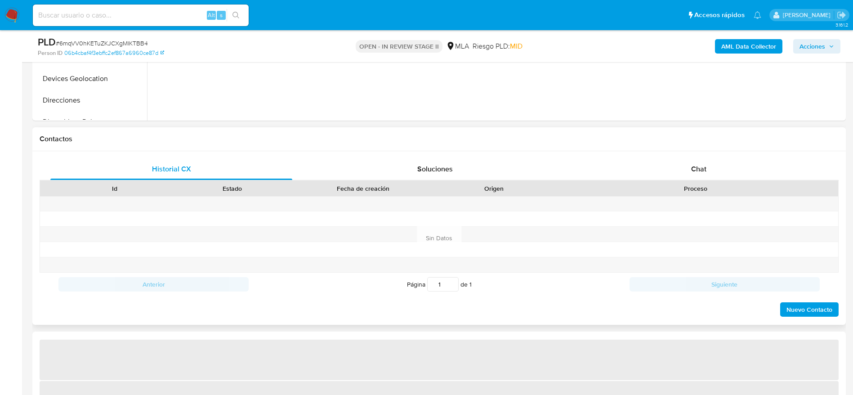
scroll to position [405, 0]
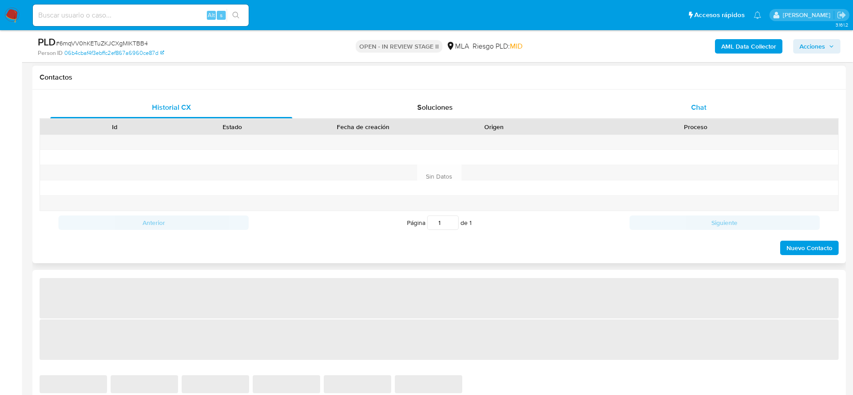
select select "10"
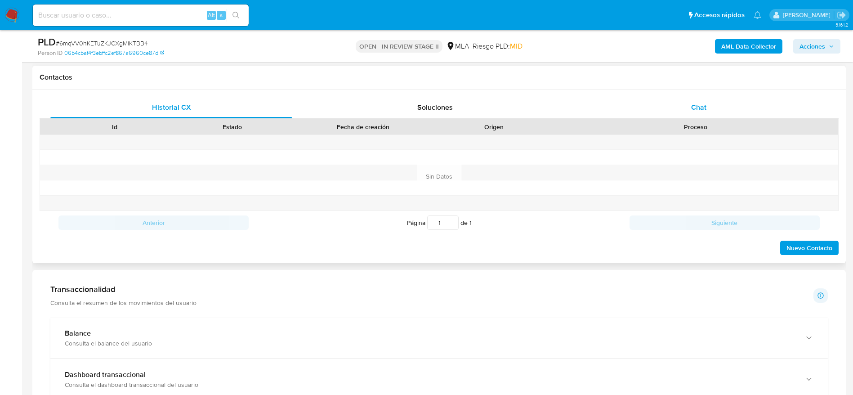
click at [710, 110] on div "Chat" at bounding box center [699, 108] width 242 height 22
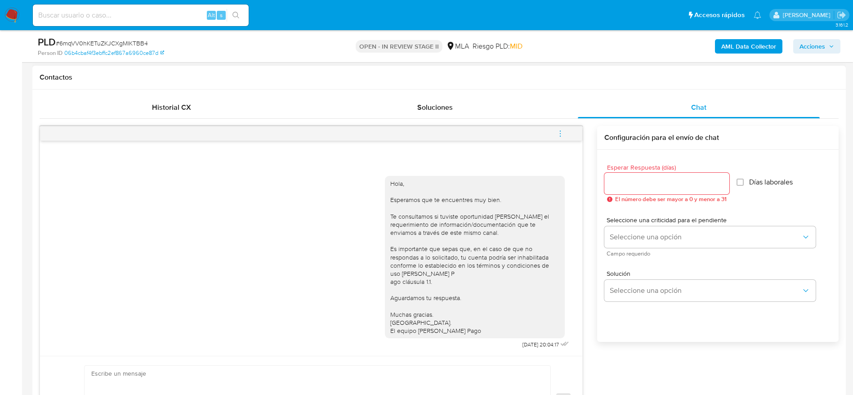
click at [569, 135] on button "menu-action" at bounding box center [561, 134] width 30 height 22
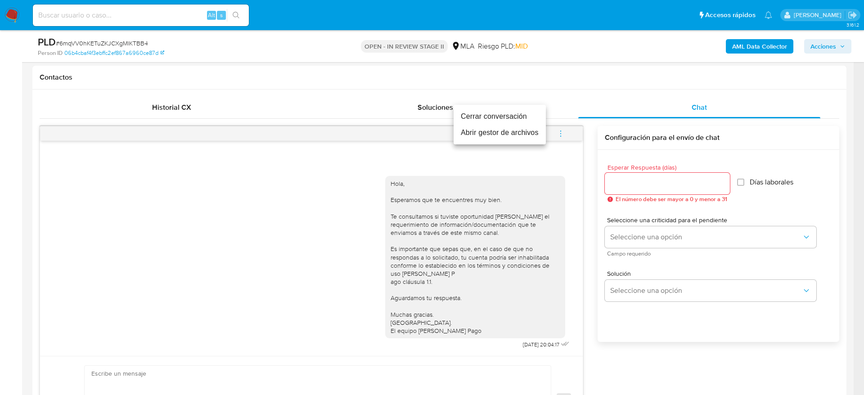
click at [530, 122] on li "Cerrar conversación" at bounding box center [499, 116] width 92 height 16
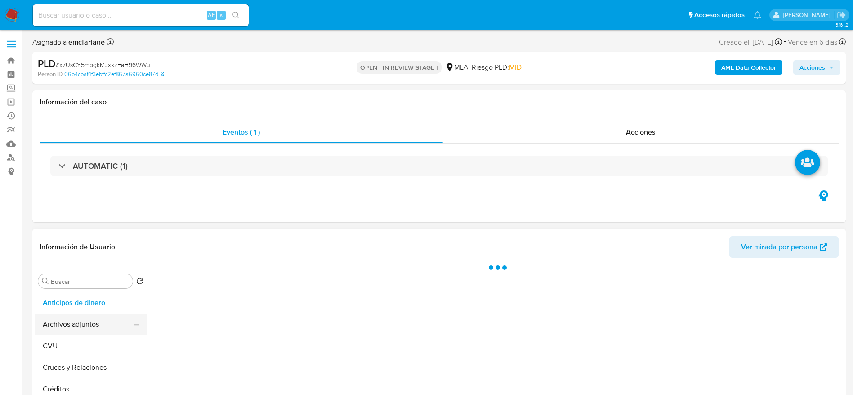
click at [57, 320] on button "Archivos adjuntos" at bounding box center [87, 325] width 105 height 22
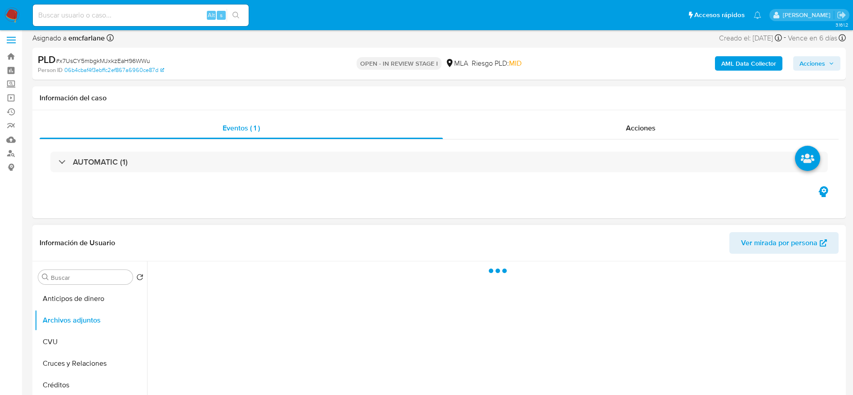
scroll to position [67, 0]
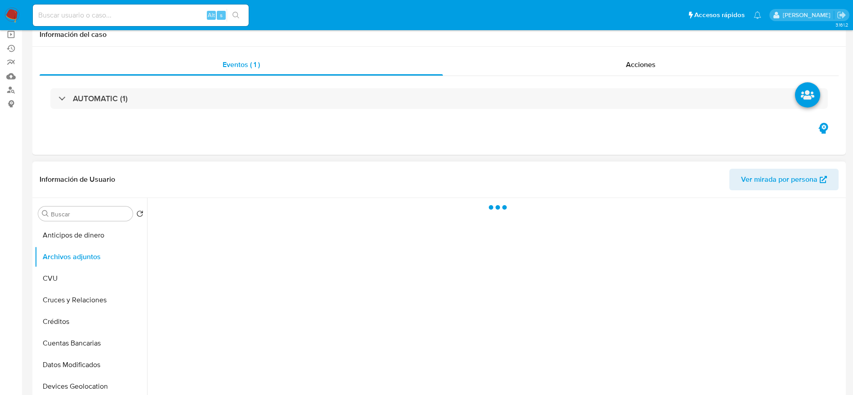
select select "10"
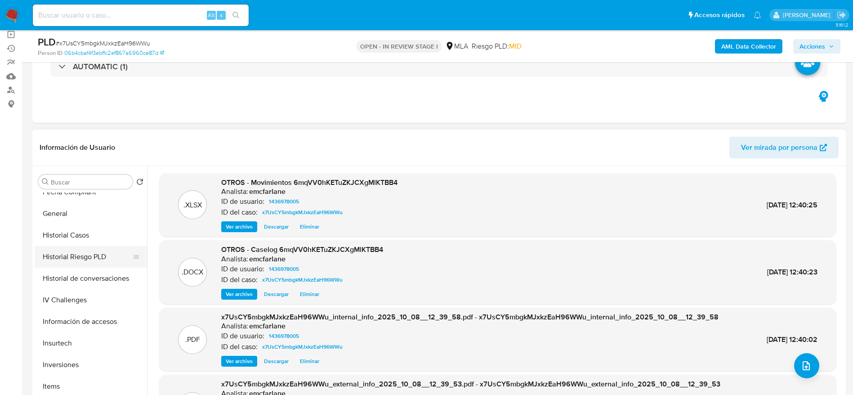
scroll to position [270, 0]
click at [99, 256] on button "Historial de conversaciones" at bounding box center [87, 258] width 105 height 22
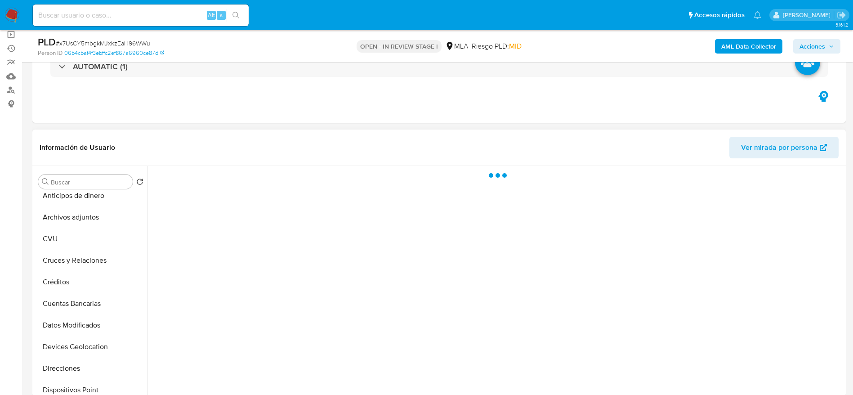
scroll to position [0, 0]
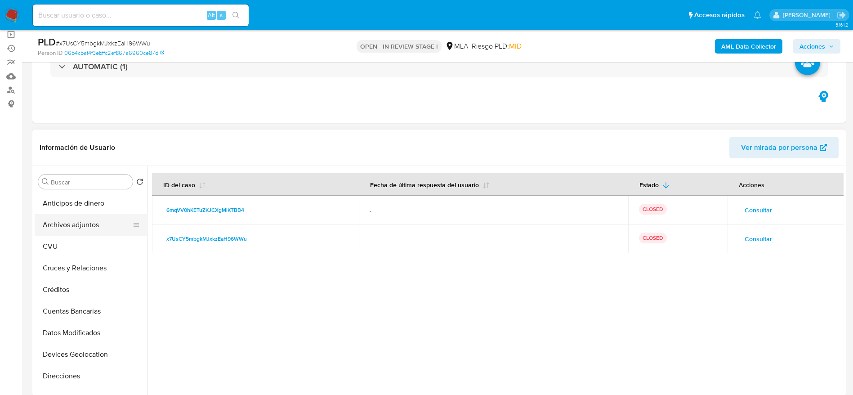
click at [84, 219] on button "Archivos adjuntos" at bounding box center [87, 225] width 105 height 22
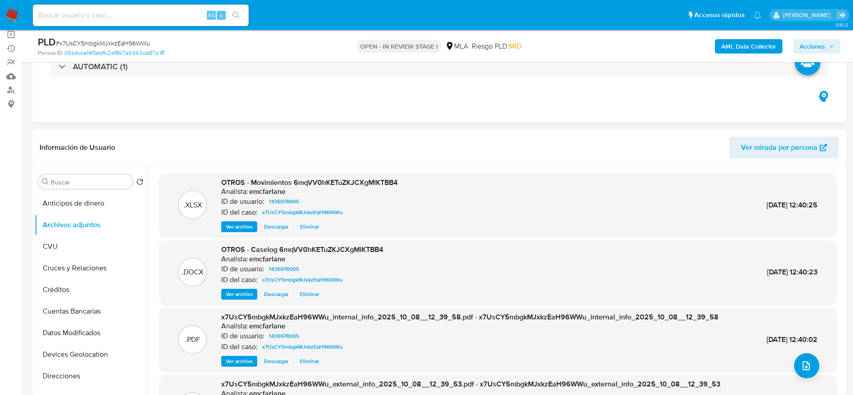
click at [822, 45] on span "Acciones" at bounding box center [813, 46] width 26 height 14
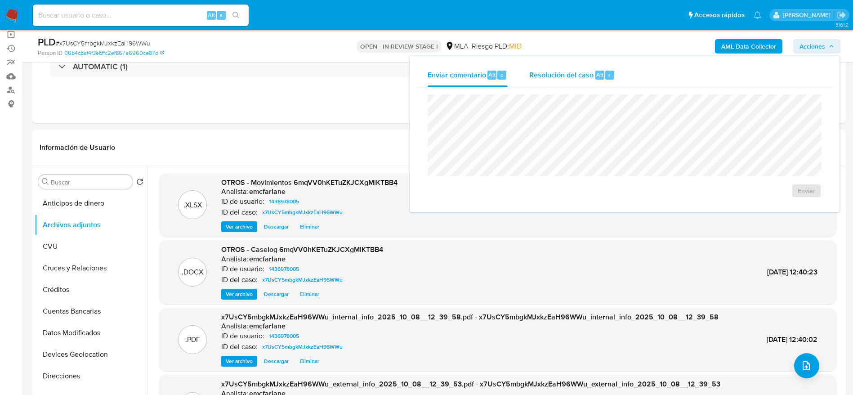
drag, startPoint x: 607, startPoint y: 71, endPoint x: 614, endPoint y: 94, distance: 23.4
click at [607, 75] on div "r" at bounding box center [609, 75] width 9 height 9
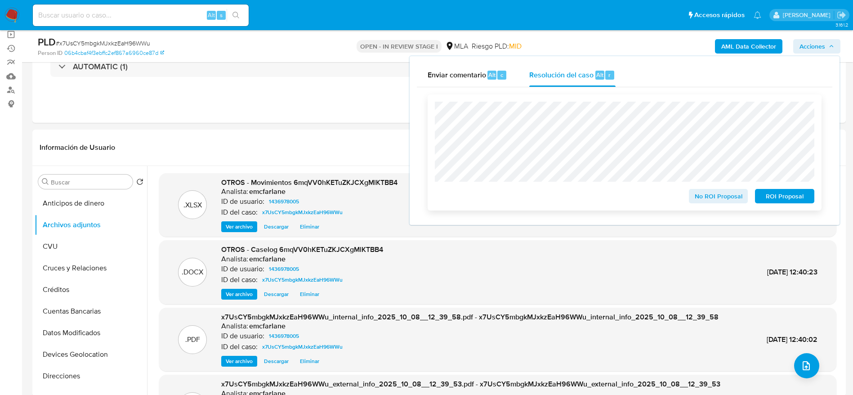
click at [712, 197] on span "No ROI Proposal" at bounding box center [718, 196] width 47 height 13
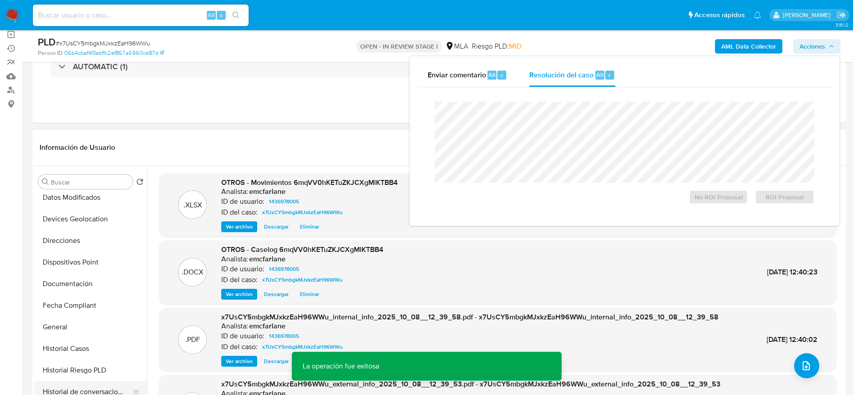
scroll to position [202, 0]
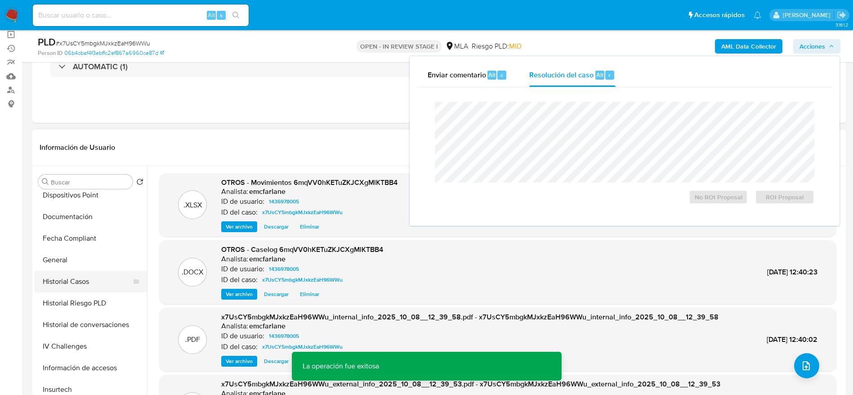
click at [55, 280] on button "Historial Casos" at bounding box center [87, 282] width 105 height 22
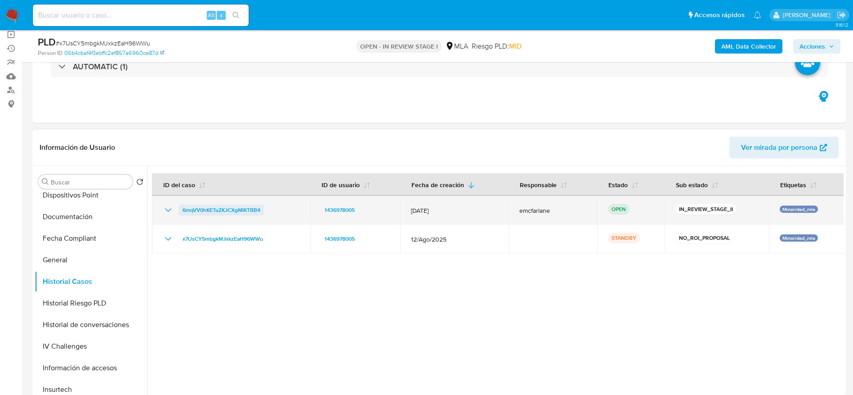
click at [238, 208] on span "6mqVV0hKETuZKJCXgMlKTBB4" at bounding box center [222, 210] width 78 height 11
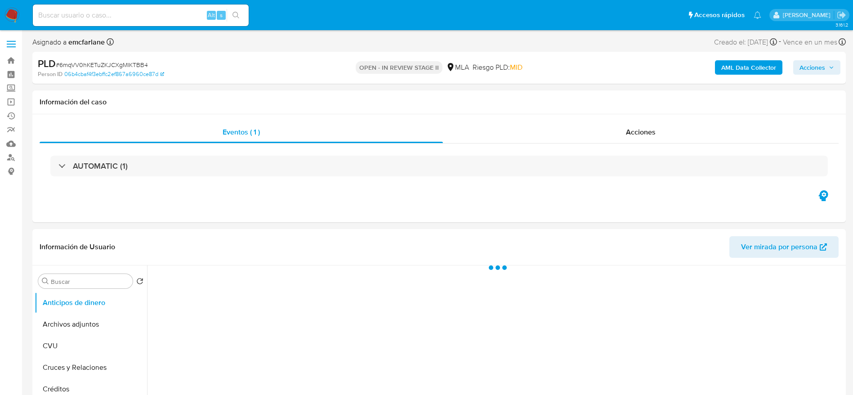
click at [816, 62] on span "Acciones" at bounding box center [813, 67] width 26 height 14
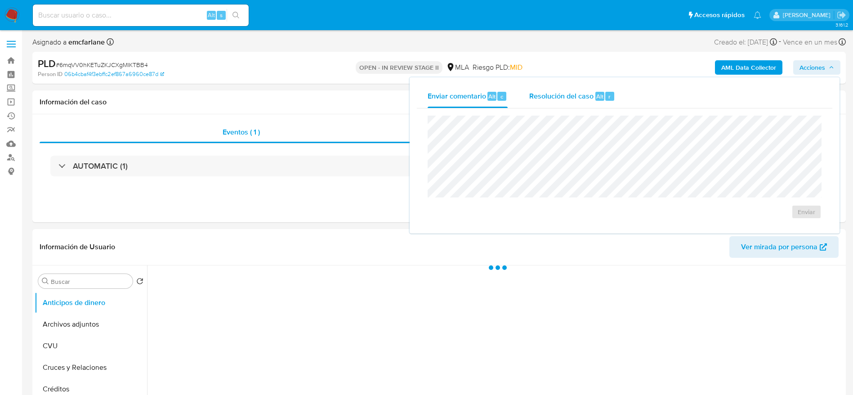
select select "10"
click at [591, 95] on span "Resolución del caso" at bounding box center [561, 96] width 64 height 10
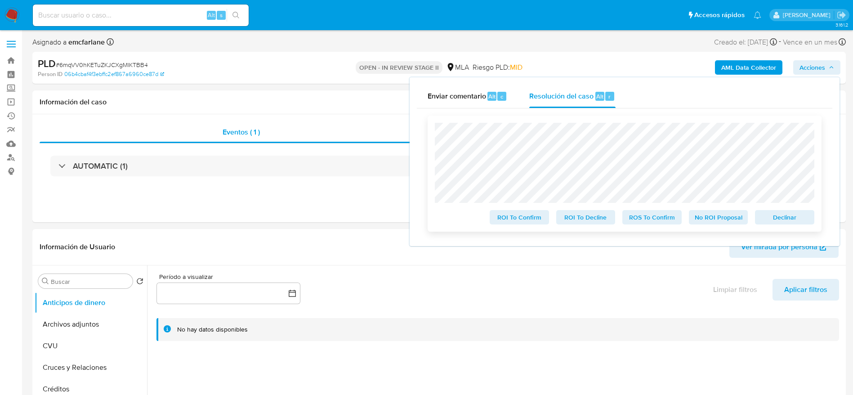
click at [794, 210] on div "Declinar" at bounding box center [783, 215] width 63 height 18
click at [791, 213] on span "Declinar" at bounding box center [785, 217] width 47 height 13
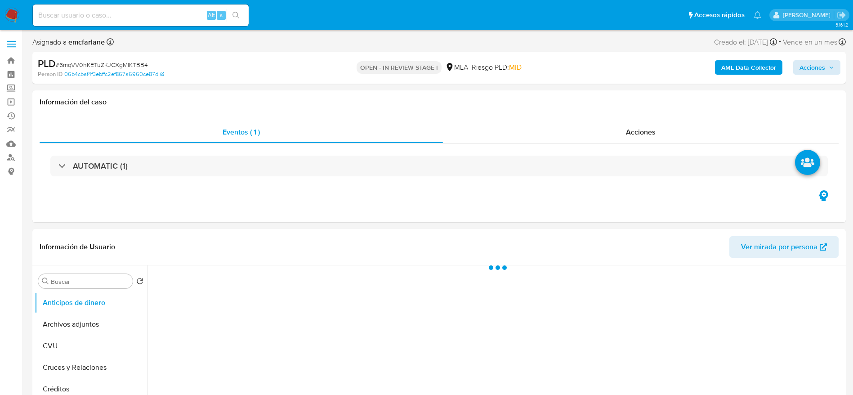
select select "10"
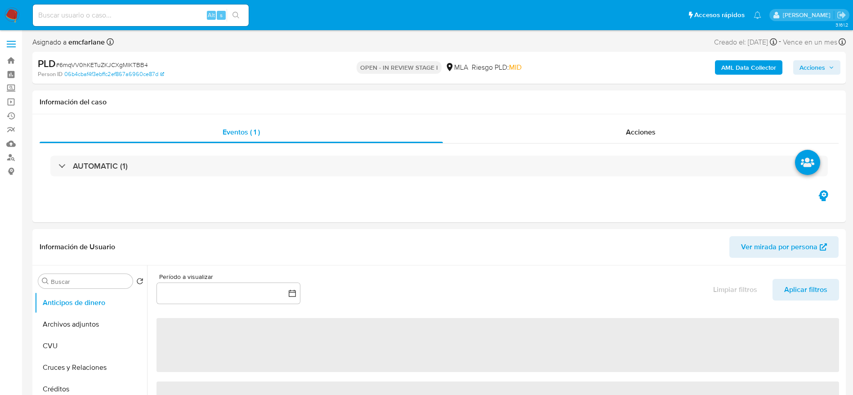
click at [818, 63] on span "Acciones" at bounding box center [813, 67] width 26 height 14
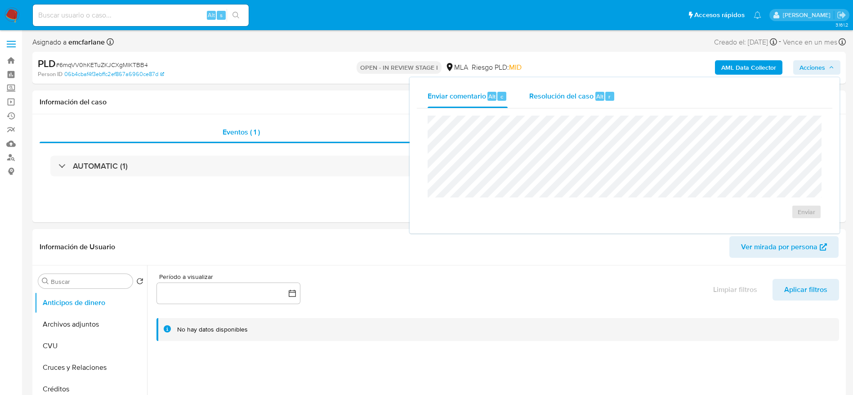
drag, startPoint x: 592, startPoint y: 90, endPoint x: 593, endPoint y: 97, distance: 6.9
click at [592, 91] on span "Resolución del caso" at bounding box center [561, 96] width 64 height 10
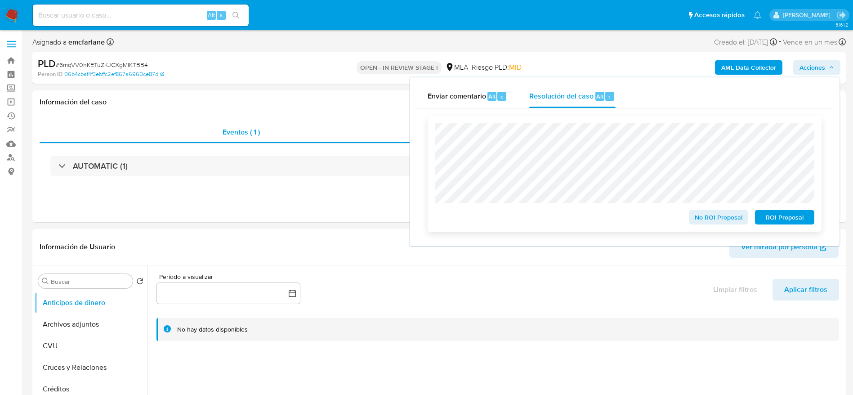
click at [712, 214] on span "No ROI Proposal" at bounding box center [718, 217] width 47 height 13
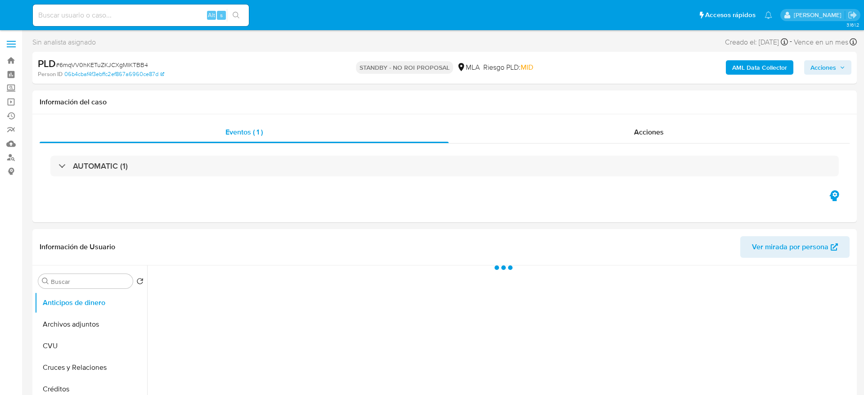
select select "10"
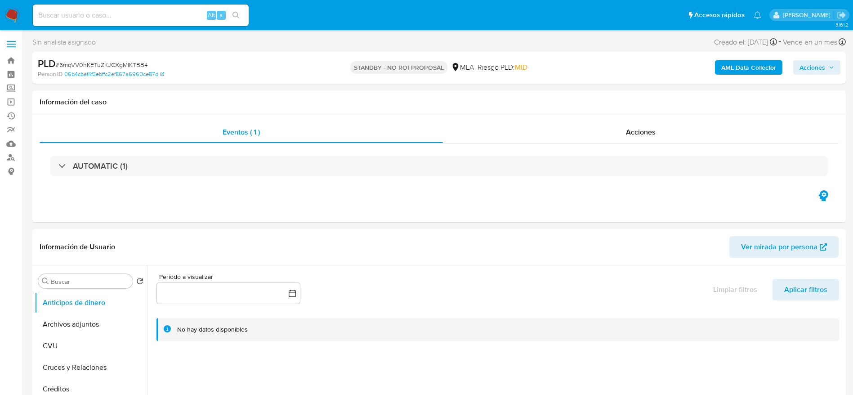
click at [116, 16] on input at bounding box center [141, 15] width 216 height 12
paste input "a2qToUpb4xhKt34TpYltOwU6"
type input "a2qToUpb4xhKt34TpYltOwU6"
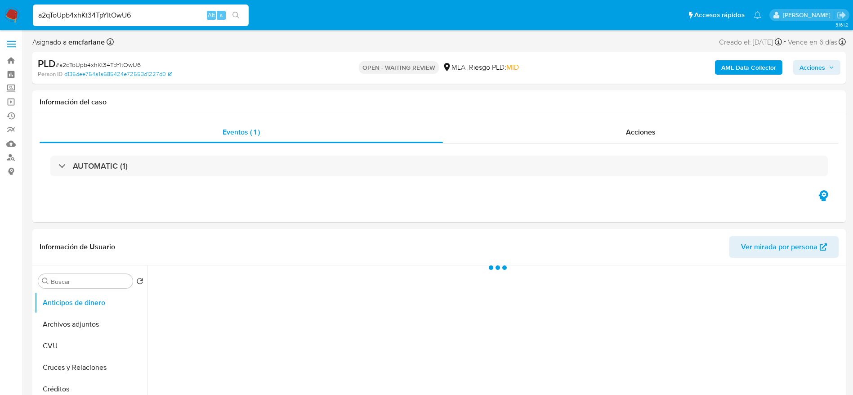
select select "10"
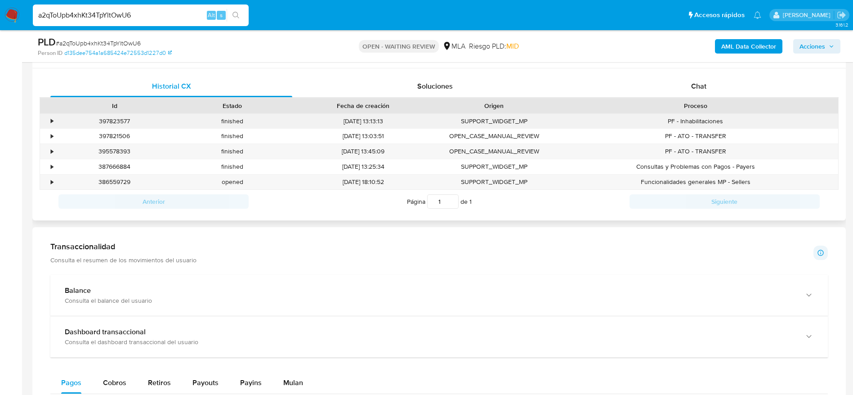
scroll to position [405, 0]
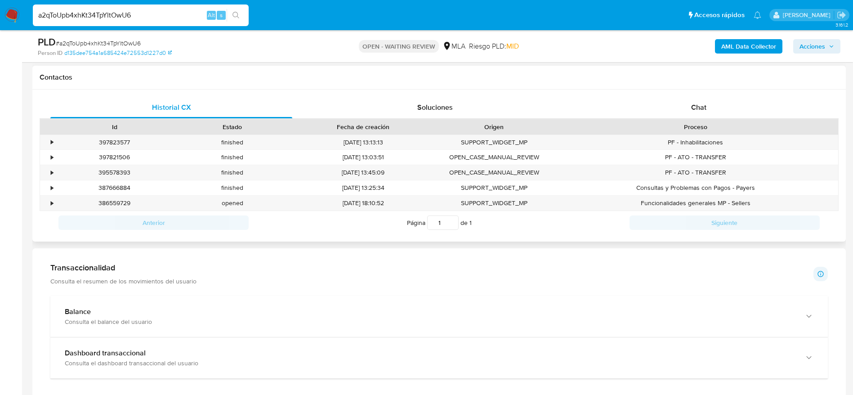
click at [696, 92] on div "Historial CX Soluciones Chat Id Estado Fecha de creación Origen Proceso • 39782…" at bounding box center [439, 166] width 814 height 152
click at [698, 101] on div "Chat" at bounding box center [699, 108] width 242 height 22
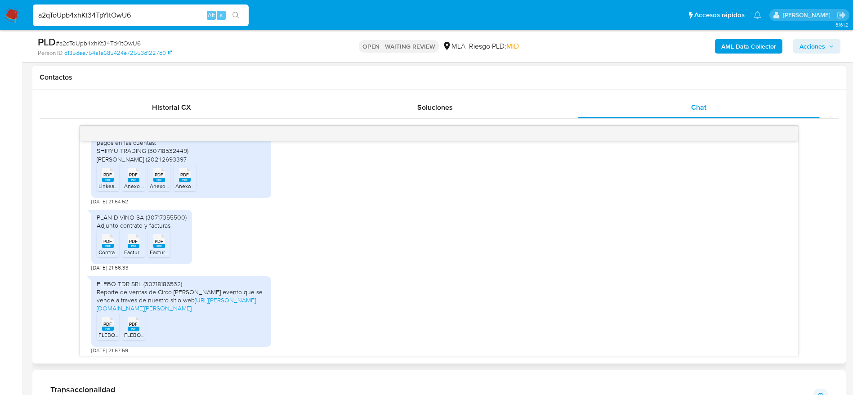
scroll to position [607, 0]
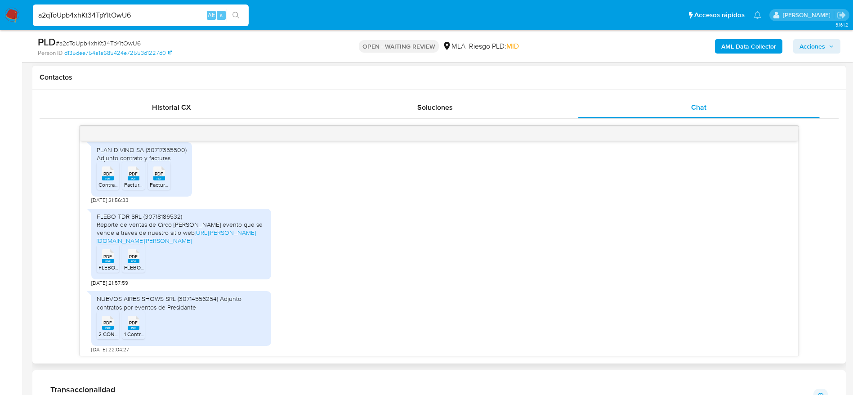
click at [109, 254] on span "PDF" at bounding box center [107, 257] width 9 height 6
drag, startPoint x: 135, startPoint y: 249, endPoint x: 394, endPoint y: 224, distance: 260.3
click at [135, 254] on span "PDF" at bounding box center [133, 257] width 9 height 6
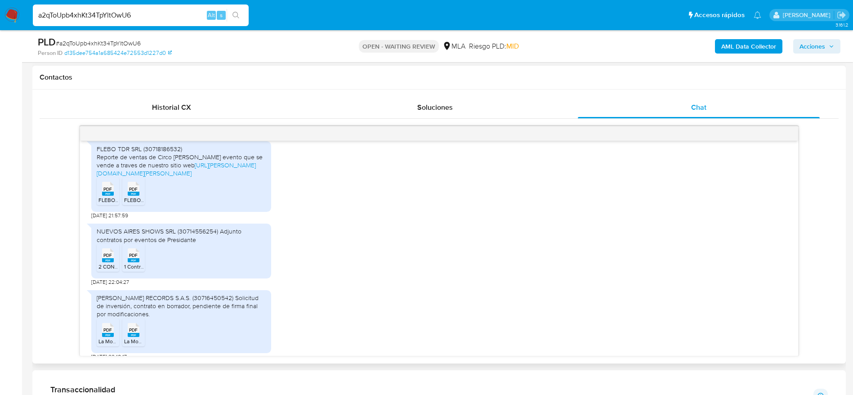
click at [112, 255] on li "PDF PDF 2 CONTRATO DE SERVICIOS Linkearte La Rioja con Firmas.pdf" at bounding box center [108, 258] width 22 height 28
click at [133, 252] on span "PDF" at bounding box center [133, 255] width 9 height 6
click at [113, 323] on icon at bounding box center [108, 330] width 12 height 14
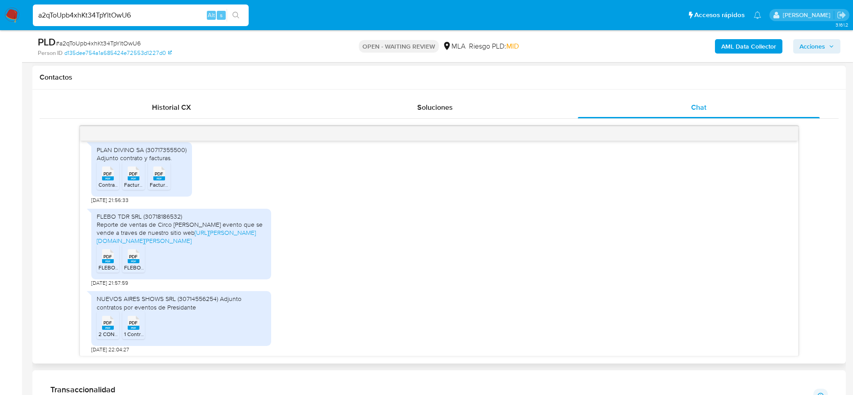
click at [110, 259] on rect at bounding box center [108, 261] width 12 height 4
click at [126, 264] on span "FLEBO.pdf" at bounding box center [137, 268] width 26 height 8
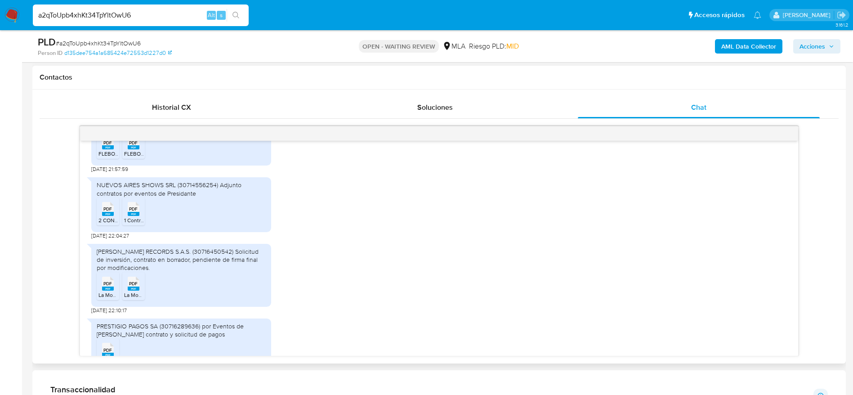
scroll to position [742, 0]
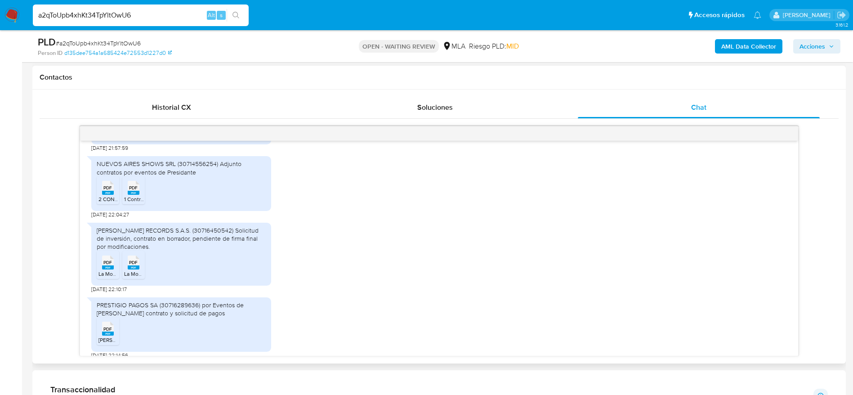
click at [105, 260] on span "PDF" at bounding box center [107, 263] width 9 height 6
drag, startPoint x: 136, startPoint y: 261, endPoint x: 266, endPoint y: 256, distance: 130.5
click at [136, 261] on icon "PDF" at bounding box center [134, 263] width 12 height 16
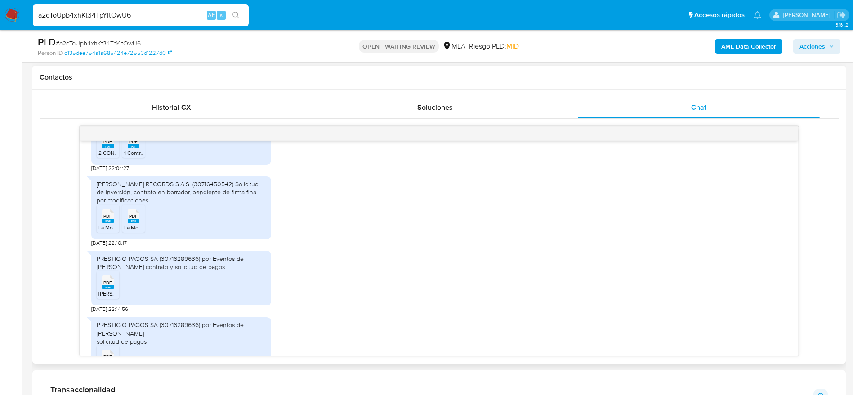
scroll to position [810, 0]
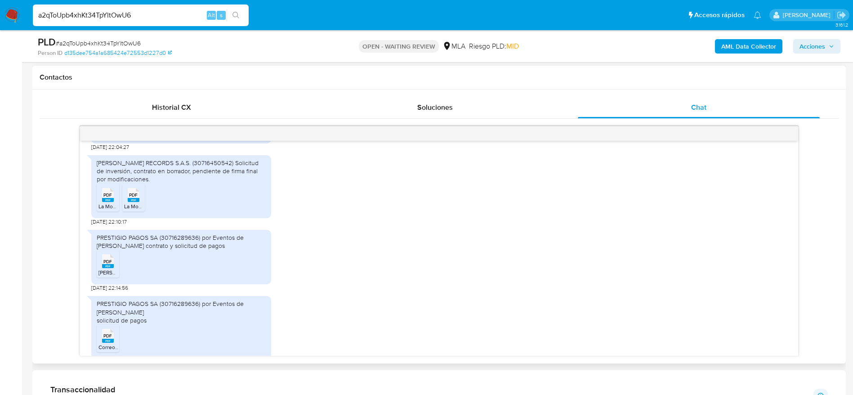
click at [110, 259] on span "PDF" at bounding box center [107, 262] width 9 height 6
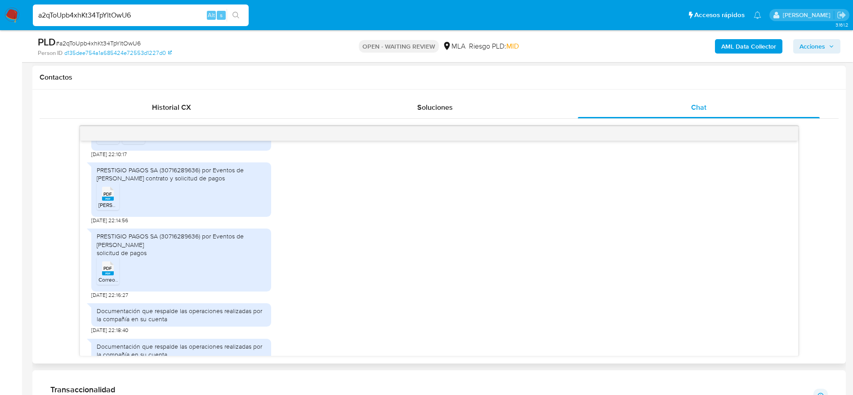
click at [107, 265] on span "PDF" at bounding box center [107, 268] width 9 height 6
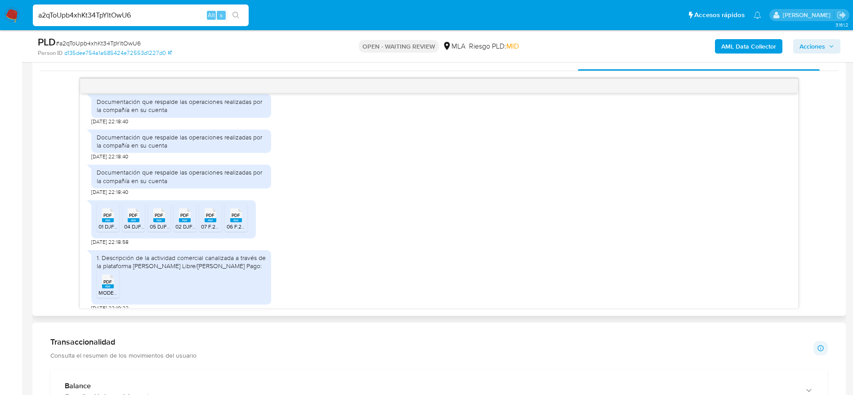
scroll to position [472, 0]
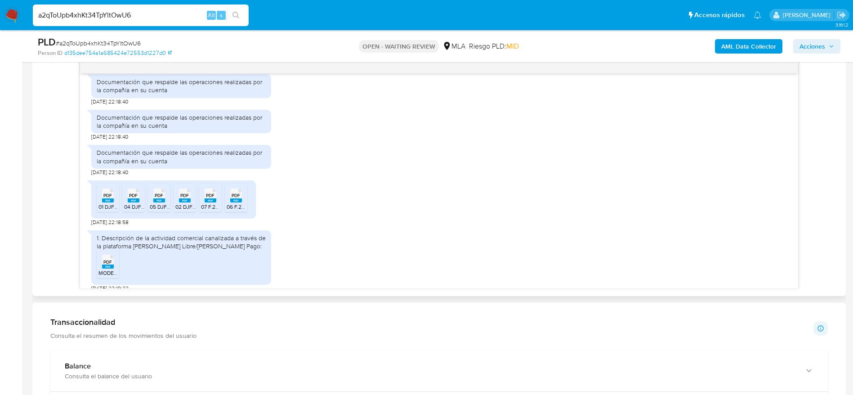
click at [104, 259] on span "PDF" at bounding box center [107, 262] width 9 height 6
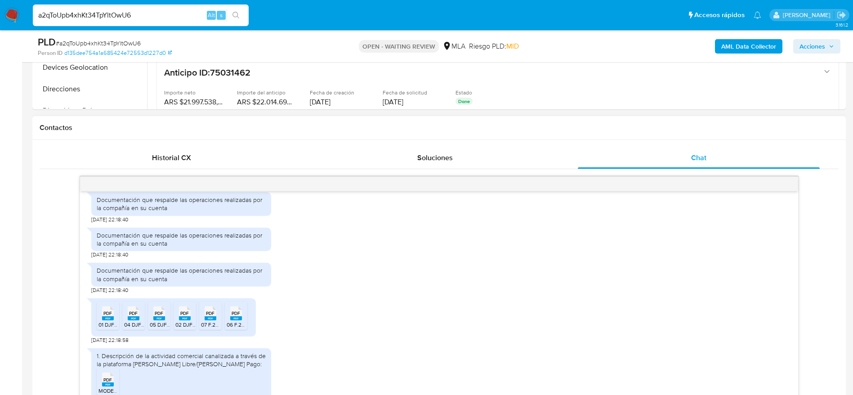
scroll to position [337, 0]
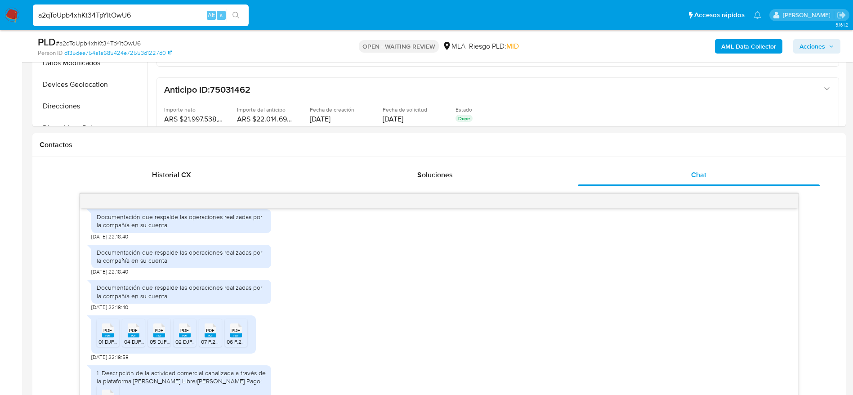
click at [107, 43] on span "# a2qToUpb4xhKt34TpYltOwU6" at bounding box center [98, 43] width 85 height 9
copy span "a2qToUpb4xhKt34TpYltOwU6"
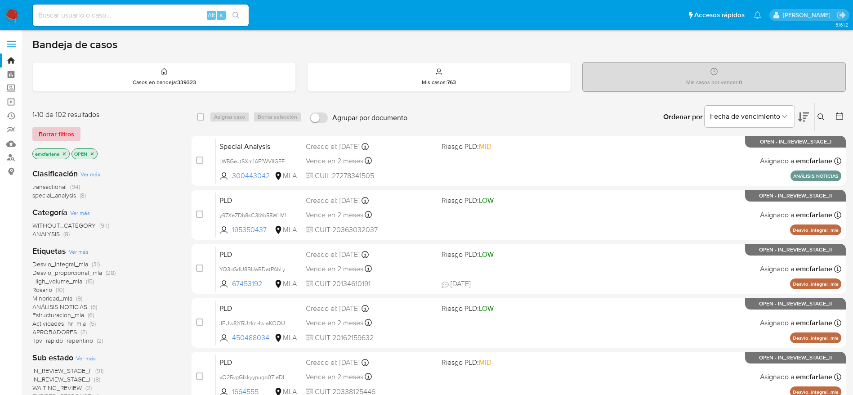
click at [75, 133] on button "Borrar filtros" at bounding box center [56, 134] width 48 height 14
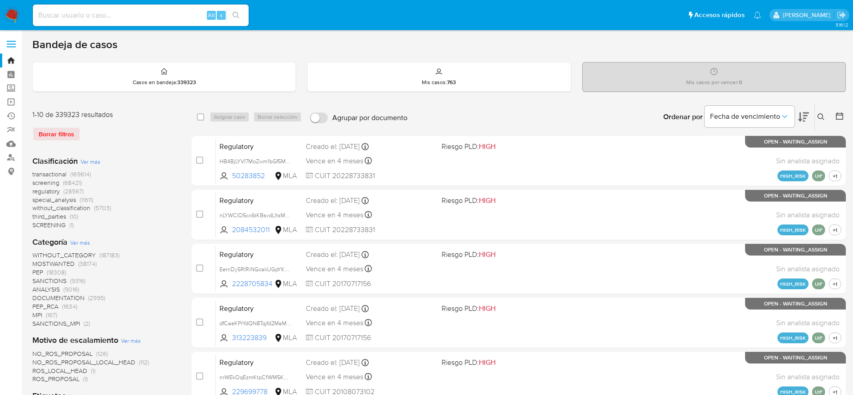
click at [815, 113] on div "Ingrese ID de usuario o caso Buscar Borrar filtros" at bounding box center [822, 117] width 15 height 28
click at [819, 119] on icon at bounding box center [821, 116] width 7 height 7
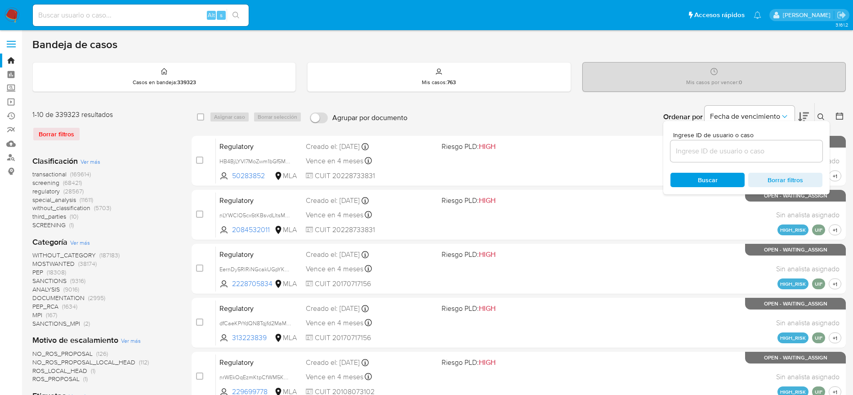
click at [731, 156] on input at bounding box center [747, 151] width 152 height 12
type input "CT7EPHVCl1G37xdcdVFlAEnK"
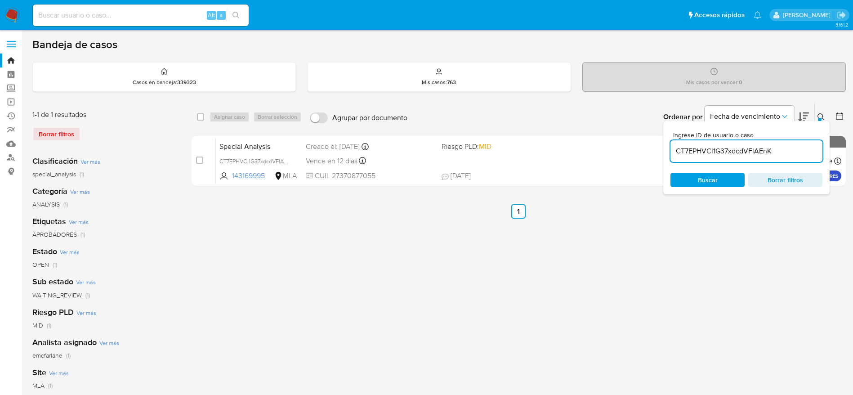
drag, startPoint x: 200, startPoint y: 119, endPoint x: 211, endPoint y: 117, distance: 10.9
click at [200, 119] on input "checkbox" at bounding box center [200, 116] width 7 height 7
checkbox input "true"
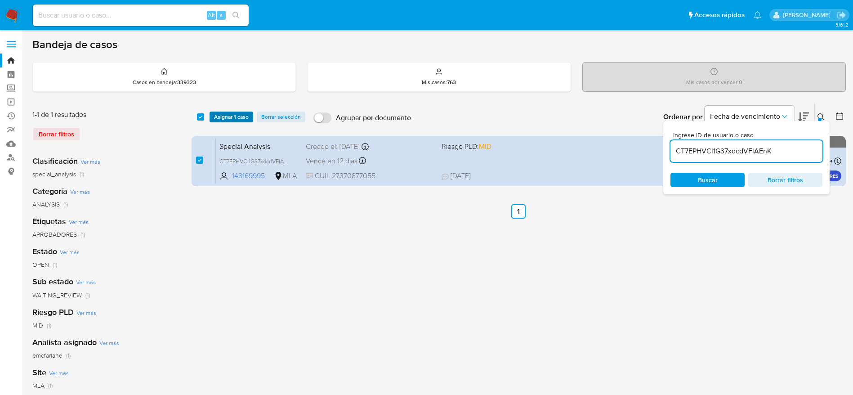
click at [216, 117] on span "Asignar 1 caso" at bounding box center [231, 116] width 35 height 9
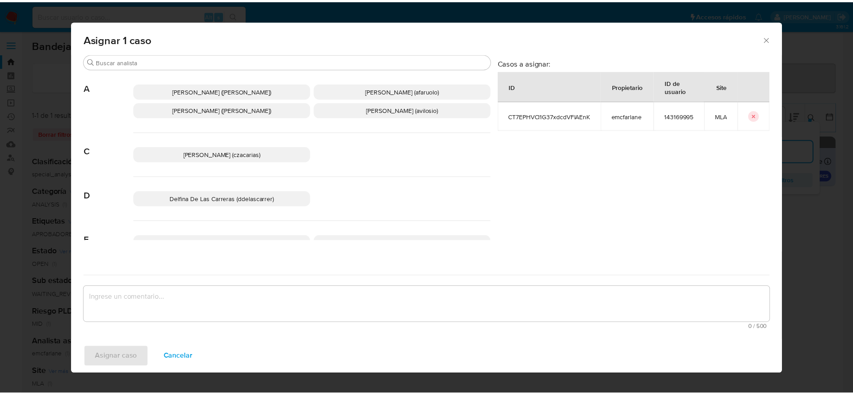
scroll to position [67, 0]
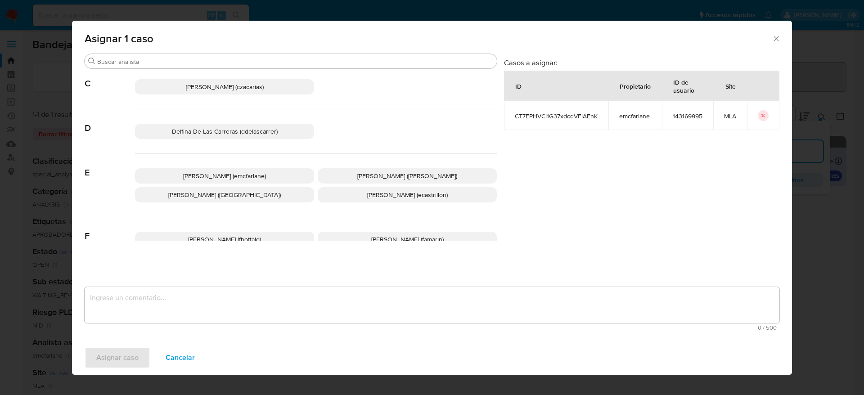
click at [218, 176] on span "Elaine Mc Farlane (emcfarlane)" at bounding box center [224, 175] width 83 height 9
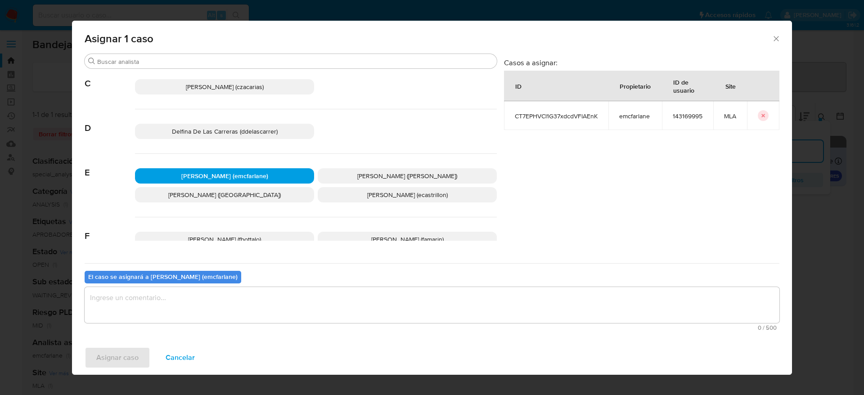
click at [190, 300] on textarea "assign-modal" at bounding box center [432, 305] width 695 height 36
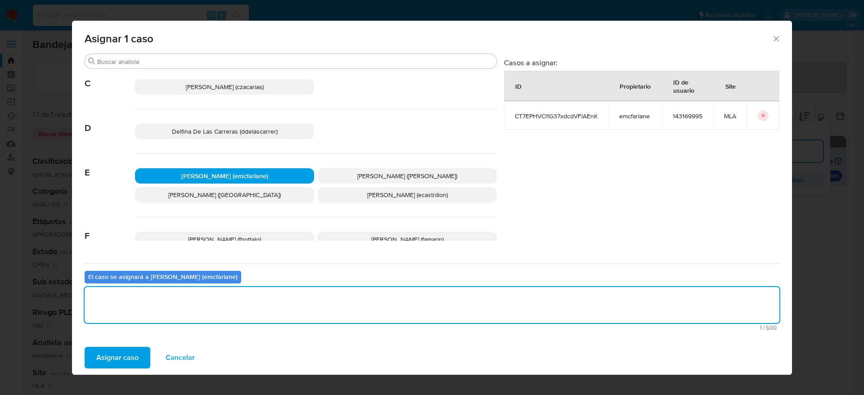
click at [126, 359] on span "Asignar caso" at bounding box center [117, 358] width 42 height 20
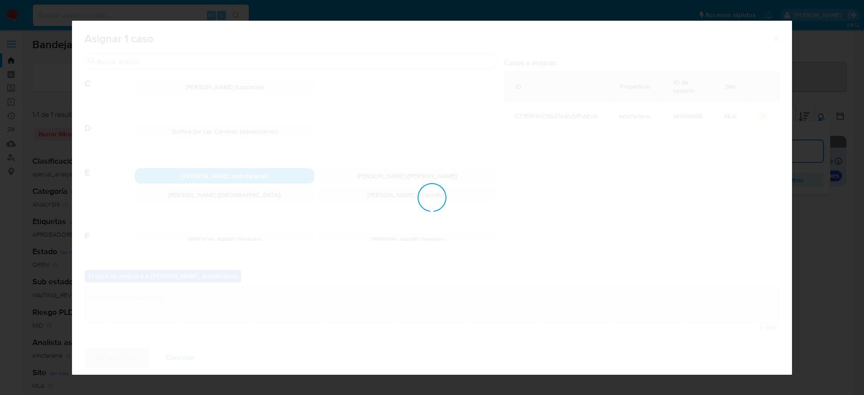
checkbox input "false"
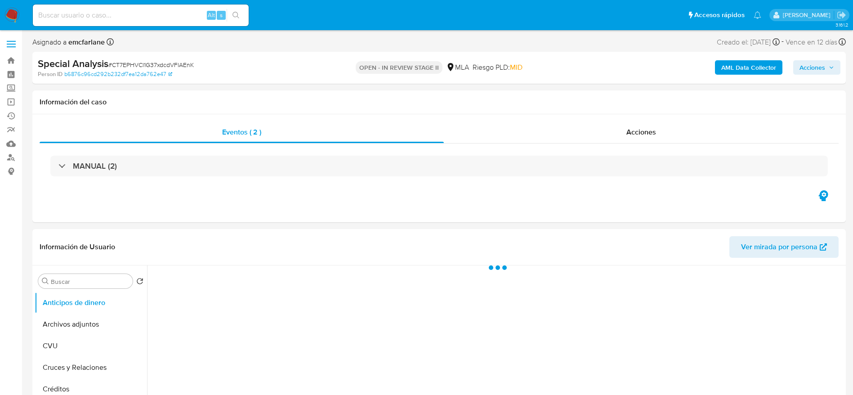
click at [835, 64] on button "Acciones" at bounding box center [817, 67] width 47 height 14
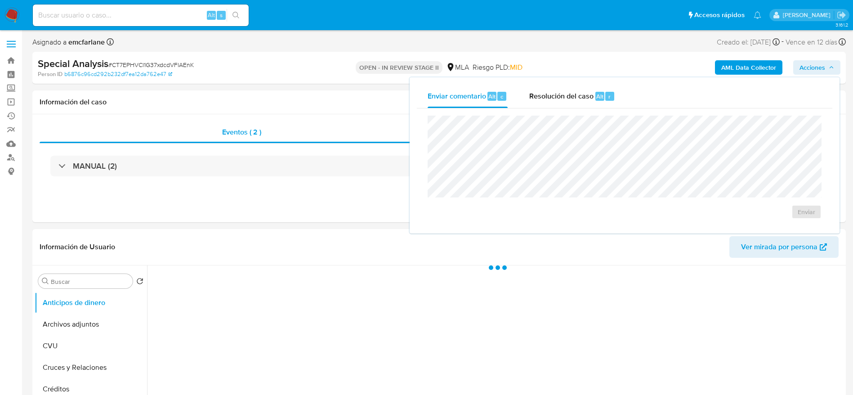
click at [607, 111] on div "Enviar" at bounding box center [625, 167] width 416 height 118
click at [592, 96] on span "Resolución del caso" at bounding box center [561, 96] width 64 height 10
select select "10"
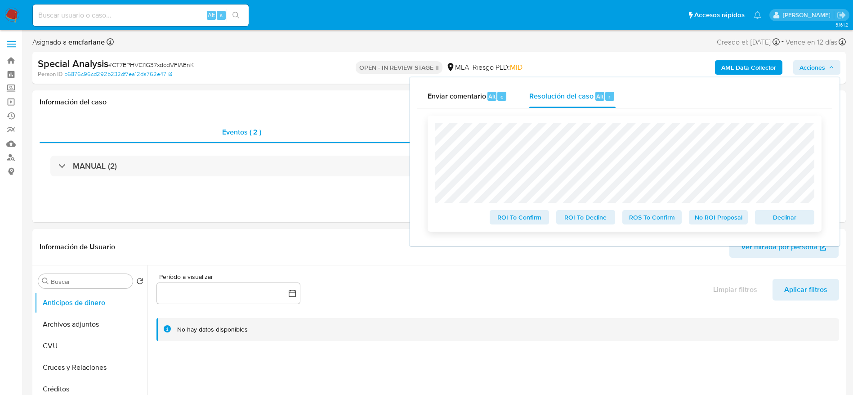
click at [791, 217] on span "Declinar" at bounding box center [785, 217] width 47 height 13
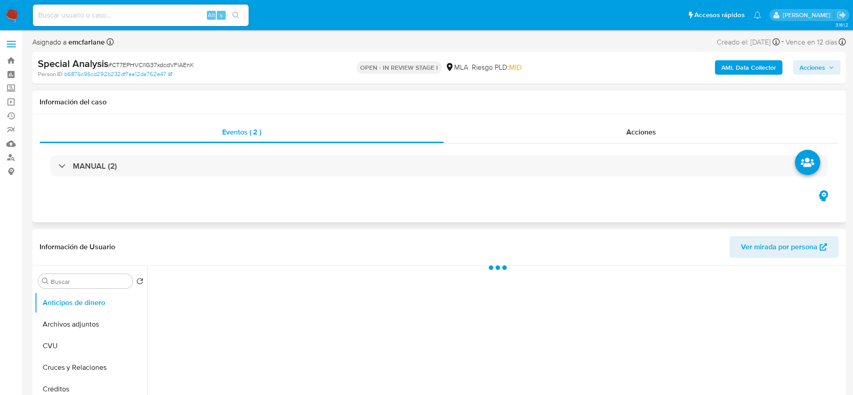
select select "10"
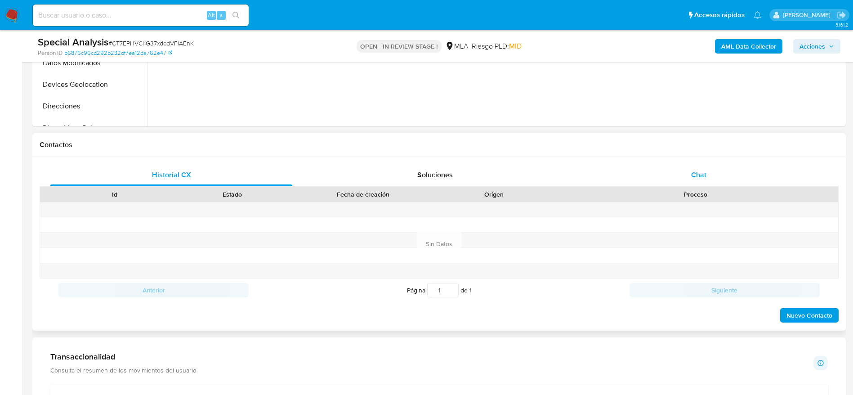
drag, startPoint x: 703, startPoint y: 166, endPoint x: 689, endPoint y: 174, distance: 16.1
click at [703, 167] on div "Chat" at bounding box center [699, 175] width 242 height 22
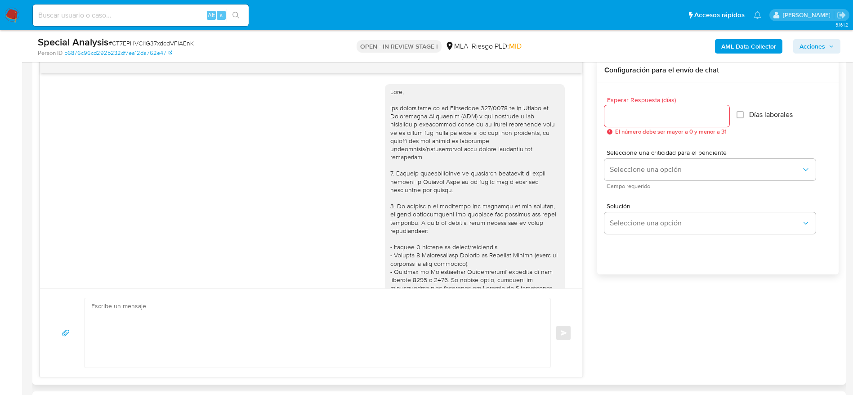
scroll to position [946, 0]
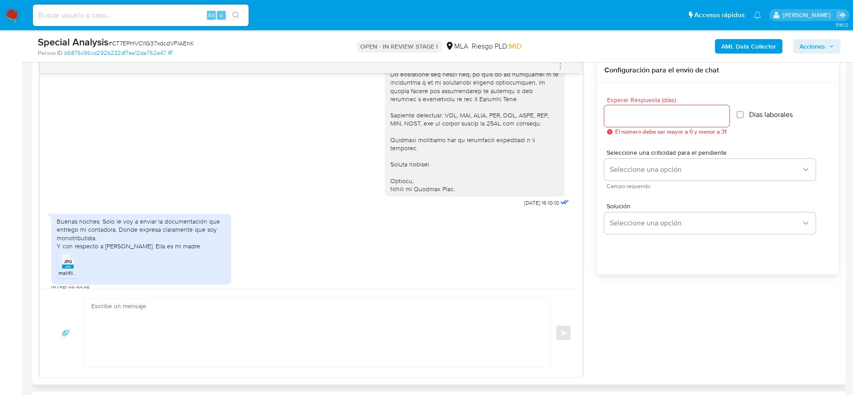
click at [230, 309] on textarea at bounding box center [315, 332] width 448 height 69
paste textarea "Hola, ¡Muchas gracias por tu respuesta! Confirmamos la recepción de la document…"
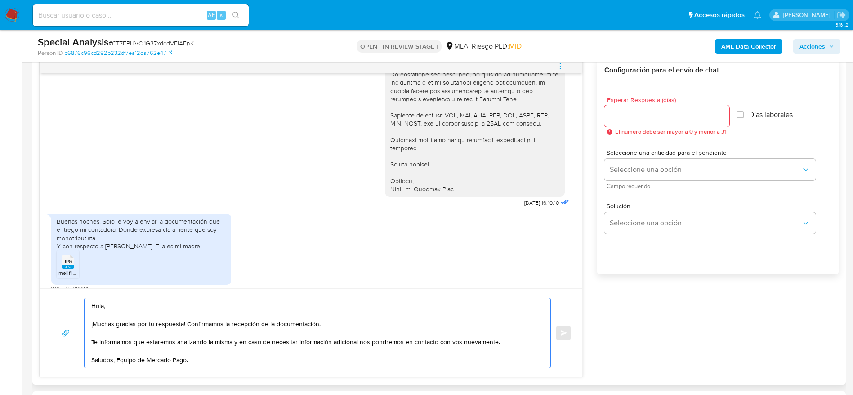
type textarea "Hola, ¡Muchas gracias por tu respuesta! Confirmamos la recepción de la document…"
click at [621, 116] on input "Esperar Respuesta (días)" at bounding box center [667, 116] width 125 height 12
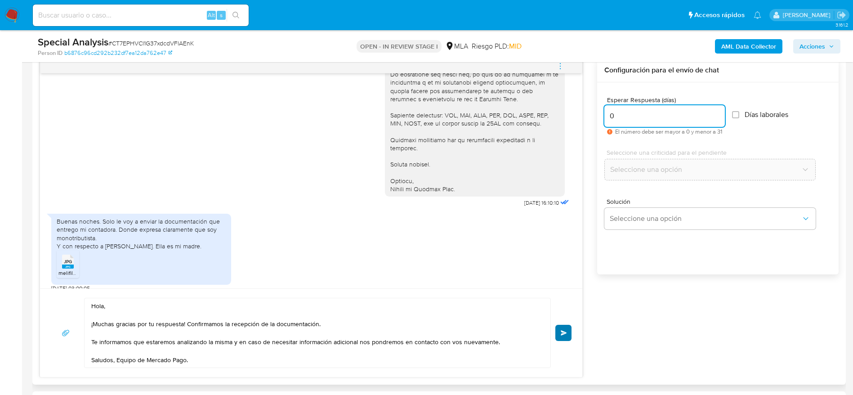
type input "0"
drag, startPoint x: 561, startPoint y: 332, endPoint x: 562, endPoint y: 323, distance: 9.1
click at [561, 332] on span "Enviar" at bounding box center [564, 332] width 6 height 5
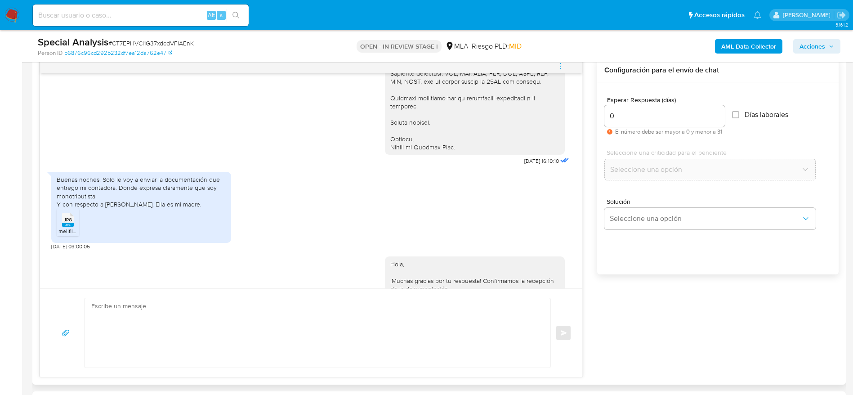
scroll to position [986, 0]
click at [561, 67] on icon "menu-action" at bounding box center [560, 66] width 8 height 8
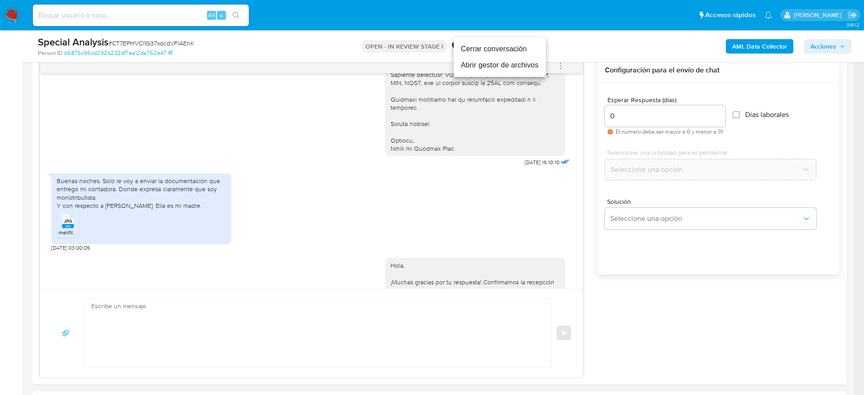
click at [529, 54] on li "Cerrar conversación" at bounding box center [499, 49] width 92 height 16
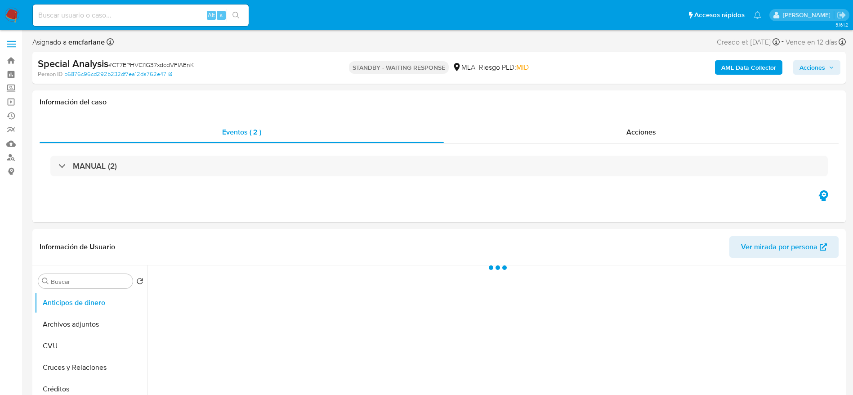
select select "10"
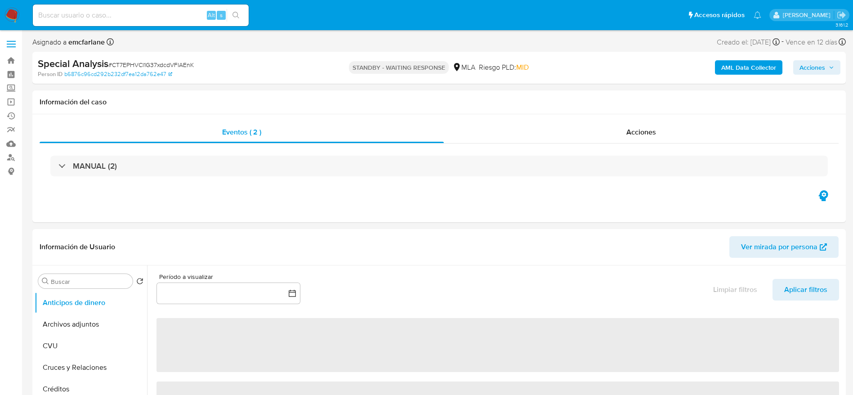
click at [148, 63] on span "# CT7EPHVCl1G37xdcdVFlAEnK" at bounding box center [150, 64] width 85 height 9
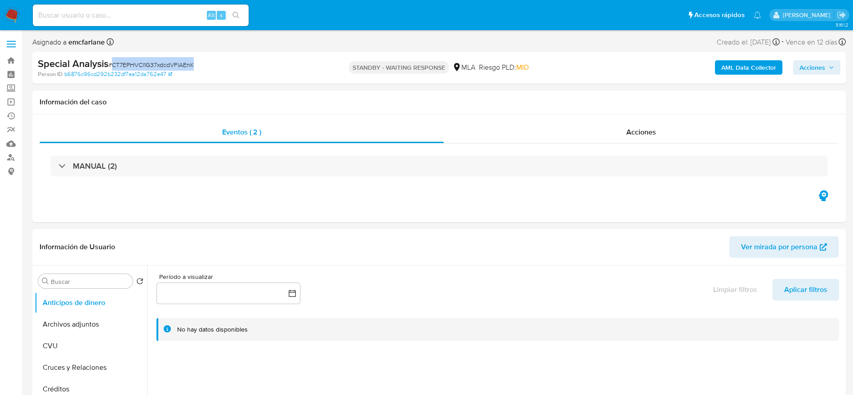
click at [148, 63] on span "# CT7EPHVCl1G37xdcdVFlAEnK" at bounding box center [150, 64] width 85 height 9
copy span "CT7EPHVCl1G37xdcdVFlAEnK"
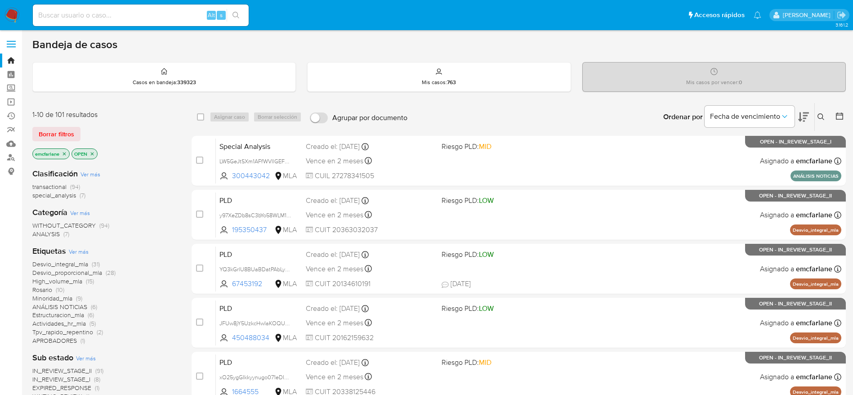
click at [54, 137] on span "Borrar filtros" at bounding box center [57, 134] width 36 height 13
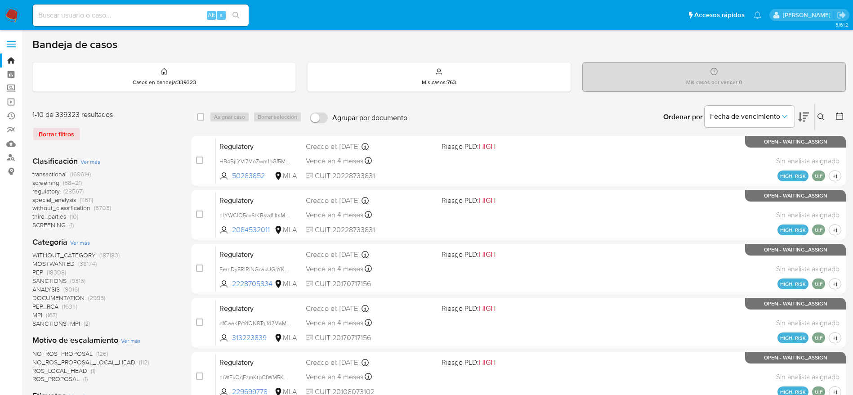
click at [821, 124] on div "Ingrese ID de usuario o caso Buscar Borrar filtros" at bounding box center [822, 117] width 15 height 28
drag, startPoint x: 821, startPoint y: 120, endPoint x: 801, endPoint y: 126, distance: 21.1
click at [821, 119] on icon at bounding box center [821, 116] width 7 height 7
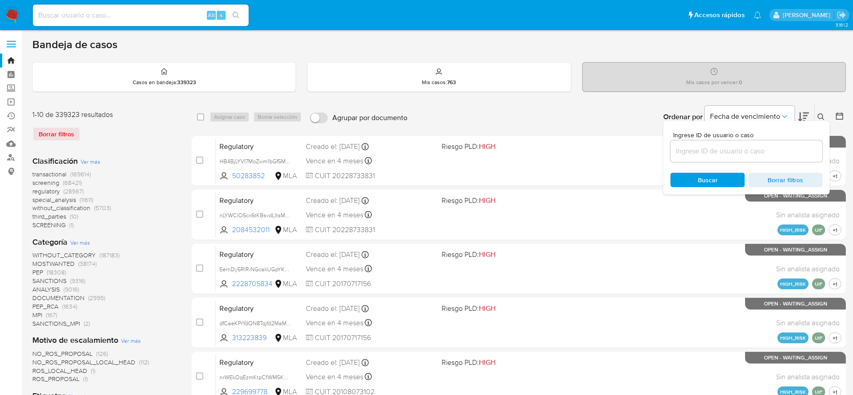
click at [731, 154] on input at bounding box center [747, 151] width 152 height 12
type input "CT7EPHVCl1G37xdcdVFlAEnK"
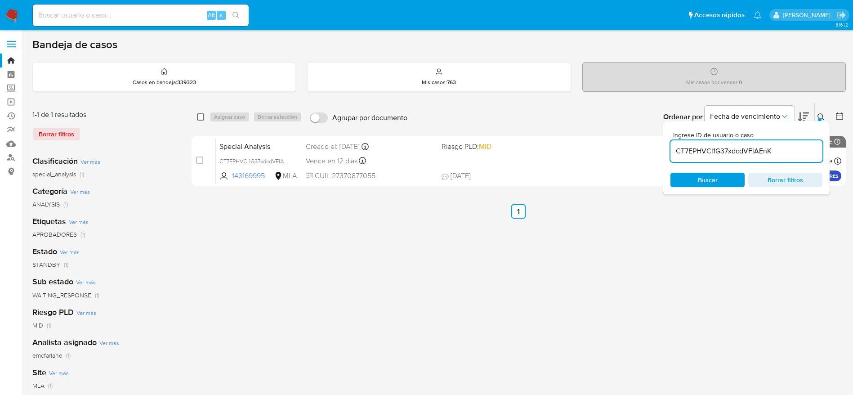
drag, startPoint x: 203, startPoint y: 114, endPoint x: 212, endPoint y: 117, distance: 9.4
click at [203, 115] on input "checkbox" at bounding box center [200, 116] width 7 height 7
checkbox input "true"
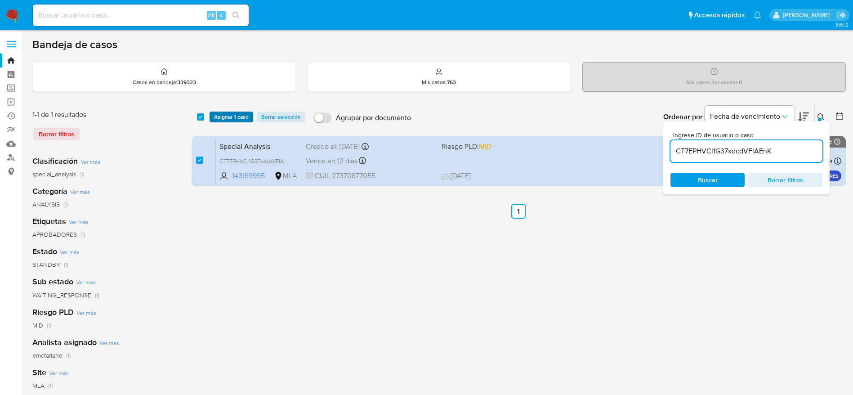
click at [215, 116] on span "Asignar 1 caso" at bounding box center [231, 116] width 35 height 9
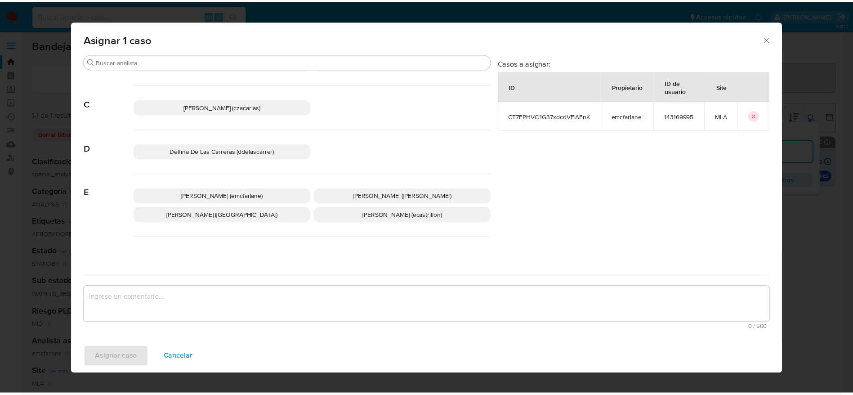
scroll to position [67, 0]
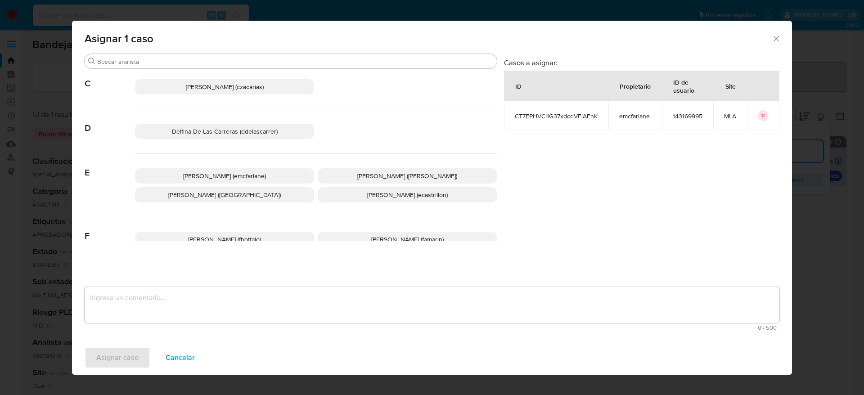
click at [242, 176] on span "[PERSON_NAME] (emcfarlane)" at bounding box center [224, 175] width 83 height 9
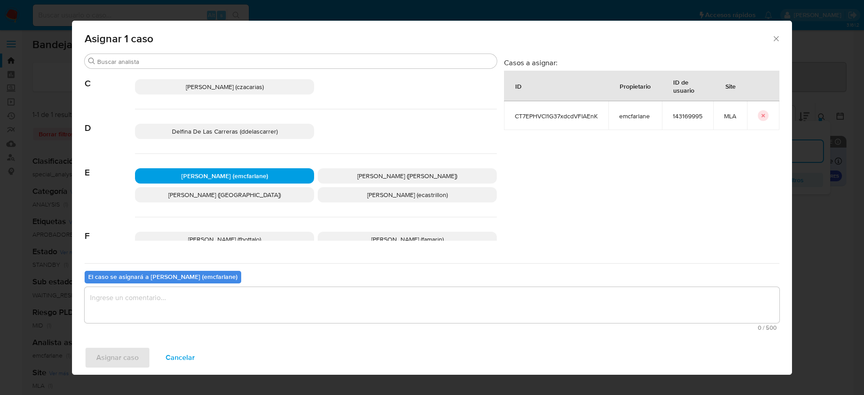
click at [220, 284] on div "El caso se asignará a Elaine Mc Farlane (emcfarlane) 0 / 500 500 caracteres res…" at bounding box center [432, 298] width 695 height 71
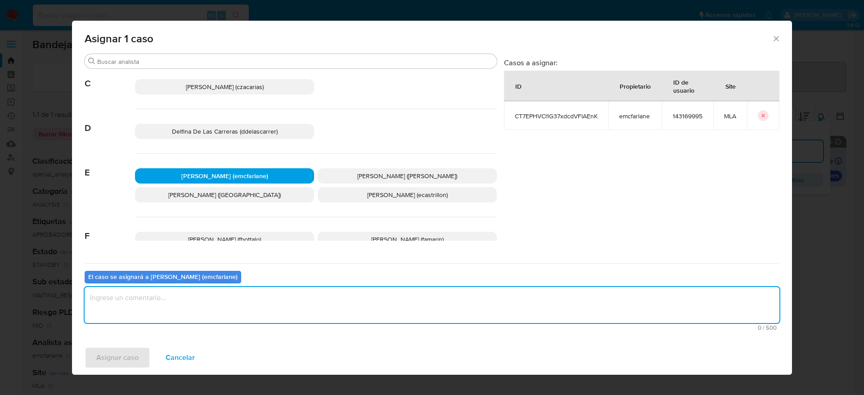
click at [214, 306] on textarea "assign-modal" at bounding box center [432, 305] width 695 height 36
click at [113, 353] on span "Asignar caso" at bounding box center [117, 358] width 42 height 20
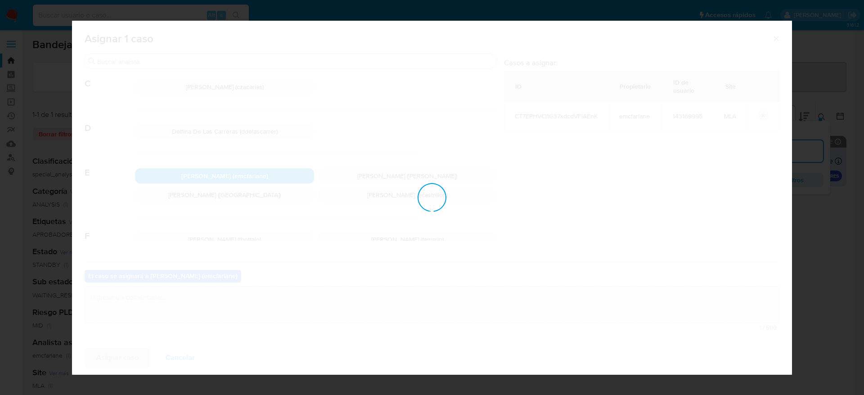
checkbox input "false"
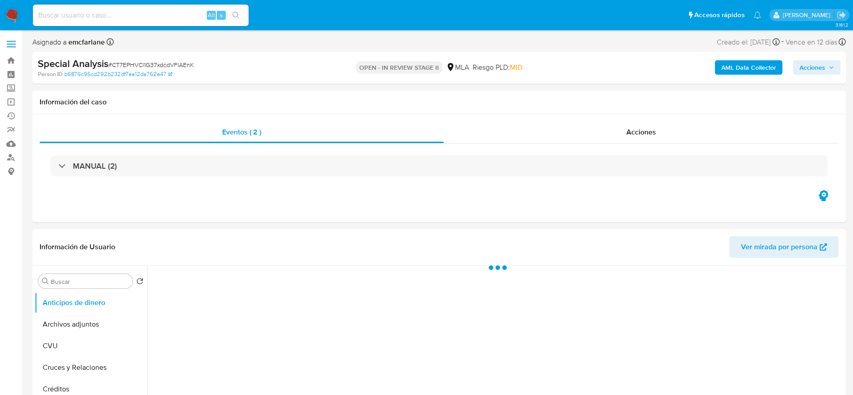
click at [811, 73] on span "Acciones" at bounding box center [813, 67] width 26 height 14
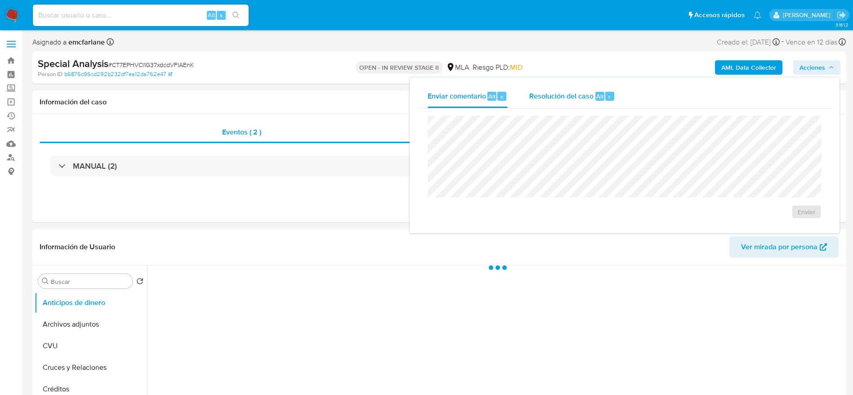
select select "10"
click at [544, 99] on span "Resolución del caso" at bounding box center [561, 96] width 64 height 10
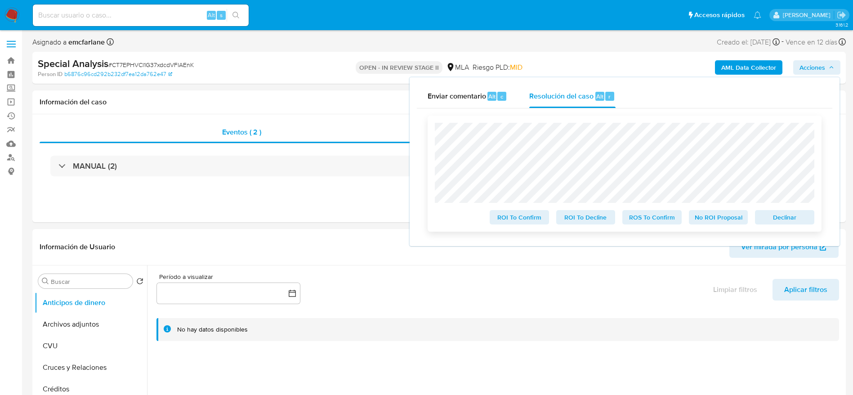
click at [784, 207] on div "ROI To Confirm ROI To Decline ROS To Confirm No ROI Proposal Declinar" at bounding box center [625, 174] width 380 height 102
click at [785, 211] on div "Declinar" at bounding box center [783, 215] width 63 height 18
click at [791, 221] on span "Declinar" at bounding box center [785, 217] width 47 height 13
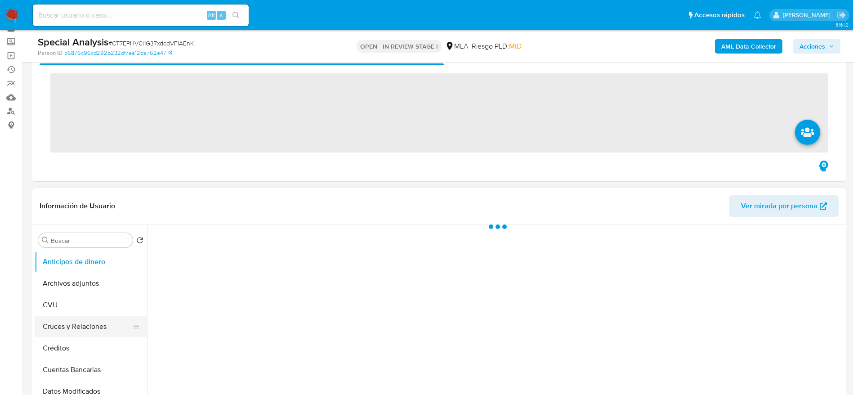
scroll to position [67, 0]
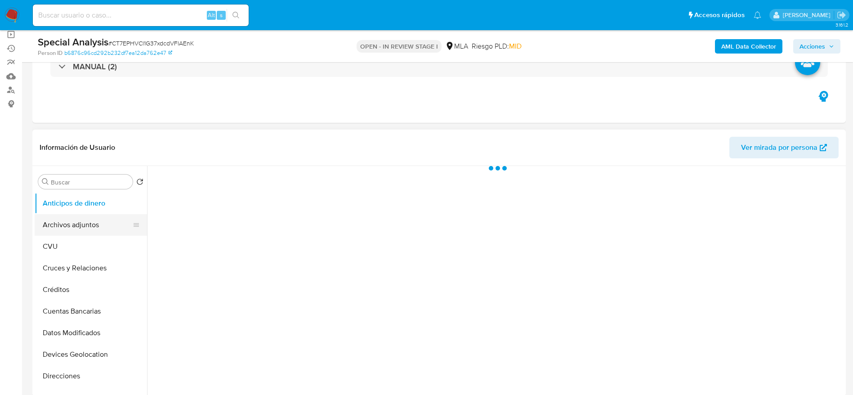
click at [78, 223] on button "Archivos adjuntos" at bounding box center [87, 225] width 105 height 22
select select "10"
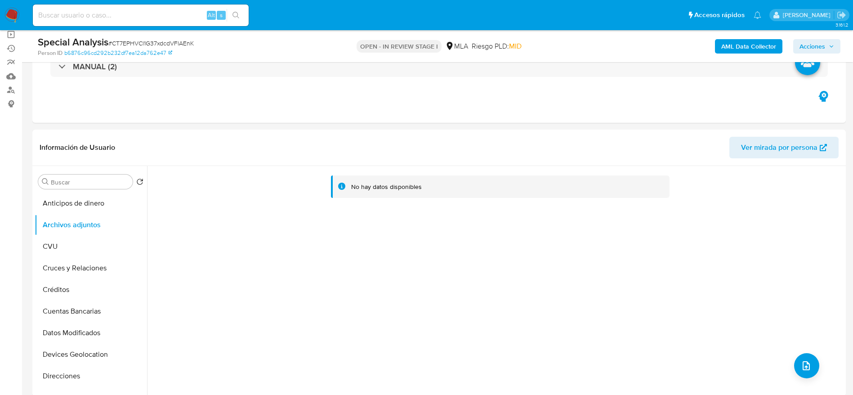
click at [740, 49] on b "AML Data Collector" at bounding box center [749, 46] width 55 height 14
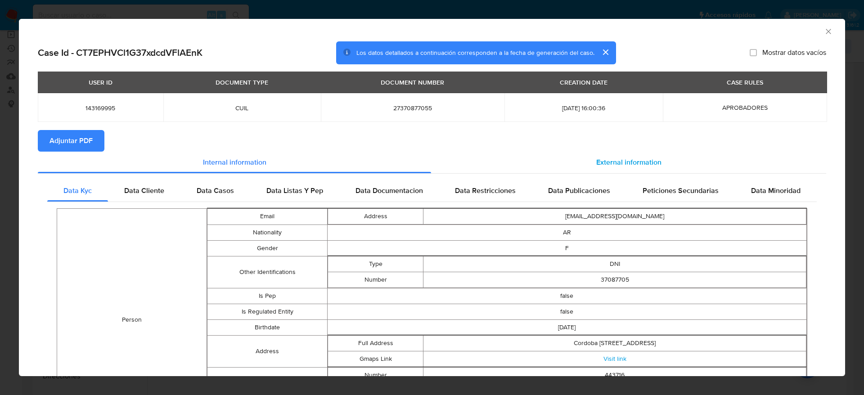
drag, startPoint x: 626, startPoint y: 151, endPoint x: 596, endPoint y: 161, distance: 31.3
click at [626, 152] on div "External information" at bounding box center [628, 163] width 395 height 22
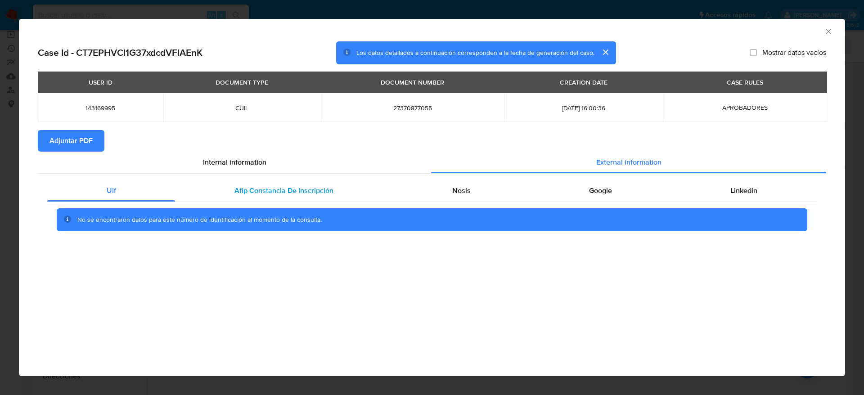
drag, startPoint x: 242, startPoint y: 192, endPoint x: 307, endPoint y: 189, distance: 64.8
click at [242, 192] on span "Afip Constancia De Inscripción" at bounding box center [283, 190] width 99 height 10
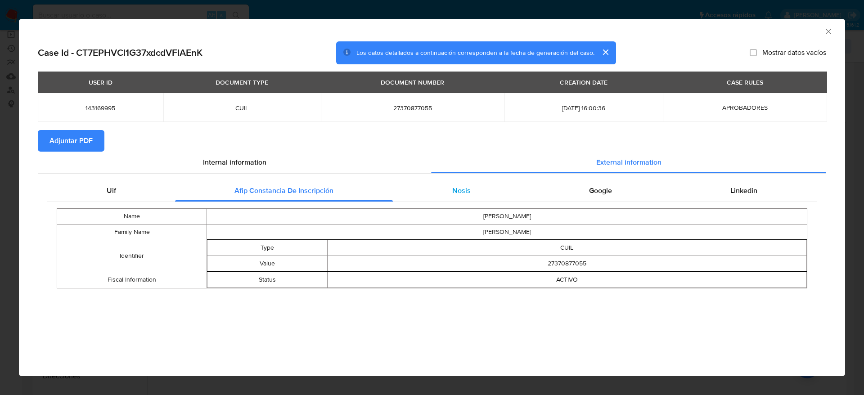
click at [453, 192] on span "Nosis" at bounding box center [461, 190] width 18 height 10
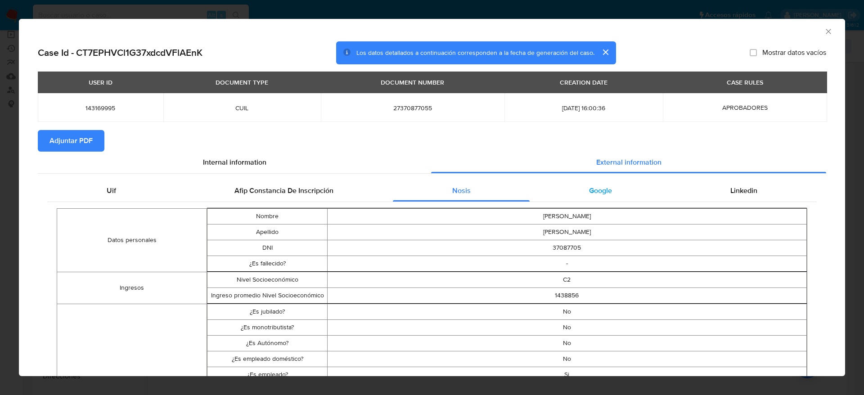
drag, startPoint x: 588, startPoint y: 186, endPoint x: 652, endPoint y: 194, distance: 64.9
click at [589, 187] on span "Google" at bounding box center [600, 190] width 23 height 10
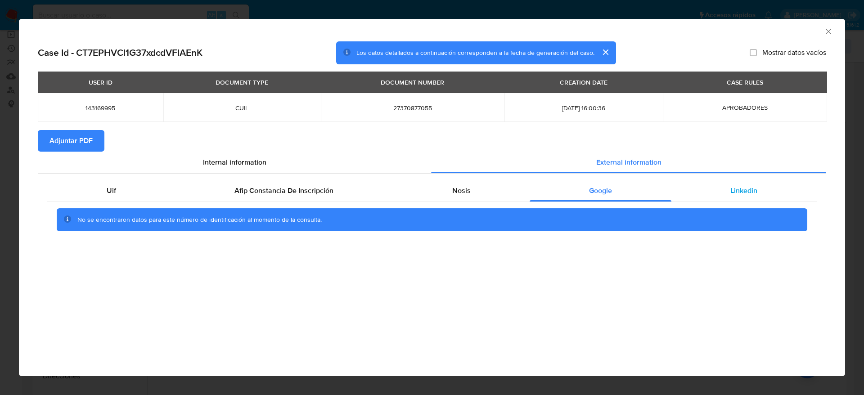
click at [767, 183] on div "Linkedin" at bounding box center [743, 191] width 145 height 22
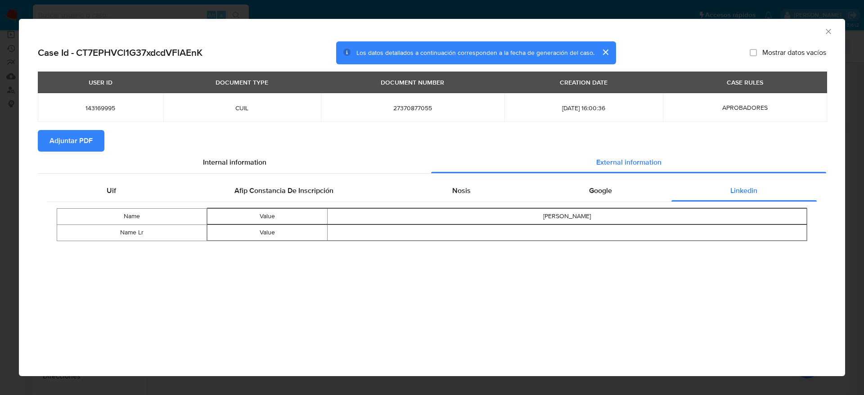
click at [74, 136] on span "Adjuntar PDF" at bounding box center [70, 141] width 43 height 20
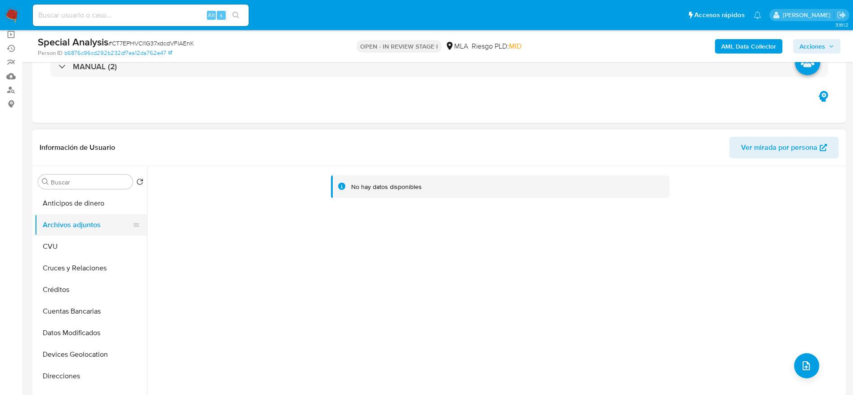
drag, startPoint x: 54, startPoint y: 244, endPoint x: 64, endPoint y: 234, distance: 13.7
click at [55, 244] on button "CVU" at bounding box center [91, 247] width 112 height 22
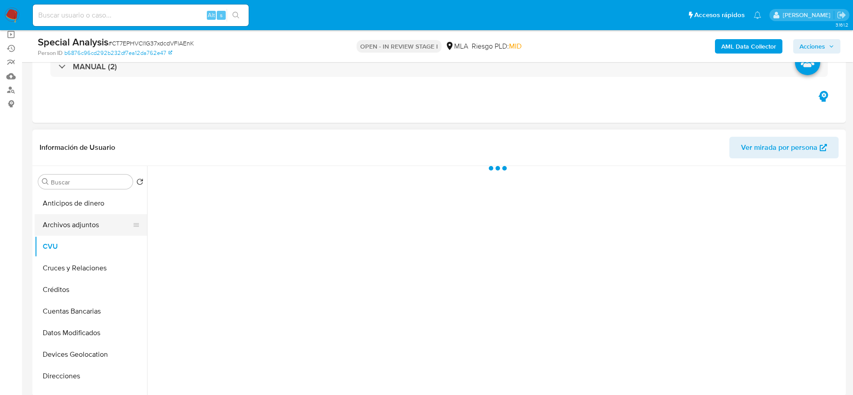
click at [69, 229] on button "Archivos adjuntos" at bounding box center [87, 225] width 105 height 22
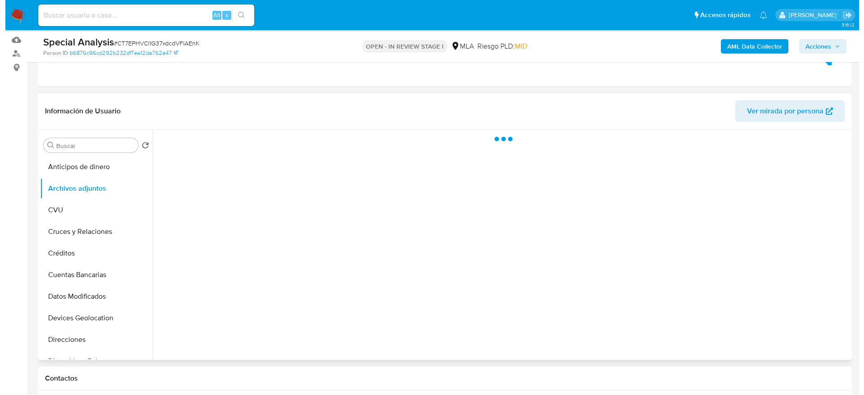
scroll to position [135, 0]
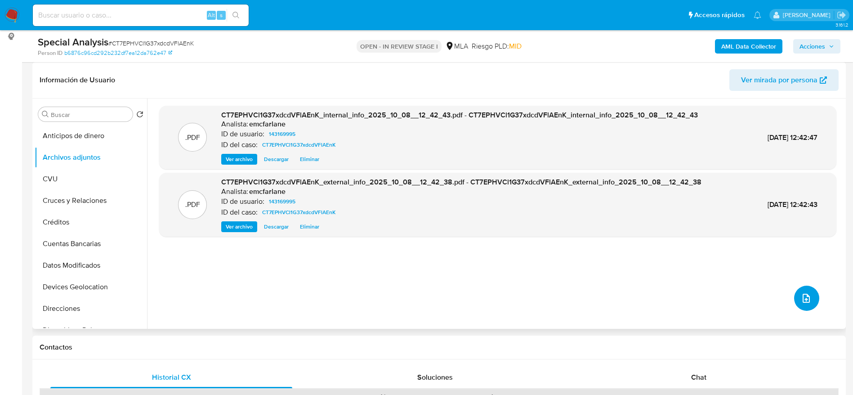
click at [804, 298] on icon "upload-file" at bounding box center [806, 298] width 11 height 11
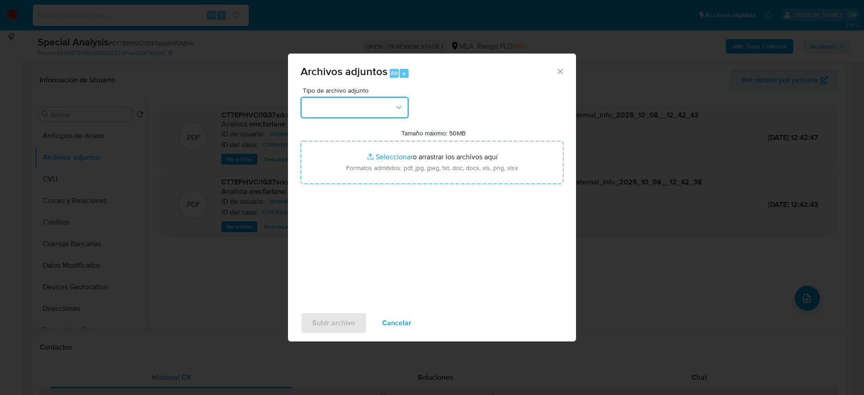
click at [354, 103] on button "button" at bounding box center [354, 108] width 108 height 22
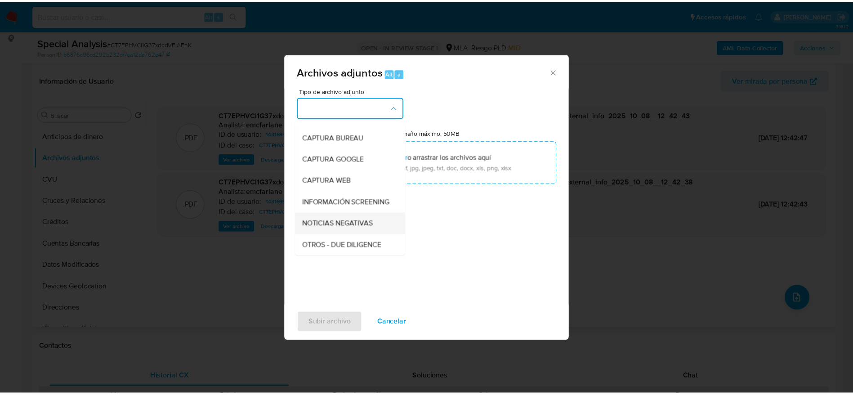
scroll to position [67, 0]
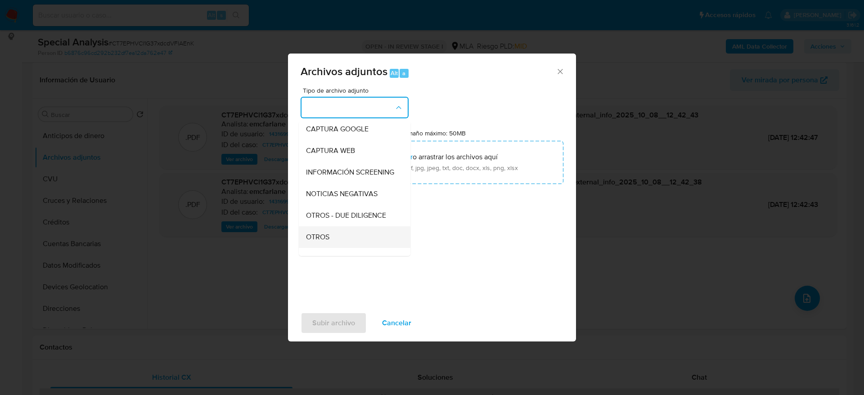
click at [328, 242] on span "OTROS" at bounding box center [317, 237] width 23 height 9
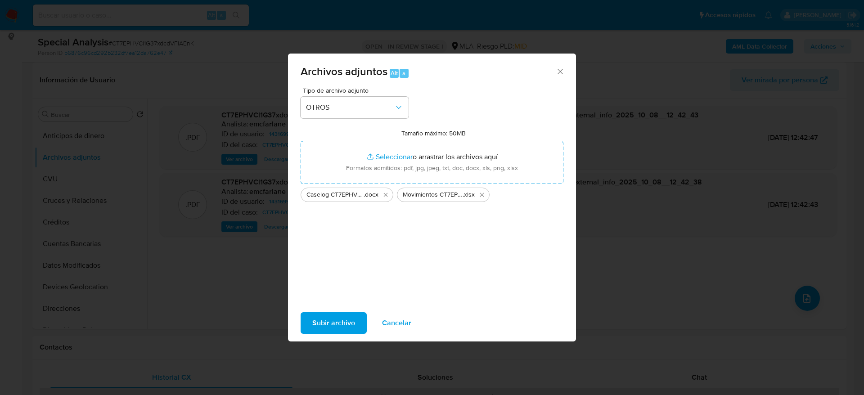
click at [328, 326] on span "Subir archivo" at bounding box center [333, 323] width 43 height 20
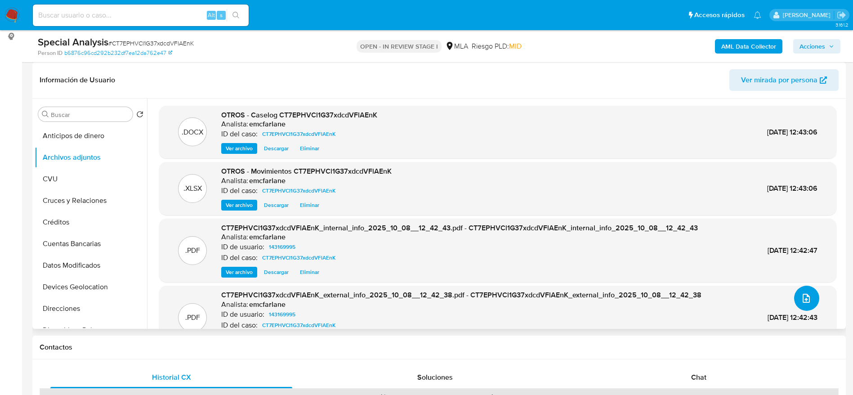
scroll to position [0, 0]
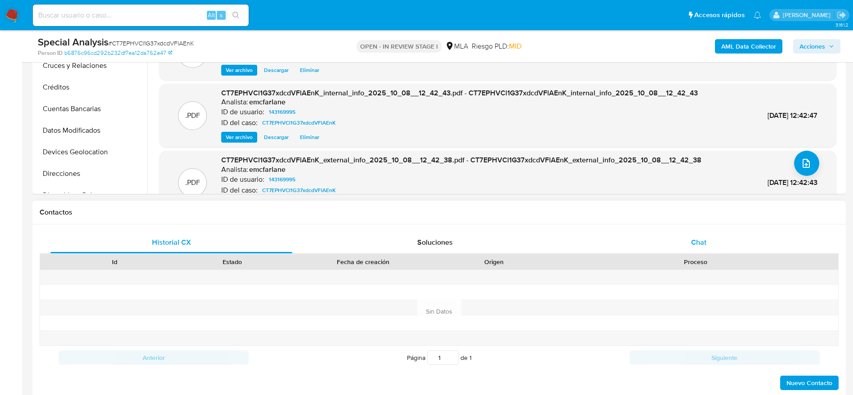
drag, startPoint x: 705, startPoint y: 242, endPoint x: 551, endPoint y: 241, distance: 153.4
click at [704, 243] on span "Chat" at bounding box center [698, 242] width 15 height 10
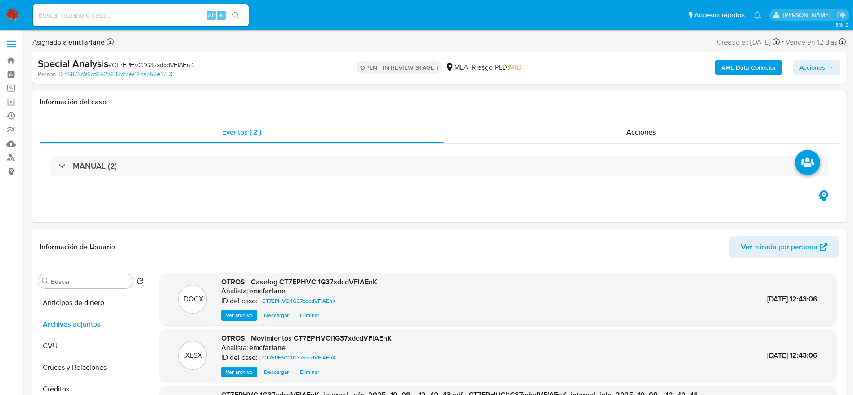
click at [830, 67] on icon "button" at bounding box center [832, 68] width 4 height 2
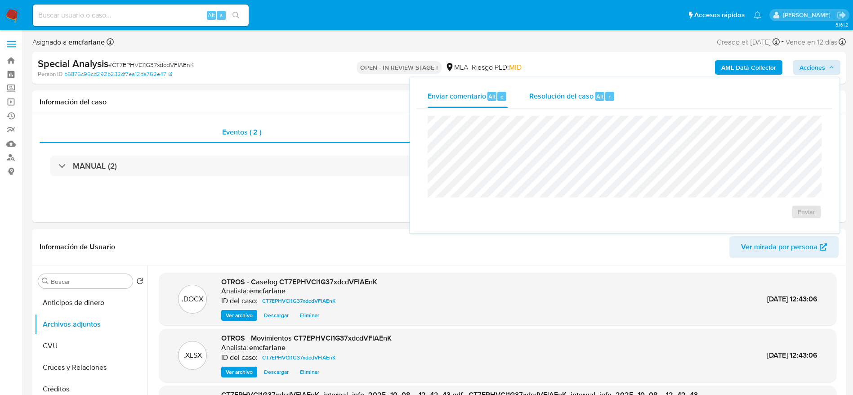
click at [609, 97] on span "r" at bounding box center [610, 96] width 2 height 9
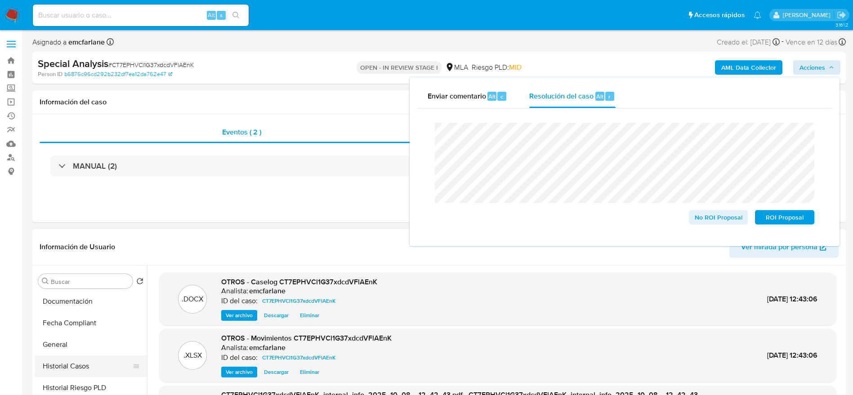
scroll to position [270, 0]
click at [88, 351] on button "Historial de conversaciones" at bounding box center [87, 357] width 105 height 22
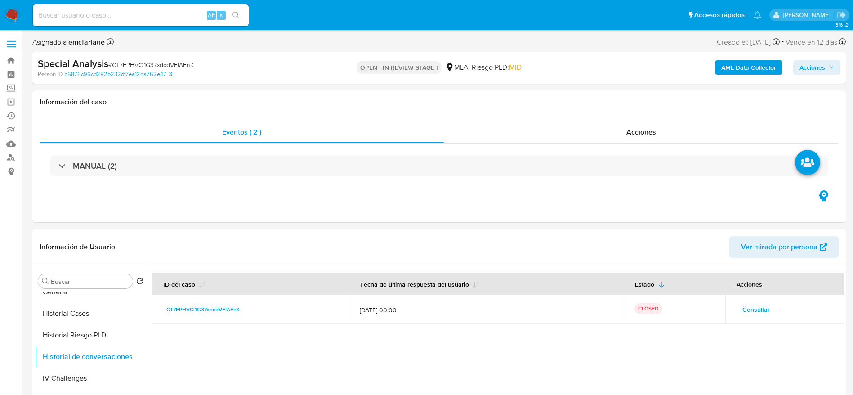
click at [810, 65] on span "Acciones" at bounding box center [813, 67] width 26 height 14
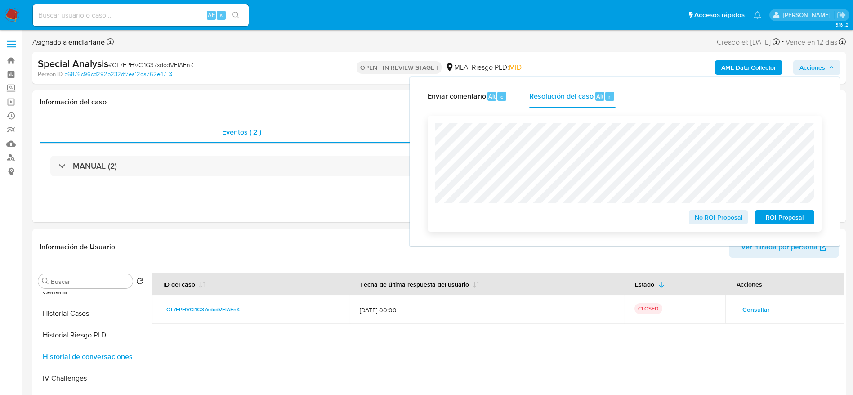
click at [737, 119] on div "No ROI Proposal ROI Proposal" at bounding box center [625, 174] width 394 height 116
click at [721, 214] on span "No ROI Proposal" at bounding box center [718, 217] width 47 height 13
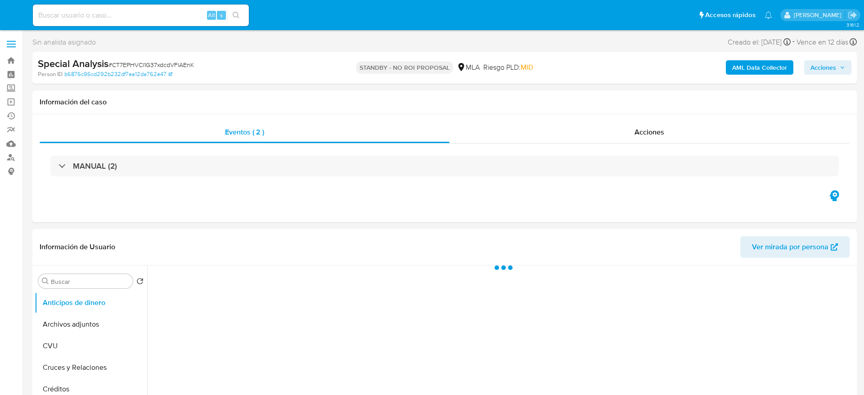
select select "10"
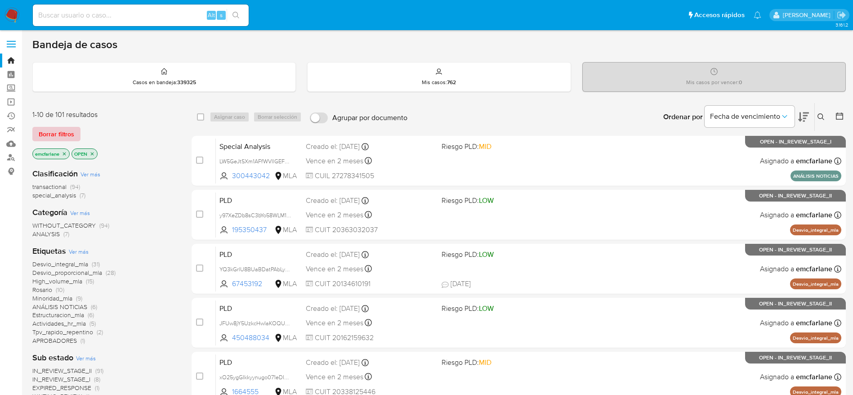
click at [65, 132] on span "Borrar filtros" at bounding box center [57, 134] width 36 height 13
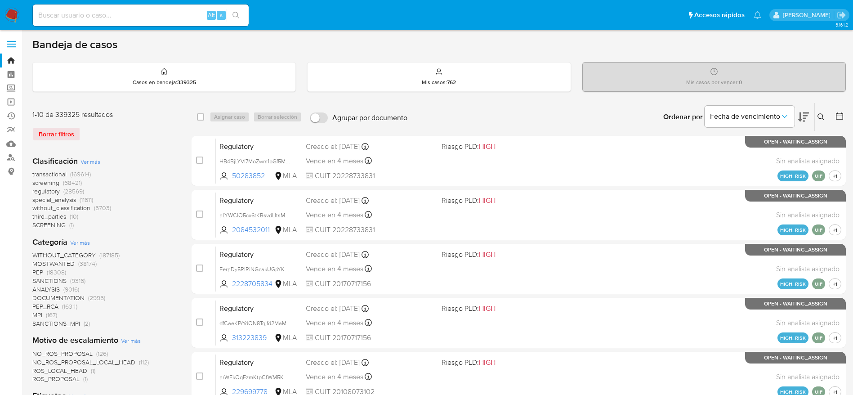
click at [823, 117] on icon at bounding box center [821, 116] width 7 height 7
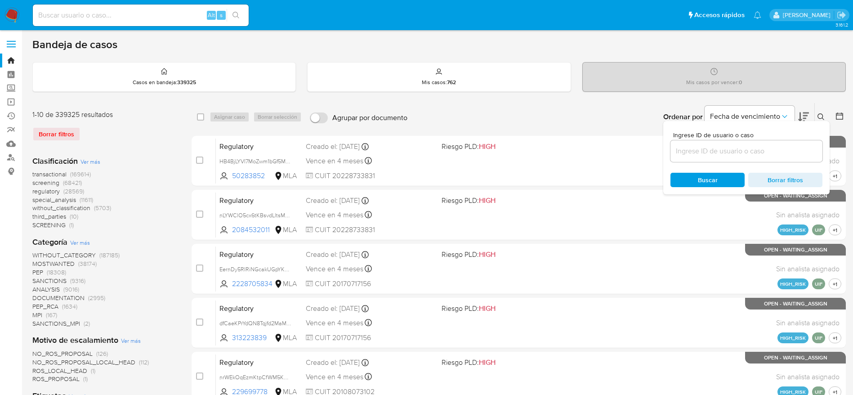
click at [730, 160] on div at bounding box center [747, 151] width 152 height 22
click at [725, 152] on input at bounding box center [747, 151] width 152 height 12
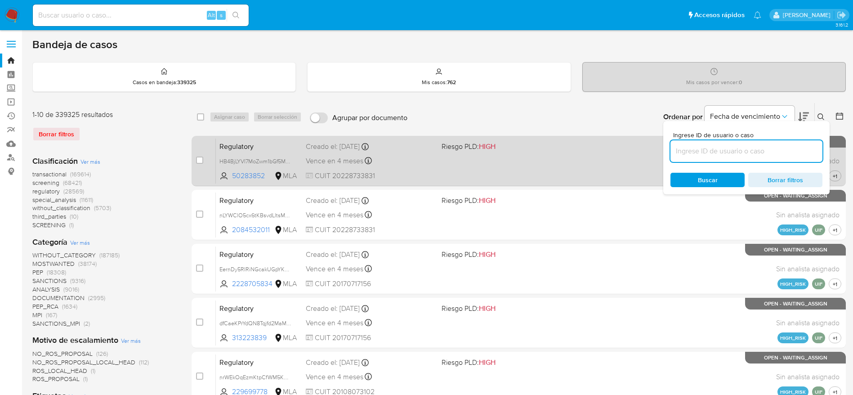
paste input "a2qToUpb4xhKt34TpYltOwU6"
type input "a2qToUpb4xhKt34TpYltOwU6"
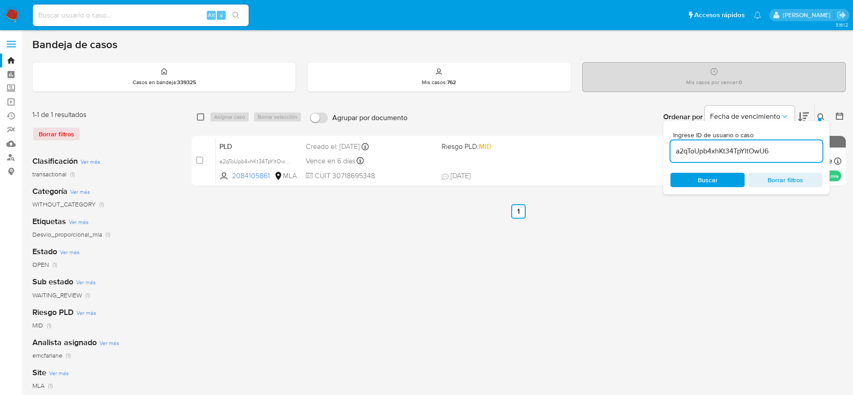
drag, startPoint x: 197, startPoint y: 113, endPoint x: 203, endPoint y: 116, distance: 6.6
click at [197, 113] on div "select-all-cases-checkbox" at bounding box center [200, 116] width 7 height 9
click at [237, 124] on div "select-all-cases-checkbox Asignar caso Borrar selección Agrupar por documento O…" at bounding box center [519, 117] width 655 height 28
click at [234, 115] on div "Asignar caso Borrar selección" at bounding box center [258, 117] width 96 height 11
click at [201, 119] on input "checkbox" at bounding box center [200, 116] width 7 height 7
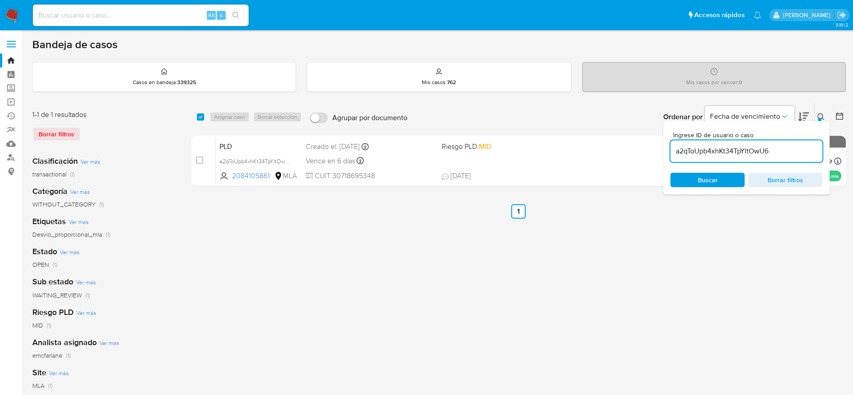
checkbox input "true"
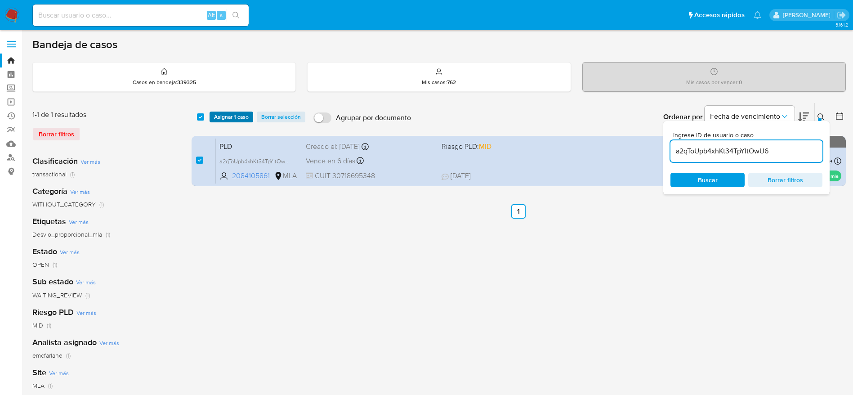
click at [215, 117] on span "Asignar 1 caso" at bounding box center [231, 116] width 35 height 9
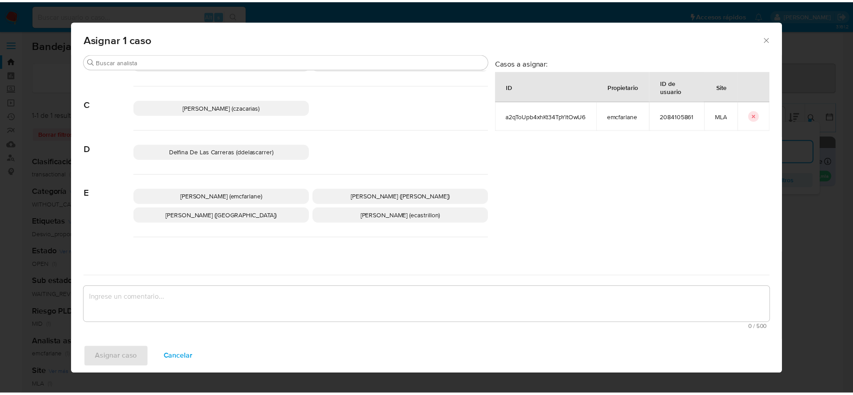
scroll to position [67, 0]
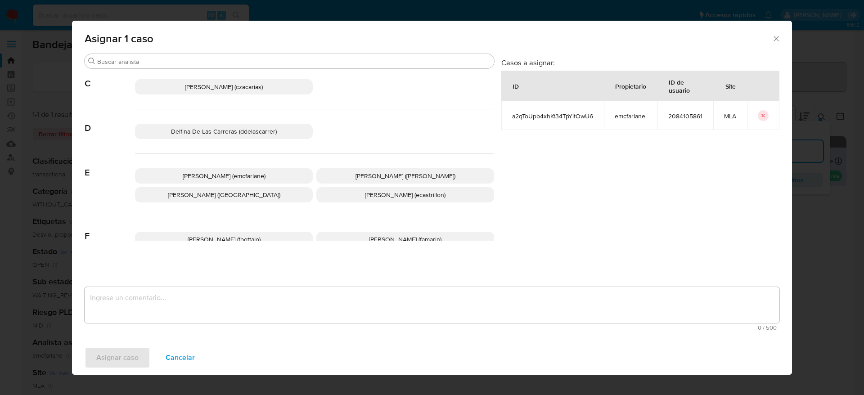
click at [229, 172] on span "Elaine Mc Farlane (emcfarlane)" at bounding box center [224, 175] width 83 height 9
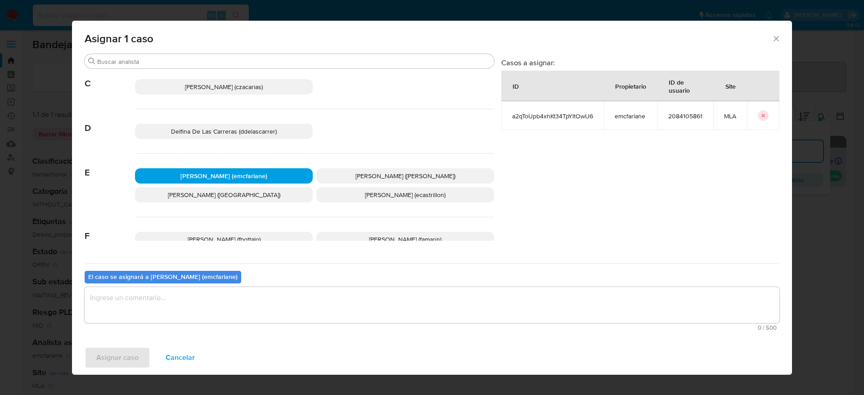
click at [186, 293] on textarea "assign-modal" at bounding box center [432, 305] width 695 height 36
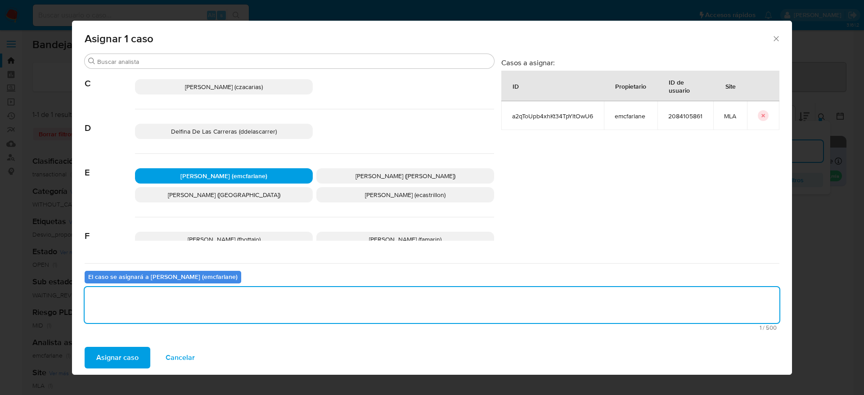
click at [126, 354] on span "Asignar caso" at bounding box center [117, 358] width 42 height 20
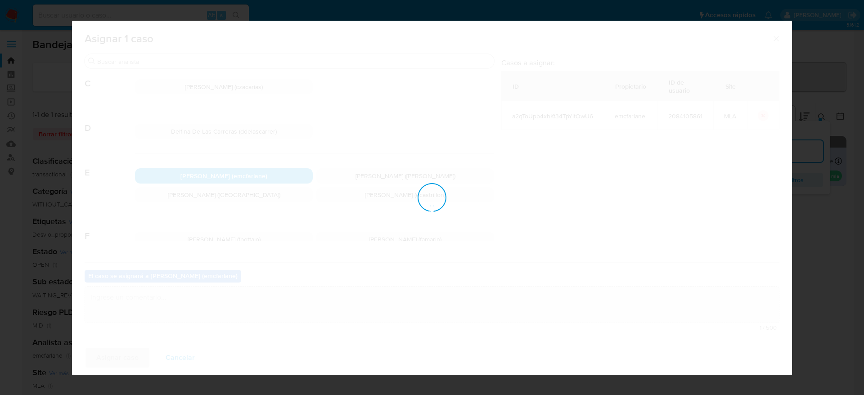
checkbox input "false"
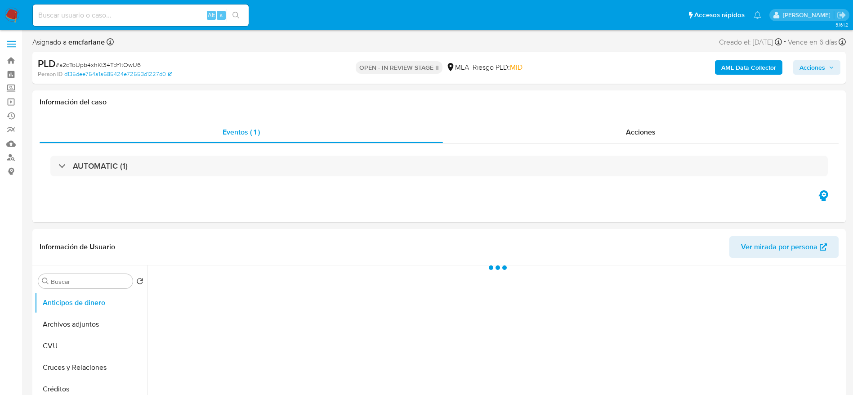
click at [803, 67] on span "Acciones" at bounding box center [813, 67] width 26 height 14
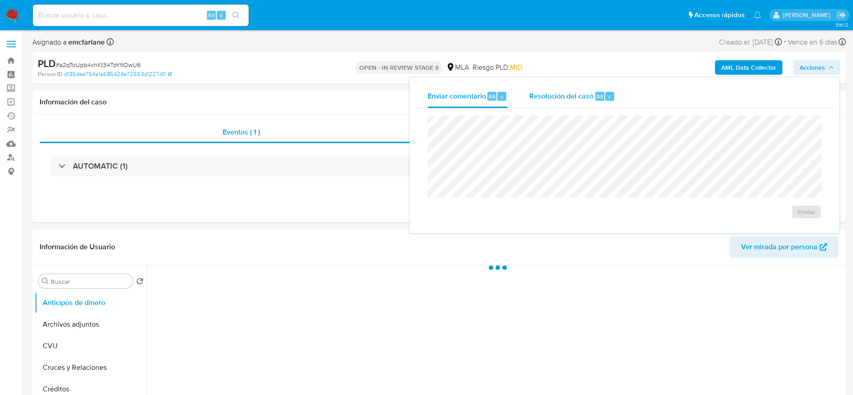
click at [564, 103] on div "Resolución del caso Alt r" at bounding box center [572, 96] width 86 height 23
select select "10"
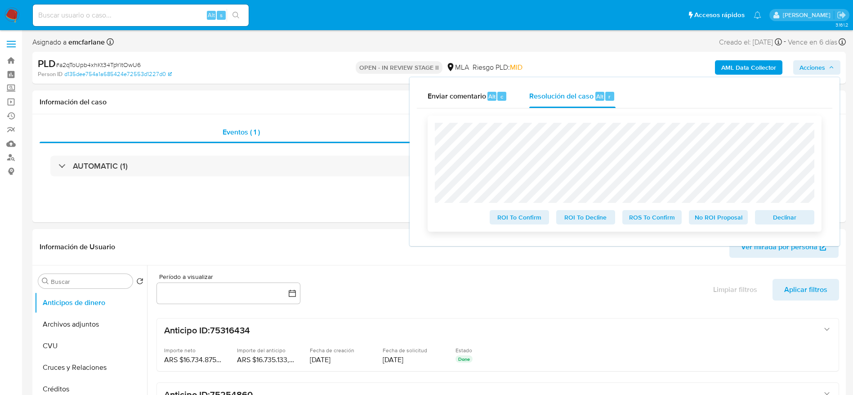
click at [767, 215] on span "Declinar" at bounding box center [785, 217] width 47 height 13
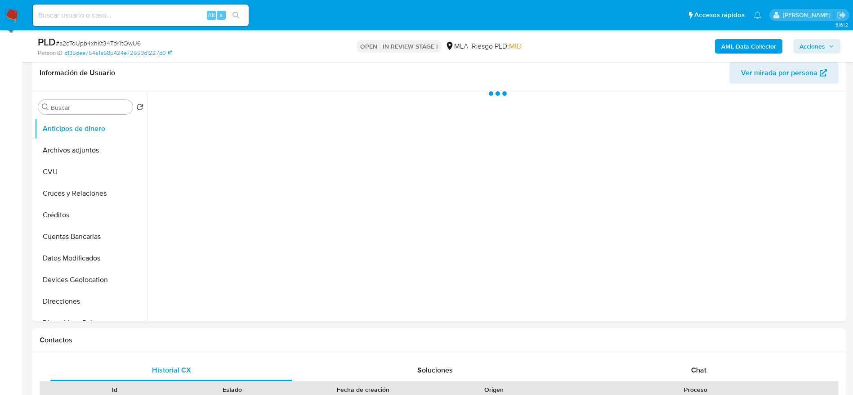
scroll to position [202, 0]
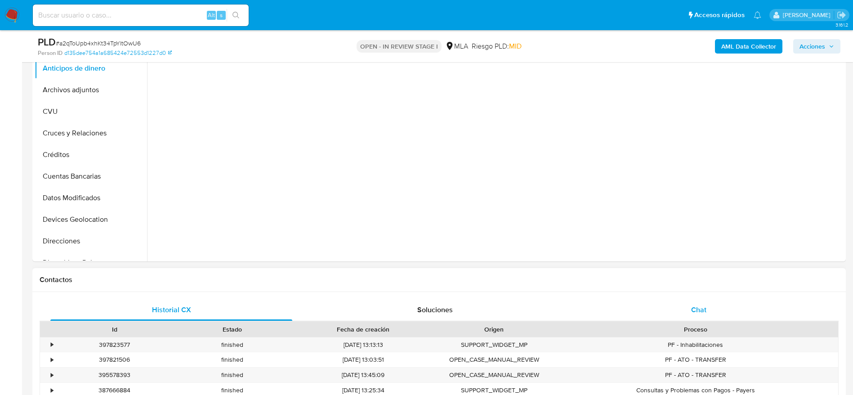
select select "10"
click at [706, 301] on div "Chat" at bounding box center [699, 310] width 242 height 22
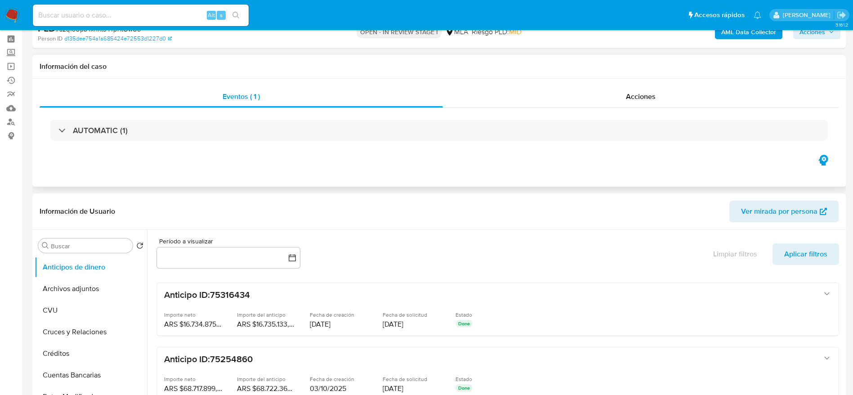
scroll to position [0, 0]
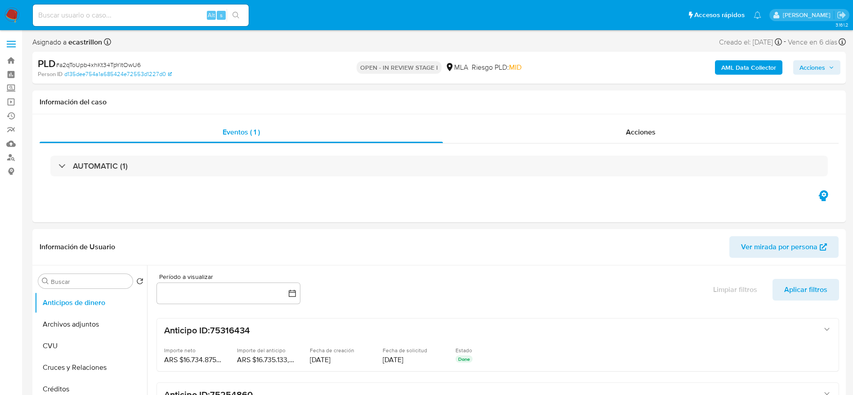
click at [105, 62] on span "# a2qToUpb4xhKt34TpYltOwU6" at bounding box center [98, 64] width 85 height 9
copy span "a2qToUpb4xhKt34TpYltOwU6"
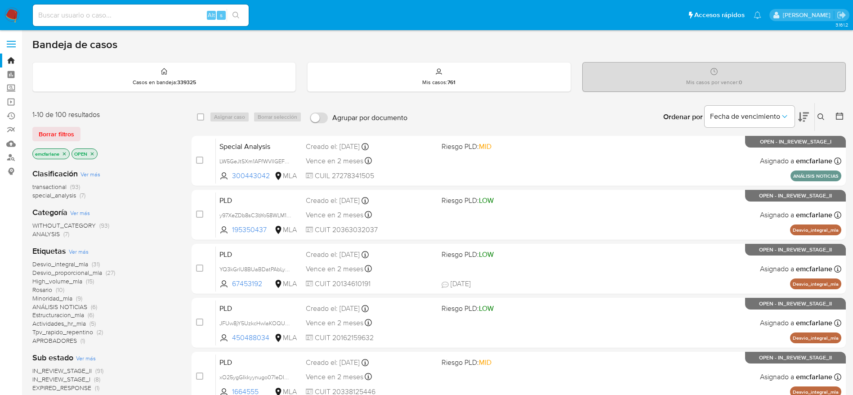
drag, startPoint x: 61, startPoint y: 137, endPoint x: 101, endPoint y: 129, distance: 40.4
click at [61, 137] on span "Borrar filtros" at bounding box center [57, 134] width 36 height 13
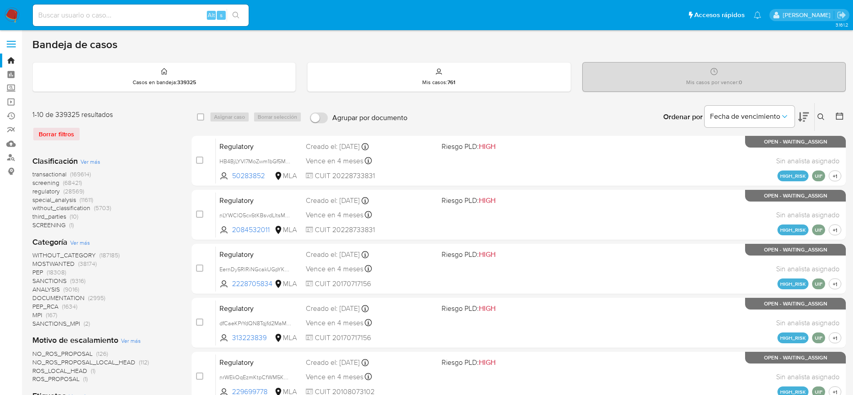
click at [823, 113] on icon at bounding box center [821, 116] width 7 height 7
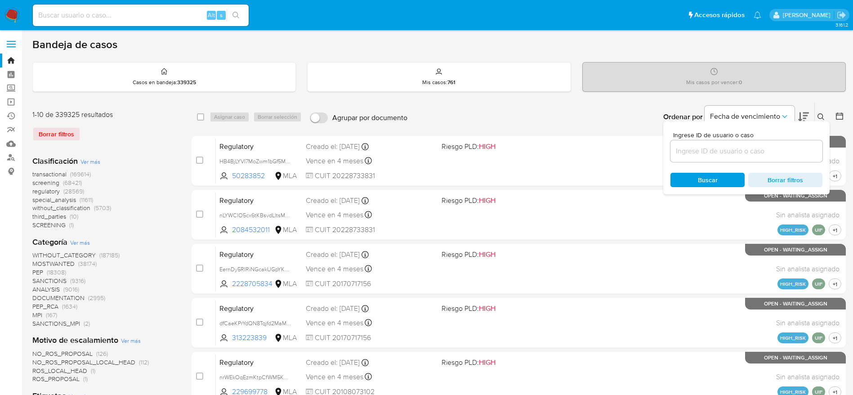
click at [755, 152] on input at bounding box center [747, 151] width 152 height 12
type input "a2qToUpb4xhKt34TpYltOwU6"
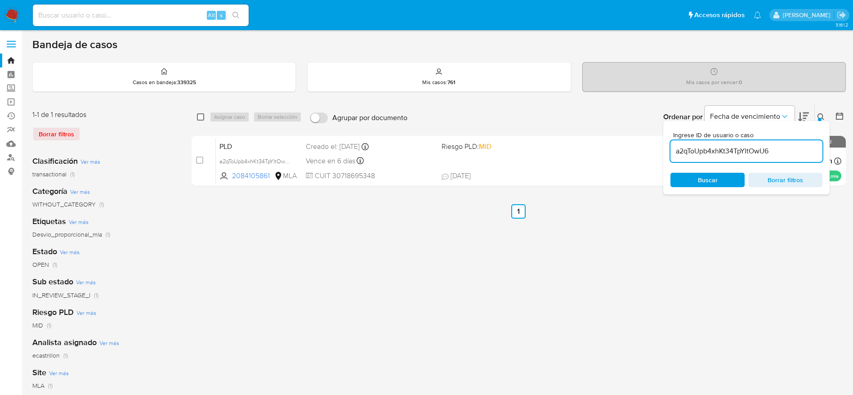
drag, startPoint x: 202, startPoint y: 117, endPoint x: 210, endPoint y: 117, distance: 8.6
click at [202, 117] on input "checkbox" at bounding box center [200, 116] width 7 height 7
checkbox input "true"
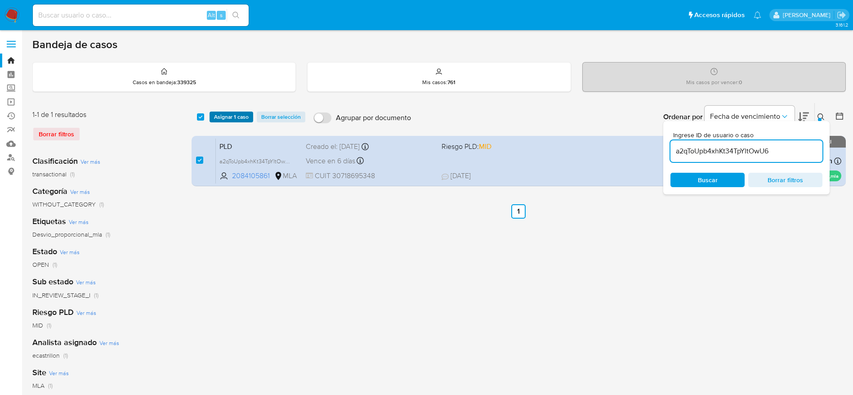
click at [210, 116] on button "Asignar 1 caso" at bounding box center [232, 117] width 44 height 11
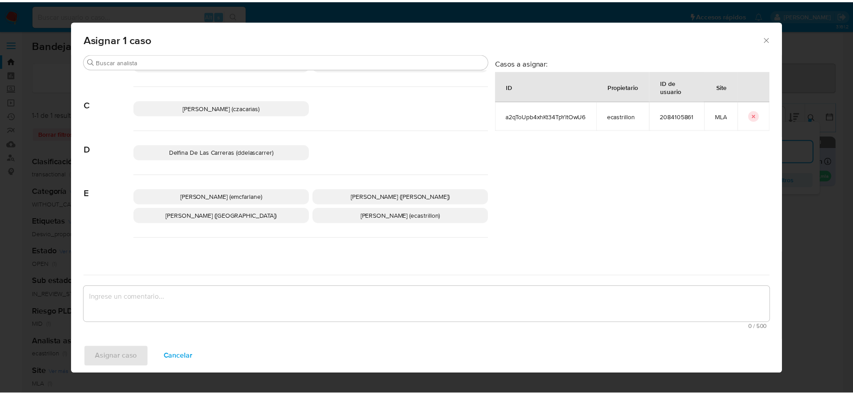
scroll to position [67, 0]
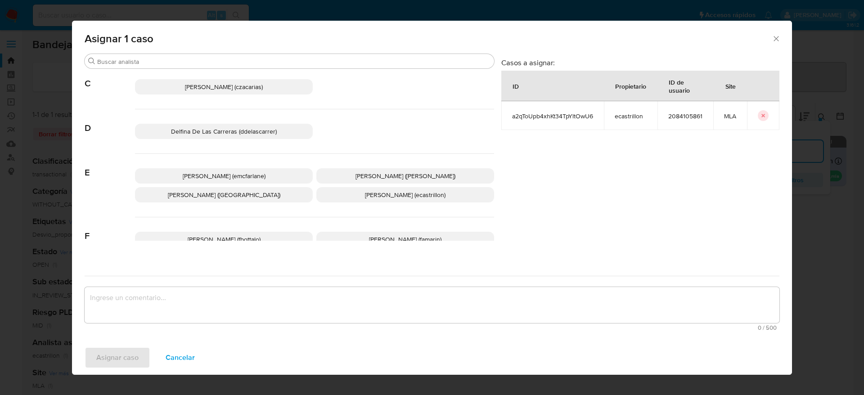
click at [243, 175] on span "[PERSON_NAME] (emcfarlane)" at bounding box center [224, 175] width 83 height 9
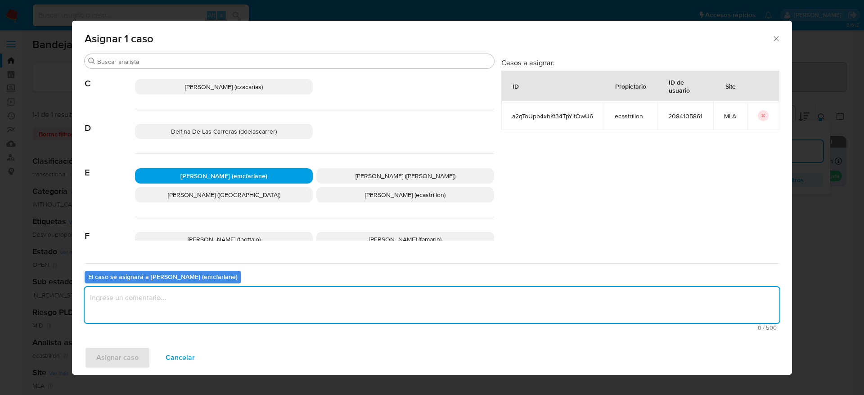
click at [220, 292] on textarea "assign-modal" at bounding box center [432, 305] width 695 height 36
click at [143, 354] on button "Asignar caso" at bounding box center [118, 358] width 66 height 22
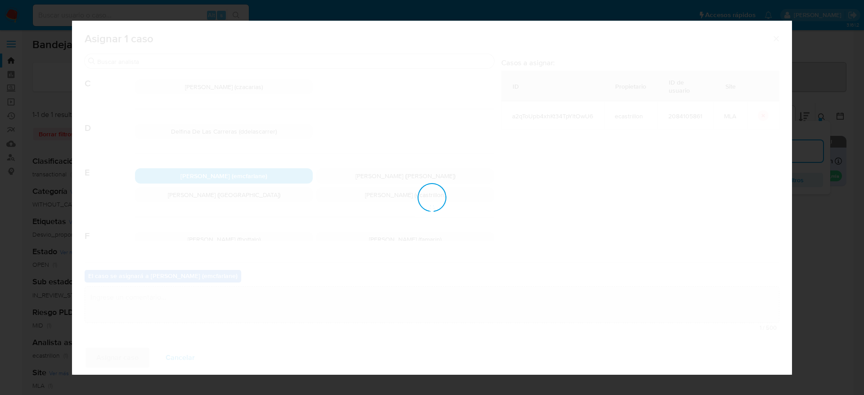
checkbox input "false"
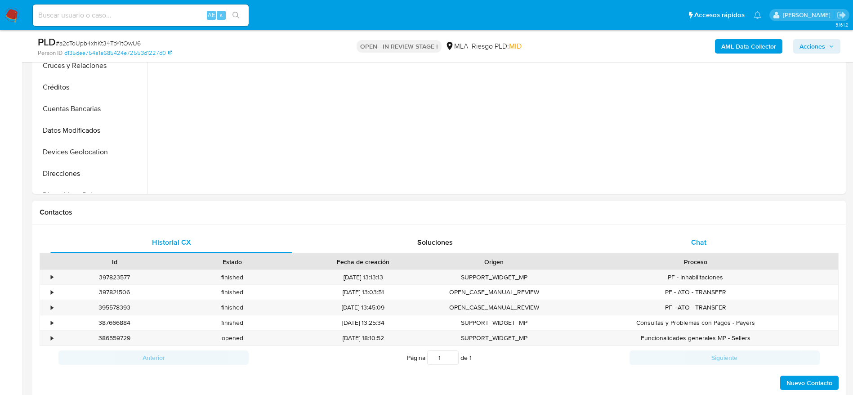
click at [684, 238] on div "Chat" at bounding box center [699, 243] width 242 height 22
select select "10"
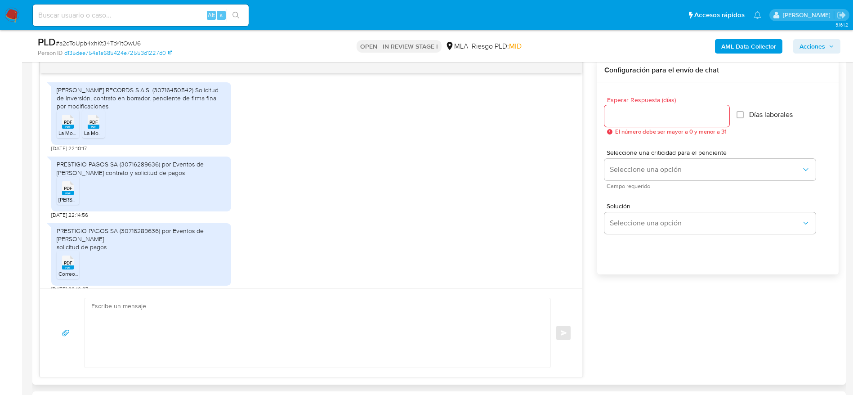
scroll to position [303, 0]
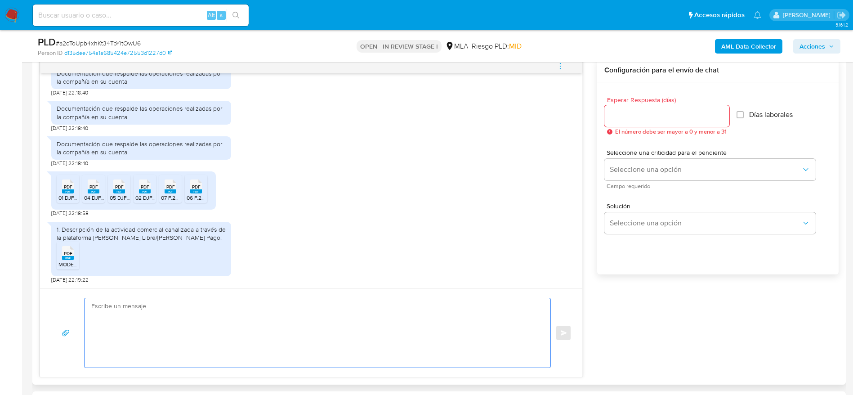
click at [267, 323] on textarea at bounding box center [315, 332] width 448 height 69
paste textarea "a2qToUpb4xhKt34TpYltOwU6"
type textarea "a"
paste textarea "Hola LINKEARTE S.R.L, Muchas gracias por tu respuesta. En función de las operac…"
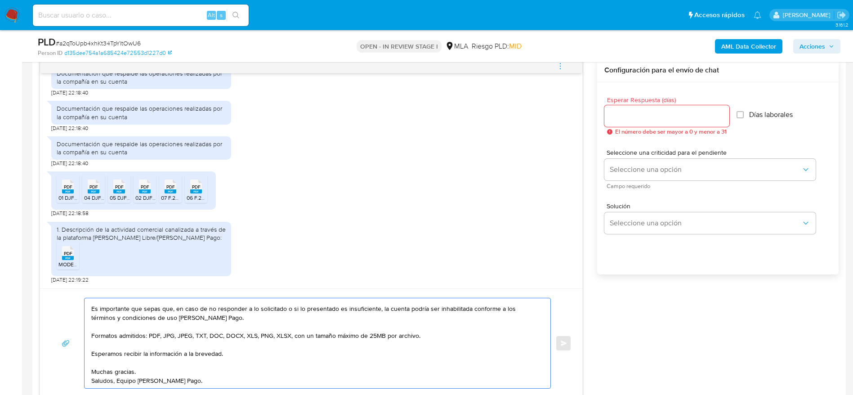
scroll to position [0, 0]
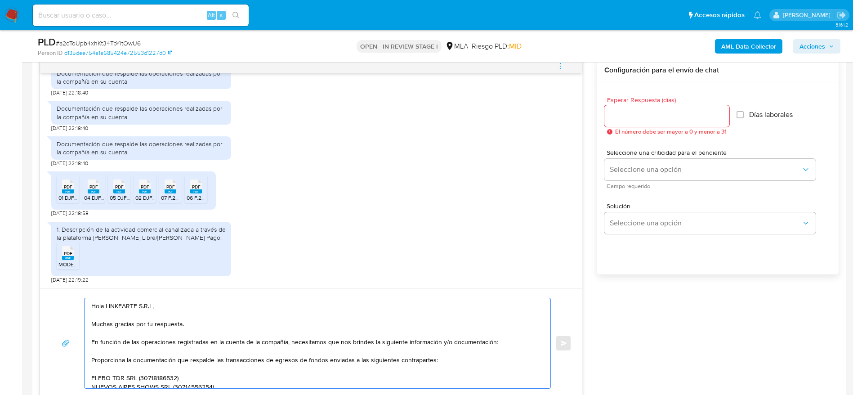
click at [179, 311] on textarea "Hola LINKEARTE S.R.L, Muchas gracias por tu respuesta. En función de las operac…" at bounding box center [315, 343] width 448 height 90
click at [193, 330] on textarea "Hola LINKEARTE S.R.L, Muchas gracias por tu respuesta. En función de las operac…" at bounding box center [315, 343] width 448 height 90
drag, startPoint x: 197, startPoint y: 347, endPoint x: 202, endPoint y: 348, distance: 5.0
click at [197, 347] on textarea "Hola LINKEARTE S.R.L, Muchas gracias por tu respuesta. En función de las operac…" at bounding box center [315, 343] width 448 height 90
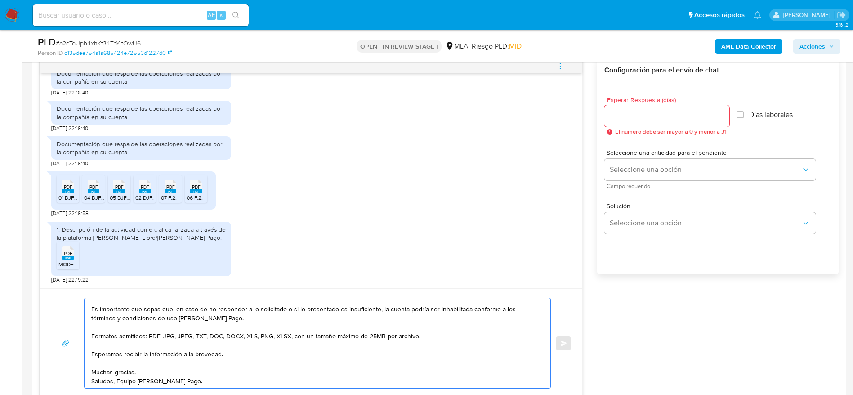
scroll to position [114, 0]
type textarea "Hola LINKEARTE S.R.L, Muchas gracias por tu respuesta. En función de las operac…"
click at [623, 114] on input "Esperar Respuesta (días)" at bounding box center [667, 116] width 125 height 12
type input "1"
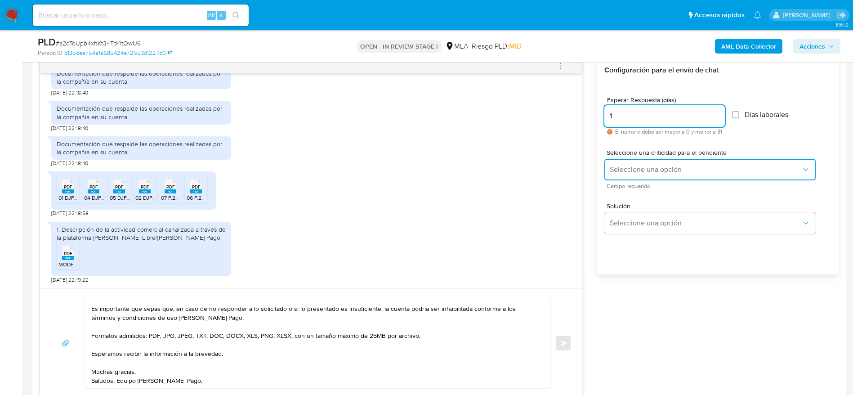
click at [617, 168] on span "Seleccione una opción" at bounding box center [706, 169] width 192 height 9
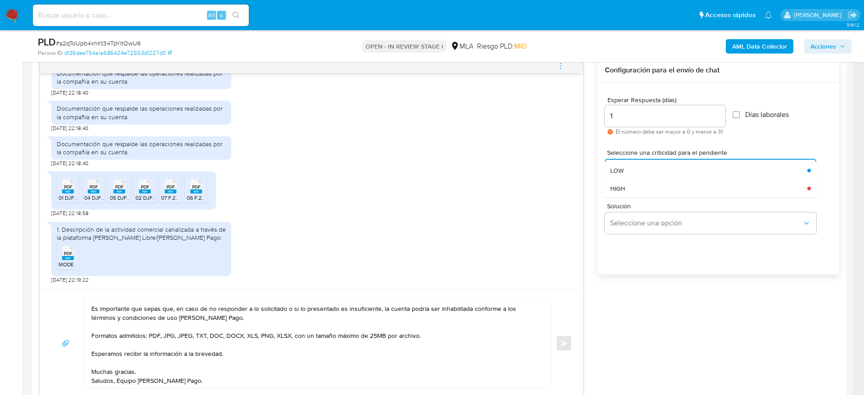
click at [623, 184] on span "HIGH" at bounding box center [617, 188] width 15 height 8
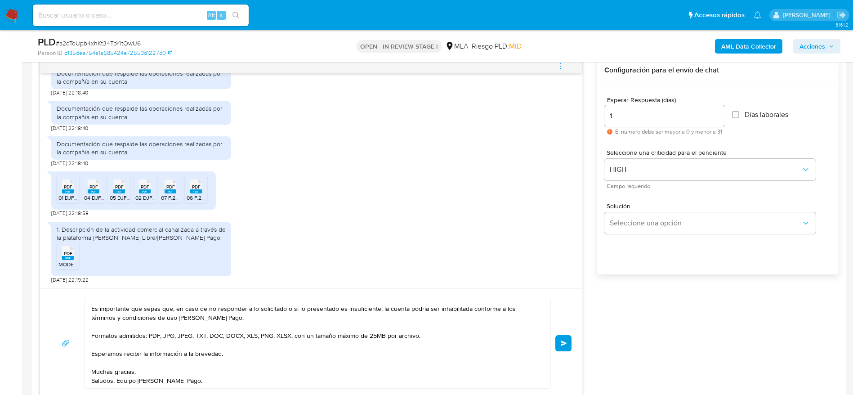
click at [566, 339] on button "Enviar" at bounding box center [564, 343] width 16 height 16
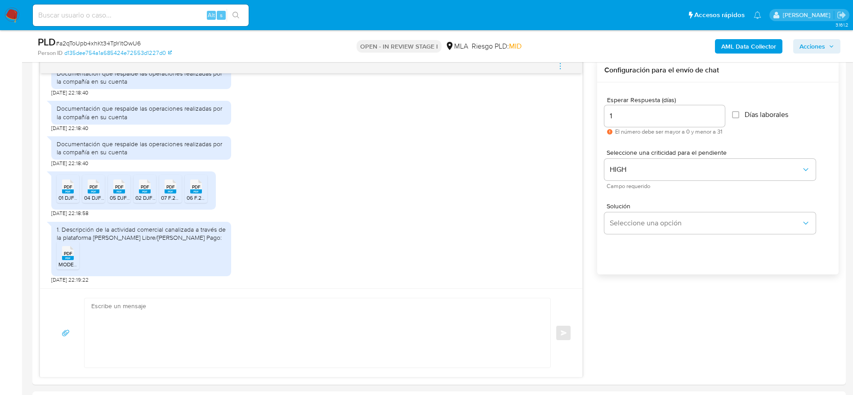
scroll to position [566, 0]
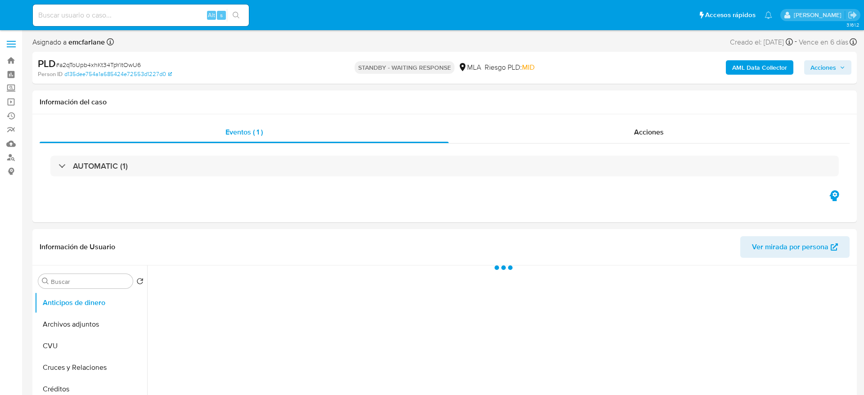
select select "10"
